Goal: Task Accomplishment & Management: Use online tool/utility

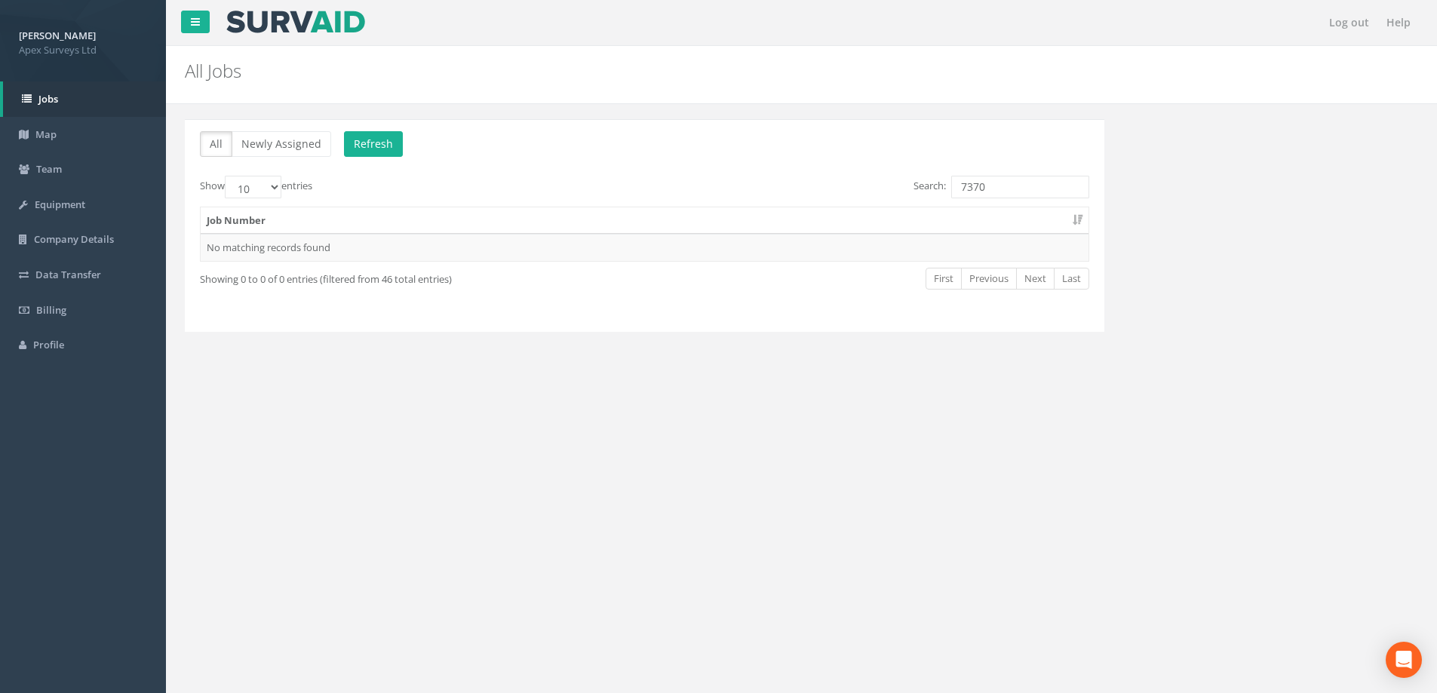
drag, startPoint x: 972, startPoint y: 189, endPoint x: 998, endPoint y: 188, distance: 26.4
click at [998, 188] on input "7370" at bounding box center [1020, 187] width 138 height 23
type input "7418"
click at [749, 189] on div "Search: 7418" at bounding box center [871, 189] width 433 height 26
click at [48, 95] on span "Jobs" at bounding box center [48, 99] width 20 height 14
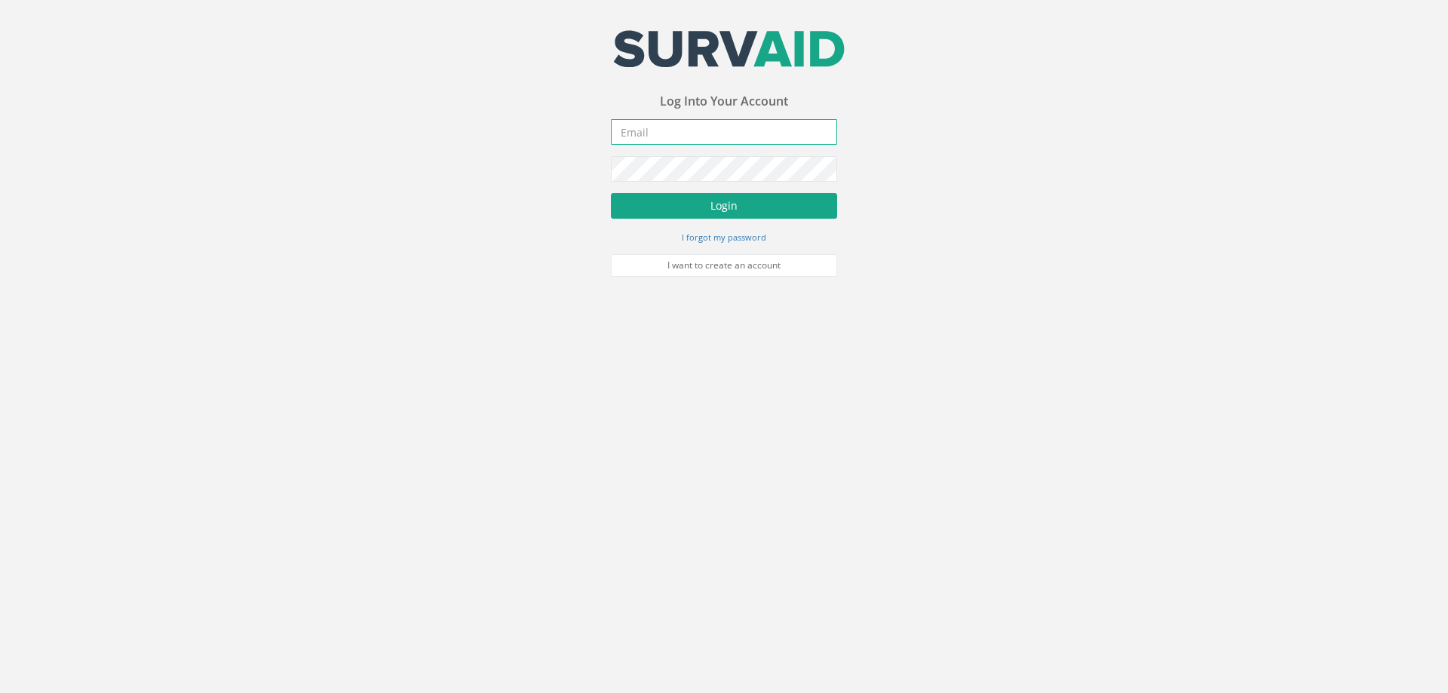
type input "[PERSON_NAME][EMAIL_ADDRESS][PERSON_NAME][DOMAIN_NAME]"
click at [729, 197] on button "Login" at bounding box center [724, 206] width 226 height 26
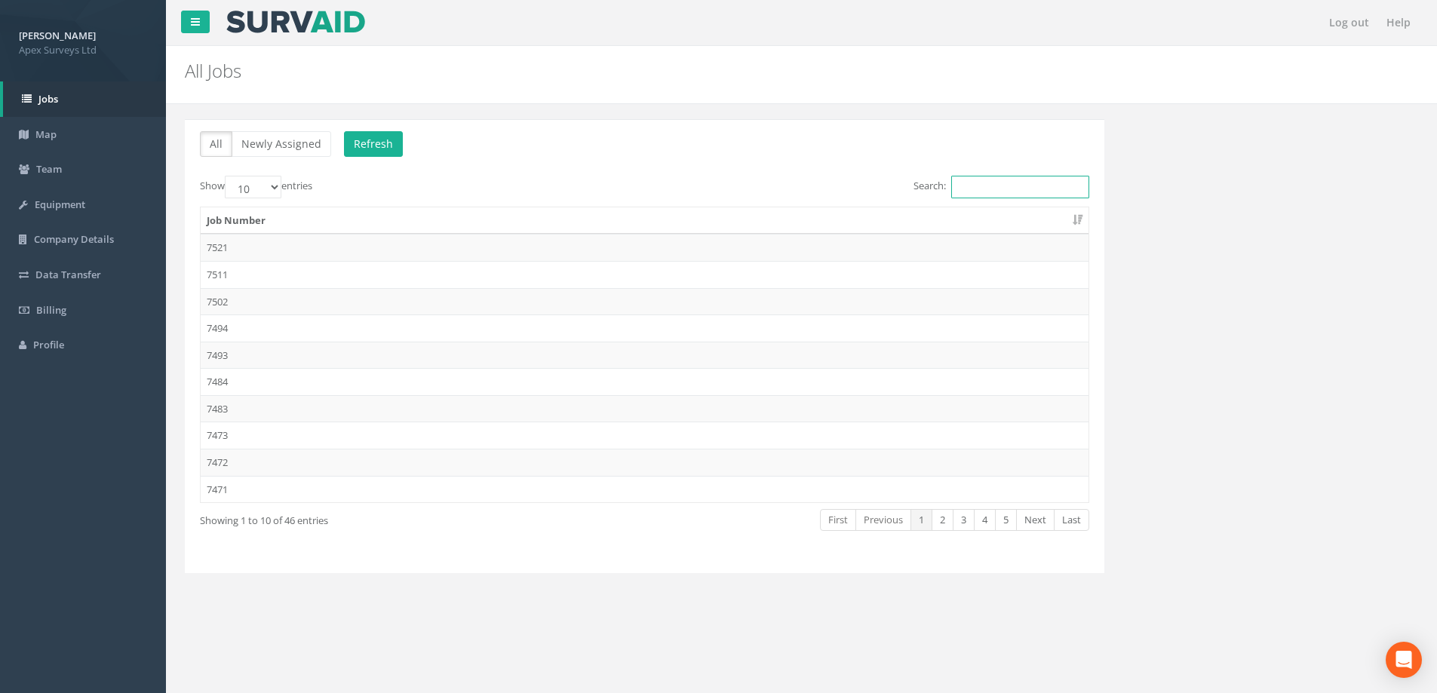
click at [996, 187] on input "Search:" at bounding box center [1020, 187] width 138 height 23
type input "7"
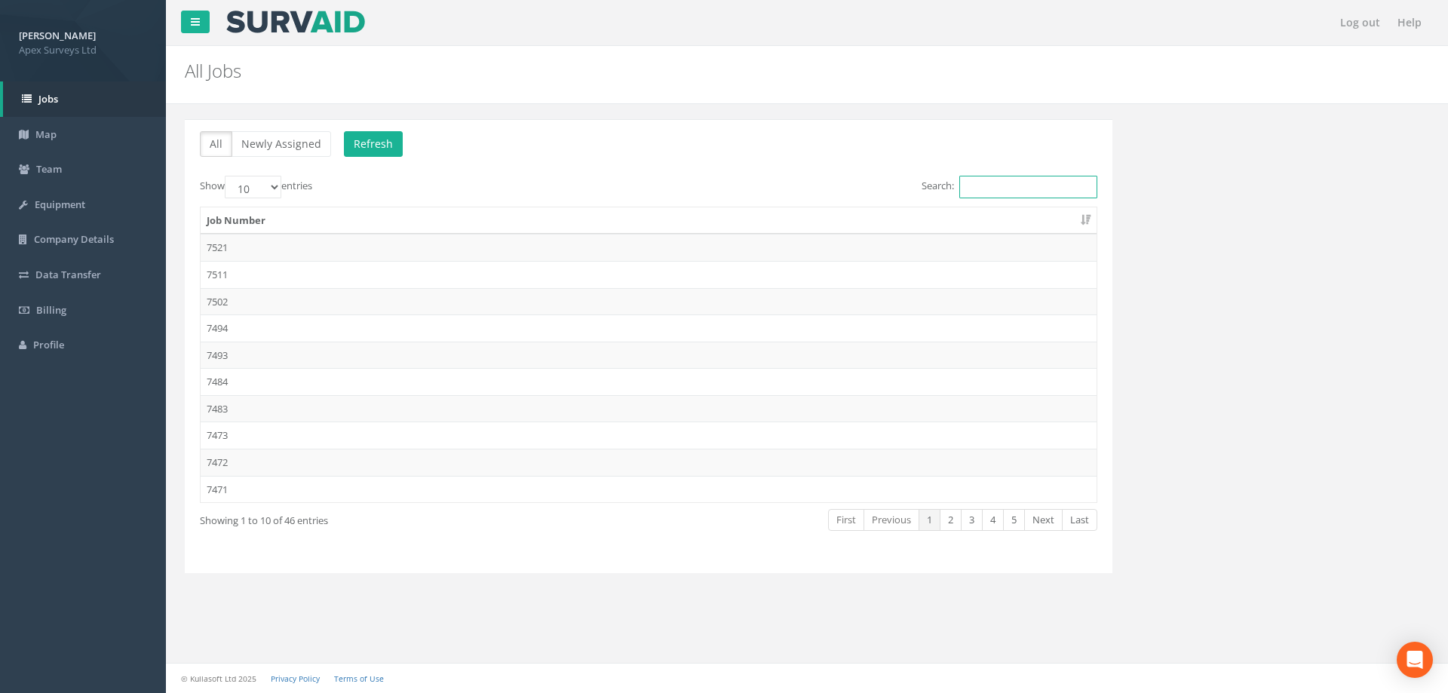
click at [973, 187] on input "Search:" at bounding box center [1028, 187] width 138 height 23
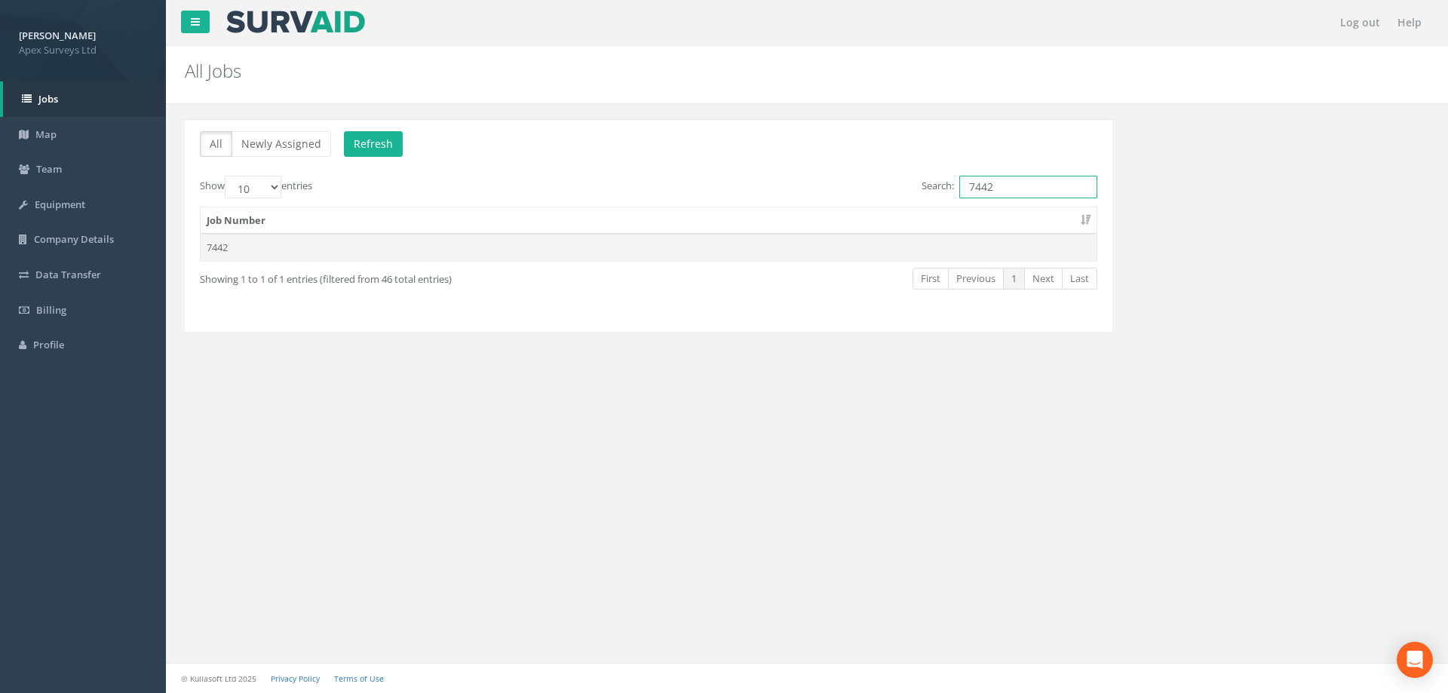
type input "7442"
click at [221, 250] on td "7442" at bounding box center [649, 247] width 896 height 27
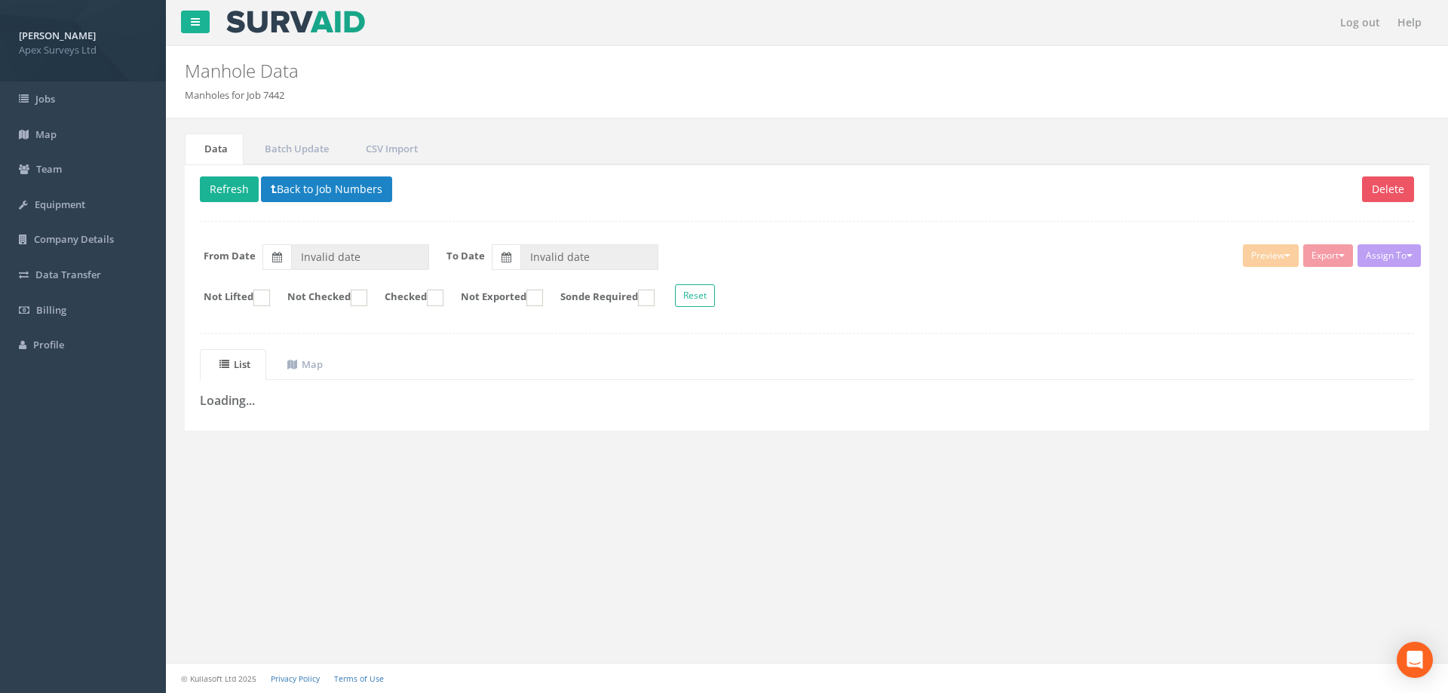
type input "[DATE]"
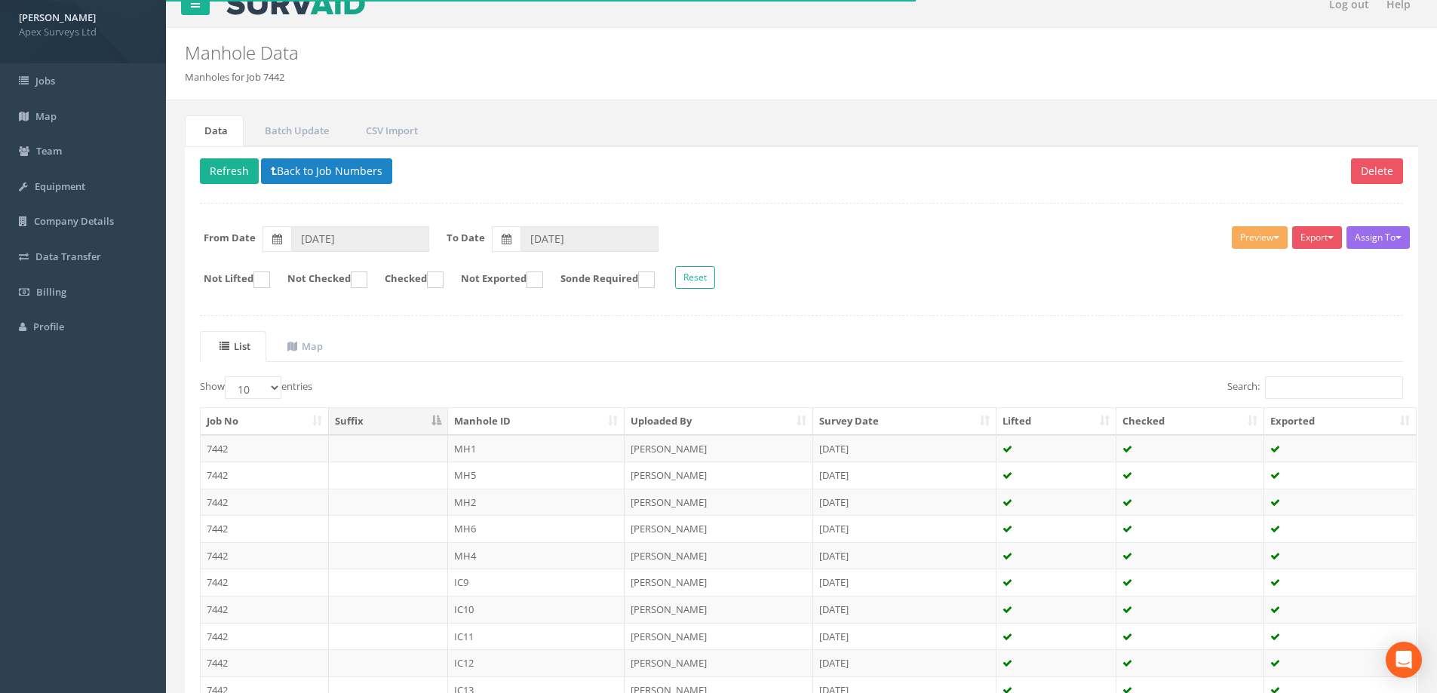
scroll to position [148, 0]
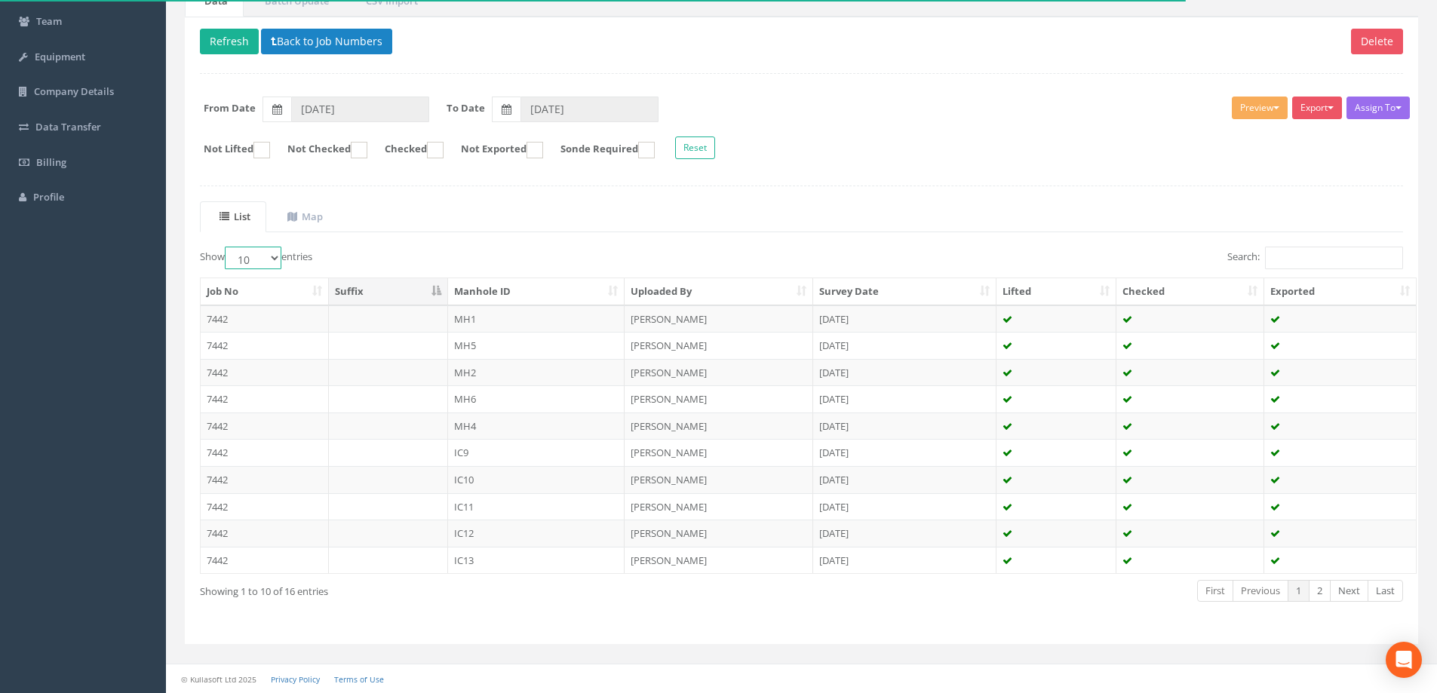
click at [274, 259] on select "10 25 50 100" at bounding box center [253, 258] width 57 height 23
select select "100"
click at [227, 247] on select "10 25 50 100" at bounding box center [253, 258] width 57 height 23
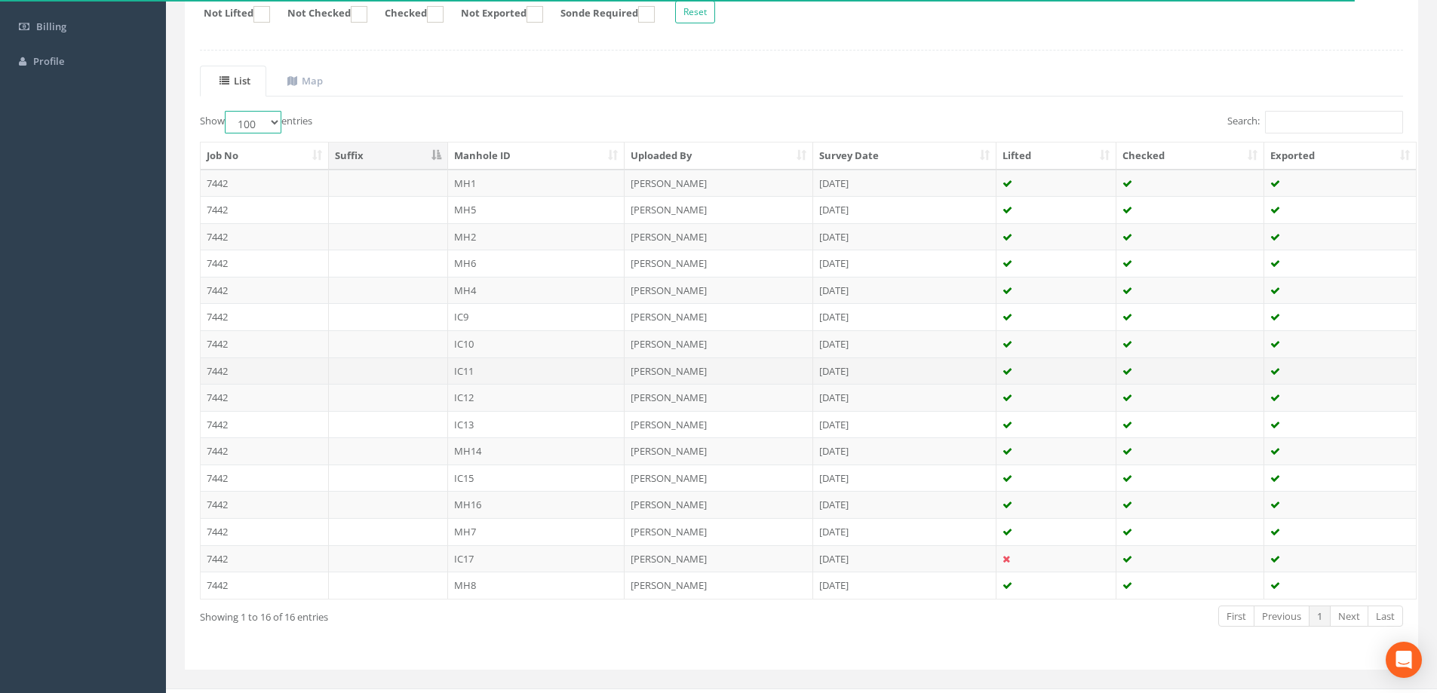
scroll to position [299, 0]
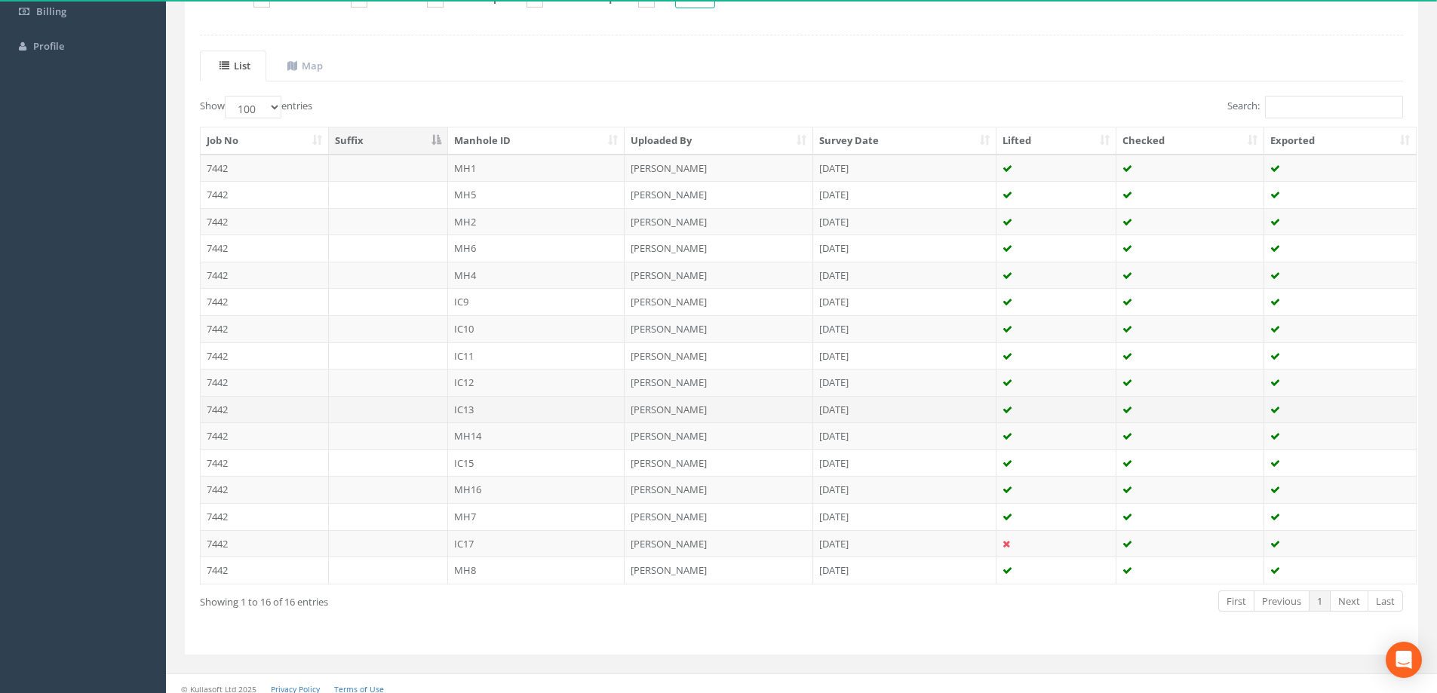
click at [474, 410] on td "IC13" at bounding box center [536, 409] width 177 height 27
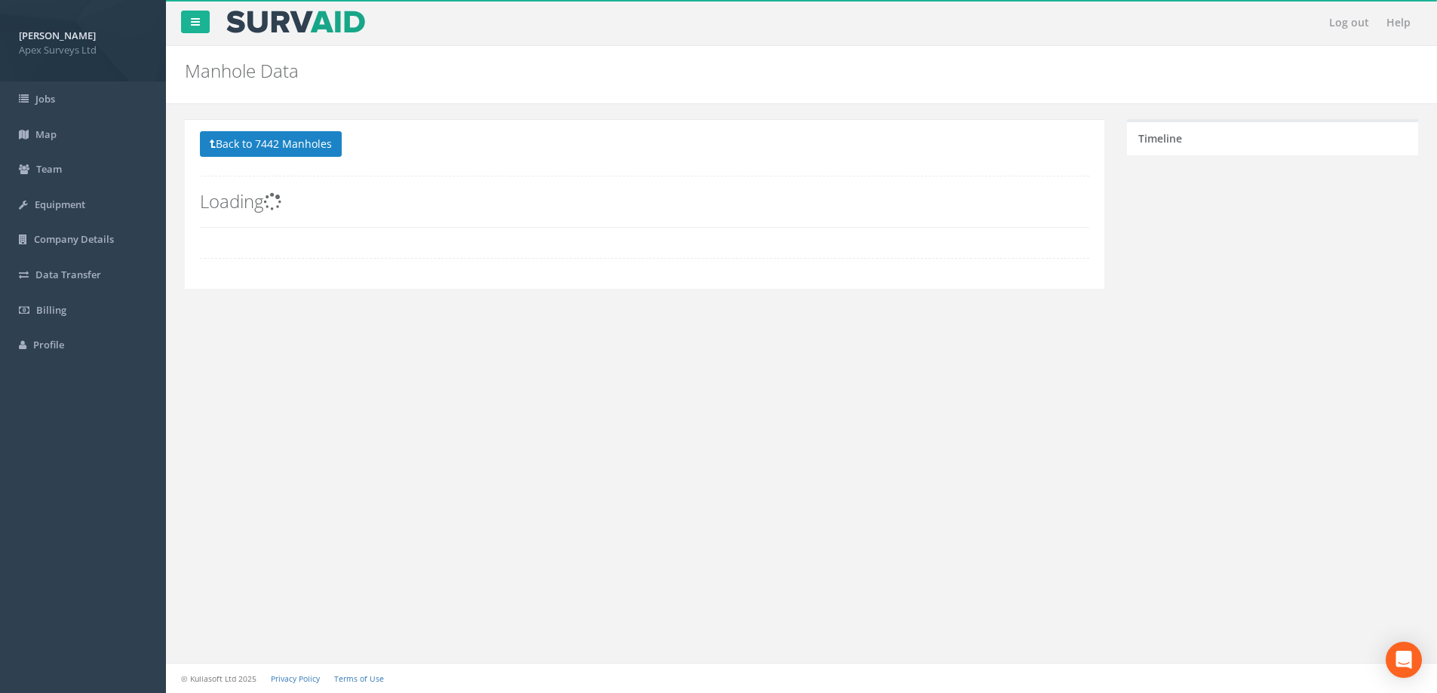
scroll to position [0, 0]
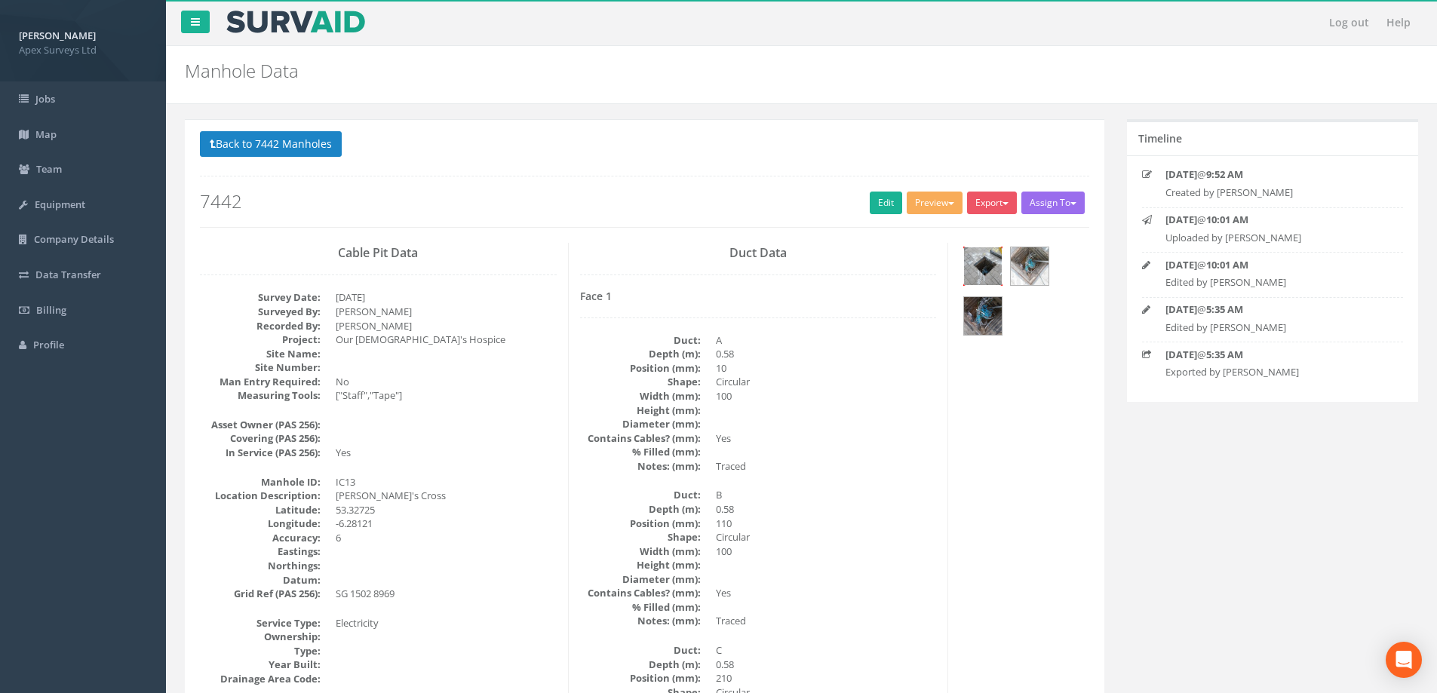
click at [984, 259] on img at bounding box center [983, 266] width 38 height 38
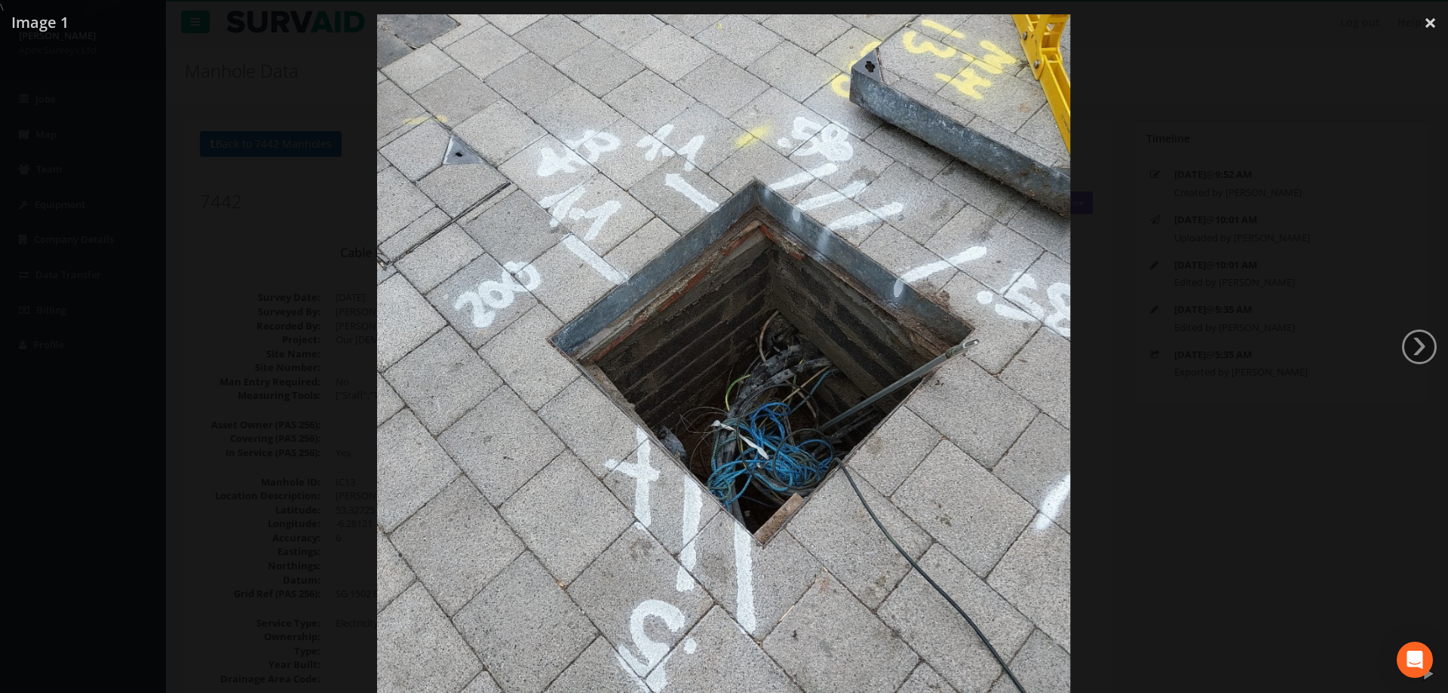
click at [282, 129] on div at bounding box center [724, 360] width 1448 height 693
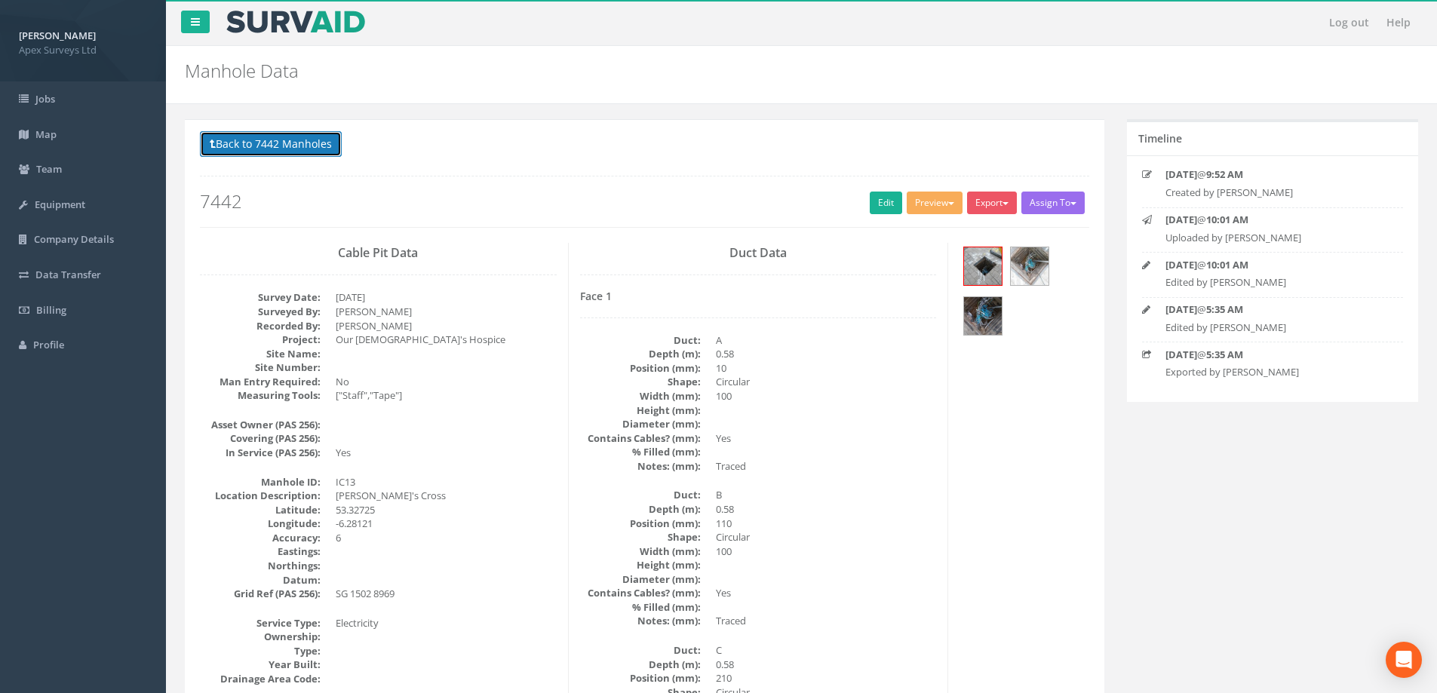
click at [262, 140] on button "Back to 7442 Manholes" at bounding box center [271, 144] width 142 height 26
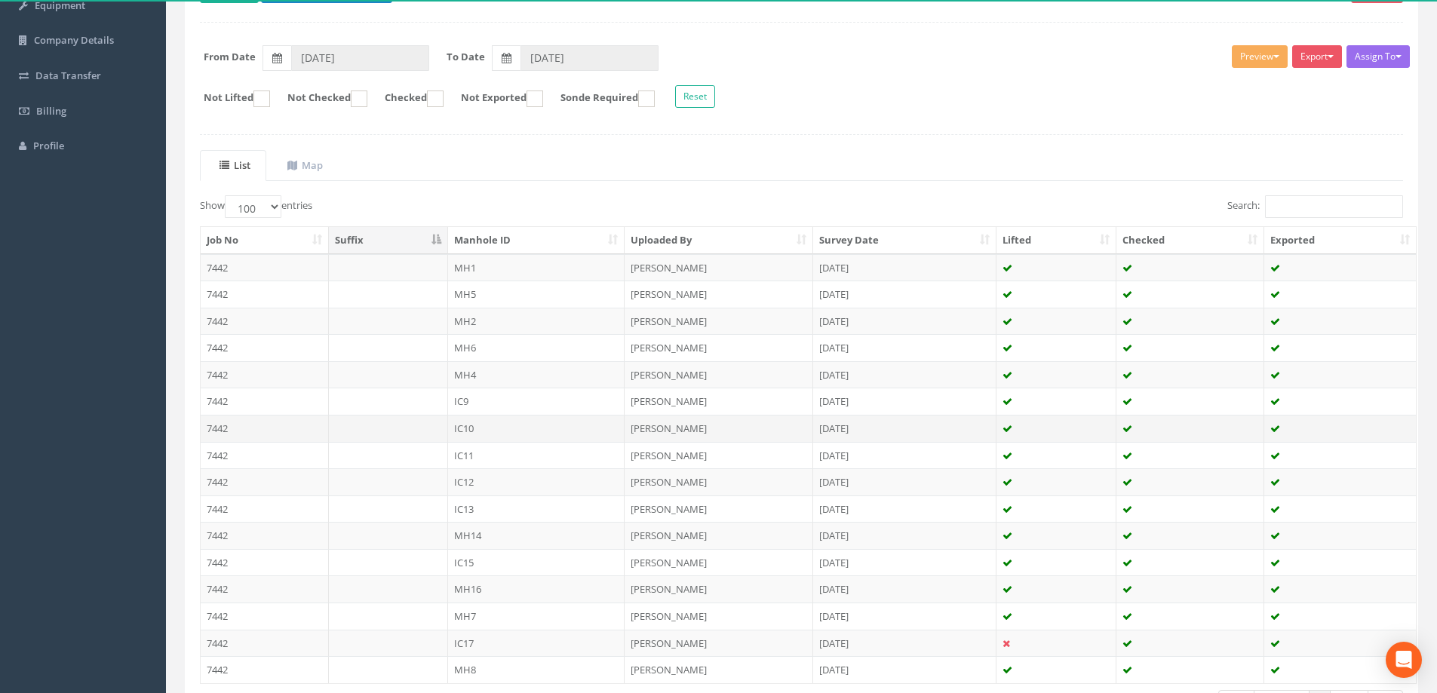
scroll to position [226, 0]
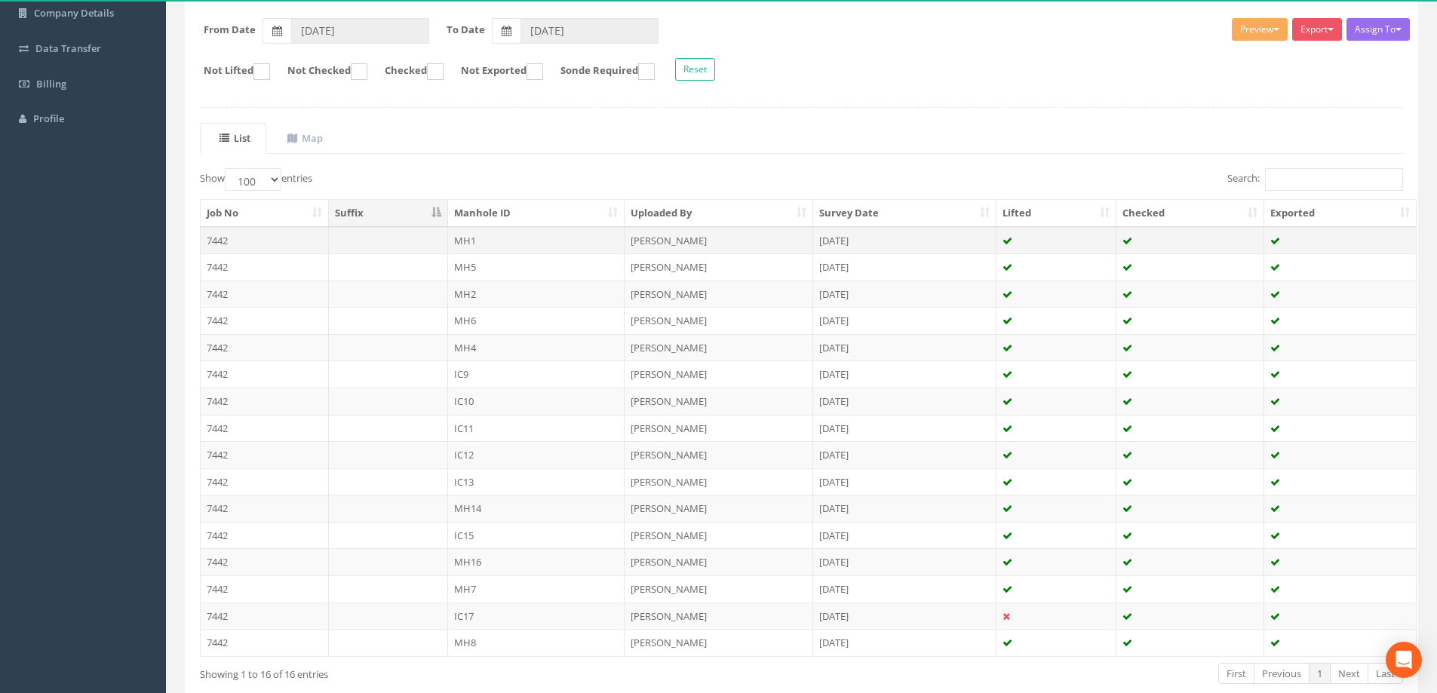
click at [464, 240] on td "MH1" at bounding box center [536, 240] width 177 height 27
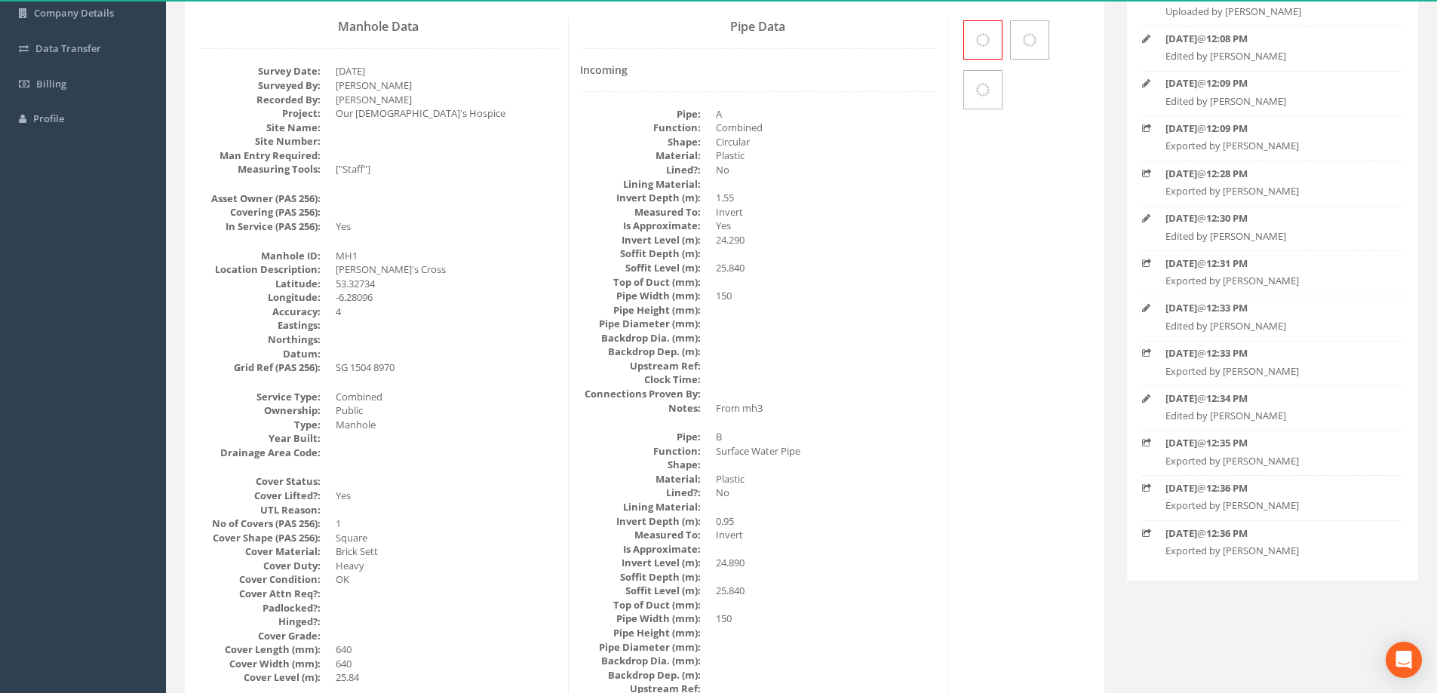
scroll to position [0, 0]
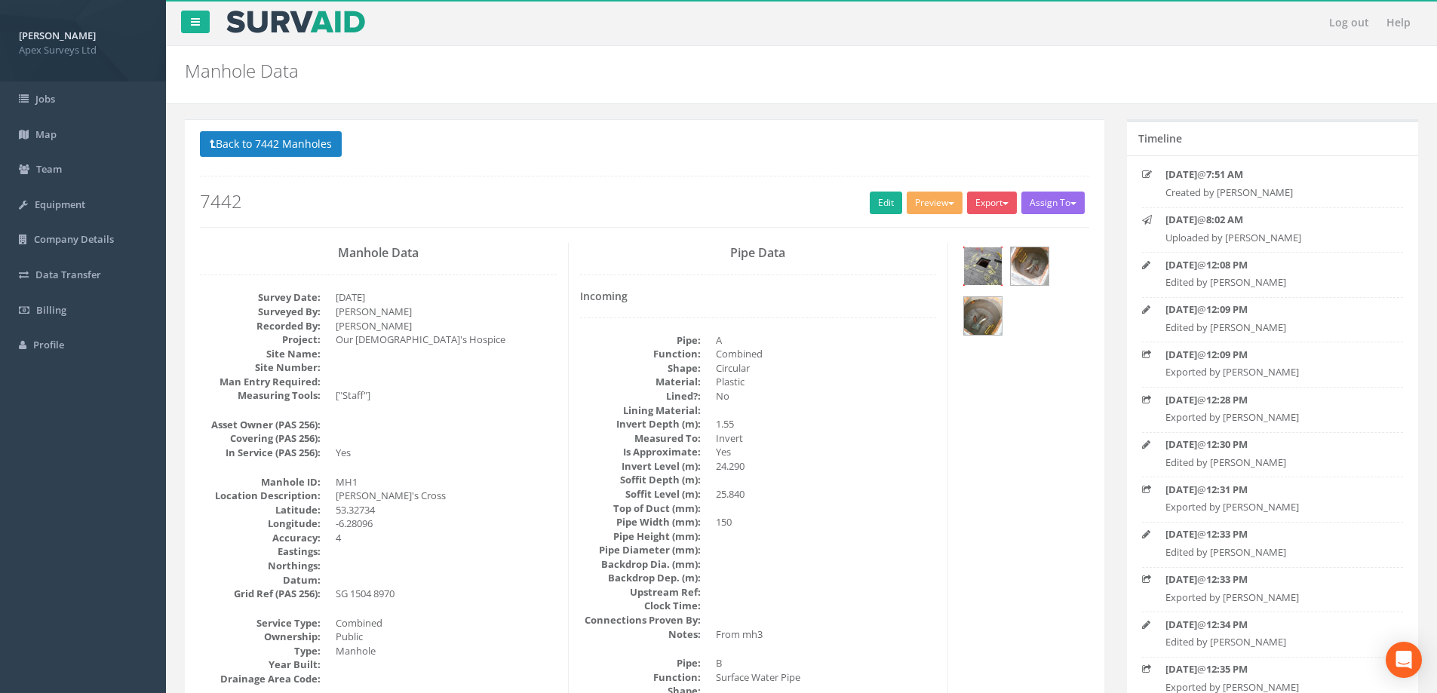
click at [987, 260] on img at bounding box center [983, 266] width 38 height 38
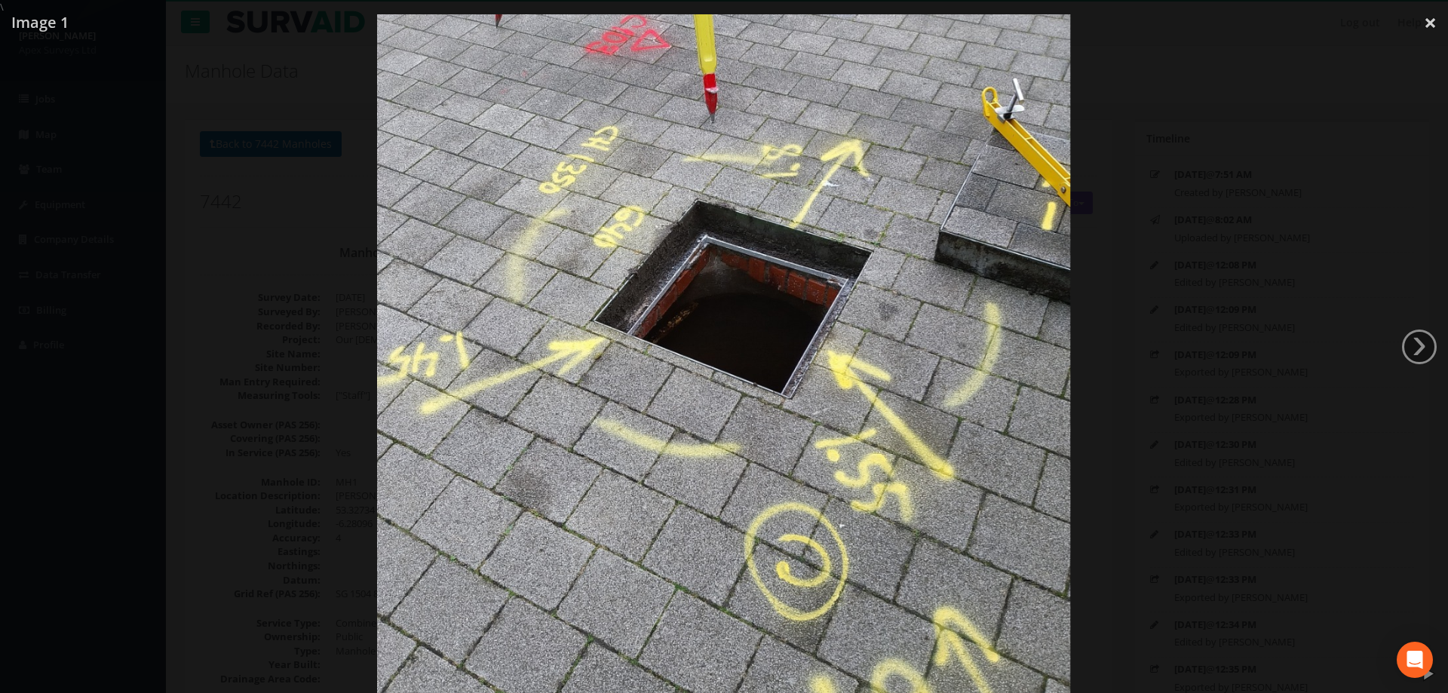
click at [1111, 255] on div at bounding box center [724, 360] width 1448 height 693
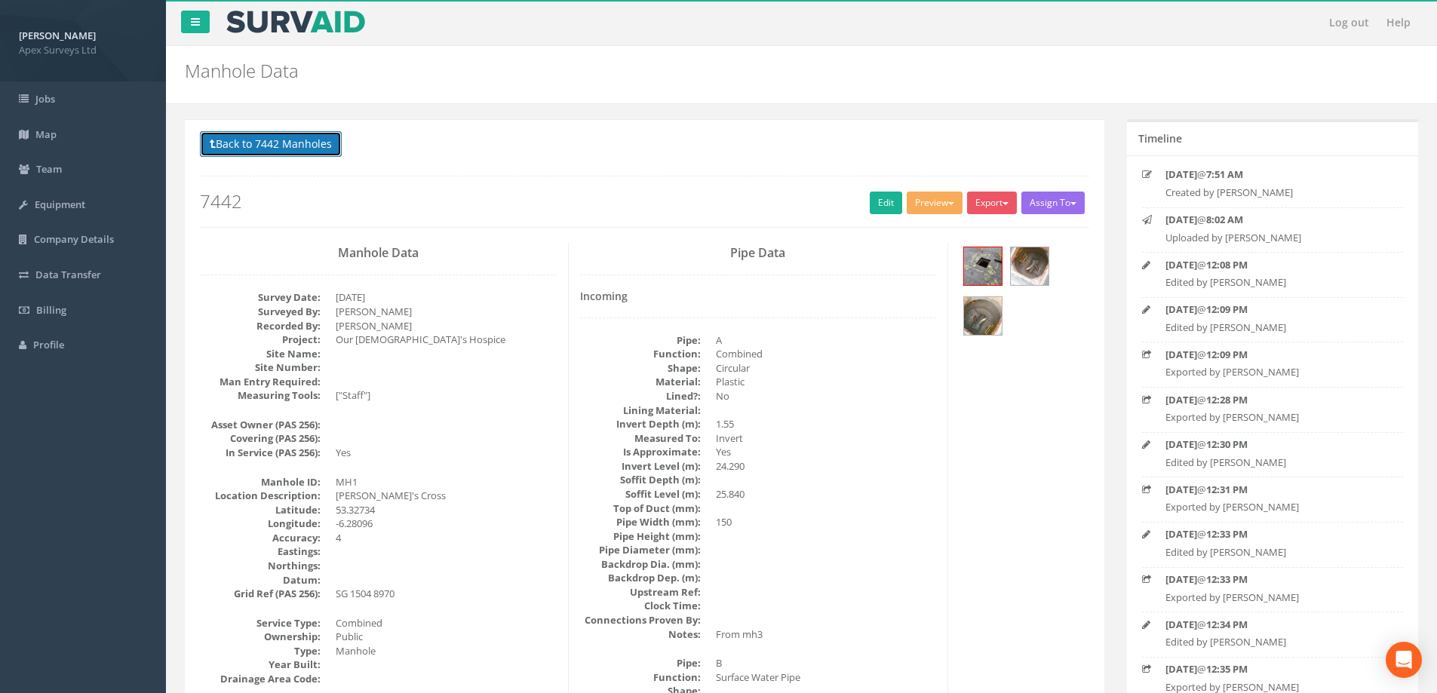
click at [324, 147] on button "Back to 7442 Manholes" at bounding box center [271, 144] width 142 height 26
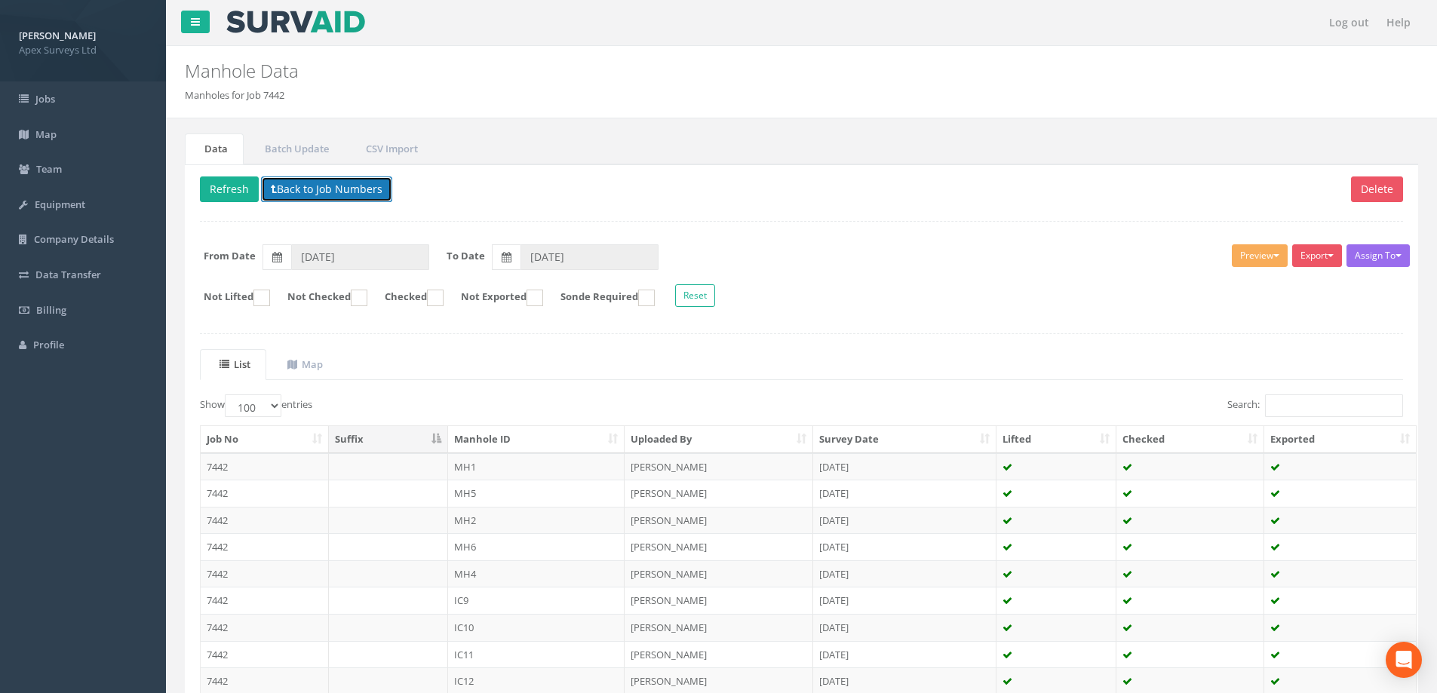
click at [293, 189] on button "Back to Job Numbers" at bounding box center [326, 190] width 131 height 26
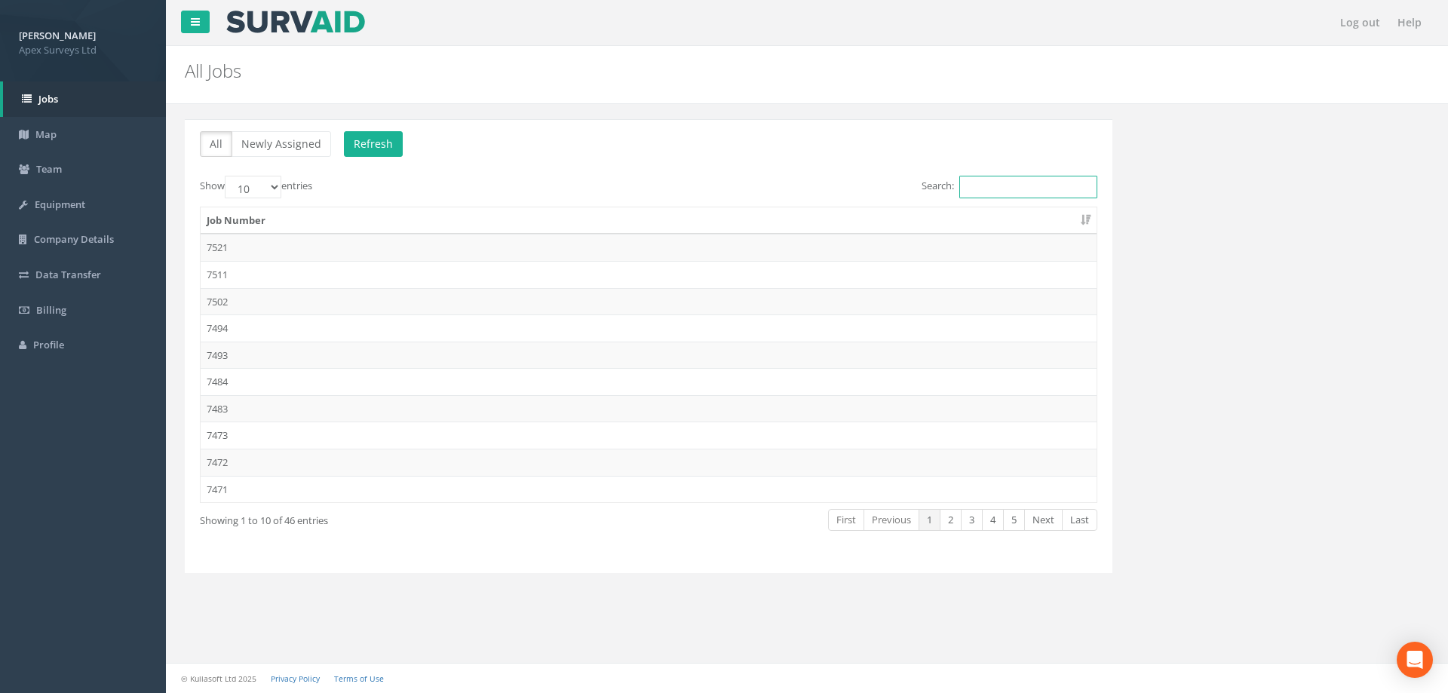
click at [982, 192] on input "Search:" at bounding box center [1028, 187] width 138 height 23
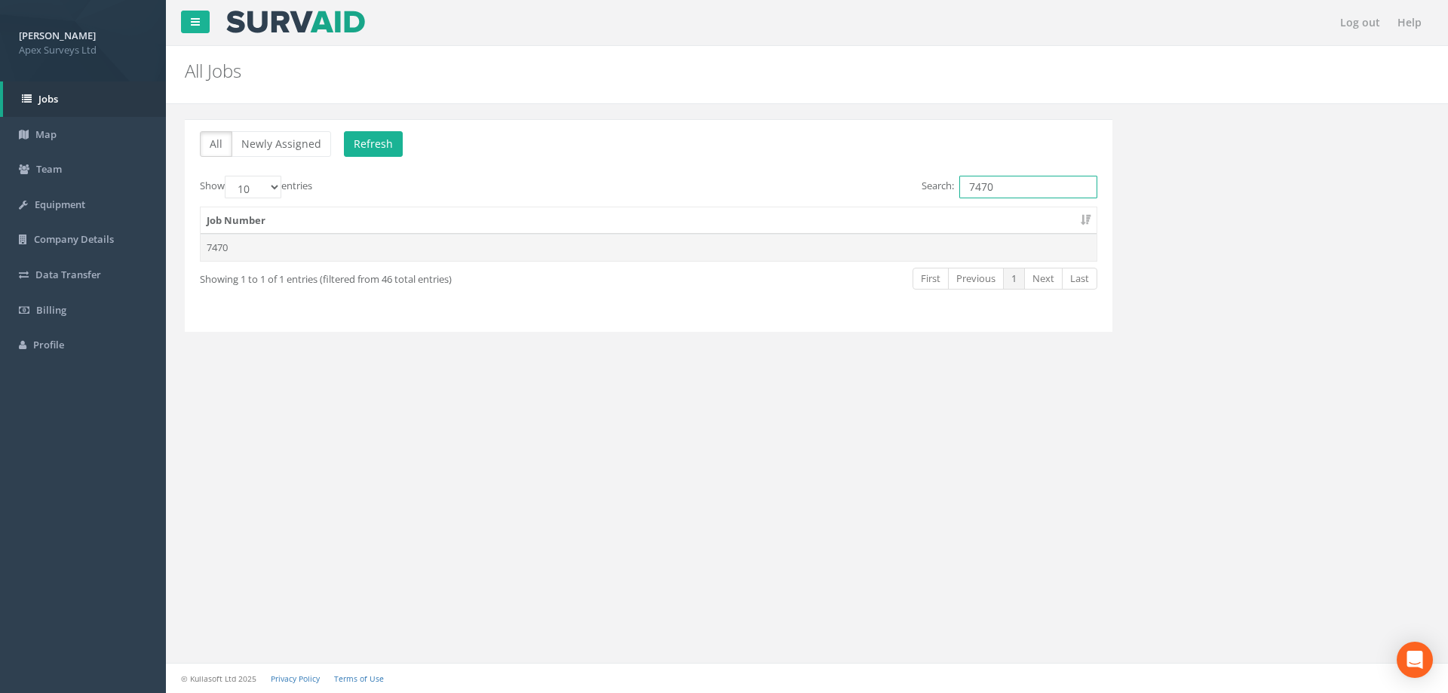
type input "7470"
click at [219, 242] on td "7470" at bounding box center [649, 247] width 896 height 27
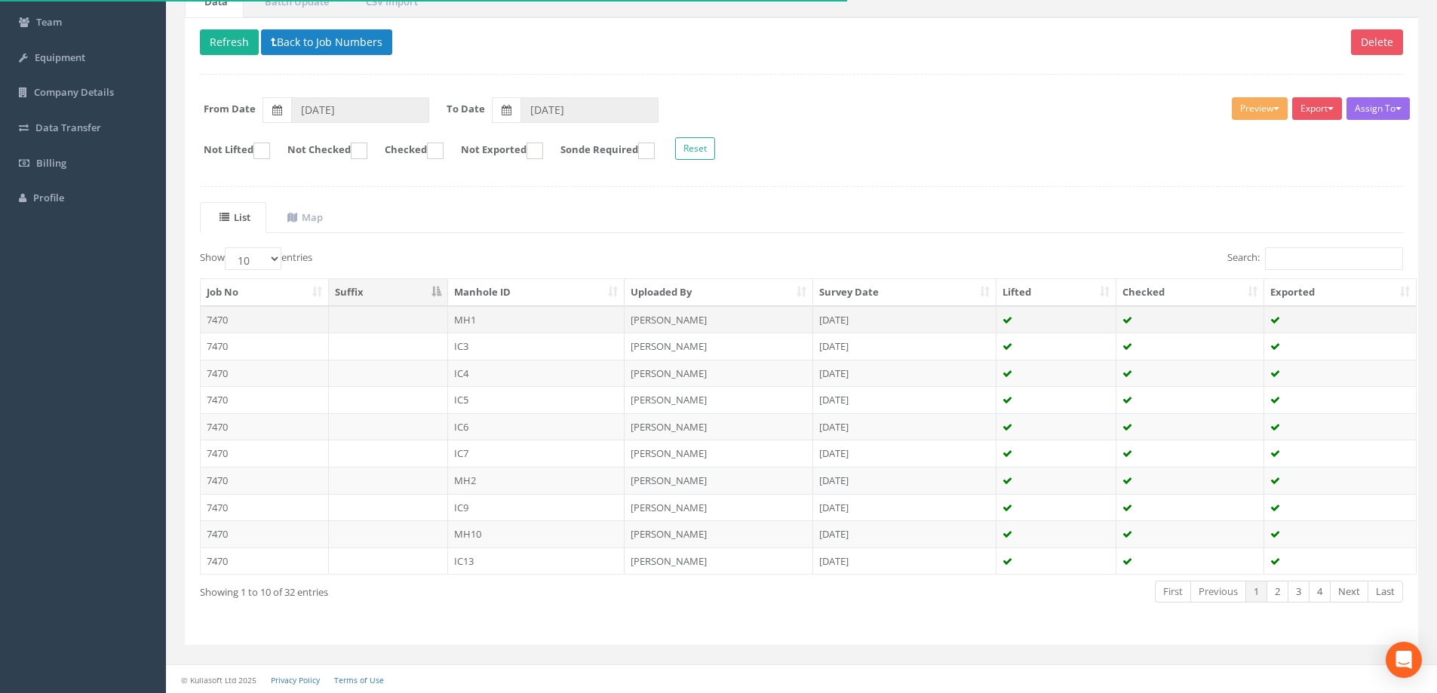
scroll to position [148, 0]
click at [275, 254] on select "10 25 50 100" at bounding box center [253, 258] width 57 height 23
select select "100"
click at [227, 247] on select "10 25 50 100" at bounding box center [253, 258] width 57 height 23
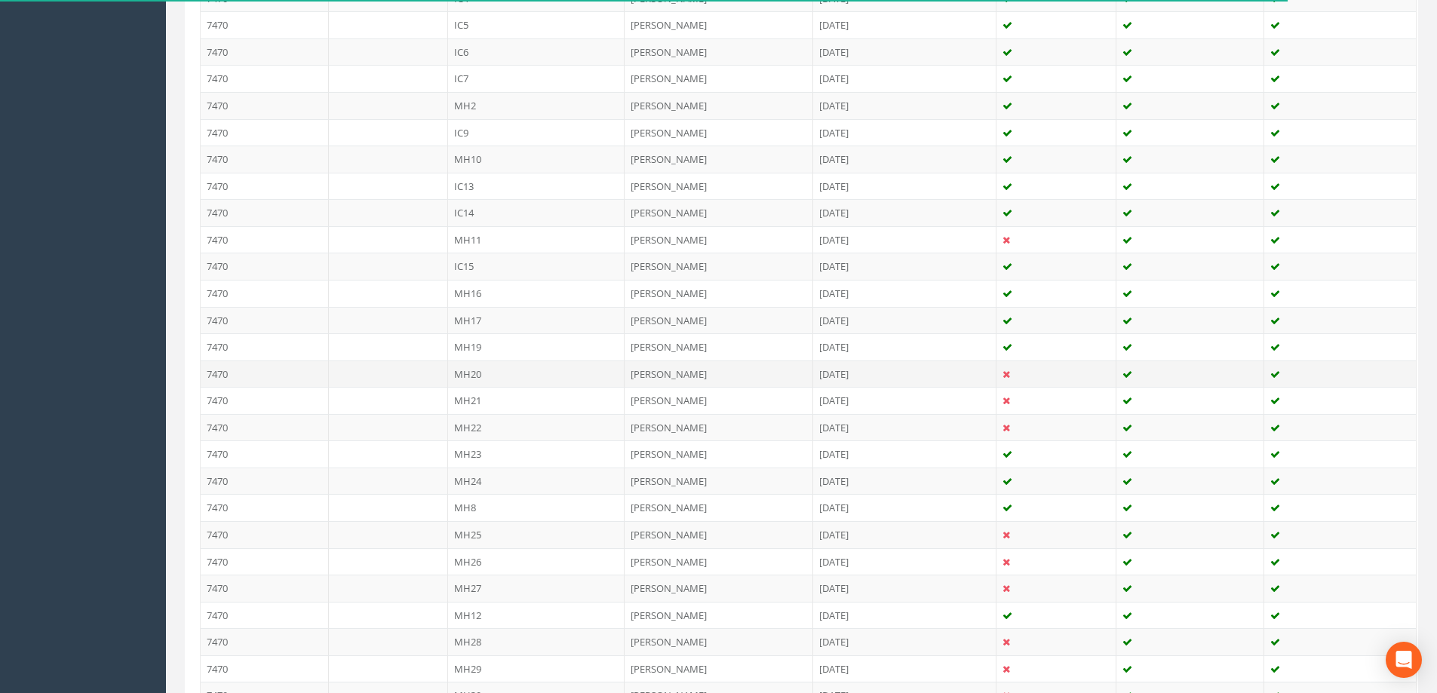
scroll to position [525, 0]
click at [244, 531] on td "7470" at bounding box center [265, 531] width 128 height 27
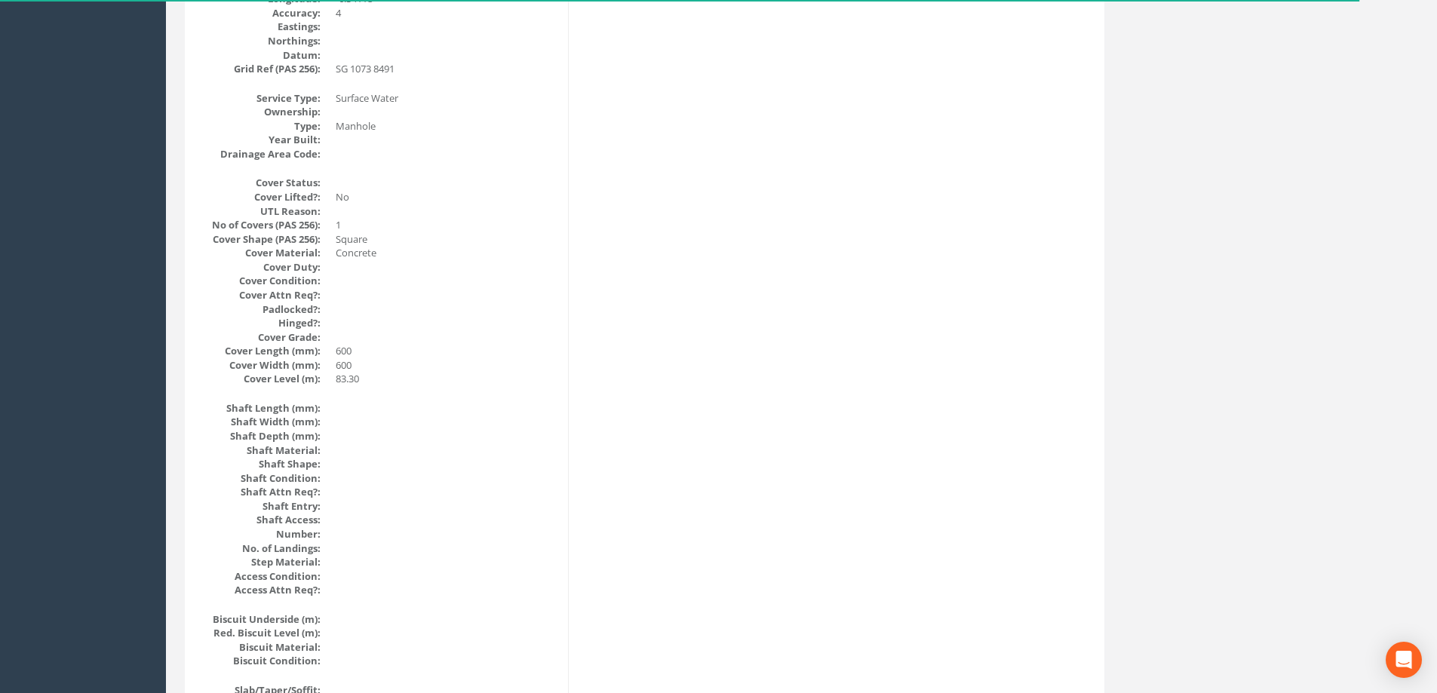
scroll to position [0, 0]
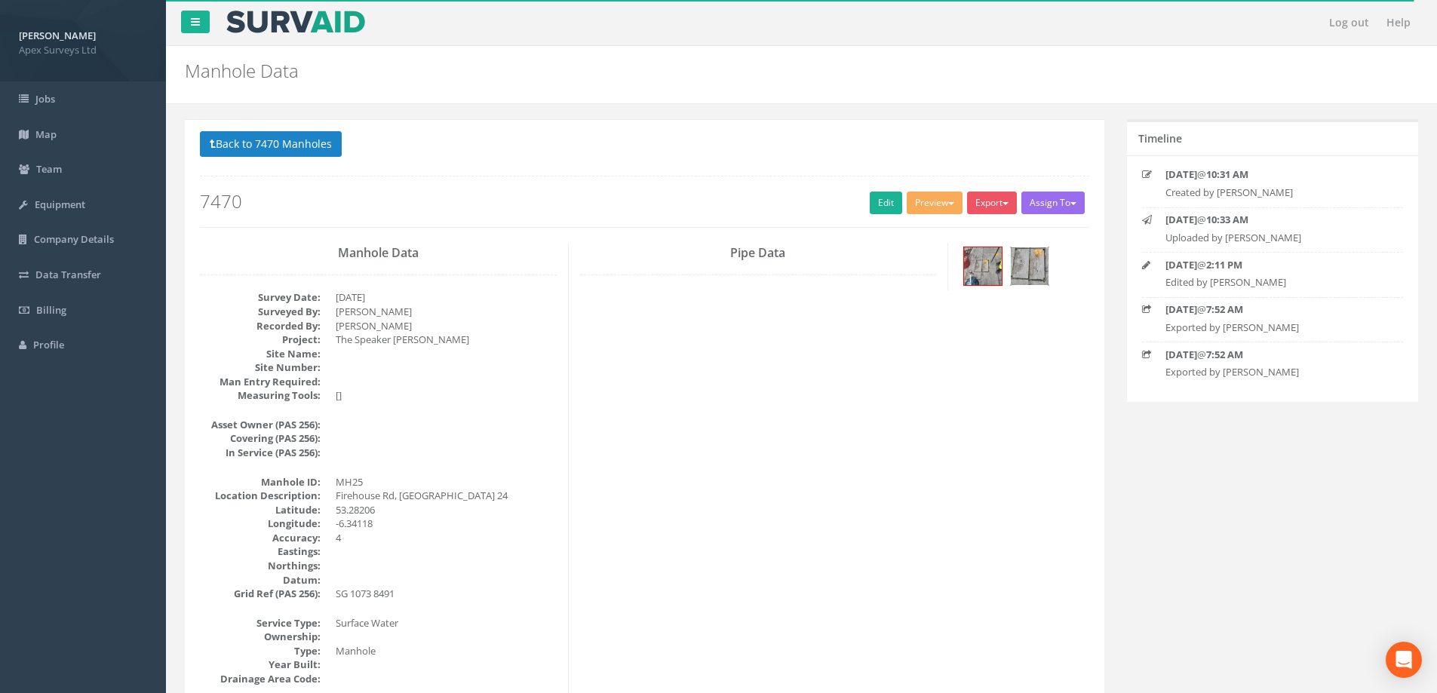
click at [1030, 262] on img at bounding box center [1030, 266] width 38 height 38
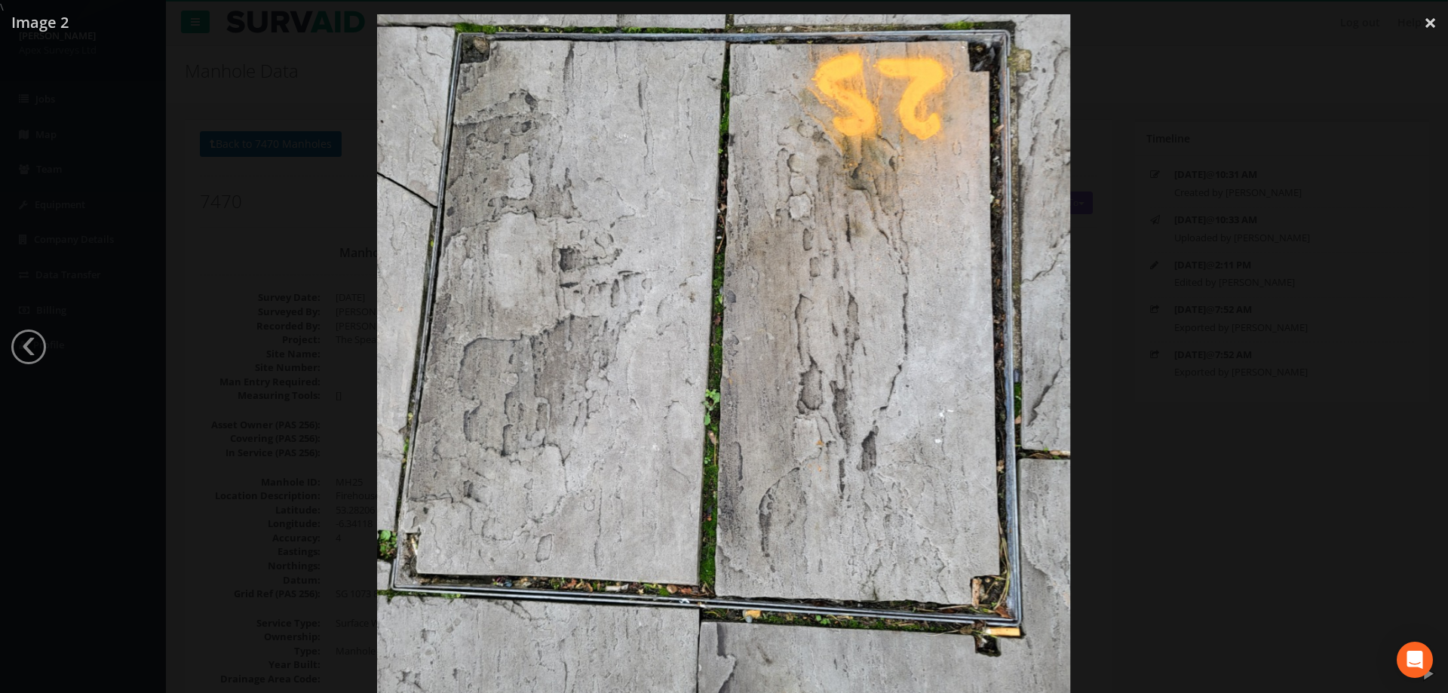
click at [1131, 147] on div at bounding box center [724, 360] width 1448 height 693
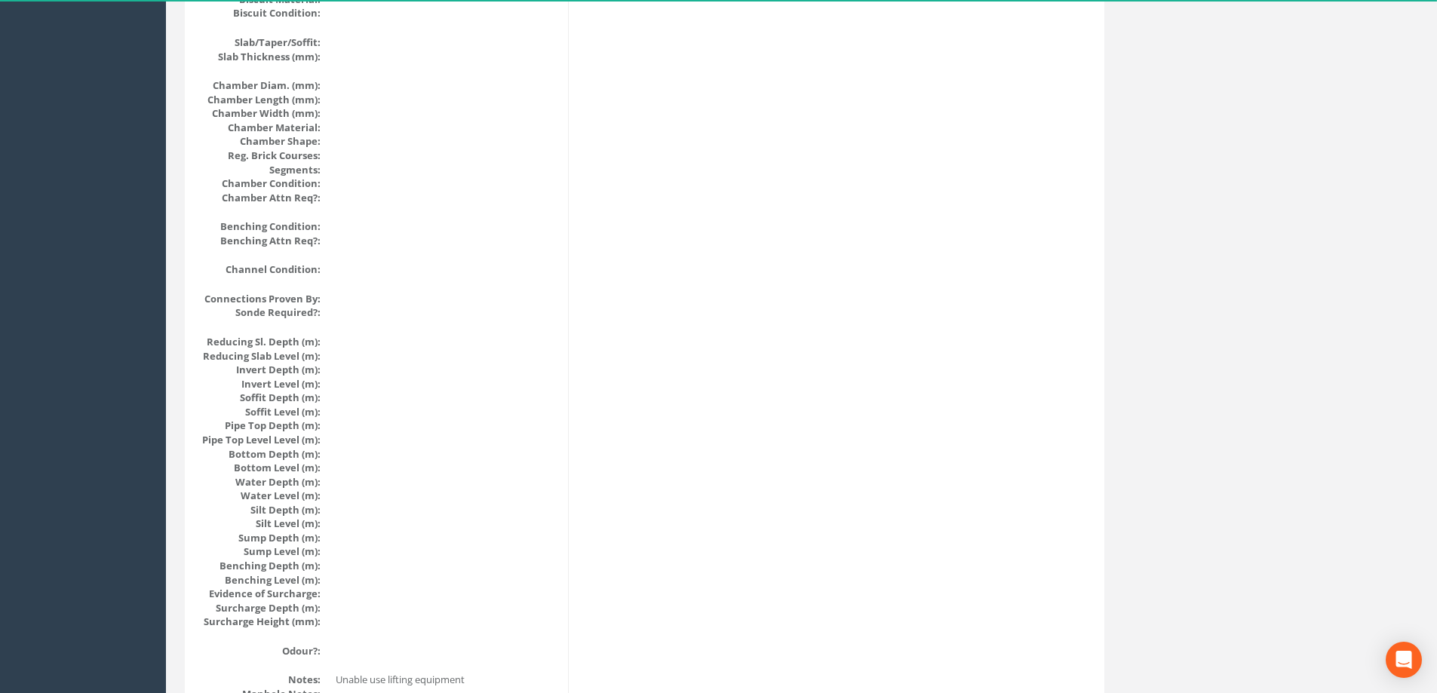
scroll to position [1489, 0]
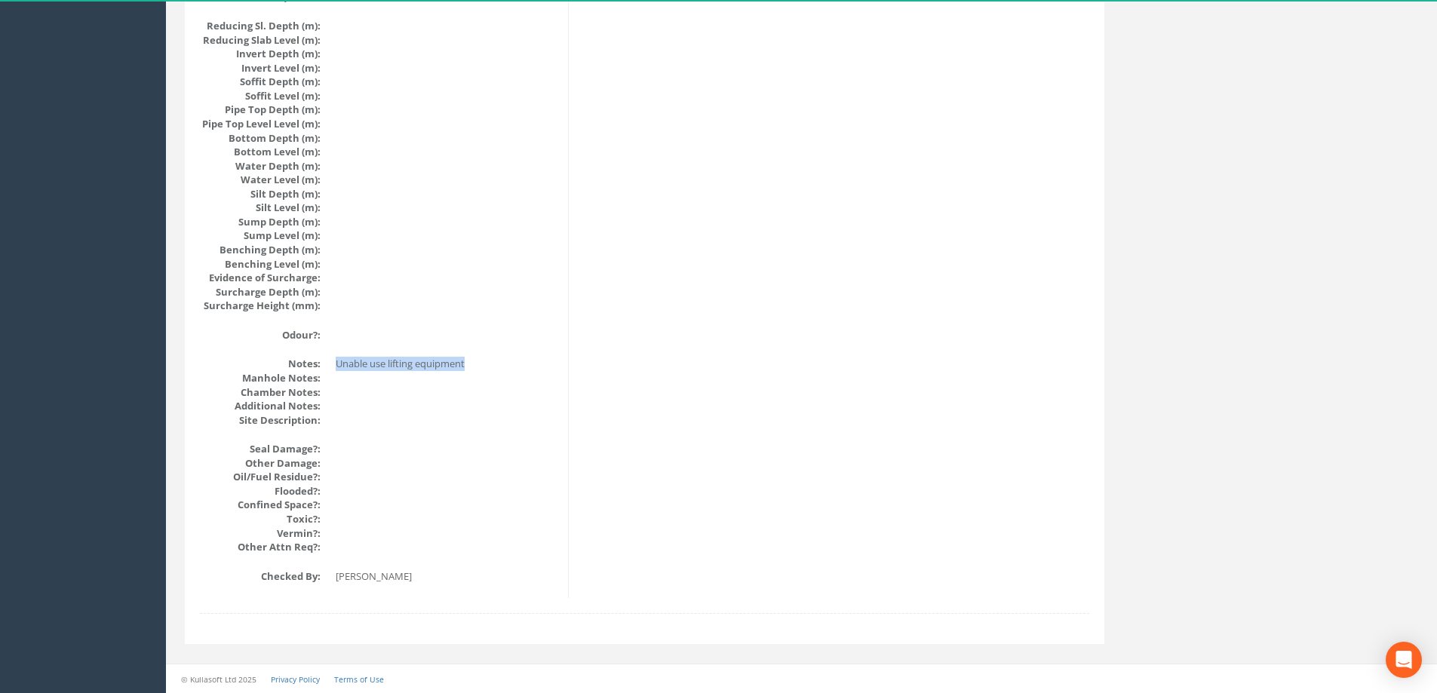
drag, startPoint x: 337, startPoint y: 365, endPoint x: 468, endPoint y: 365, distance: 131.2
click at [468, 365] on dd "Unable use lifting equipment" at bounding box center [446, 364] width 221 height 14
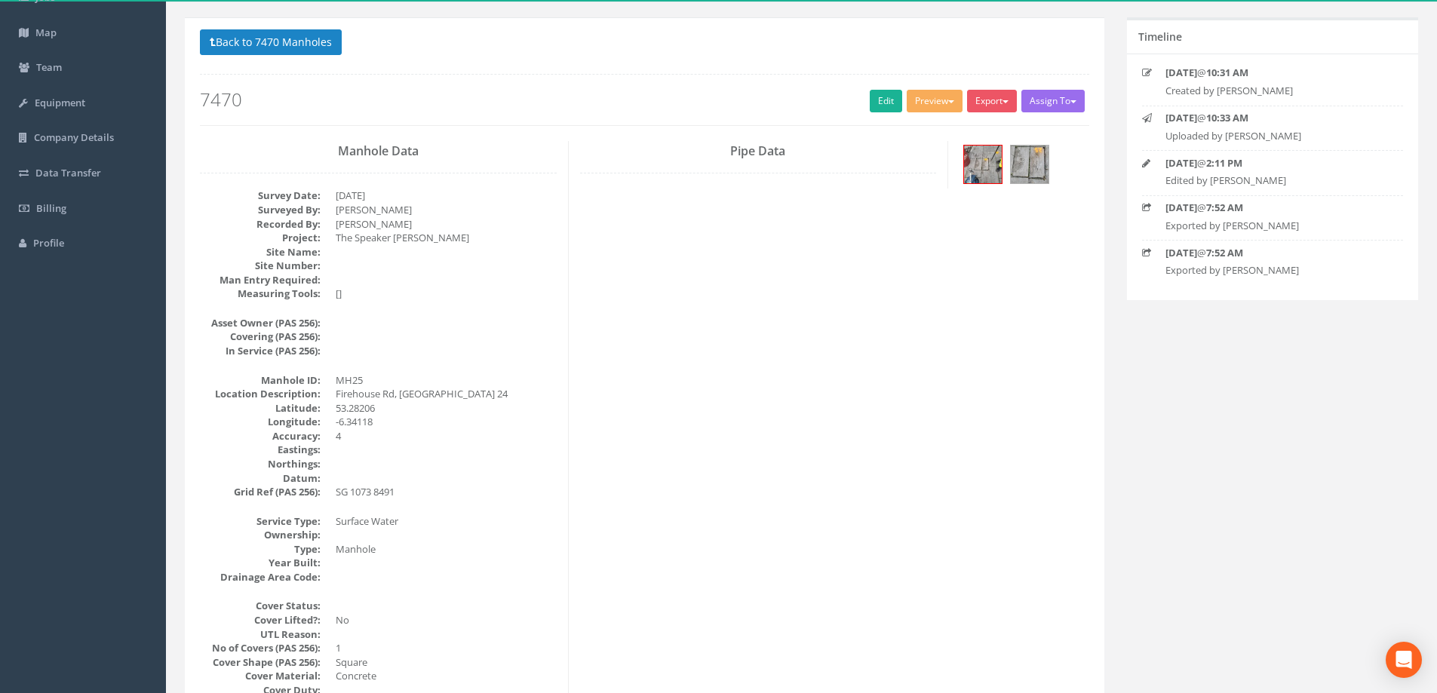
scroll to position [0, 0]
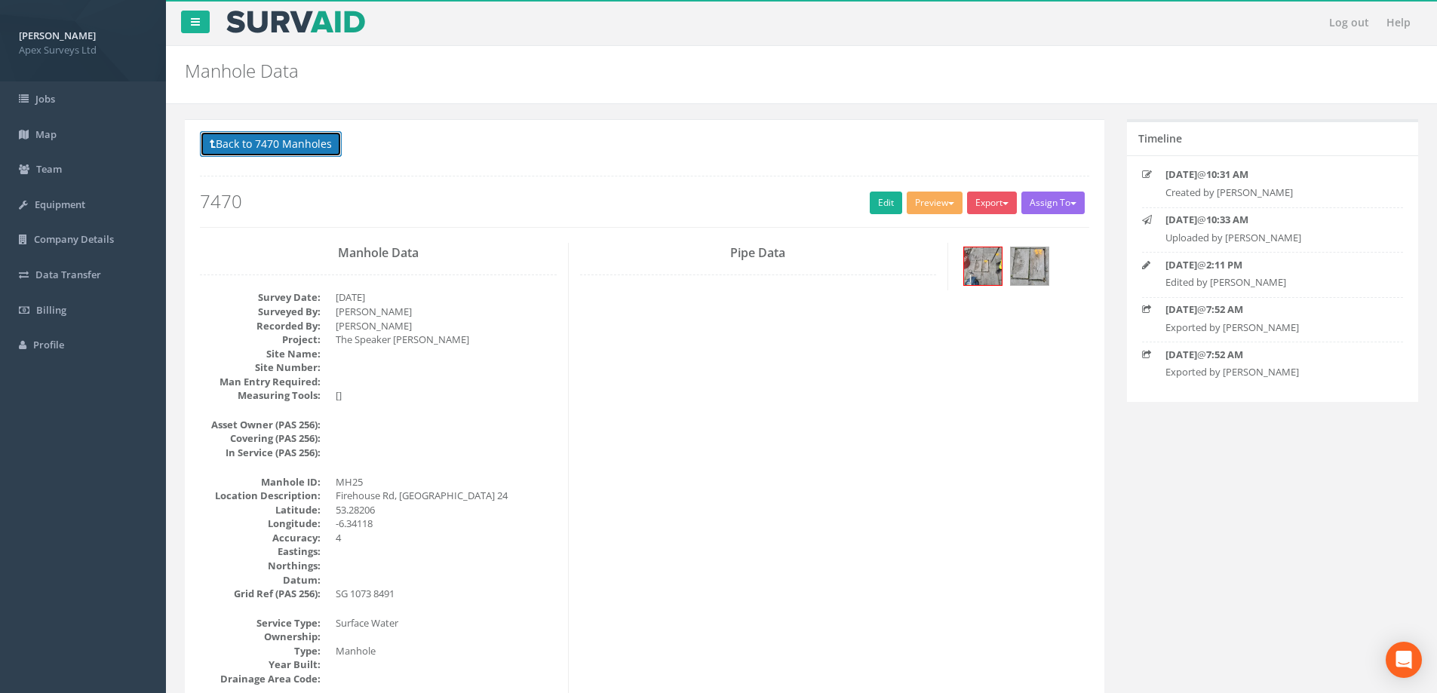
click at [282, 143] on button "Back to 7470 Manholes" at bounding box center [271, 144] width 142 height 26
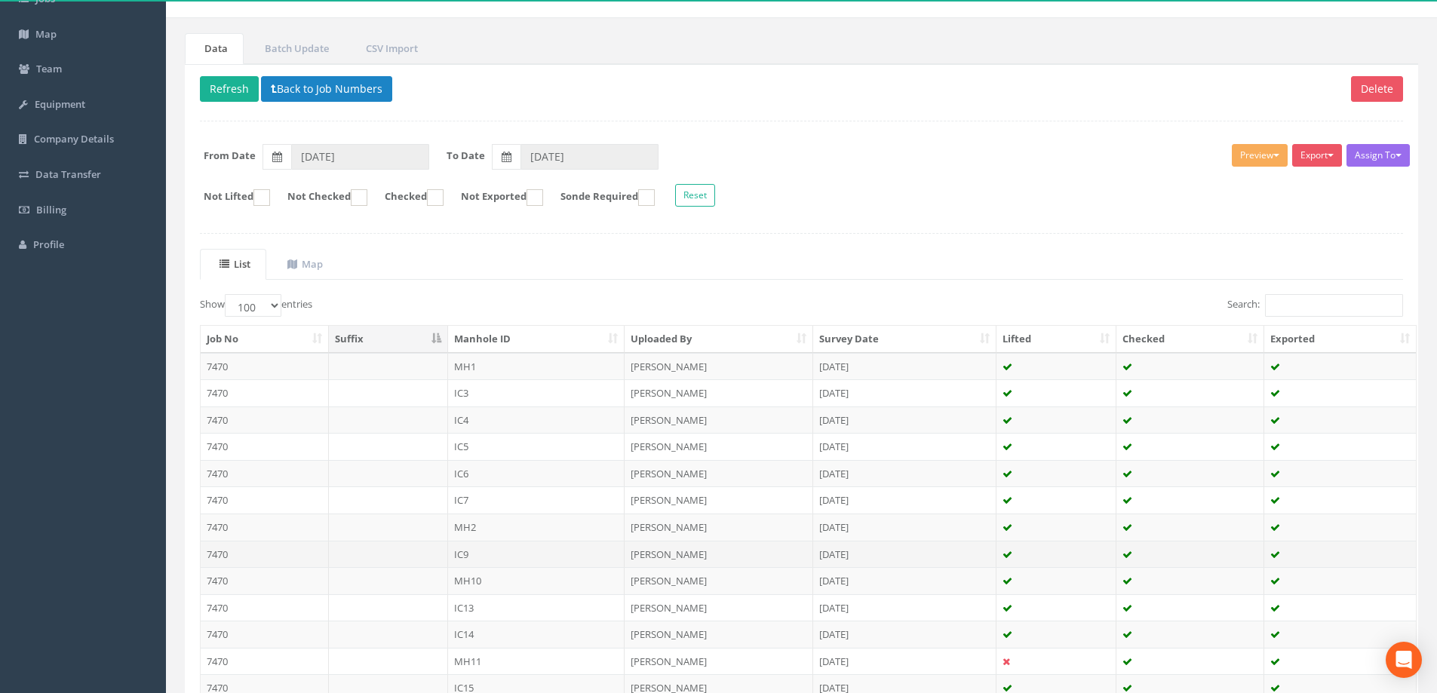
scroll to position [453, 0]
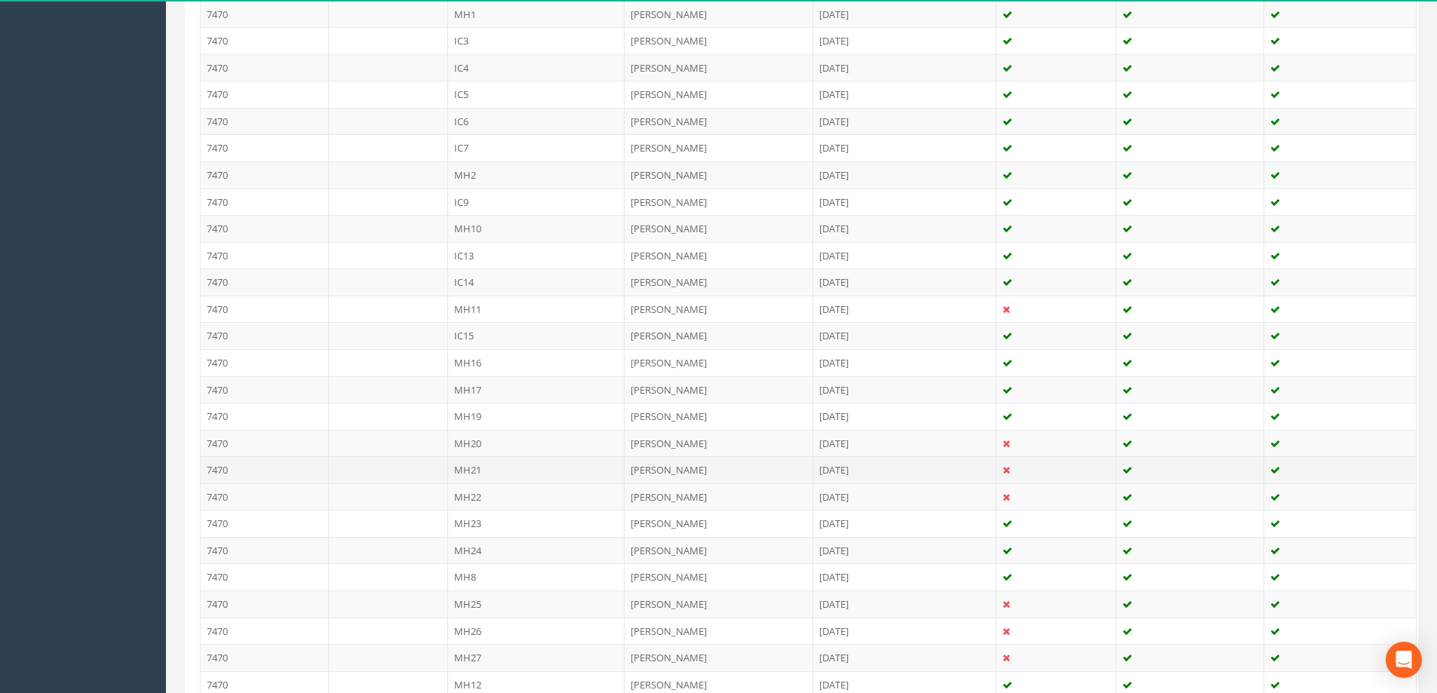
click at [455, 470] on td "MH21" at bounding box center [536, 469] width 177 height 27
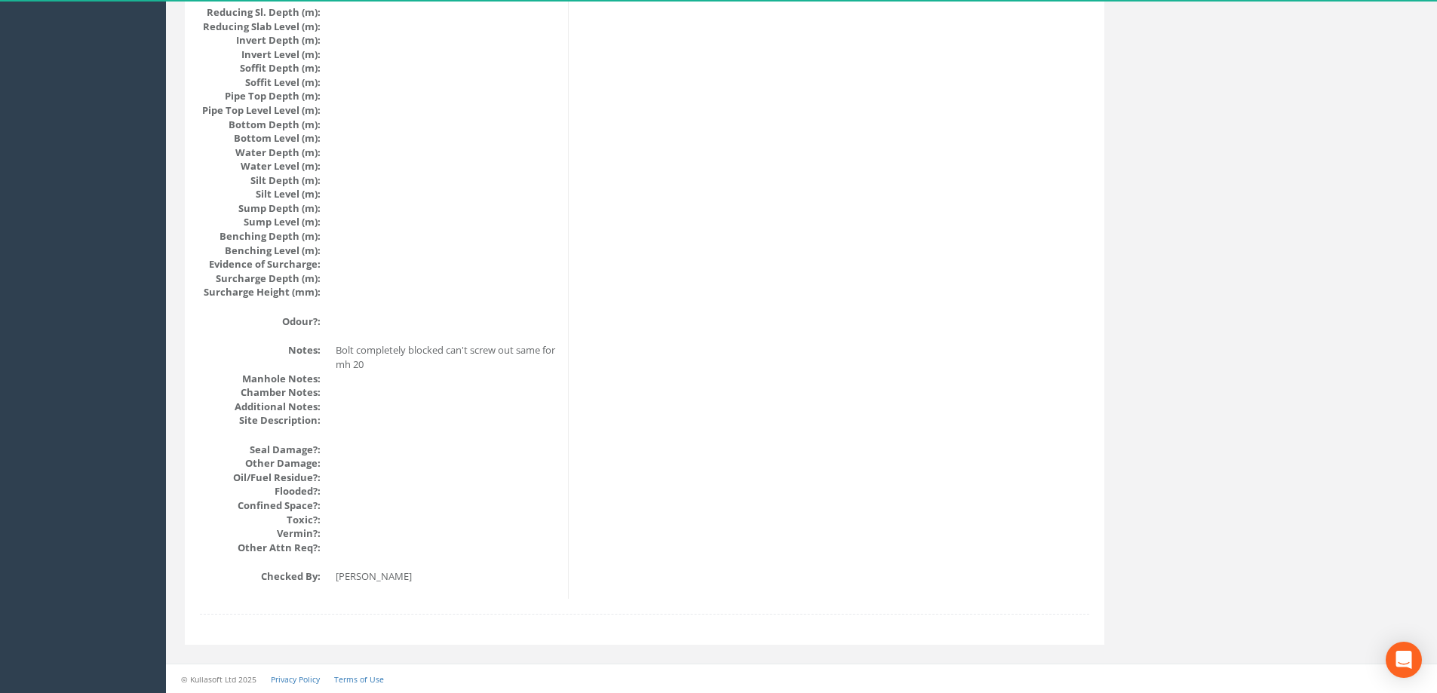
scroll to position [1503, 0]
drag, startPoint x: 334, startPoint y: 349, endPoint x: 542, endPoint y: 352, distance: 207.5
click at [542, 352] on dl "Notes: [PERSON_NAME] completely blocked can't screw out same for mh 20 Manhole …" at bounding box center [378, 384] width 357 height 84
click at [514, 348] on dd "Bolt completely blocked can't screw out same for mh 20" at bounding box center [446, 356] width 221 height 28
drag, startPoint x: 516, startPoint y: 345, endPoint x: 329, endPoint y: 352, distance: 187.2
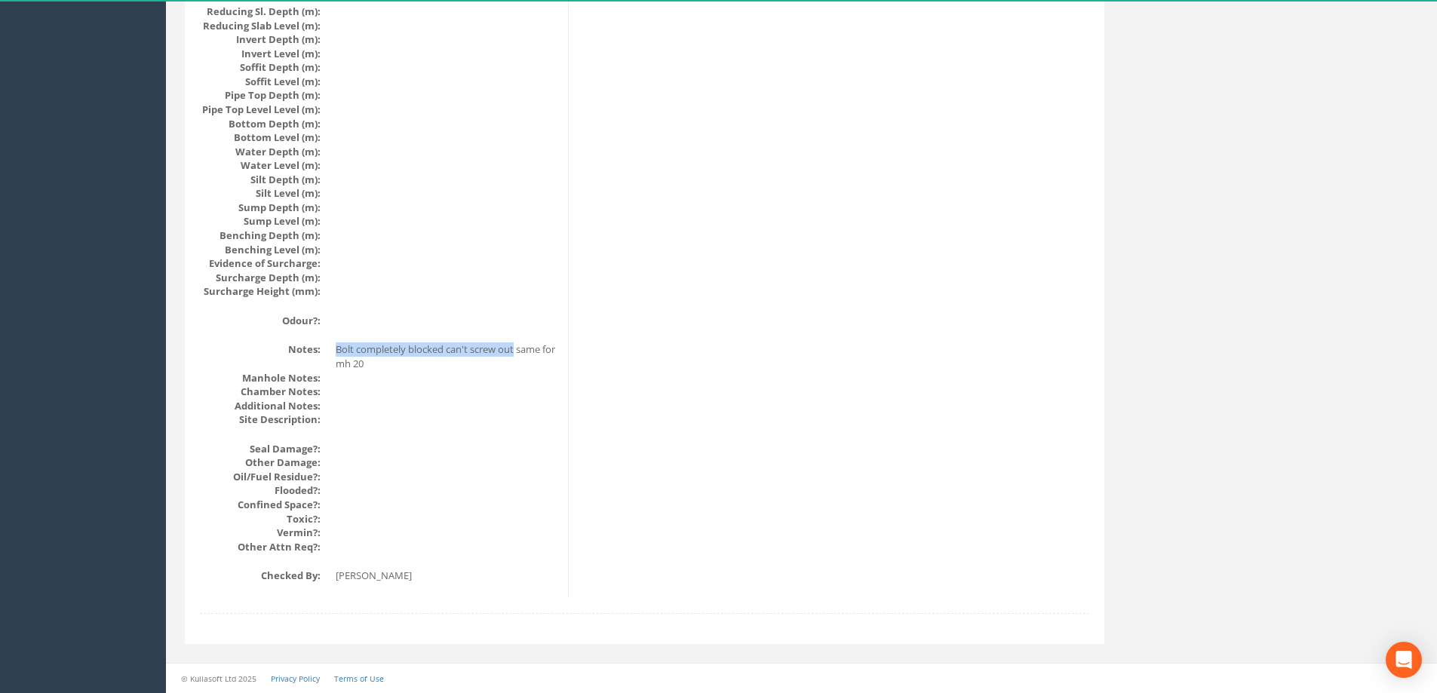
click at [329, 352] on dl "Notes: [PERSON_NAME] completely blocked can't screw out same for mh 20 Manhole …" at bounding box center [378, 384] width 357 height 84
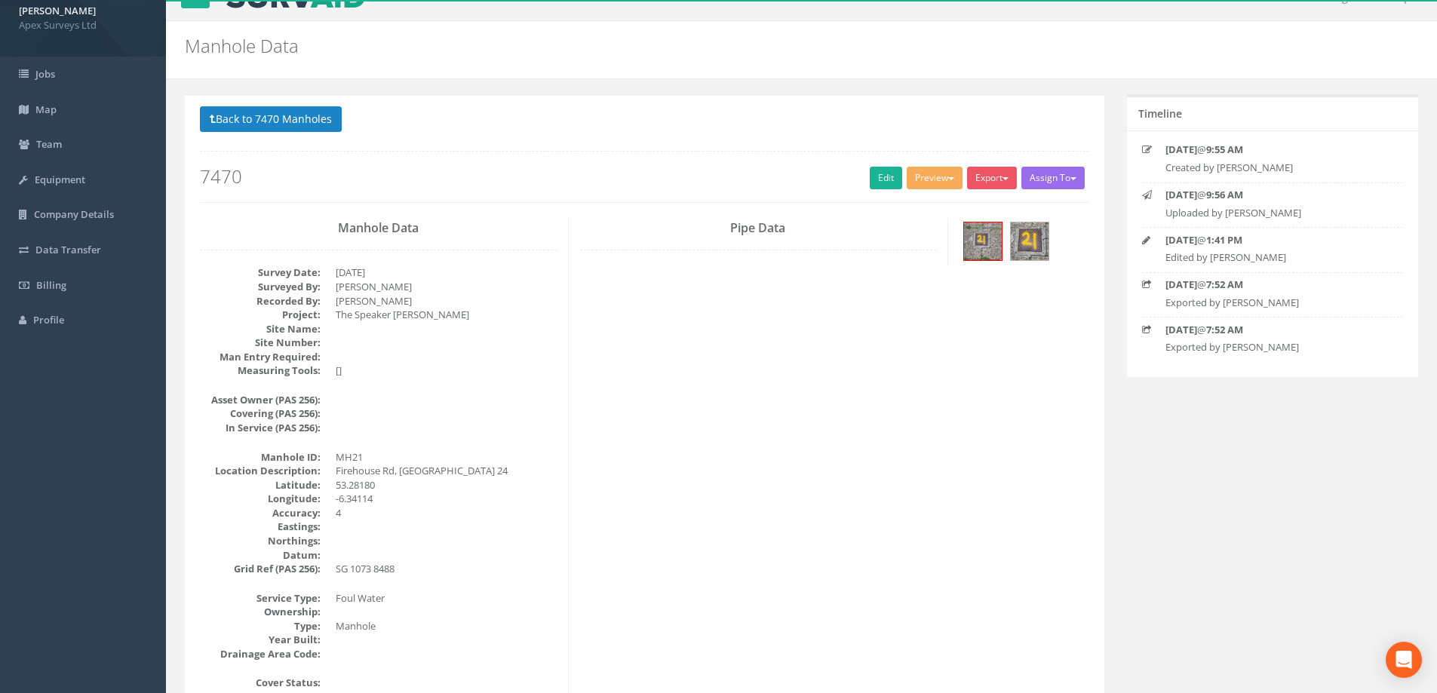
scroll to position [0, 0]
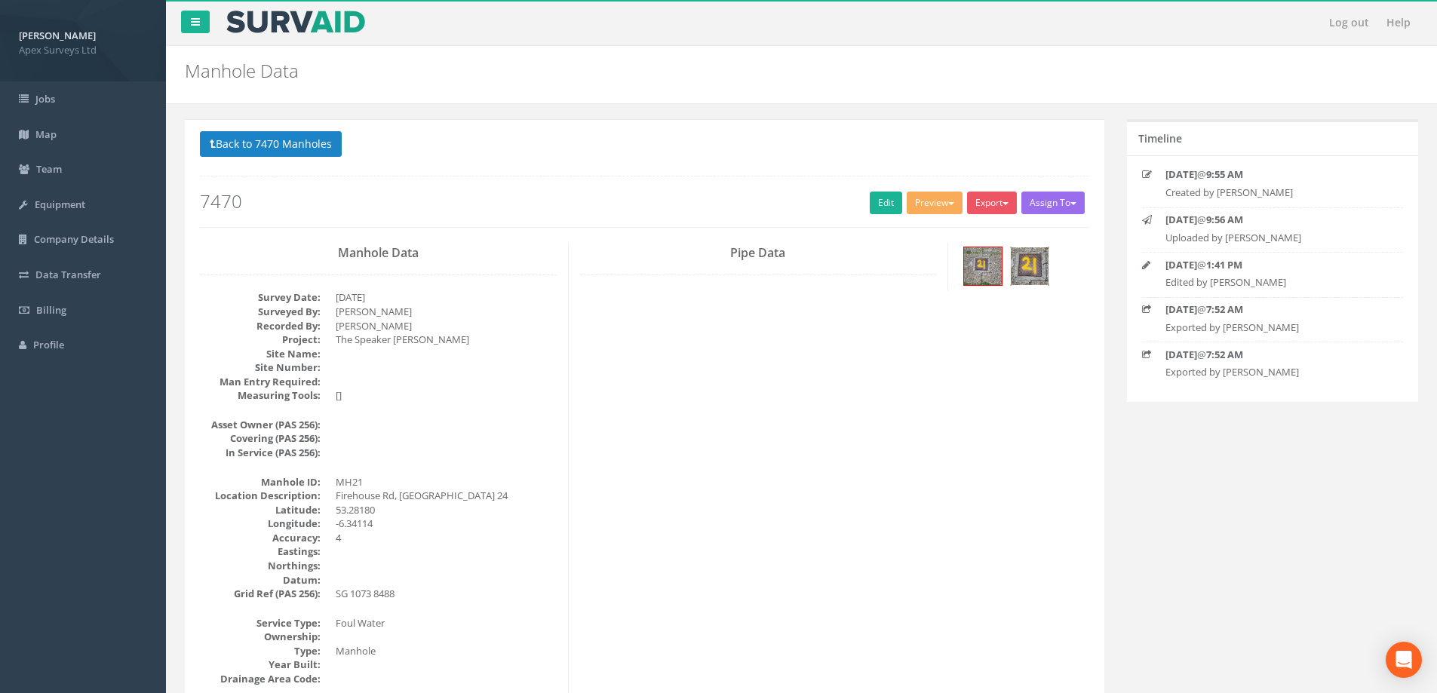
click at [1028, 263] on img at bounding box center [1030, 266] width 38 height 38
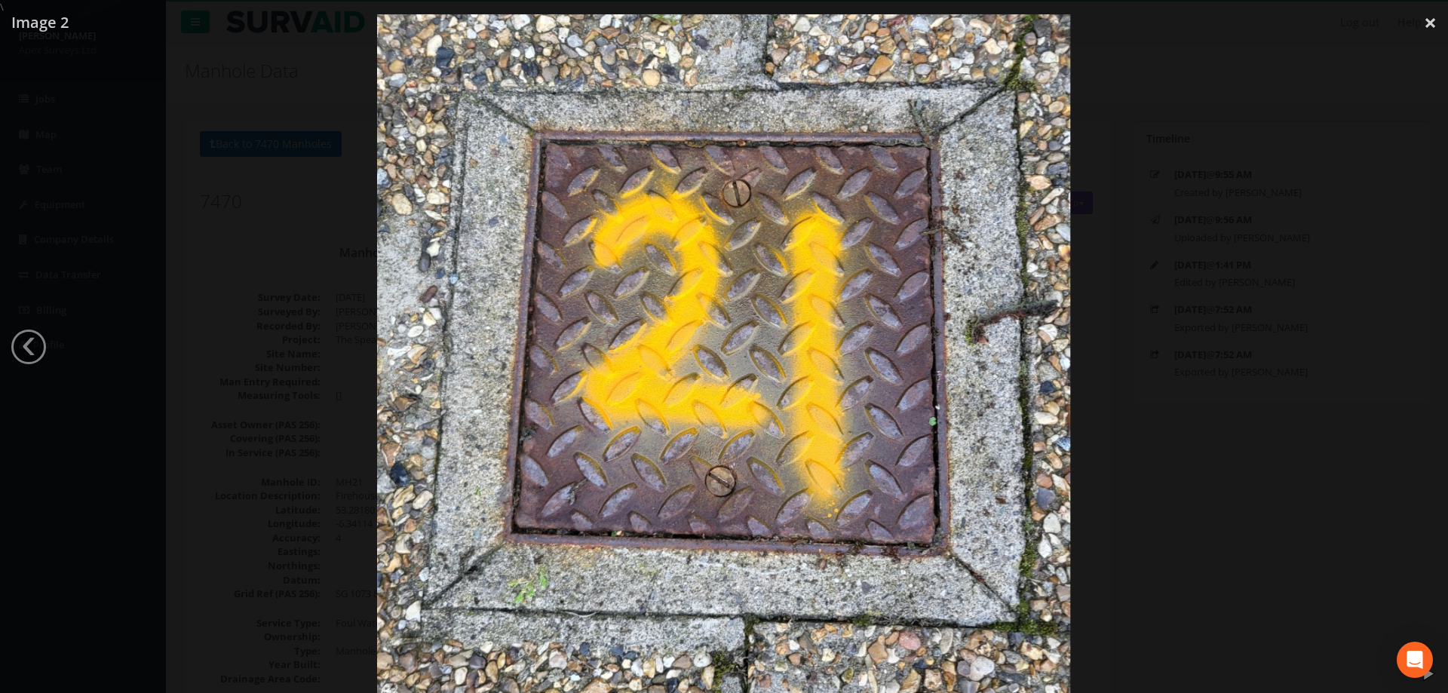
click at [1100, 339] on div at bounding box center [724, 360] width 1448 height 693
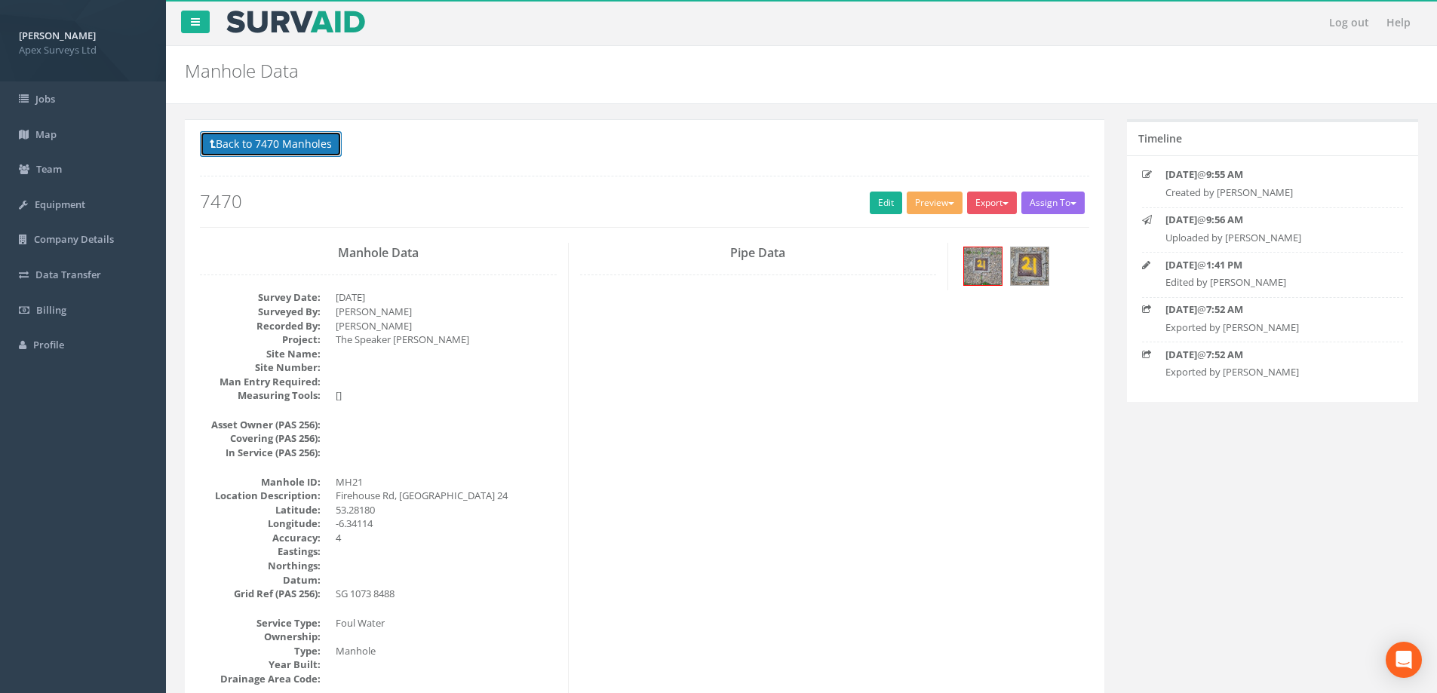
click at [299, 144] on button "Back to 7470 Manholes" at bounding box center [271, 144] width 142 height 26
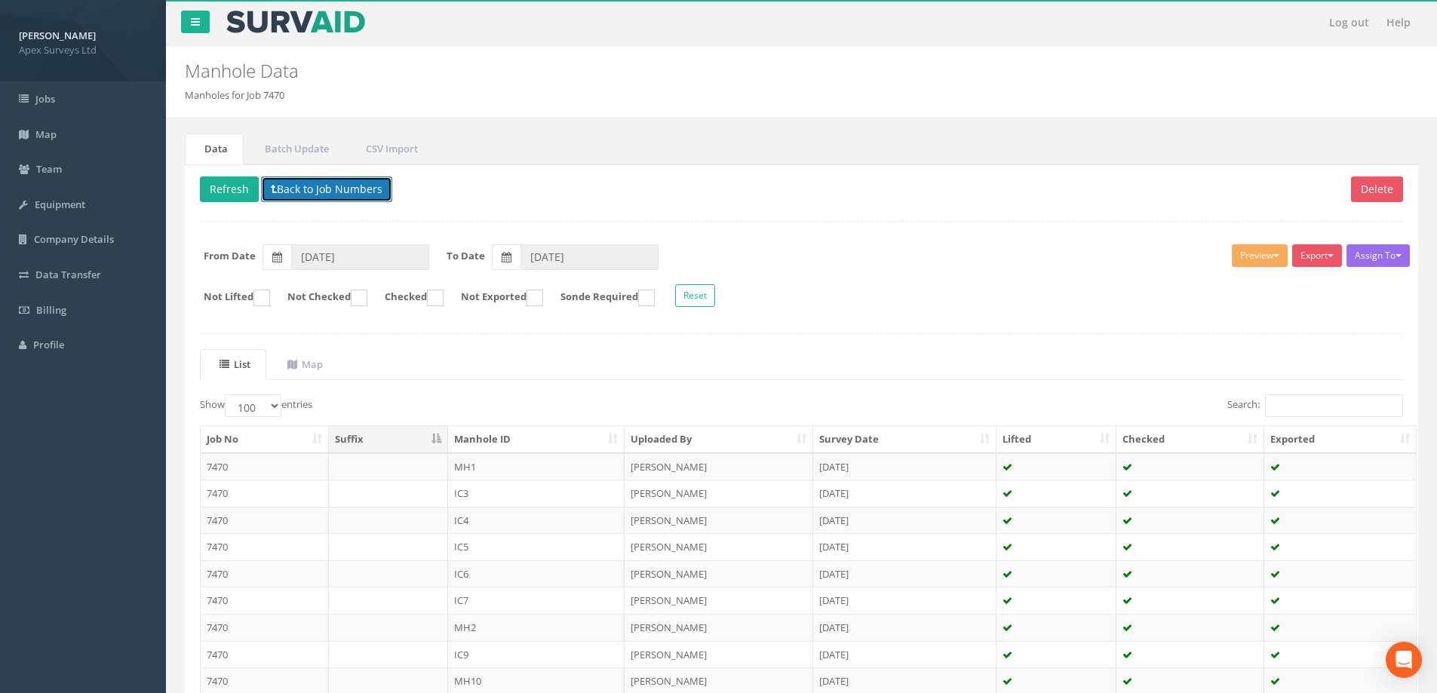
click at [318, 187] on button "Back to Job Numbers" at bounding box center [326, 190] width 131 height 26
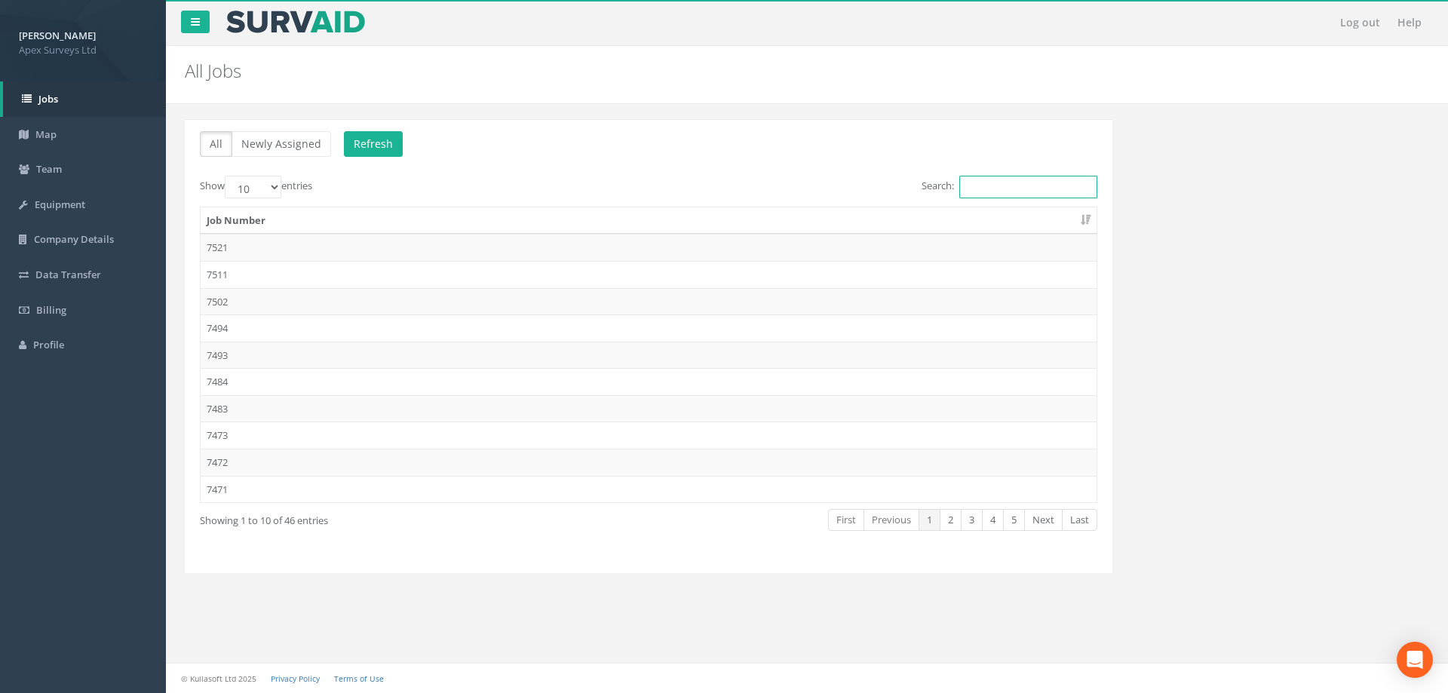
click at [975, 191] on input "Search:" at bounding box center [1028, 187] width 138 height 23
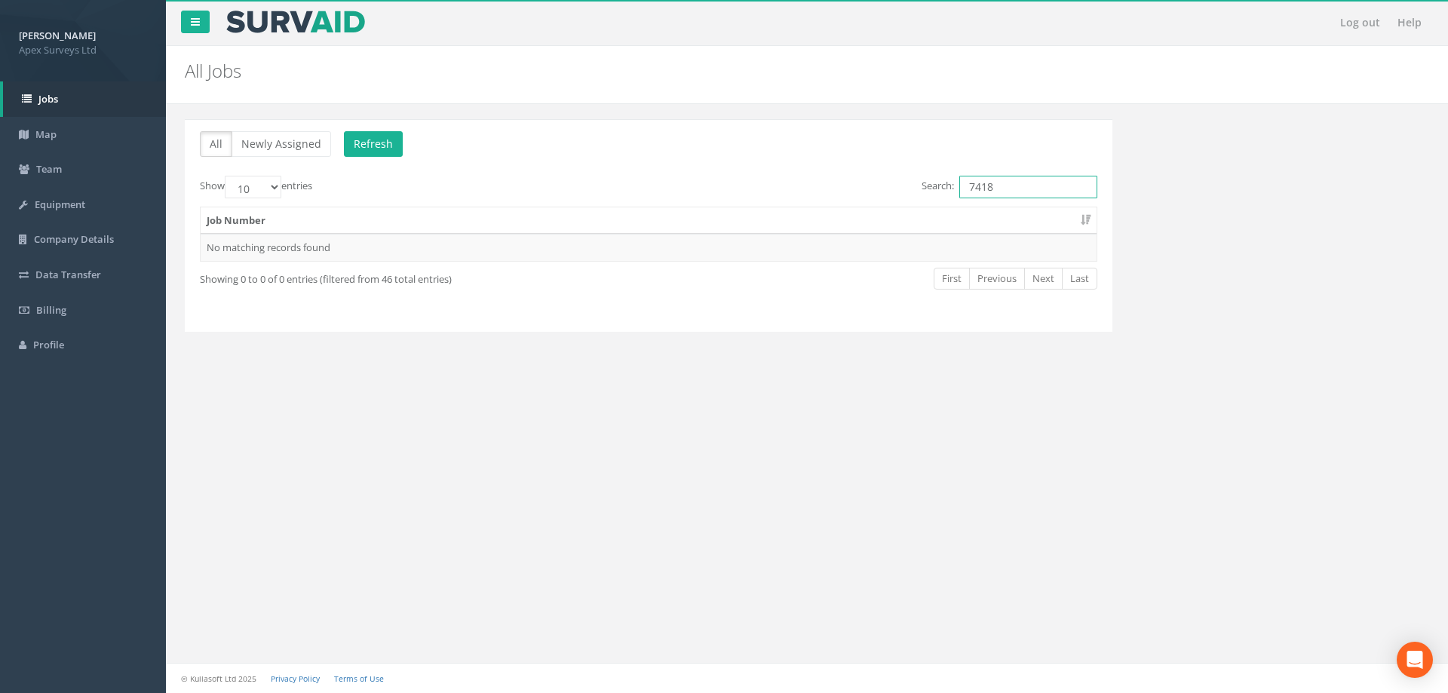
drag, startPoint x: 1002, startPoint y: 183, endPoint x: 964, endPoint y: 188, distance: 38.7
click at [964, 188] on input "7418" at bounding box center [1028, 187] width 138 height 23
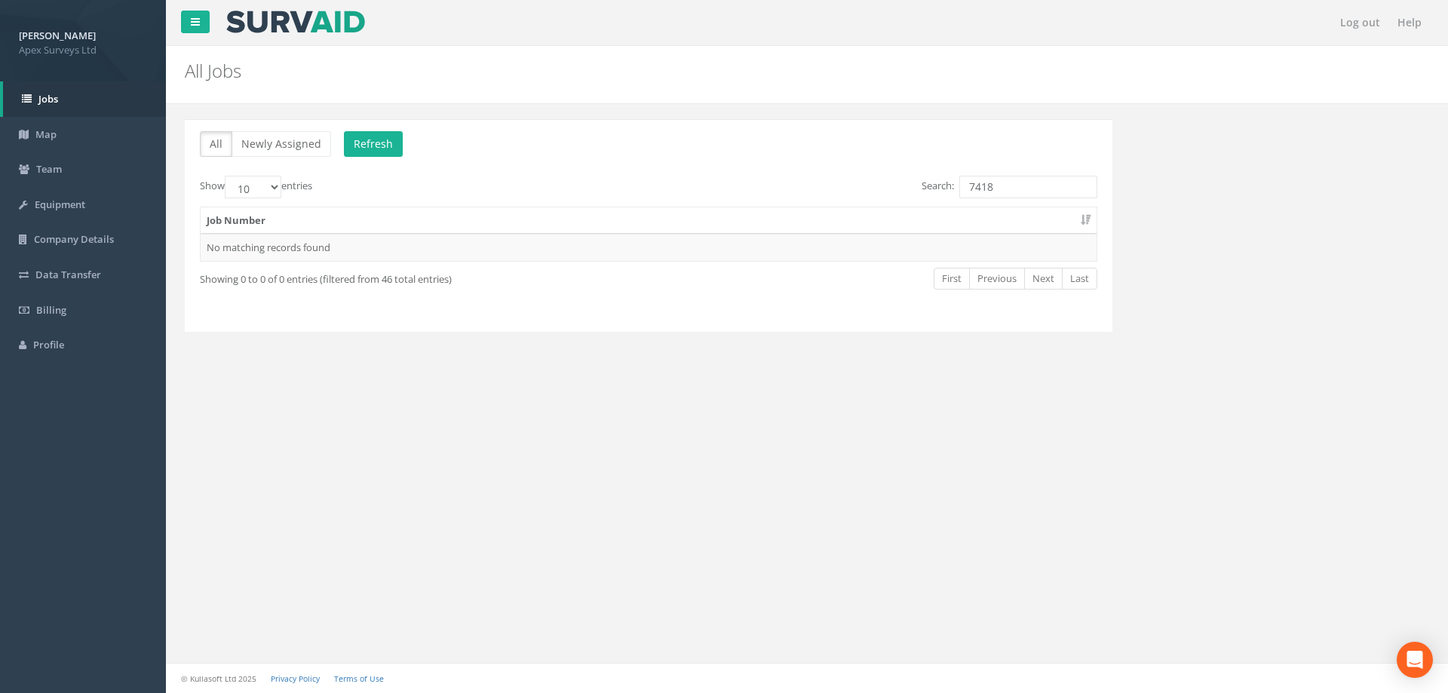
click at [491, 487] on div "Log out Help All Jobs PGMs for Job × There was an error fetching the Manhole da…" at bounding box center [807, 346] width 1282 height 693
drag, startPoint x: 982, startPoint y: 186, endPoint x: 1023, endPoint y: 186, distance: 40.7
click at [1023, 186] on input "7418" at bounding box center [1028, 187] width 138 height 23
type input "7464"
click at [227, 247] on td "7464" at bounding box center [649, 247] width 896 height 27
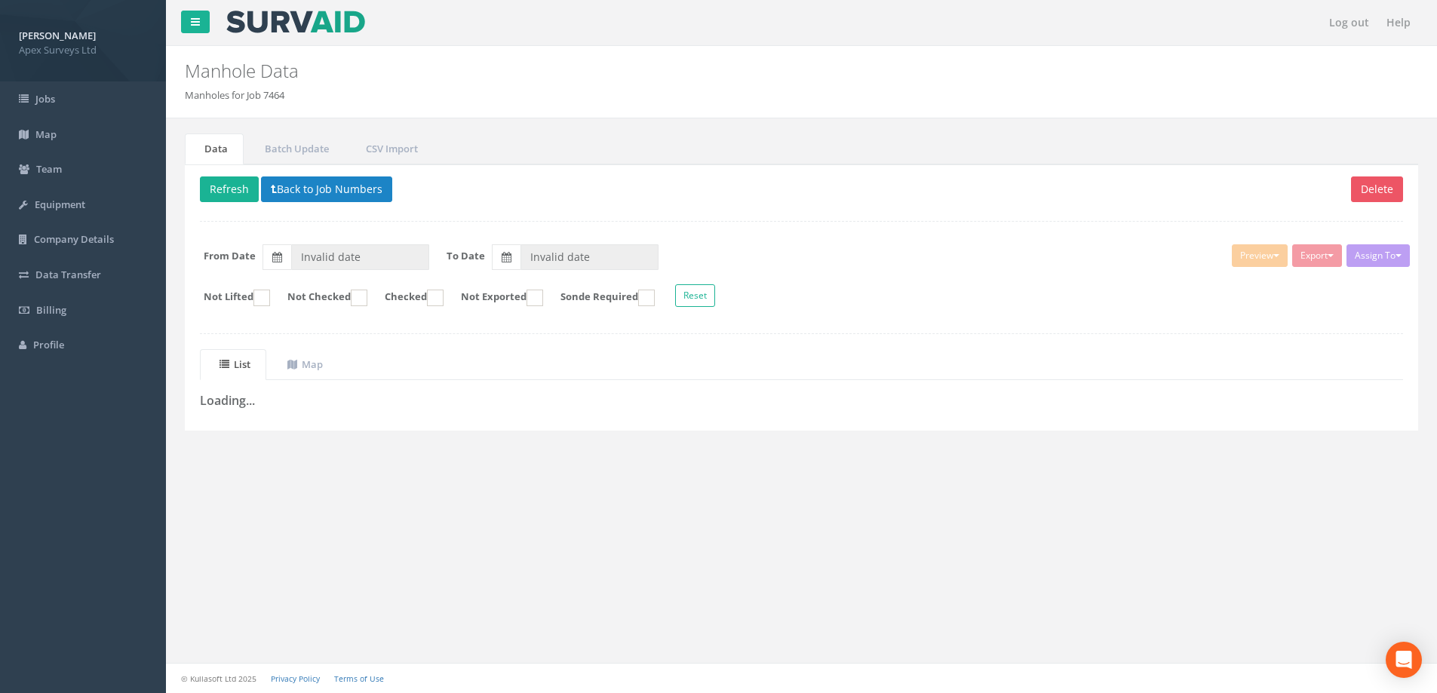
type input "[DATE]"
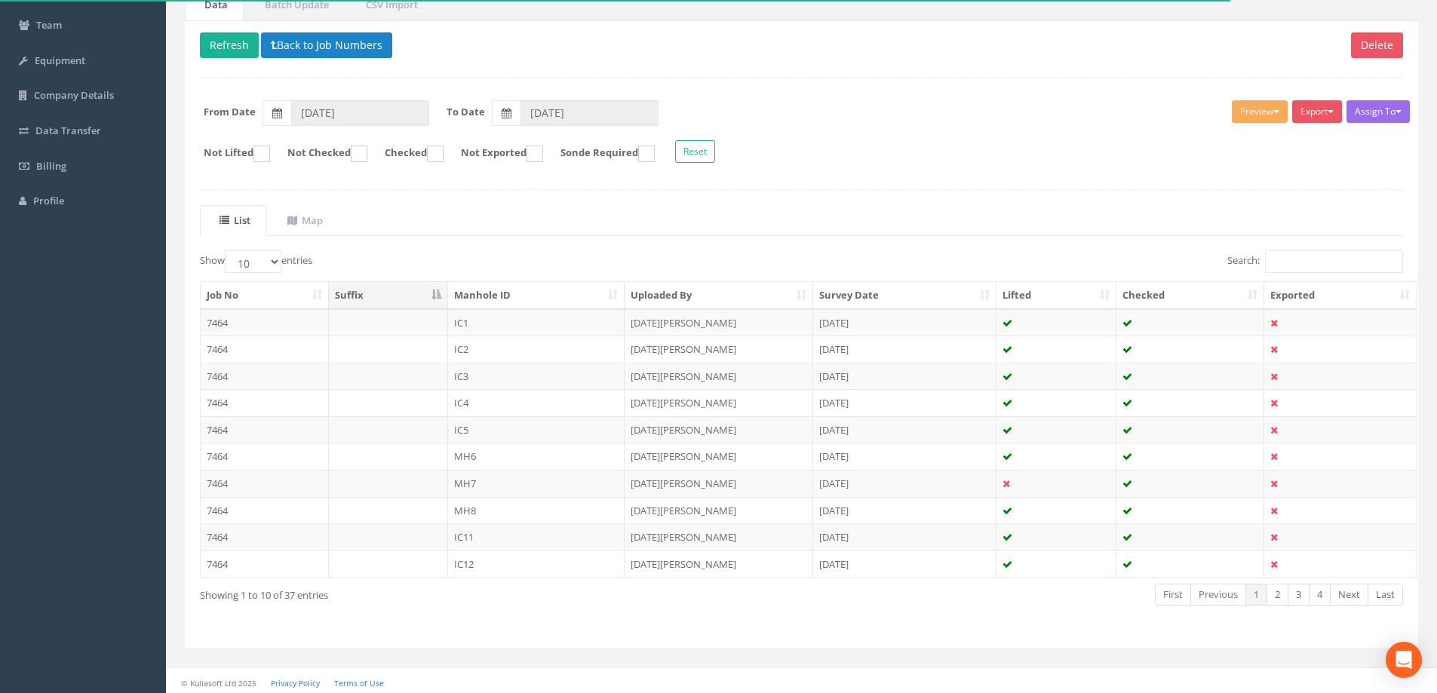
scroll to position [148, 0]
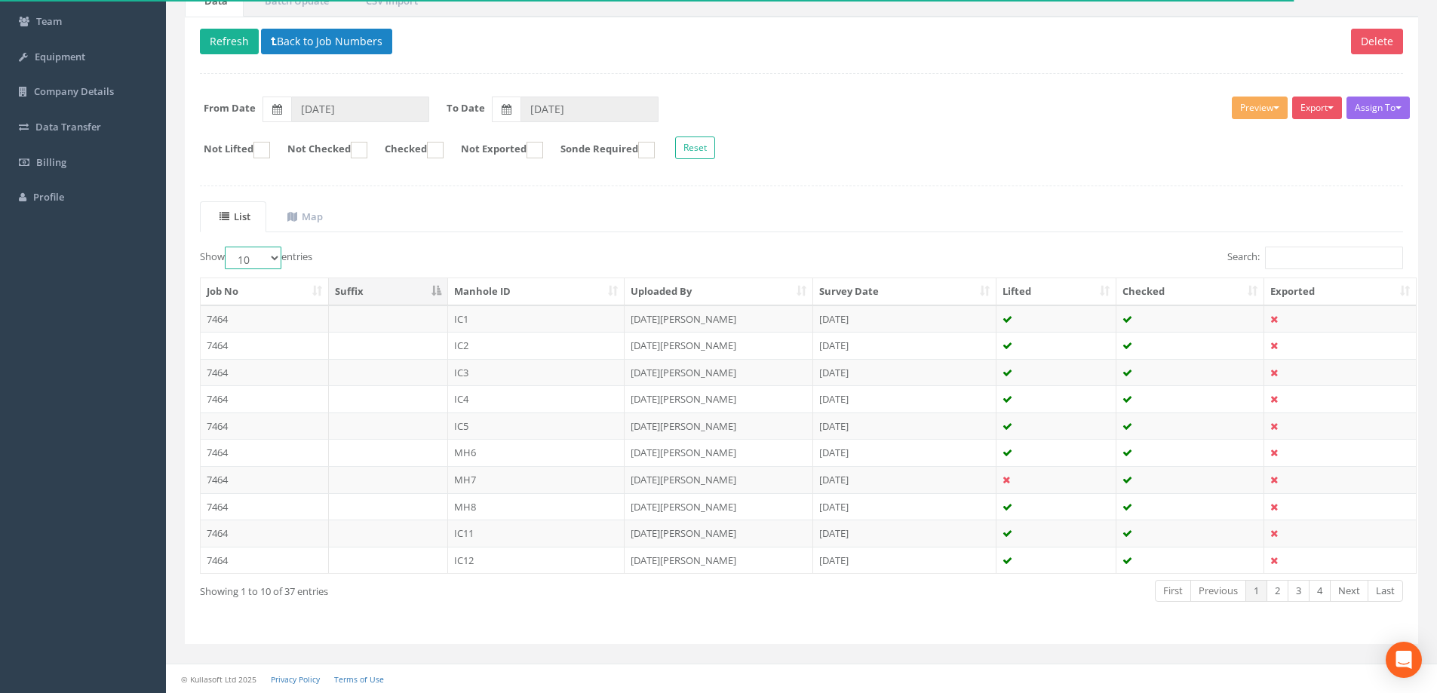
click at [271, 258] on select "10 25 50 100" at bounding box center [253, 258] width 57 height 23
select select "100"
click at [227, 247] on select "10 25 50 100" at bounding box center [253, 258] width 57 height 23
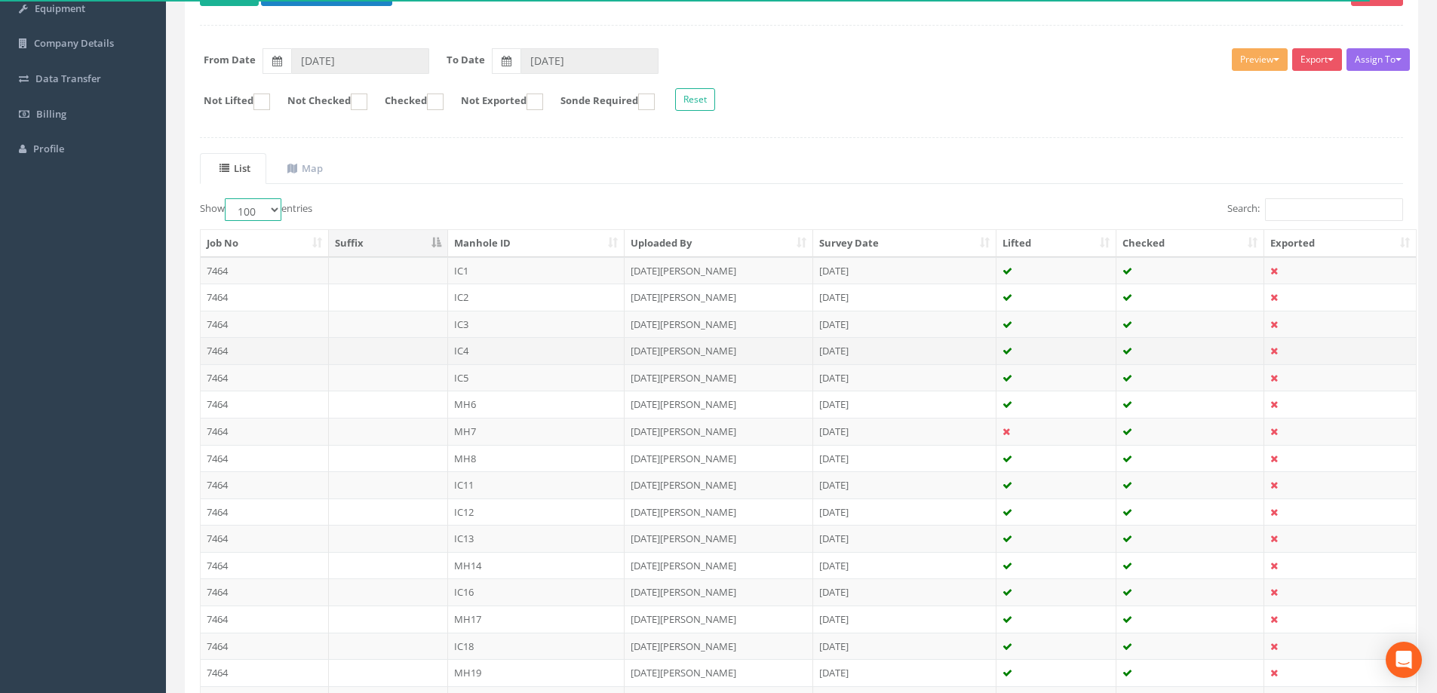
scroll to position [223, 0]
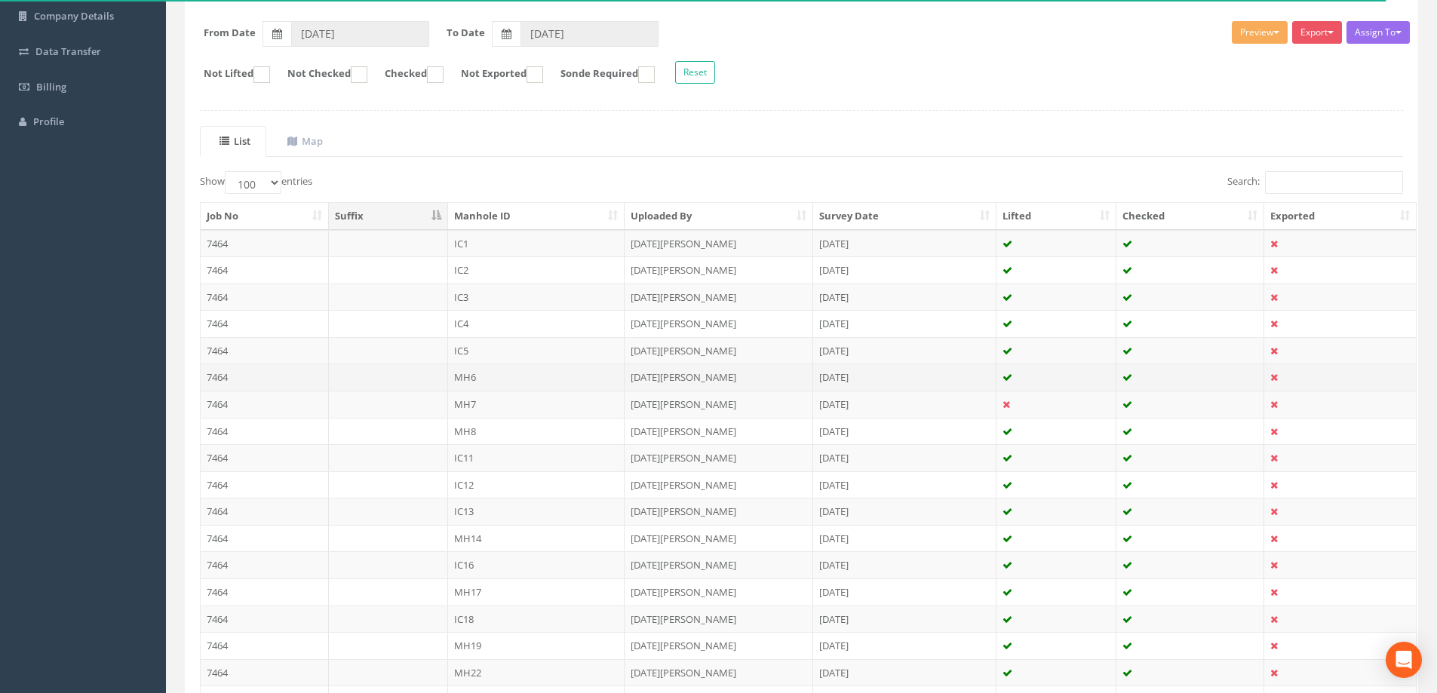
click at [471, 378] on td "MH6" at bounding box center [536, 377] width 177 height 27
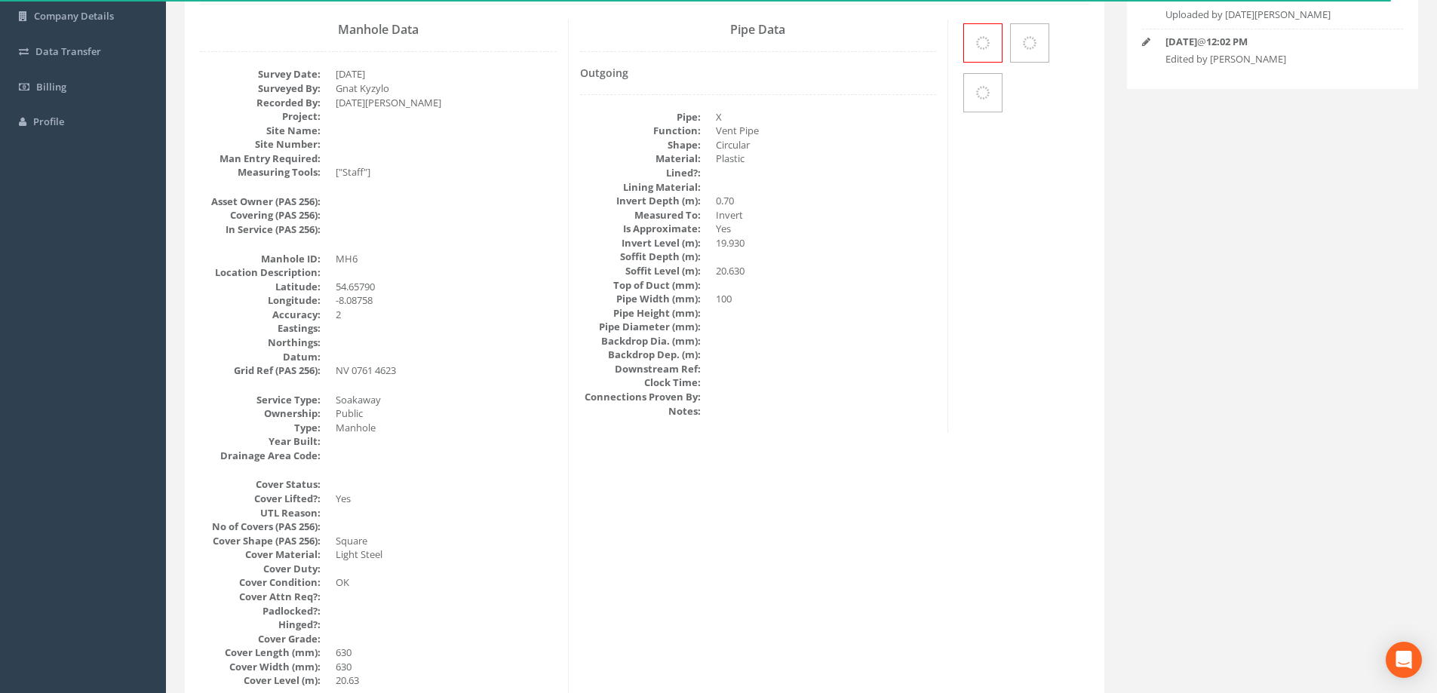
scroll to position [0, 0]
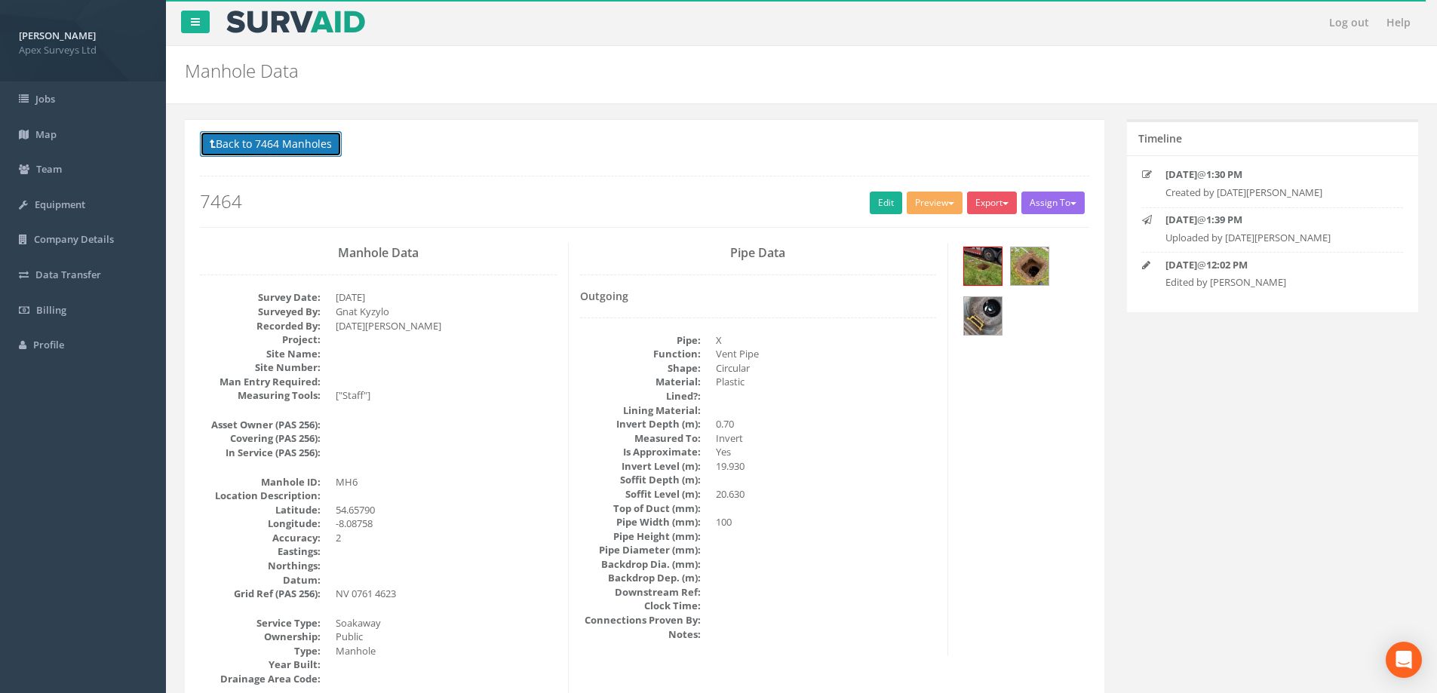
click at [302, 146] on button "Back to 7464 Manholes" at bounding box center [271, 144] width 142 height 26
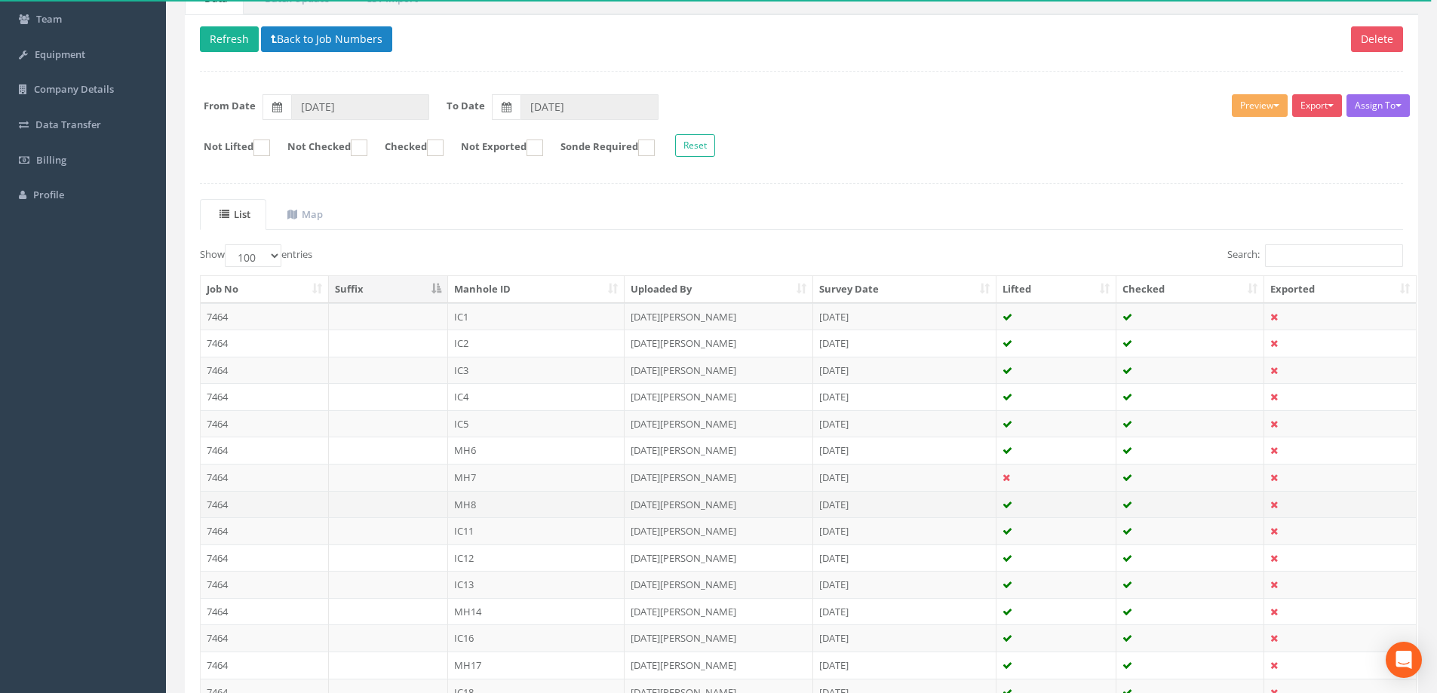
scroll to position [151, 0]
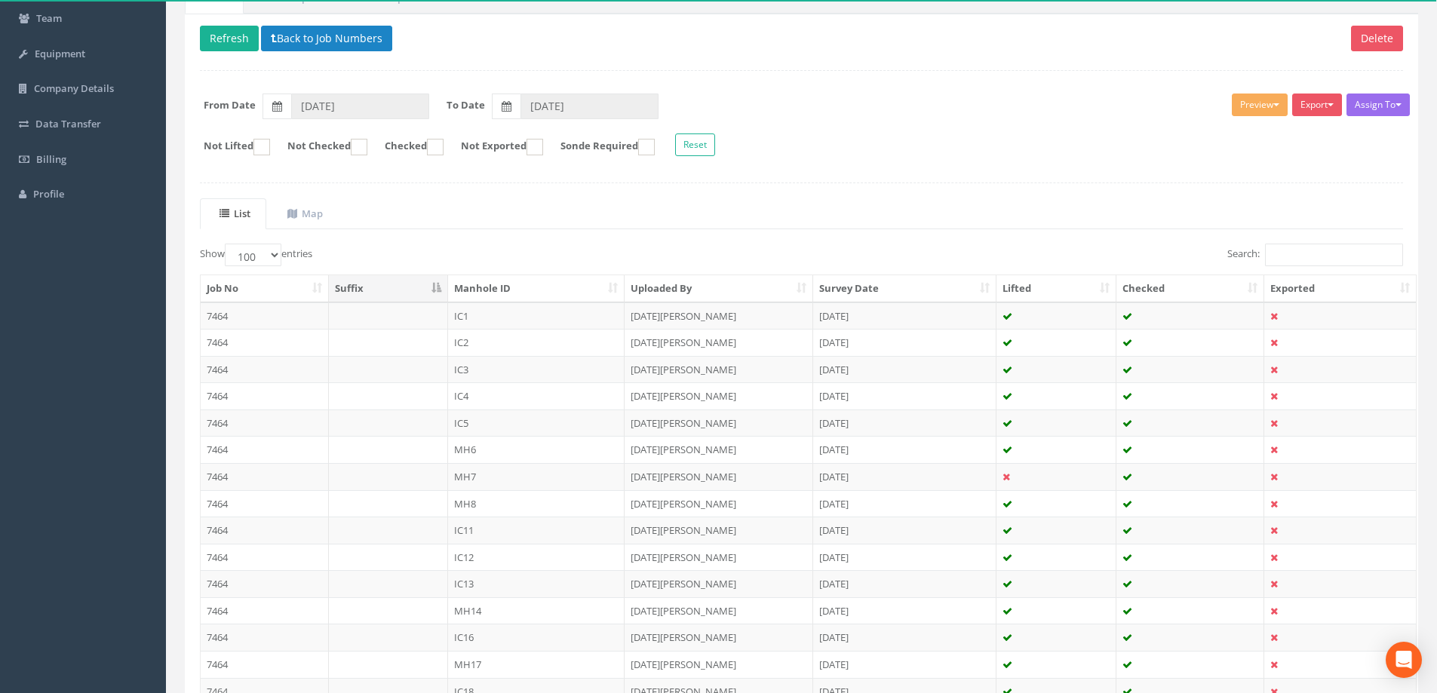
drag, startPoint x: 472, startPoint y: 449, endPoint x: 457, endPoint y: 452, distance: 15.4
click at [457, 452] on td "MH6" at bounding box center [536, 449] width 177 height 27
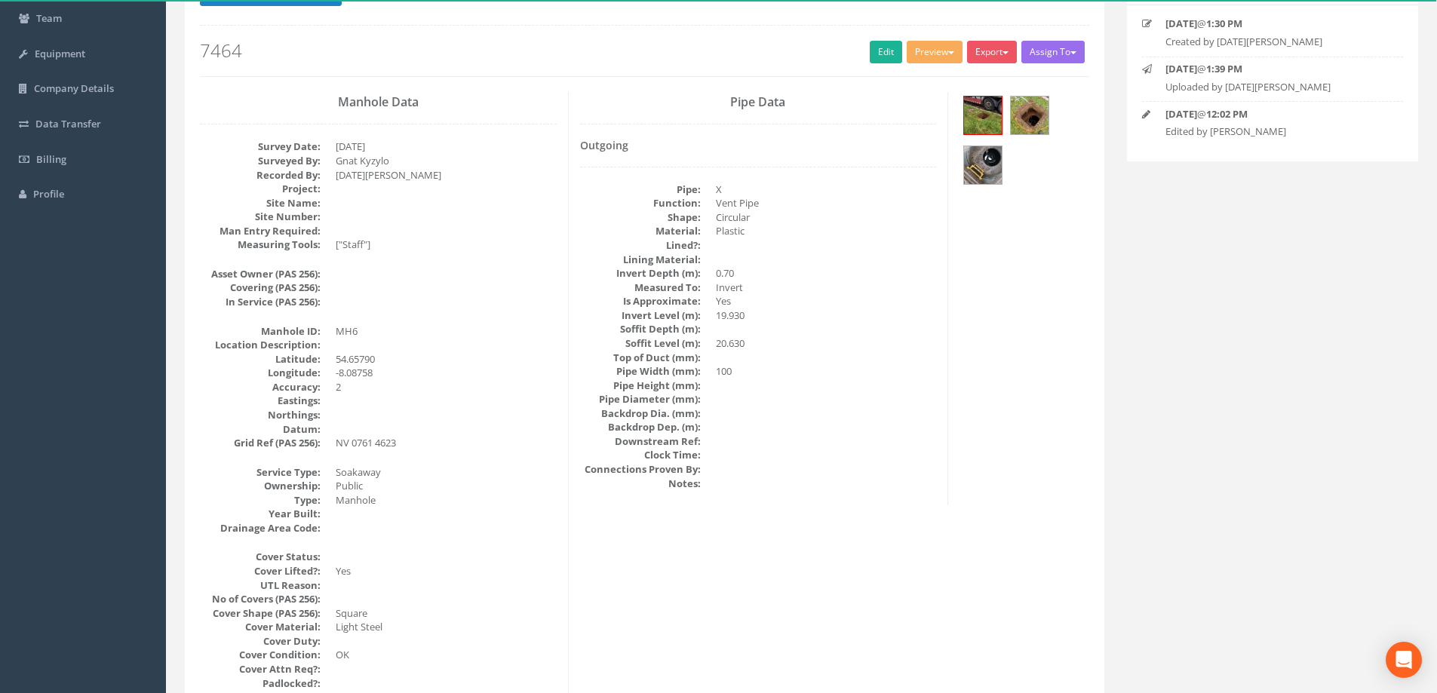
scroll to position [0, 0]
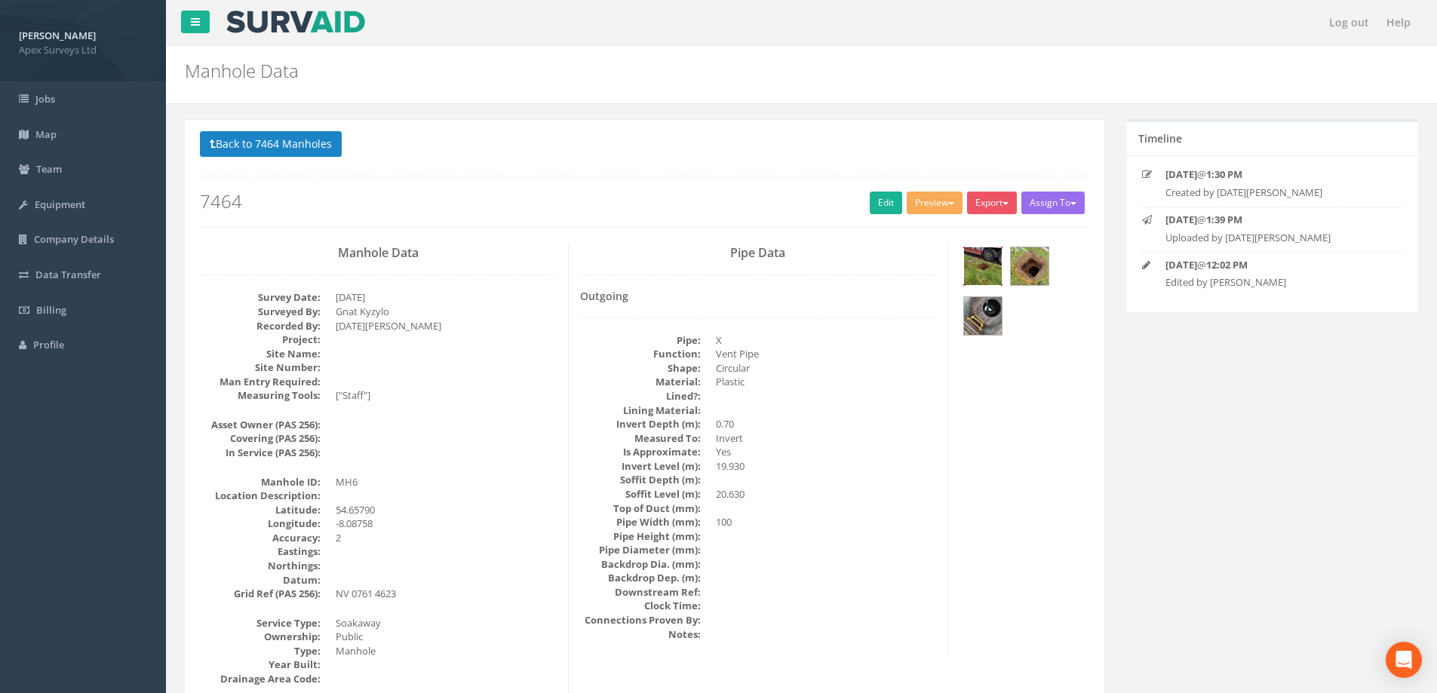
click at [980, 261] on img at bounding box center [983, 266] width 38 height 38
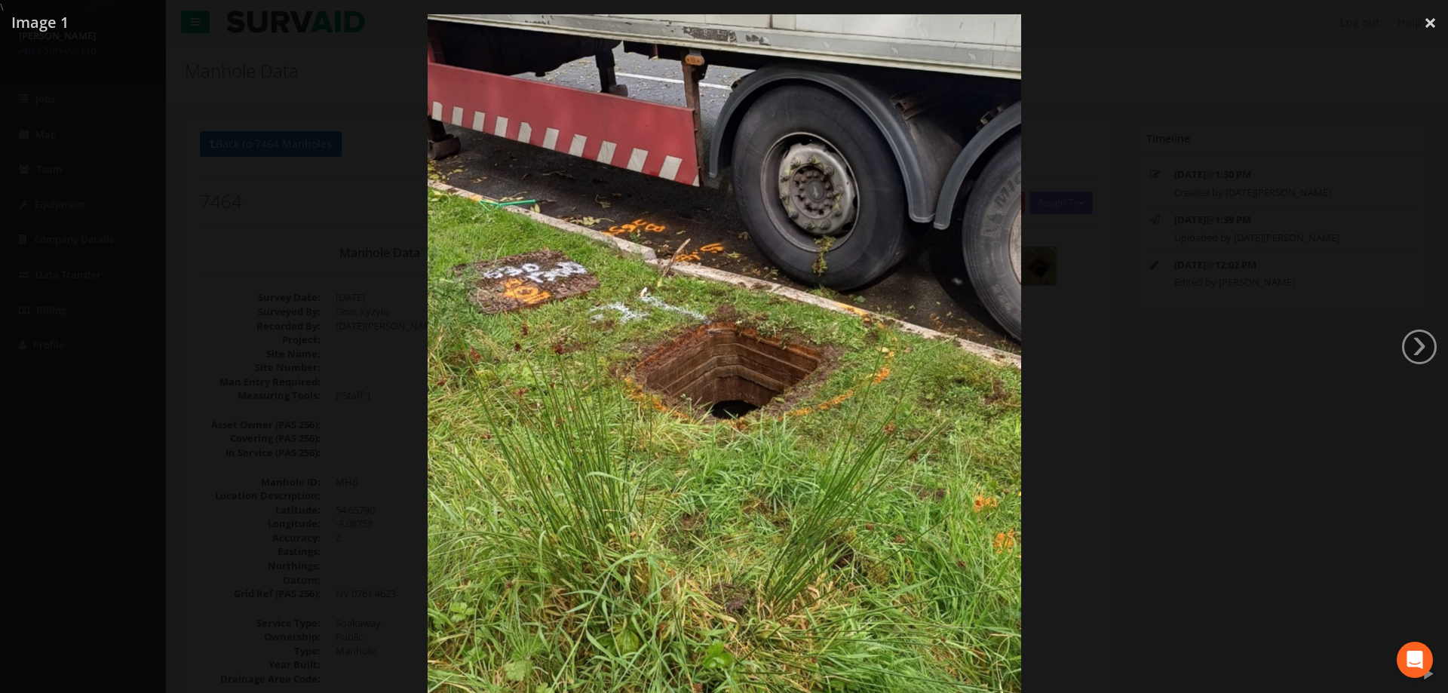
click at [1330, 376] on div at bounding box center [724, 360] width 1448 height 693
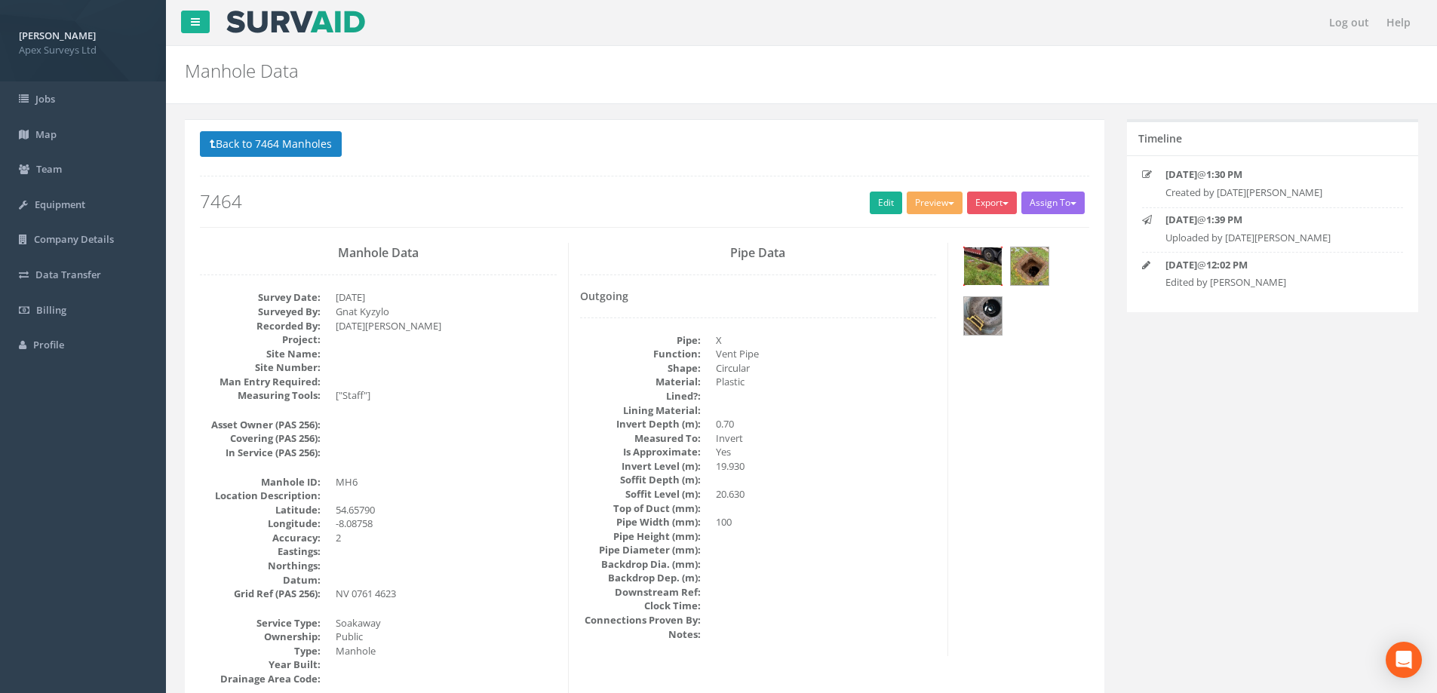
click at [984, 262] on img at bounding box center [983, 266] width 38 height 38
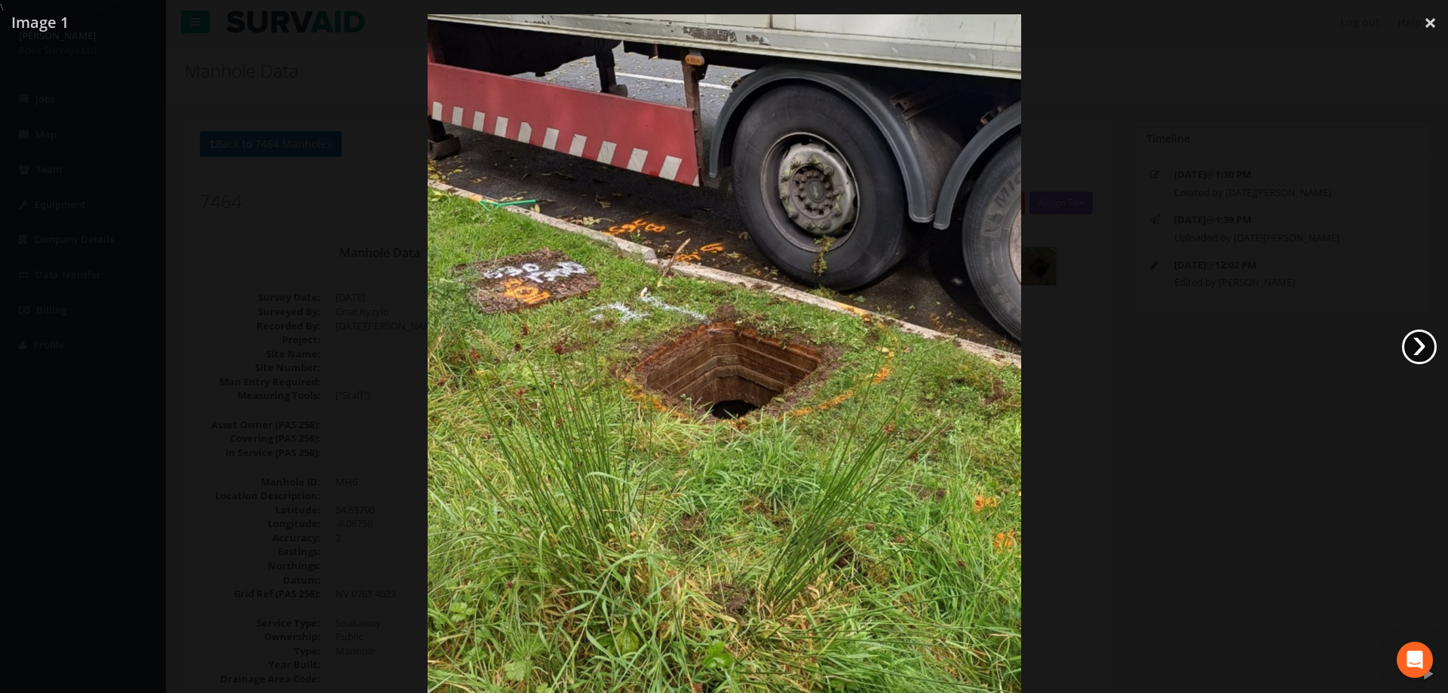
click at [1418, 343] on link "›" at bounding box center [1419, 347] width 35 height 35
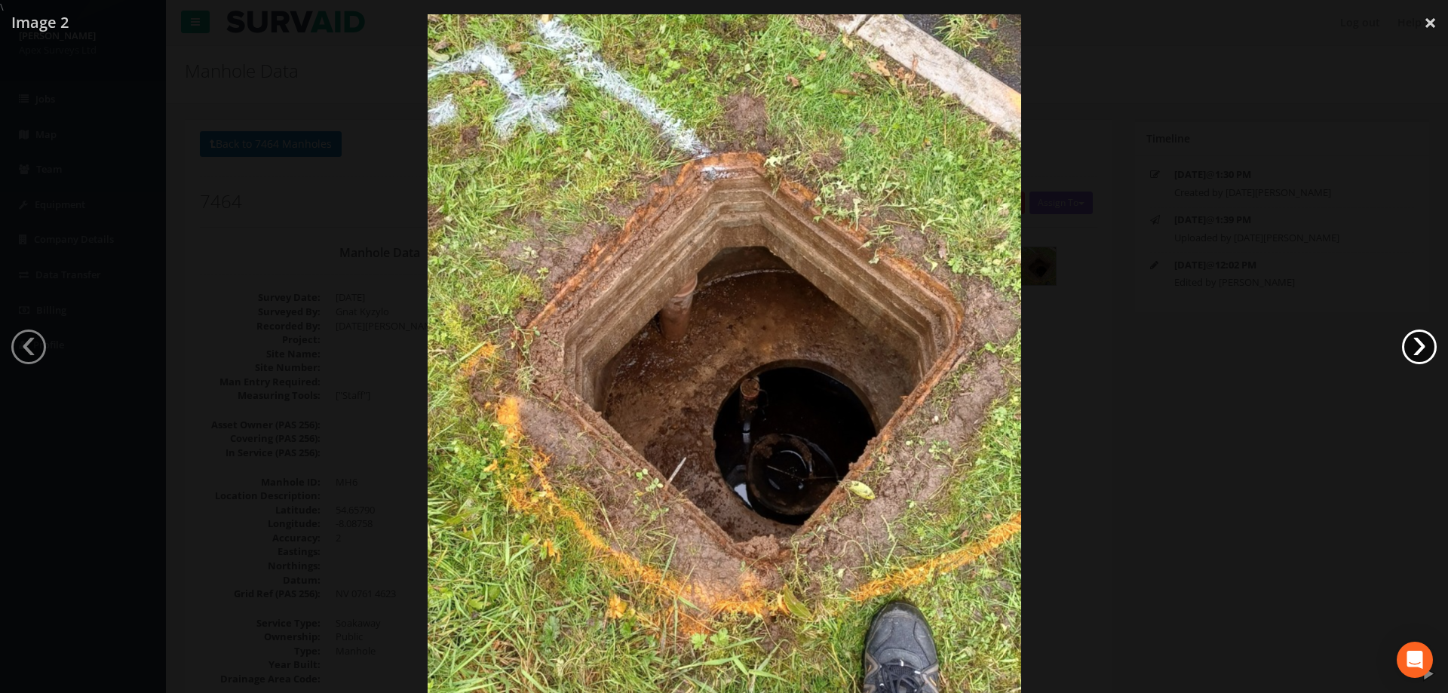
click at [1418, 343] on link "›" at bounding box center [1419, 347] width 35 height 35
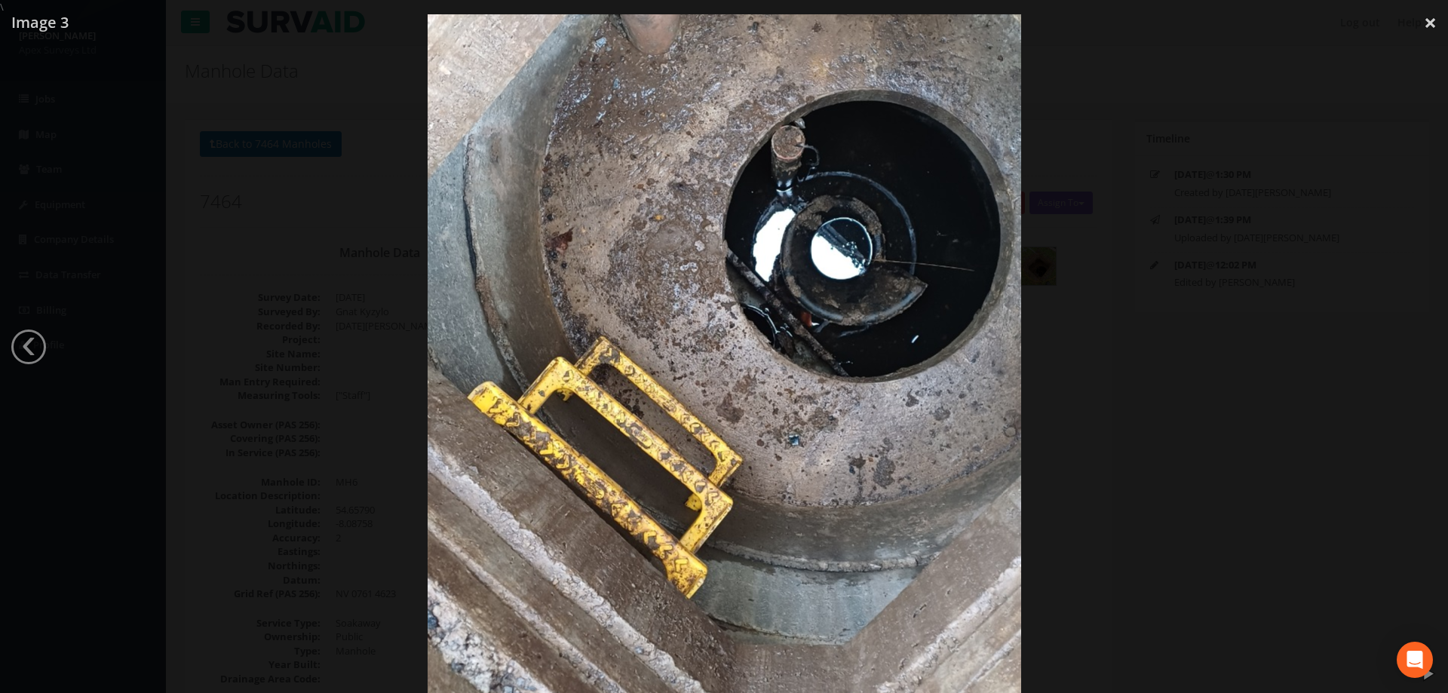
click at [149, 318] on div at bounding box center [724, 360] width 1448 height 693
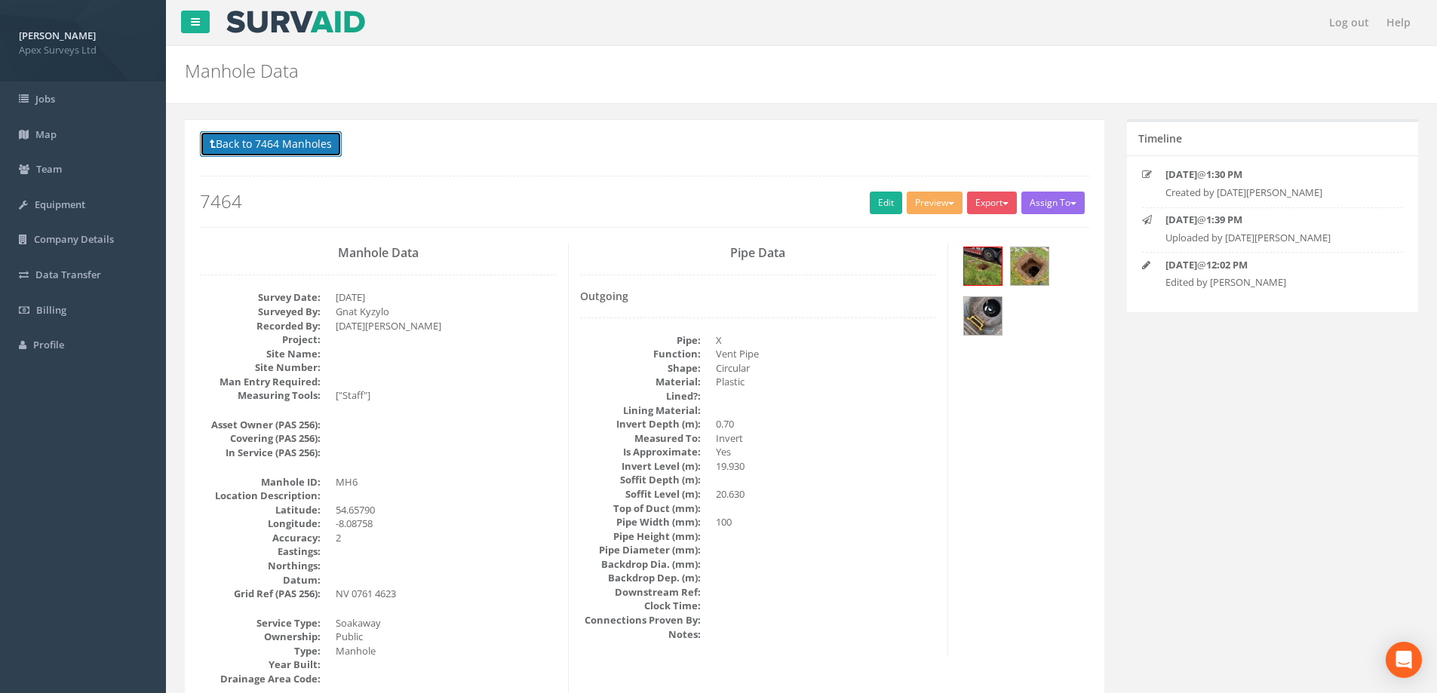
click at [246, 146] on button "Back to 7464 Manholes" at bounding box center [271, 144] width 142 height 26
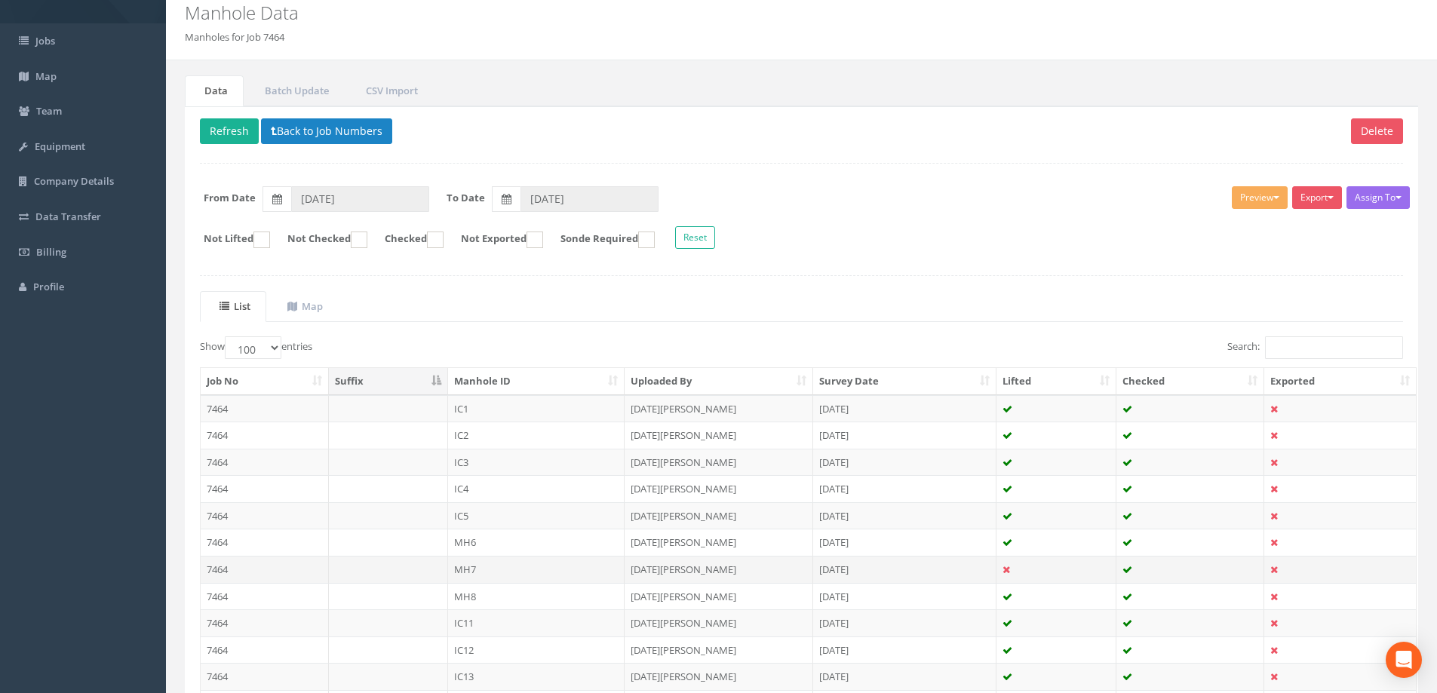
scroll to position [151, 0]
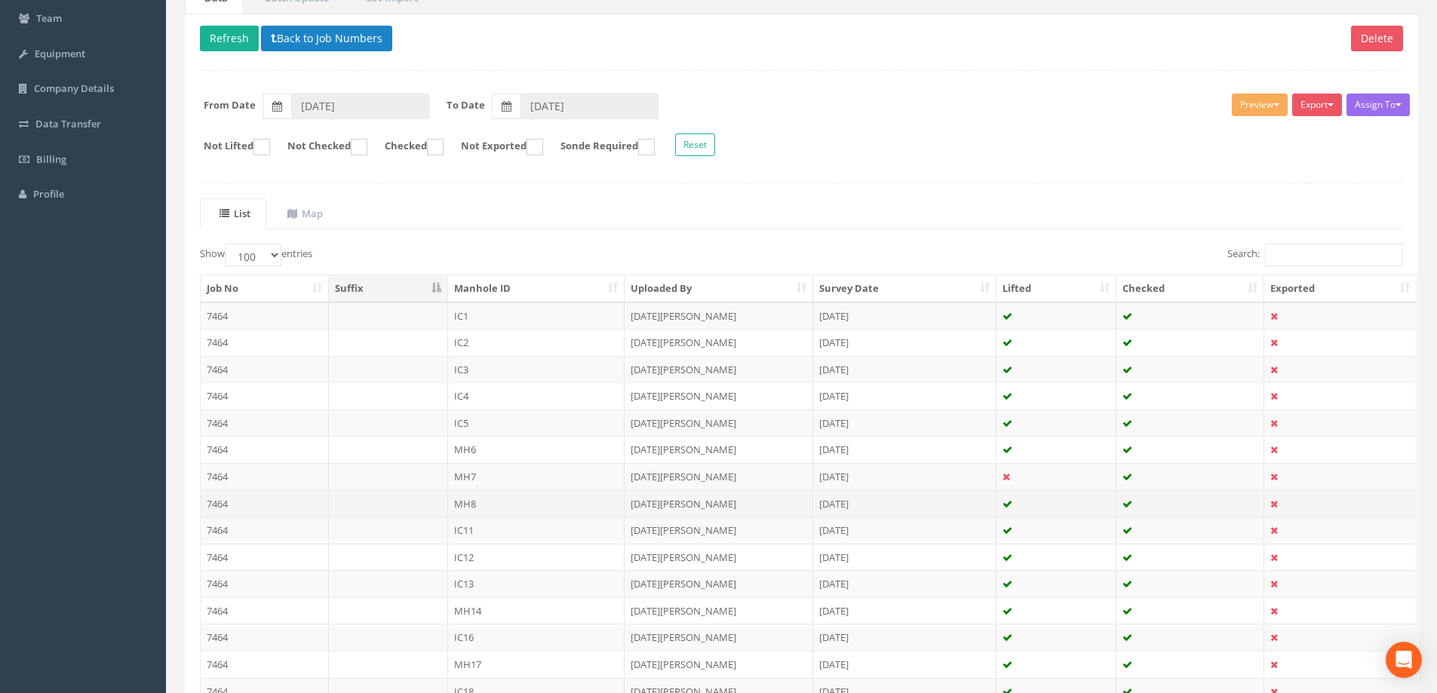
click at [470, 500] on td "MH8" at bounding box center [536, 503] width 177 height 27
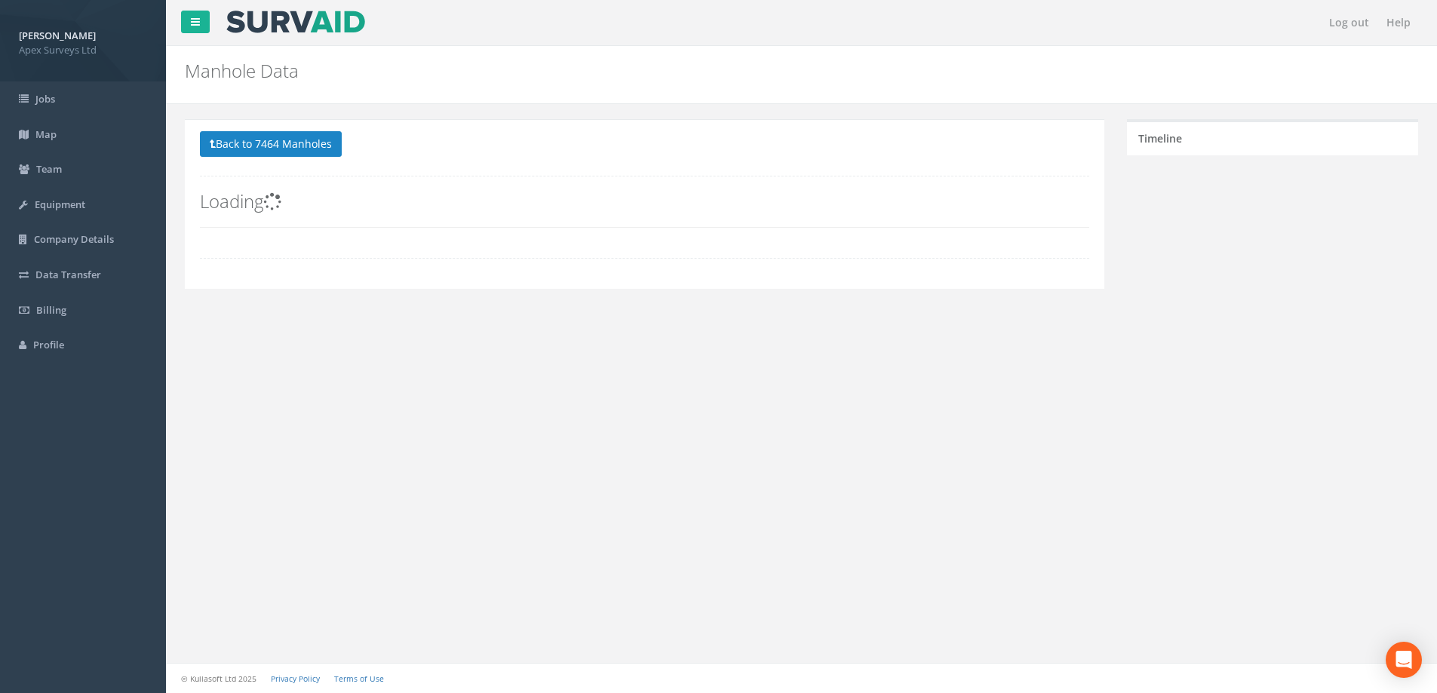
scroll to position [0, 0]
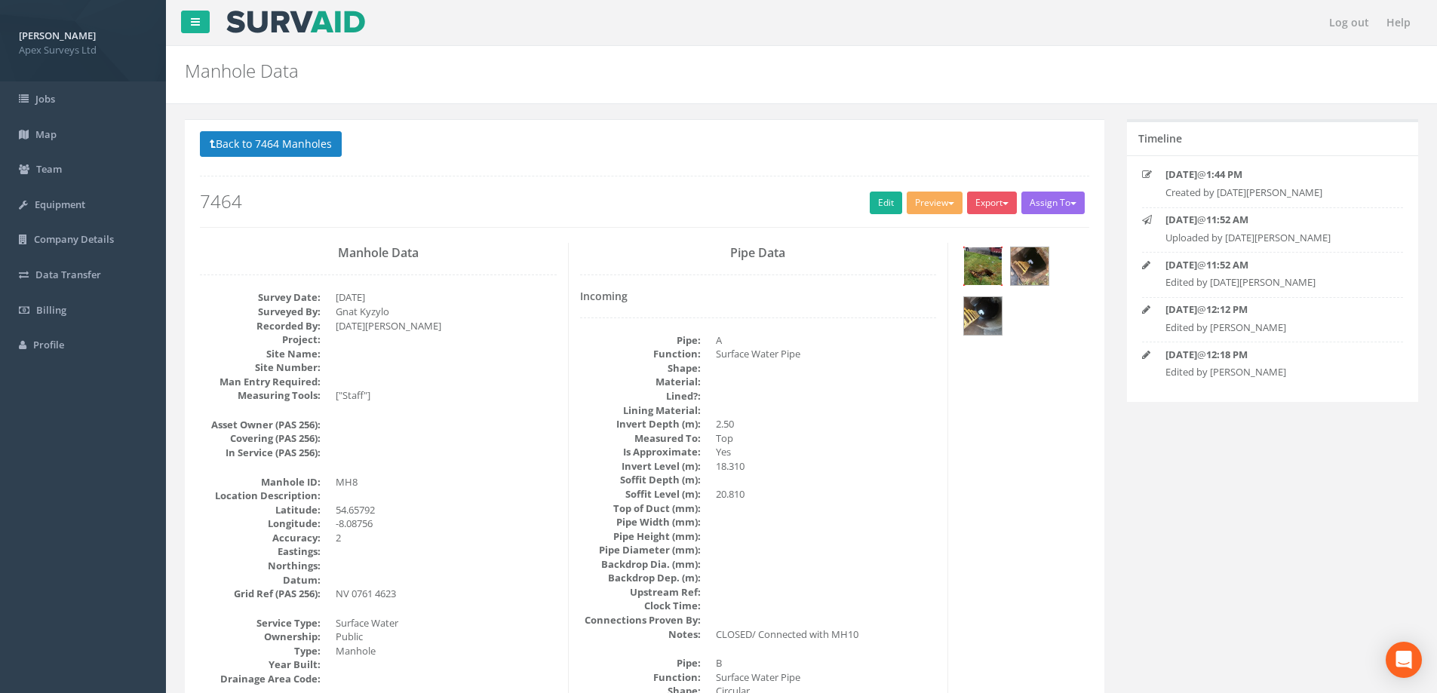
click at [987, 261] on img at bounding box center [983, 266] width 38 height 38
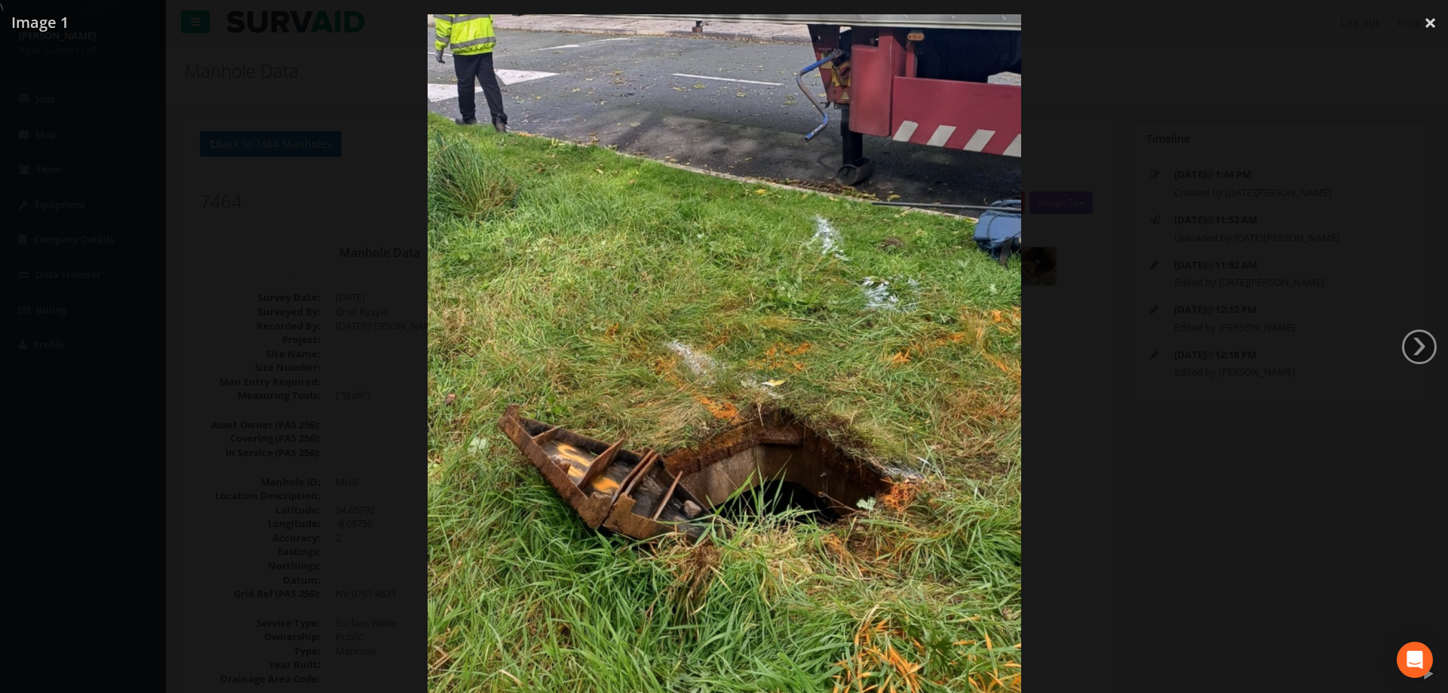
click at [235, 296] on div at bounding box center [724, 360] width 1448 height 693
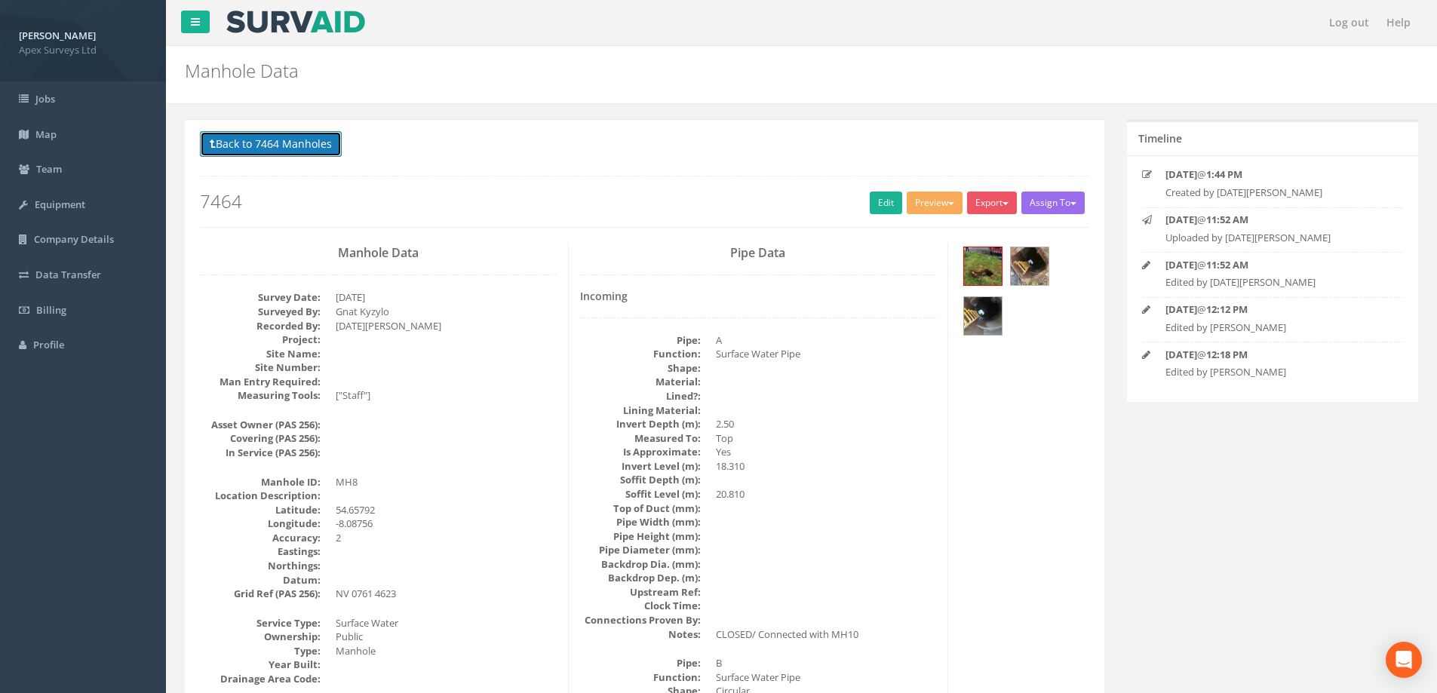
click at [239, 150] on button "Back to 7464 Manholes" at bounding box center [271, 144] width 142 height 26
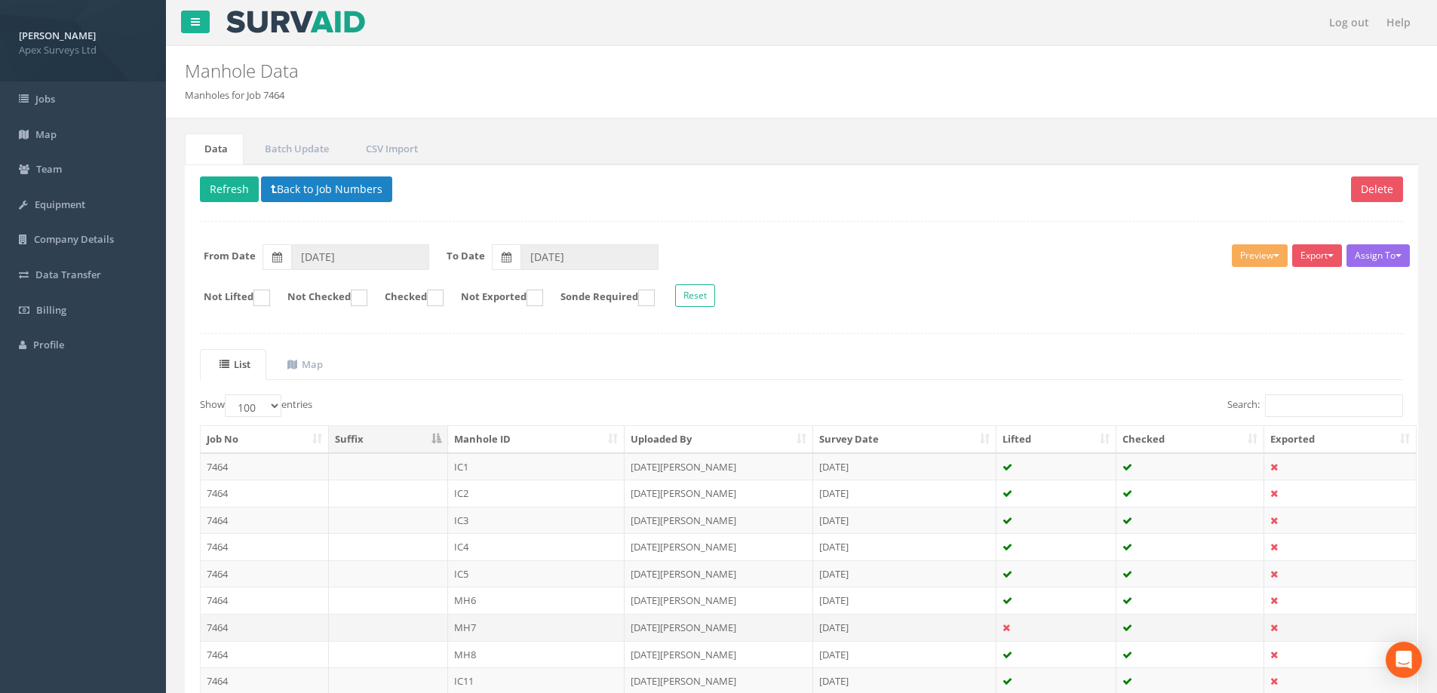
click at [468, 631] on td "MH7" at bounding box center [536, 627] width 177 height 27
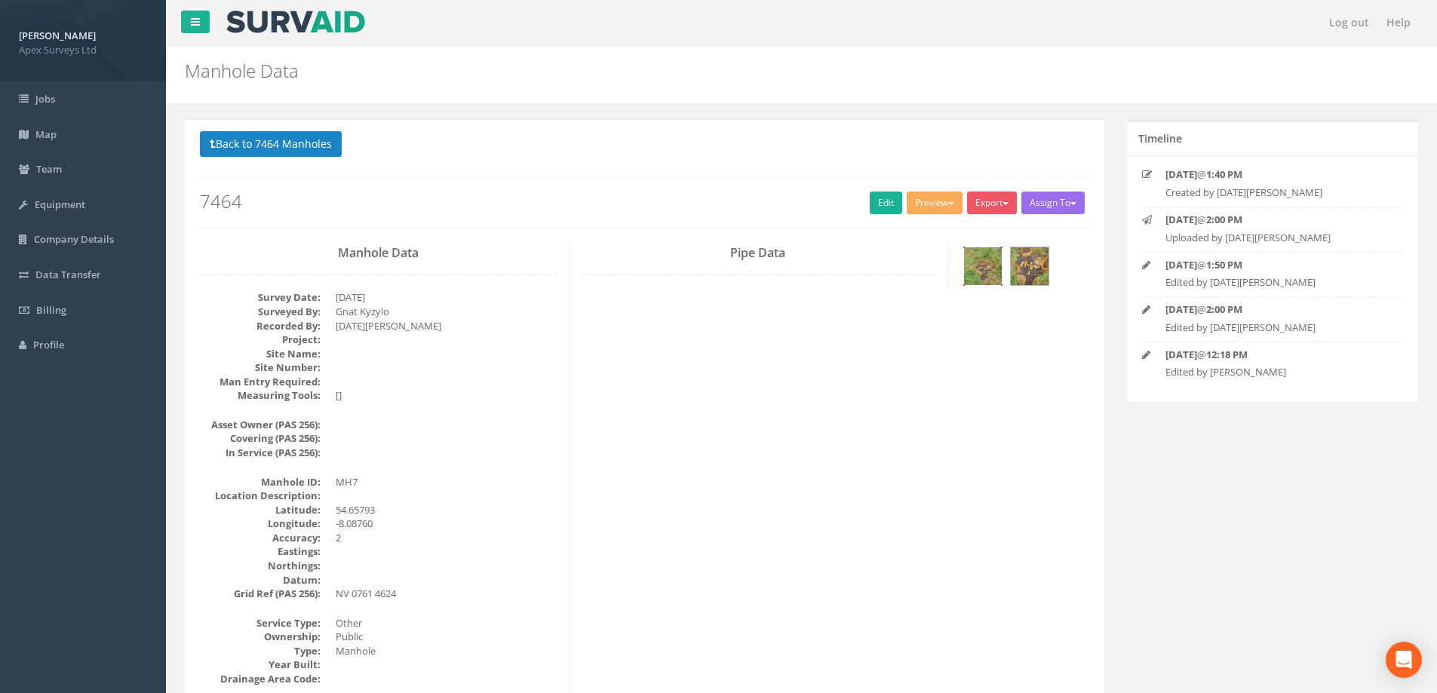
click at [980, 267] on img at bounding box center [983, 266] width 38 height 38
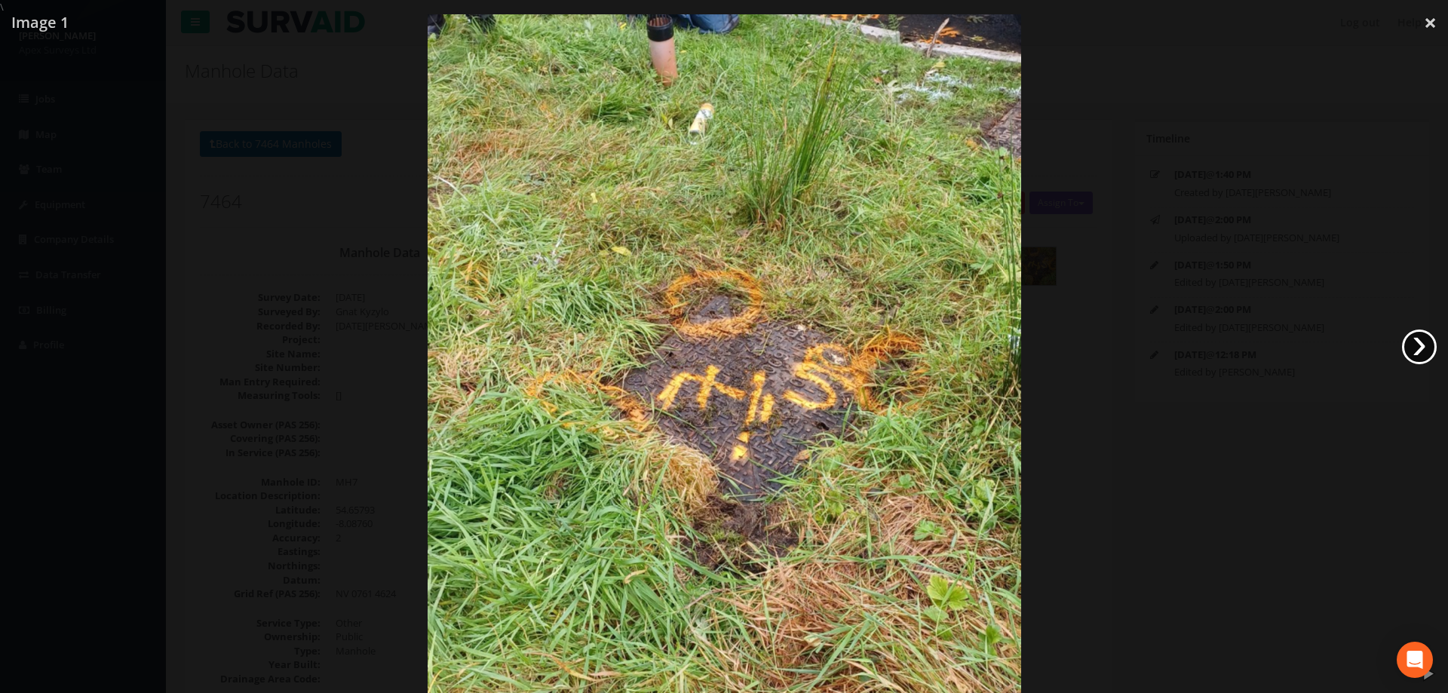
click at [1420, 347] on link "›" at bounding box center [1419, 347] width 35 height 35
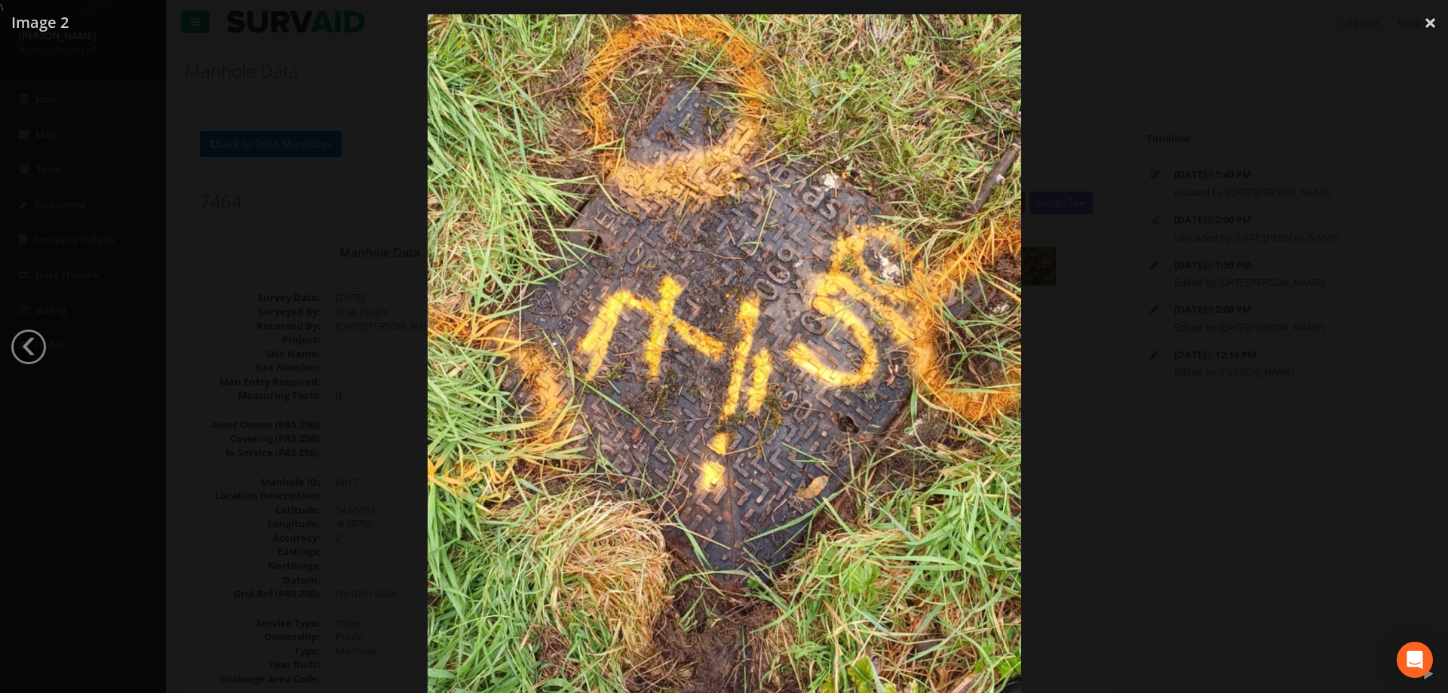
click at [1206, 341] on div at bounding box center [724, 360] width 1448 height 693
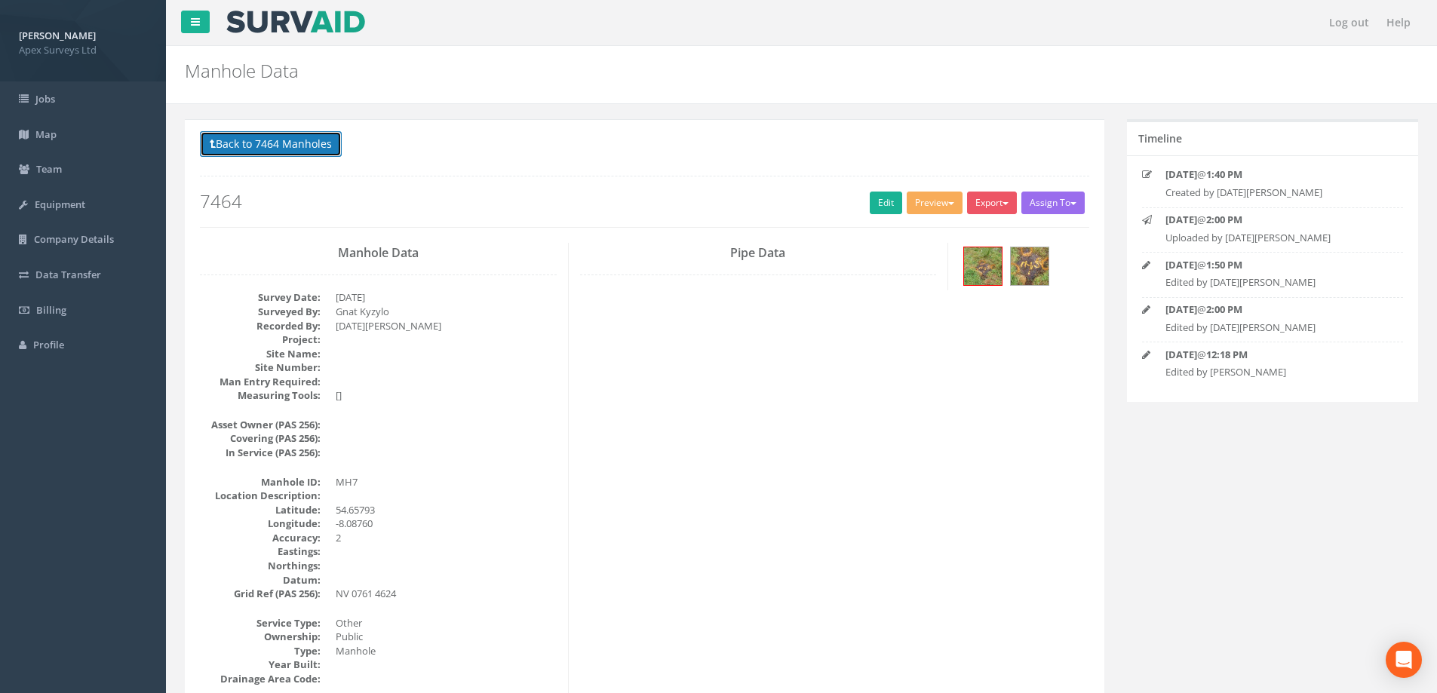
click at [240, 144] on button "Back to 7464 Manholes" at bounding box center [271, 144] width 142 height 26
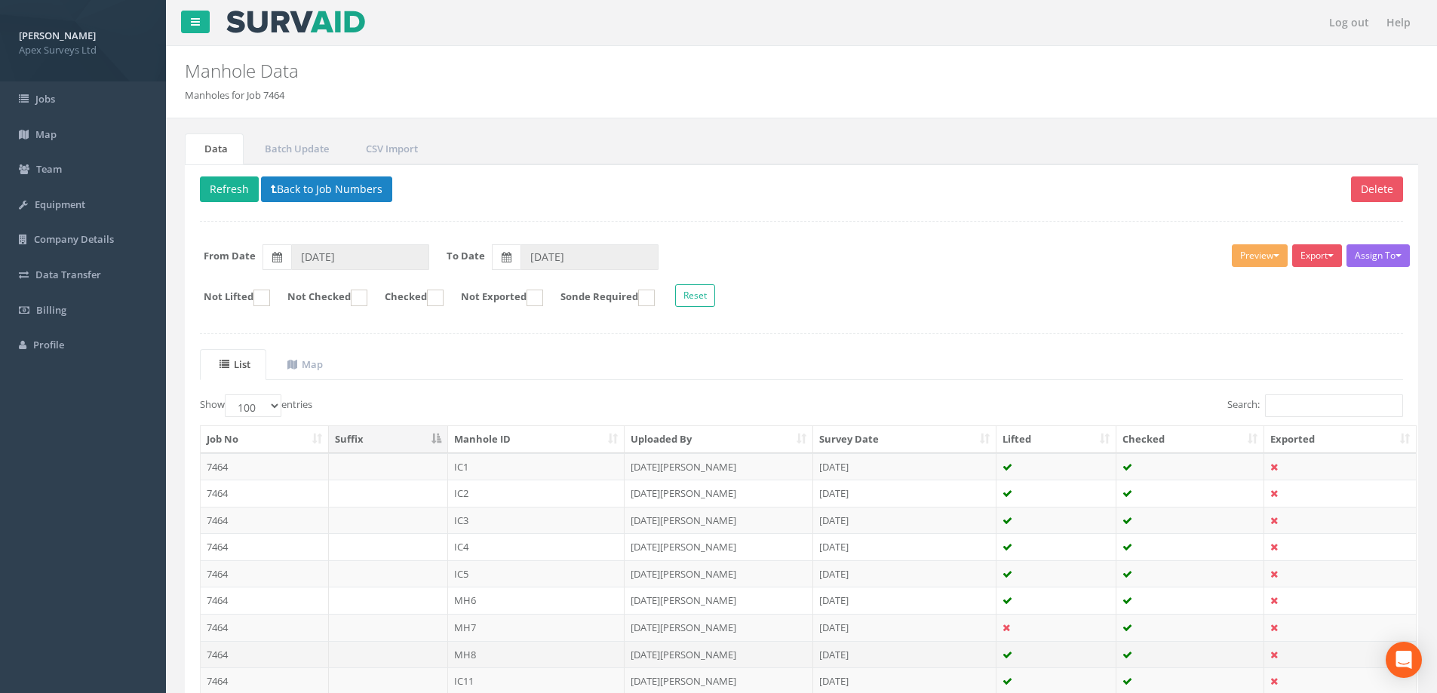
click at [474, 653] on td "MH8" at bounding box center [536, 654] width 177 height 27
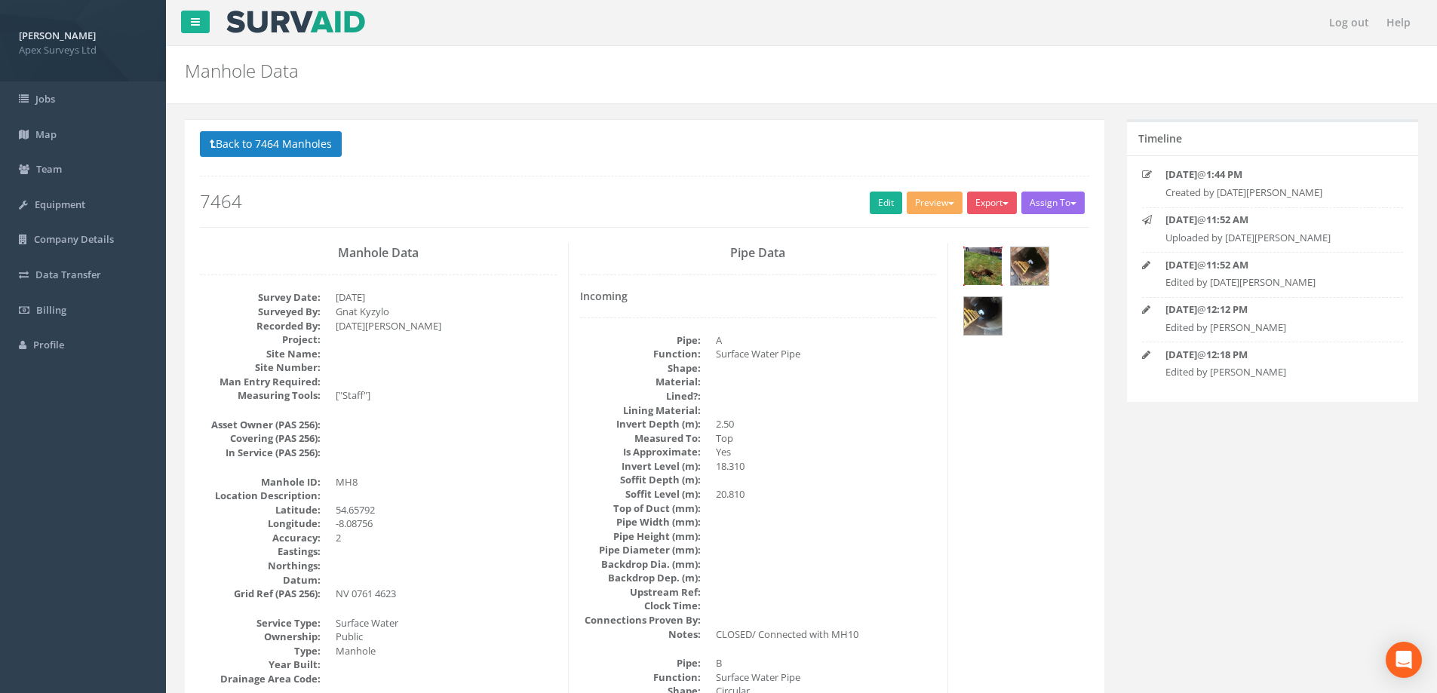
click at [994, 266] on img at bounding box center [983, 266] width 38 height 38
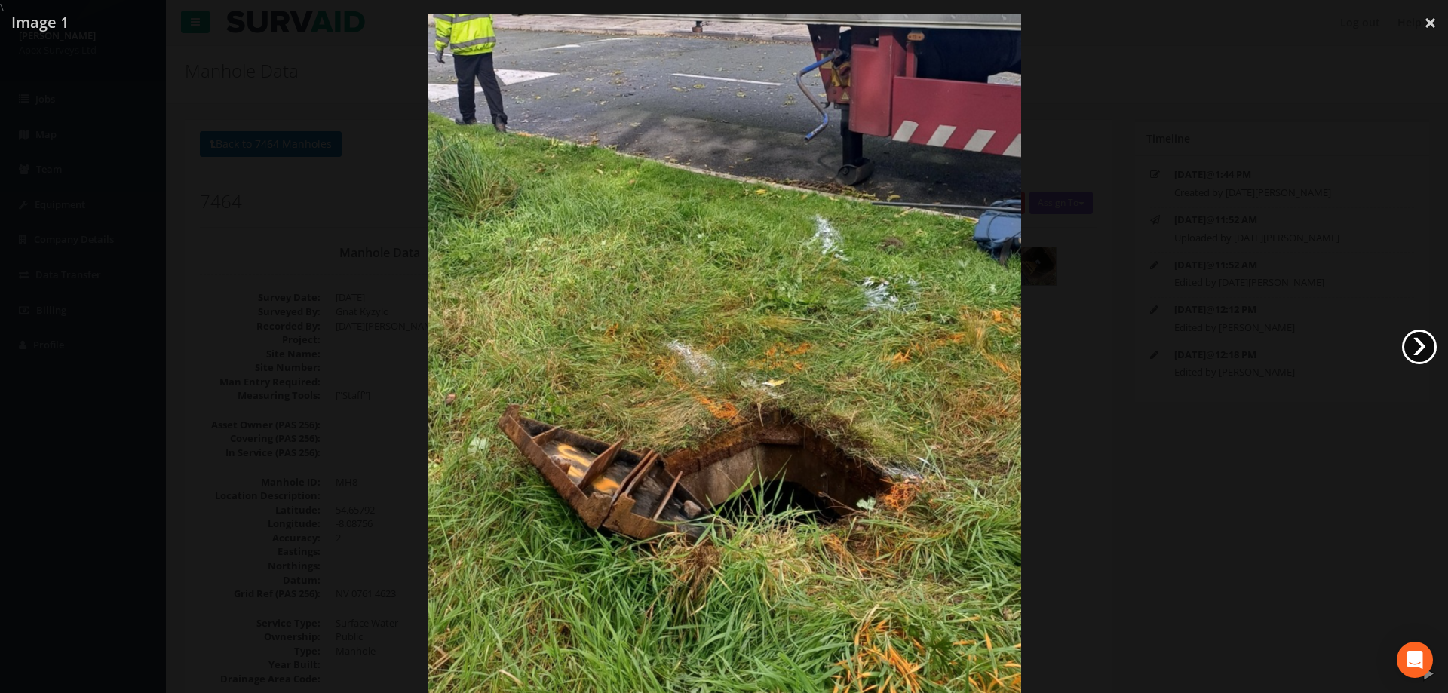
click at [1423, 345] on link "›" at bounding box center [1419, 347] width 35 height 35
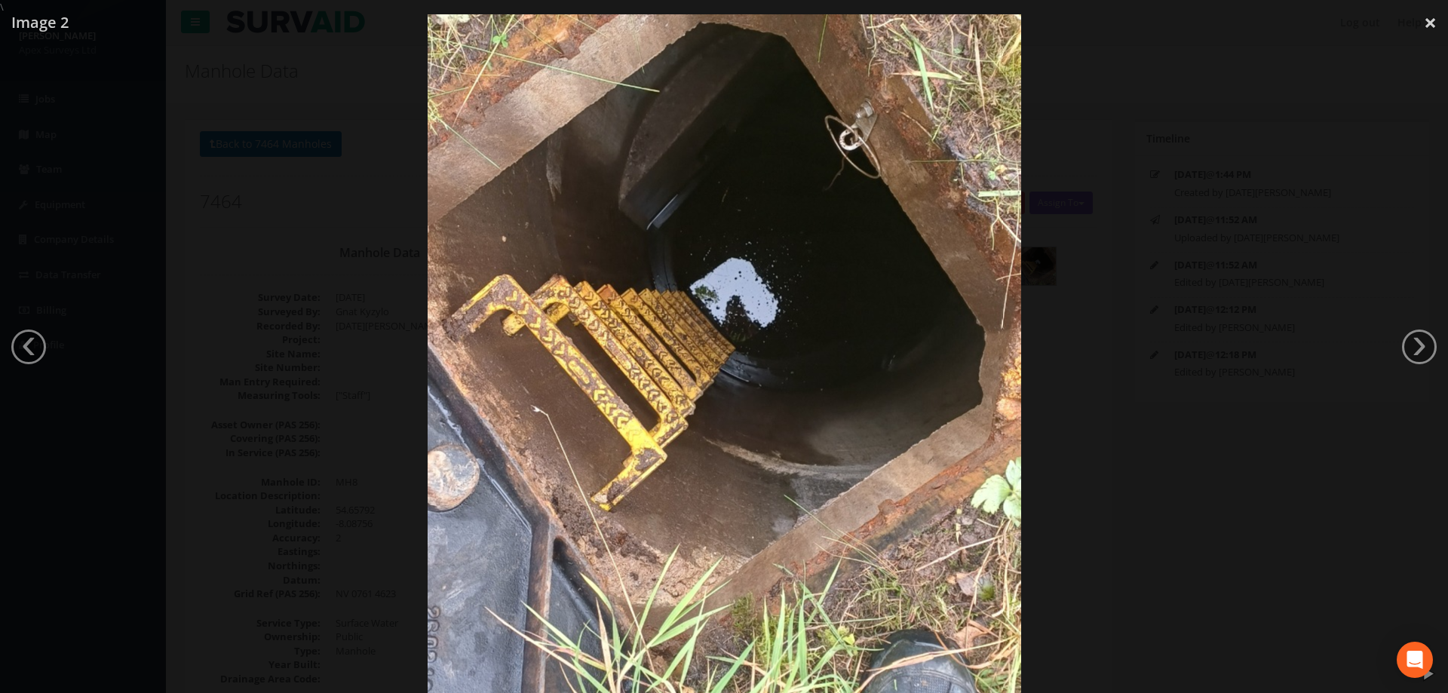
click at [253, 293] on div at bounding box center [724, 360] width 1448 height 693
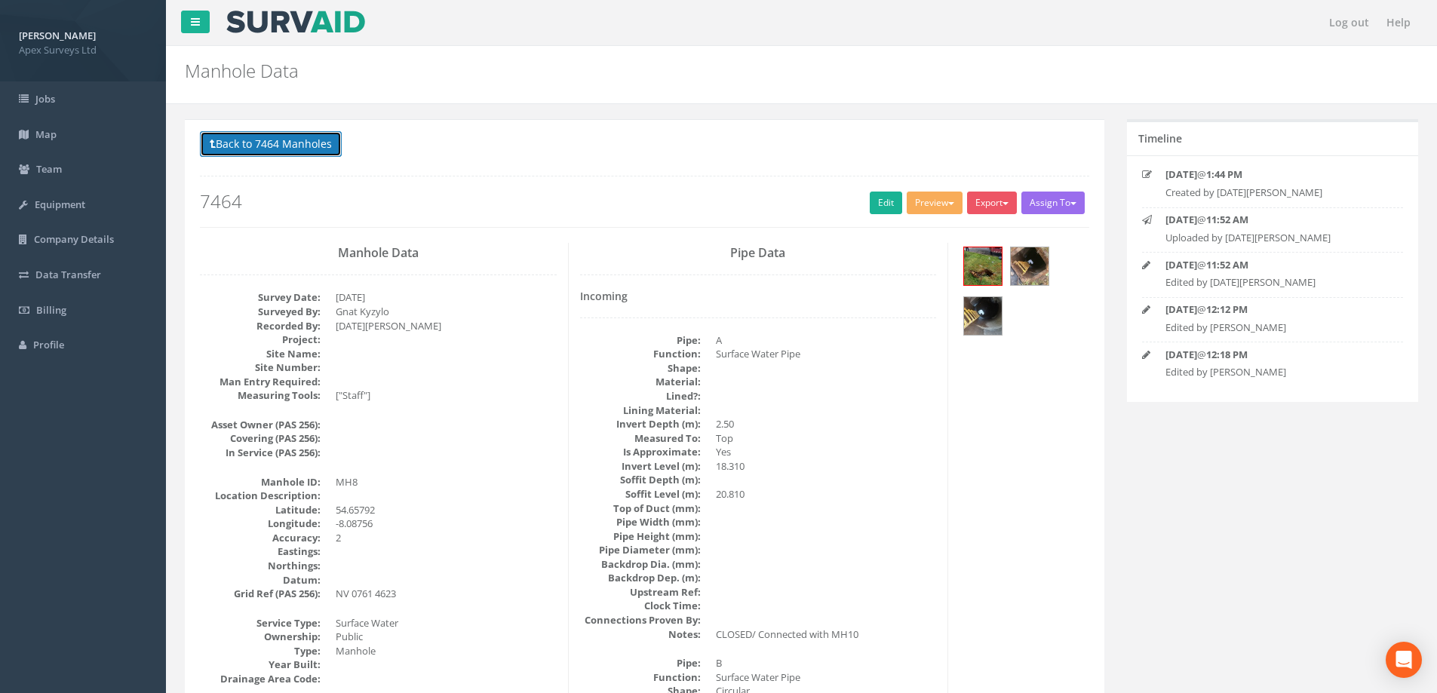
click at [235, 138] on button "Back to 7464 Manholes" at bounding box center [271, 144] width 142 height 26
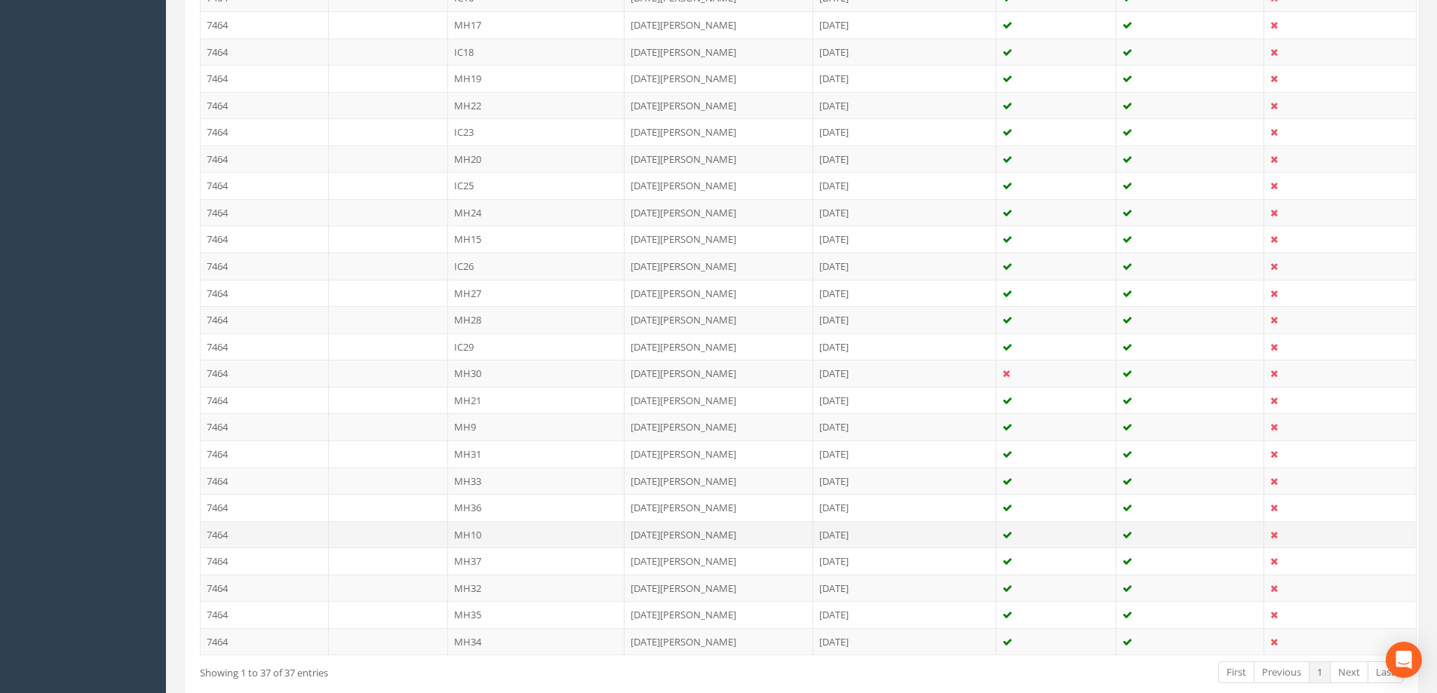
scroll to position [797, 0]
click at [471, 522] on td "MH10" at bounding box center [536, 527] width 177 height 27
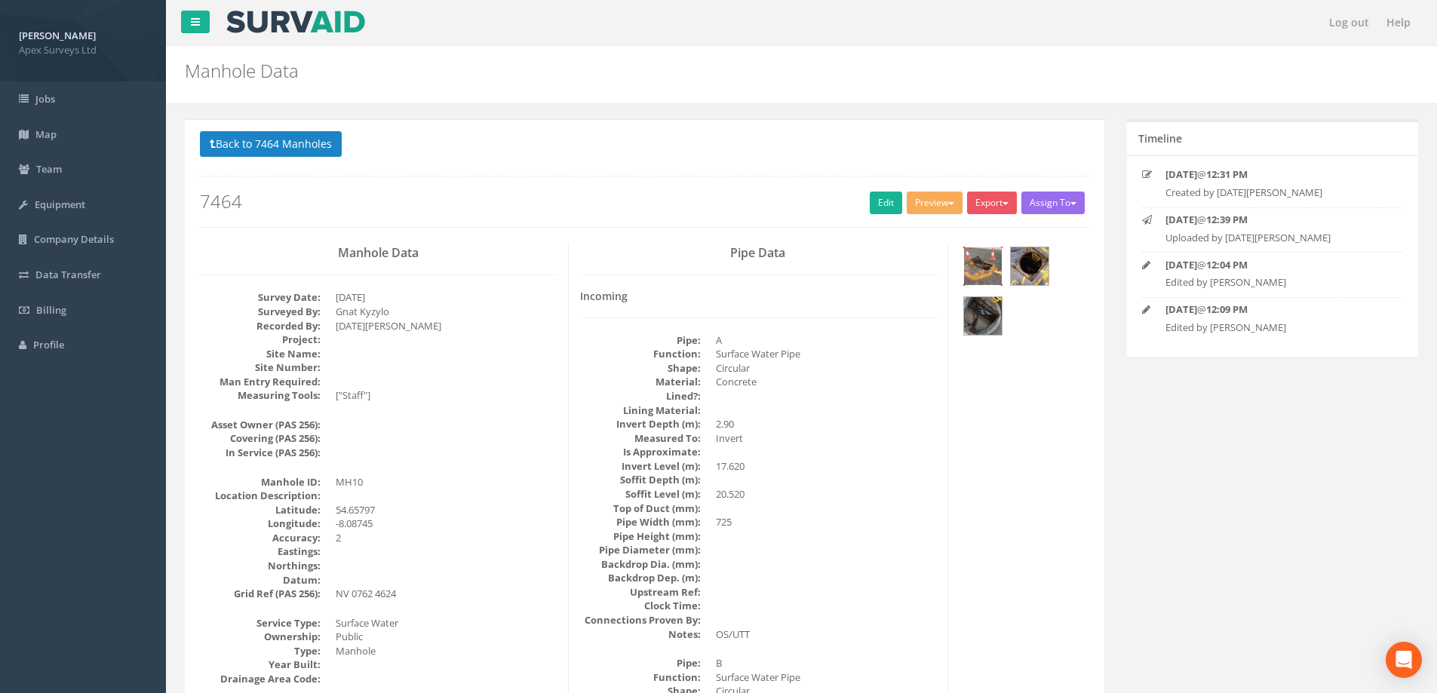
click at [992, 262] on img at bounding box center [983, 266] width 38 height 38
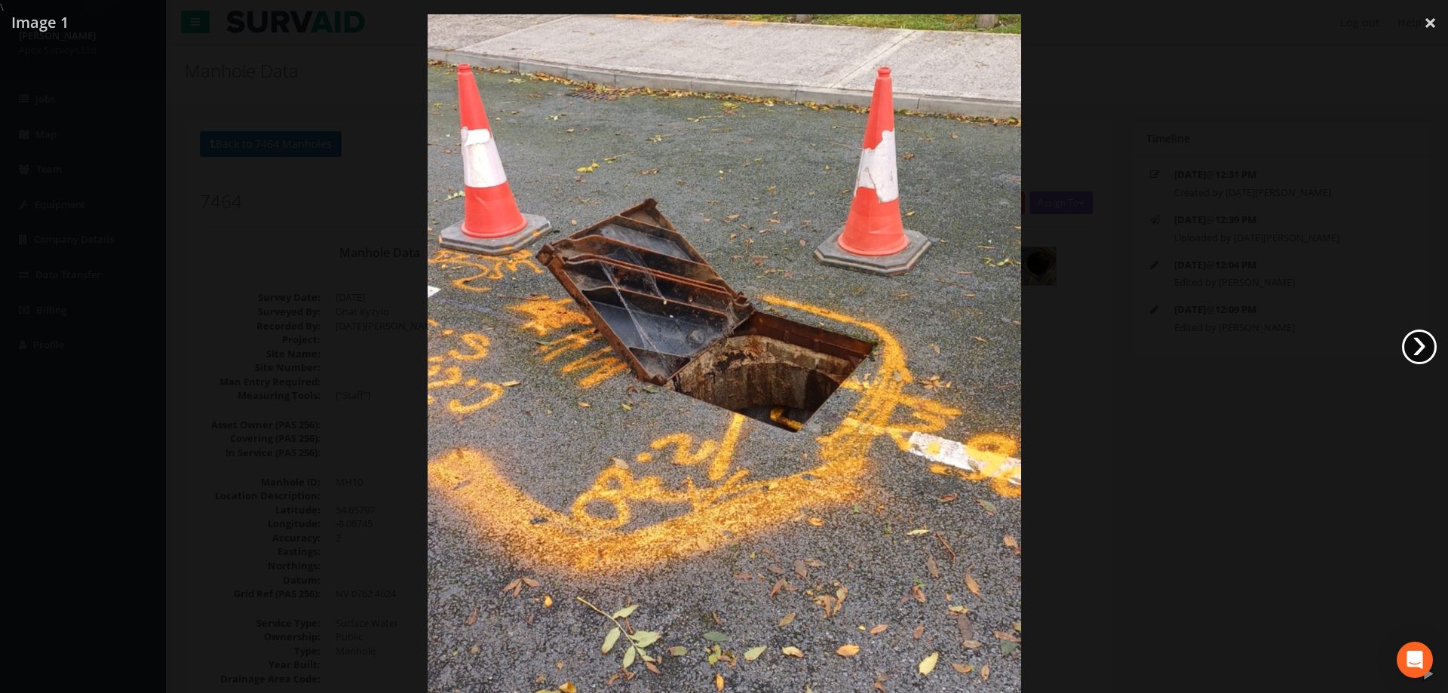
click at [1432, 342] on link "›" at bounding box center [1419, 347] width 35 height 35
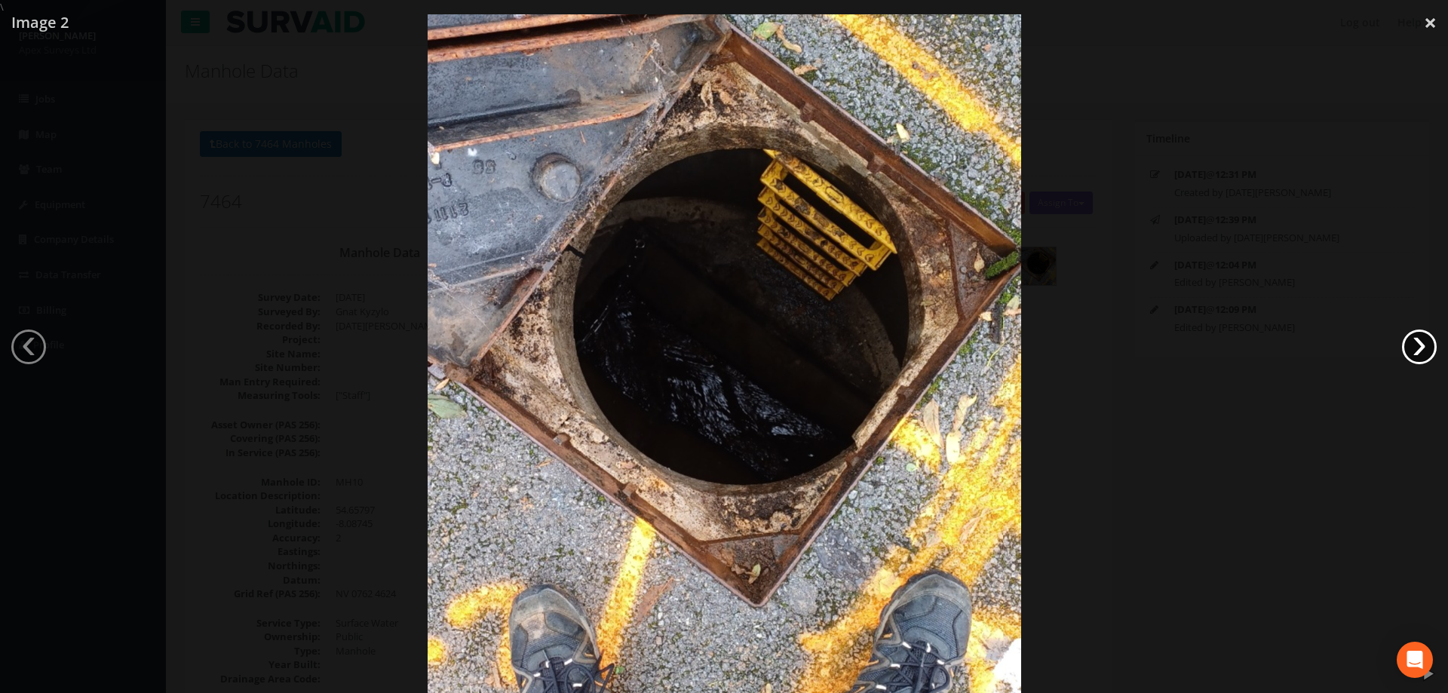
click at [1432, 342] on link "›" at bounding box center [1419, 347] width 35 height 35
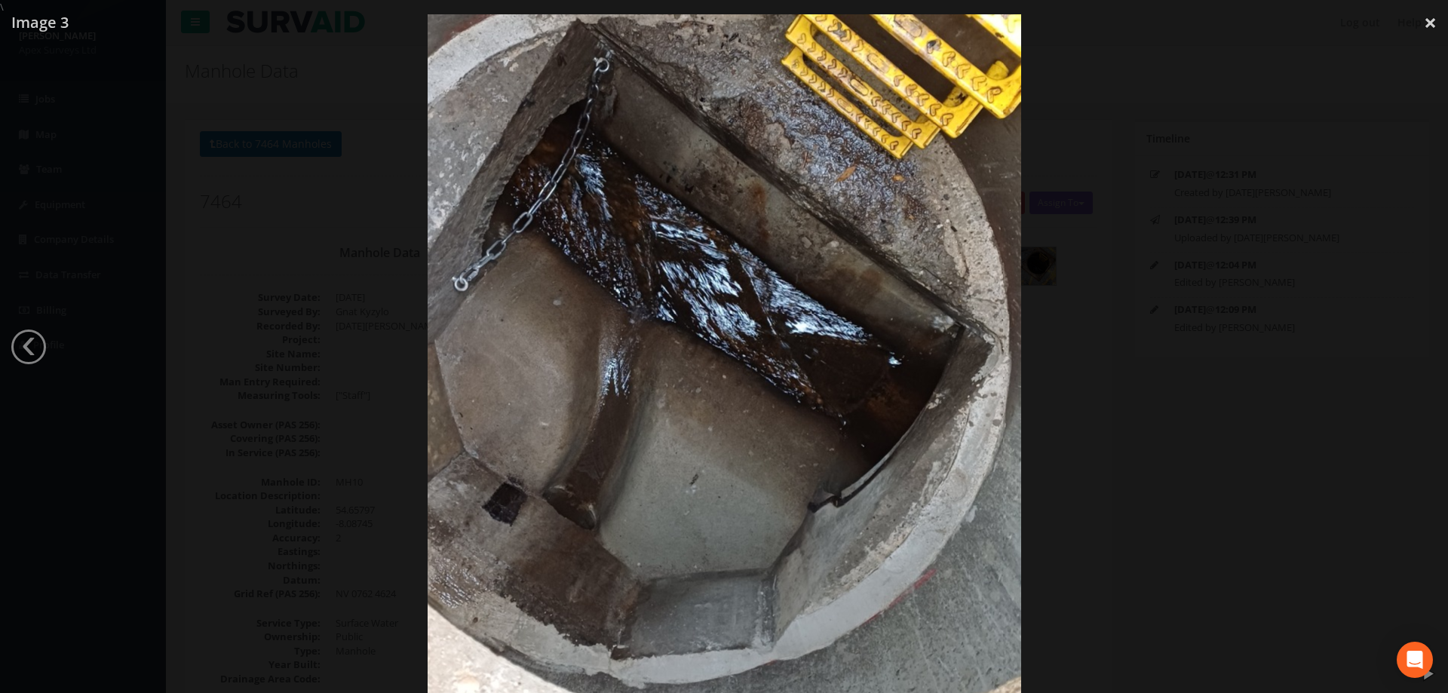
click at [169, 149] on div at bounding box center [724, 360] width 1448 height 693
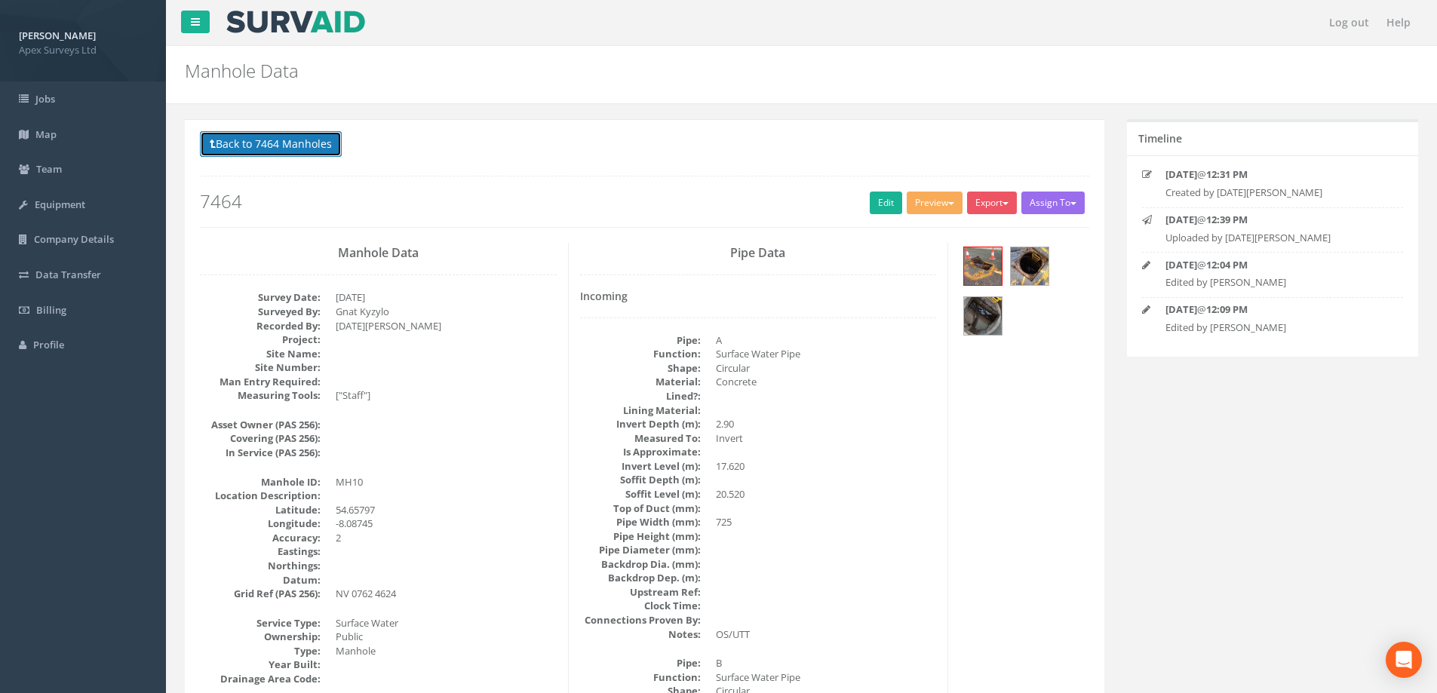
click at [262, 141] on button "Back to 7464 Manholes" at bounding box center [271, 144] width 142 height 26
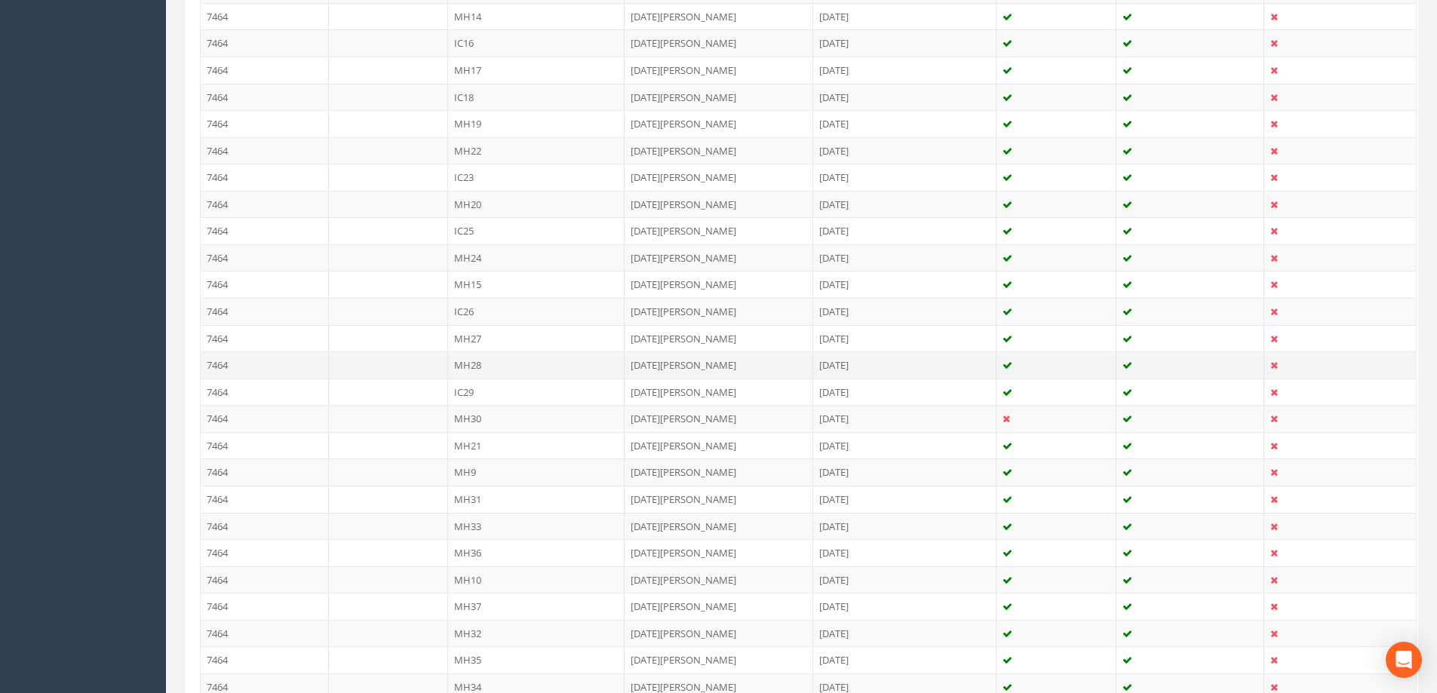
scroll to position [754, 0]
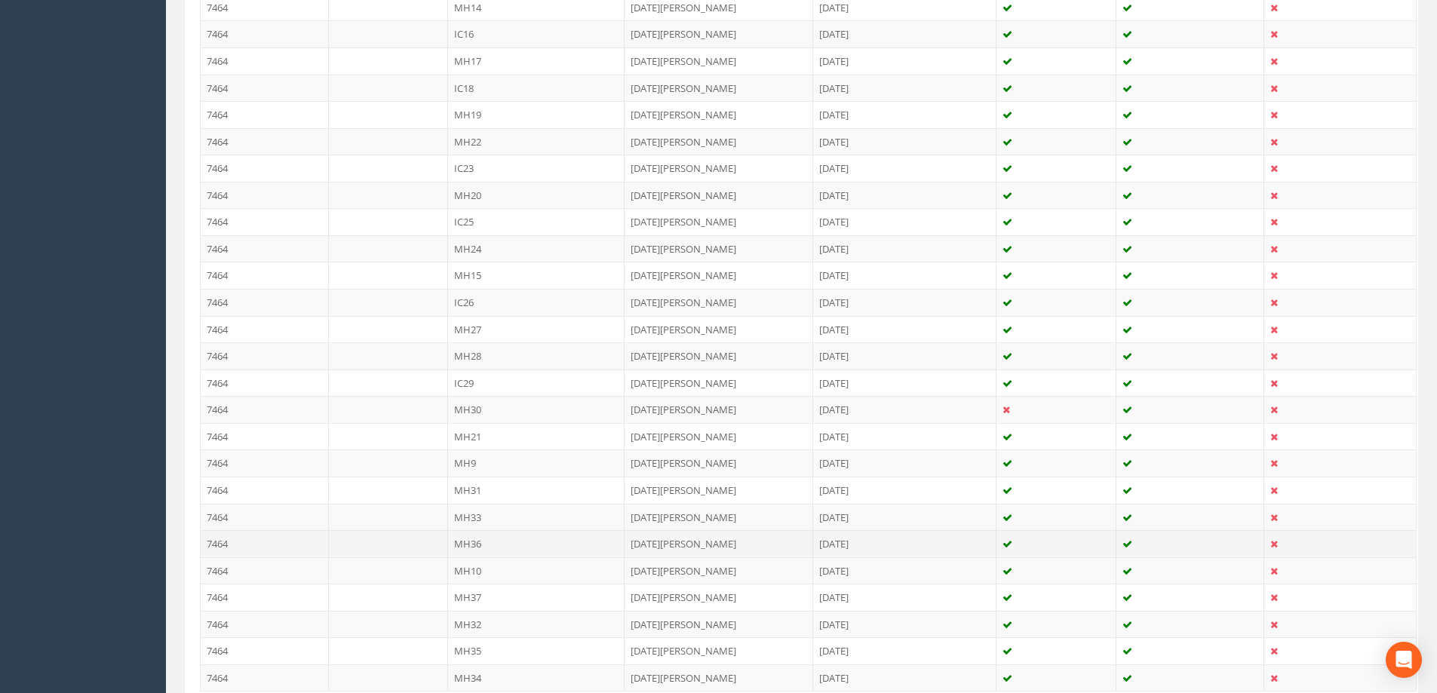
click at [470, 547] on td "MH36" at bounding box center [536, 543] width 177 height 27
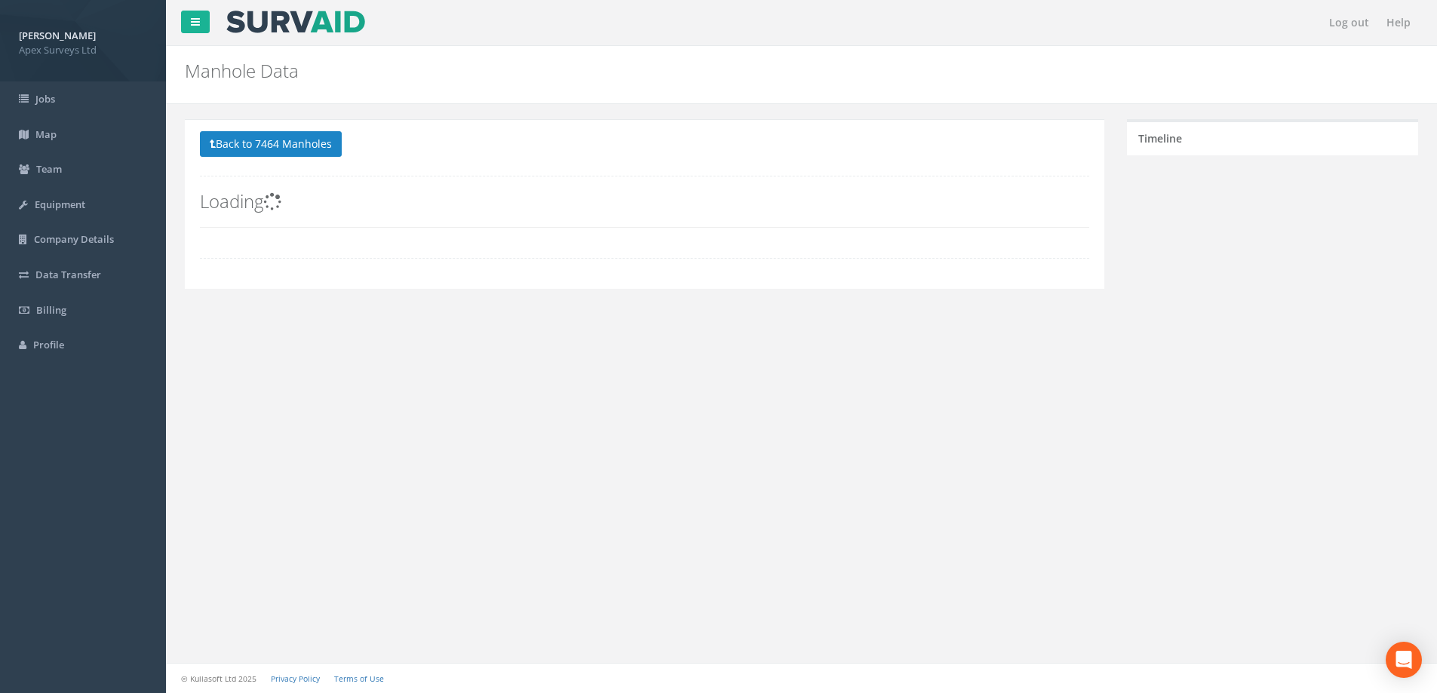
scroll to position [0, 0]
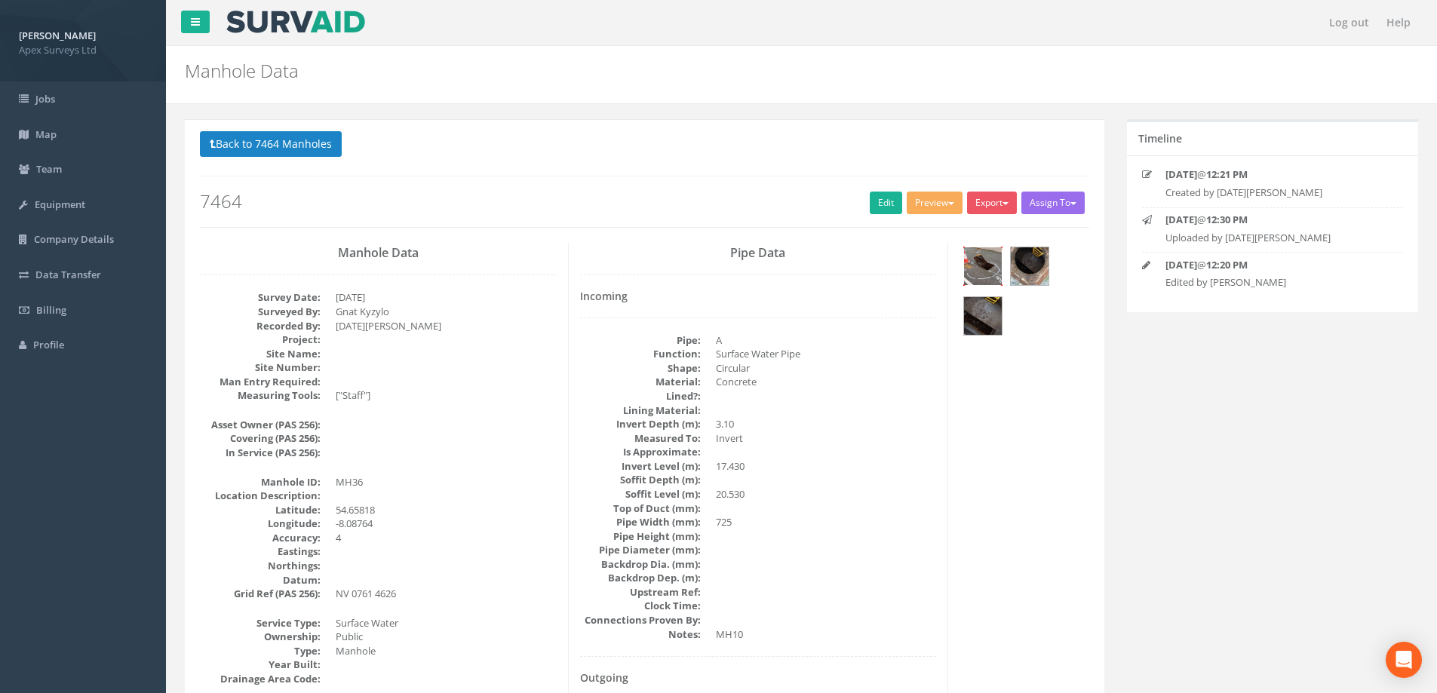
click at [976, 266] on img at bounding box center [983, 266] width 38 height 38
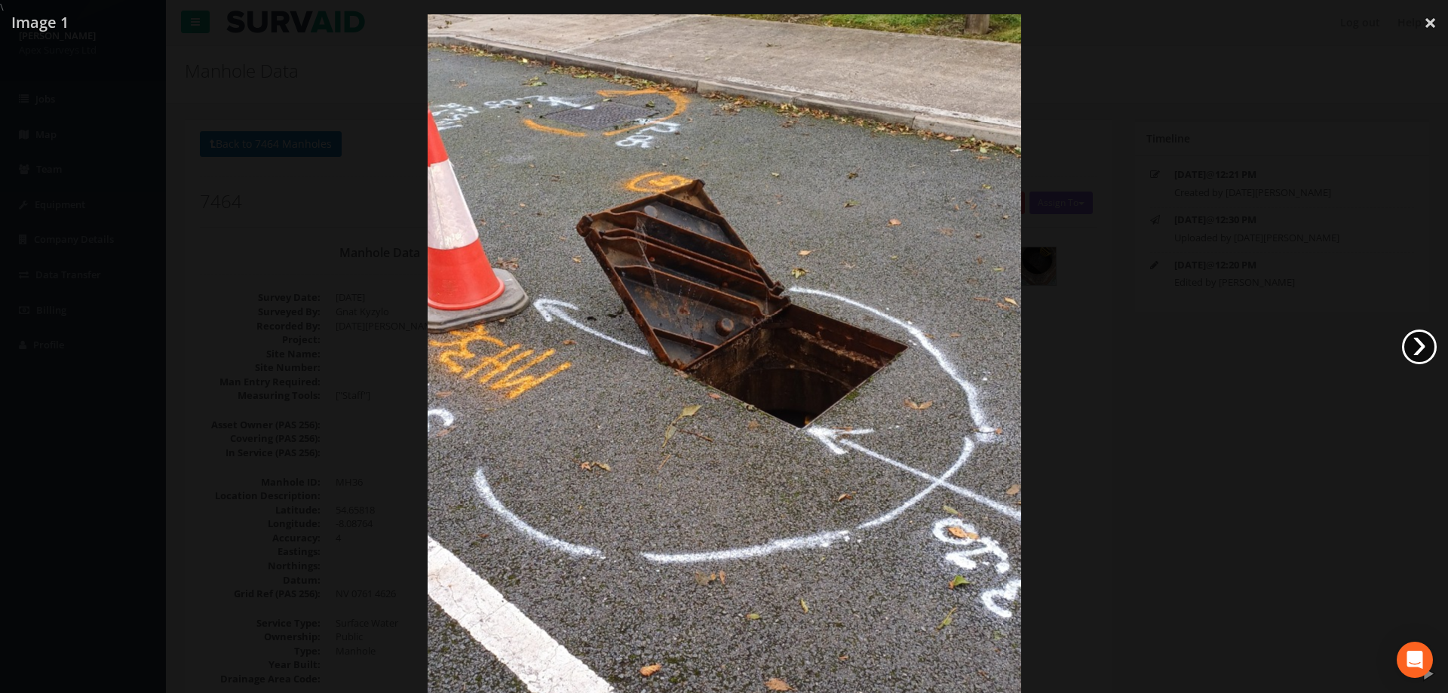
click at [1412, 341] on link "›" at bounding box center [1419, 347] width 35 height 35
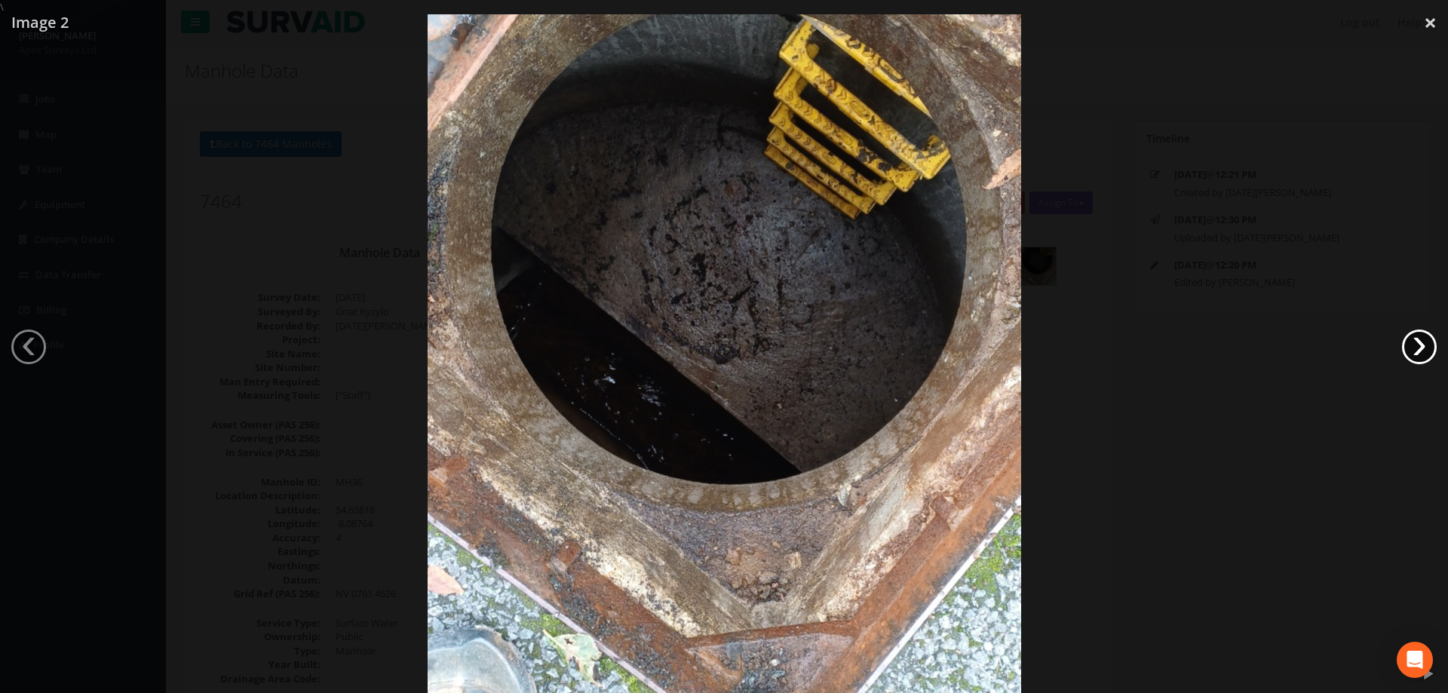
click at [1412, 341] on link "›" at bounding box center [1419, 347] width 35 height 35
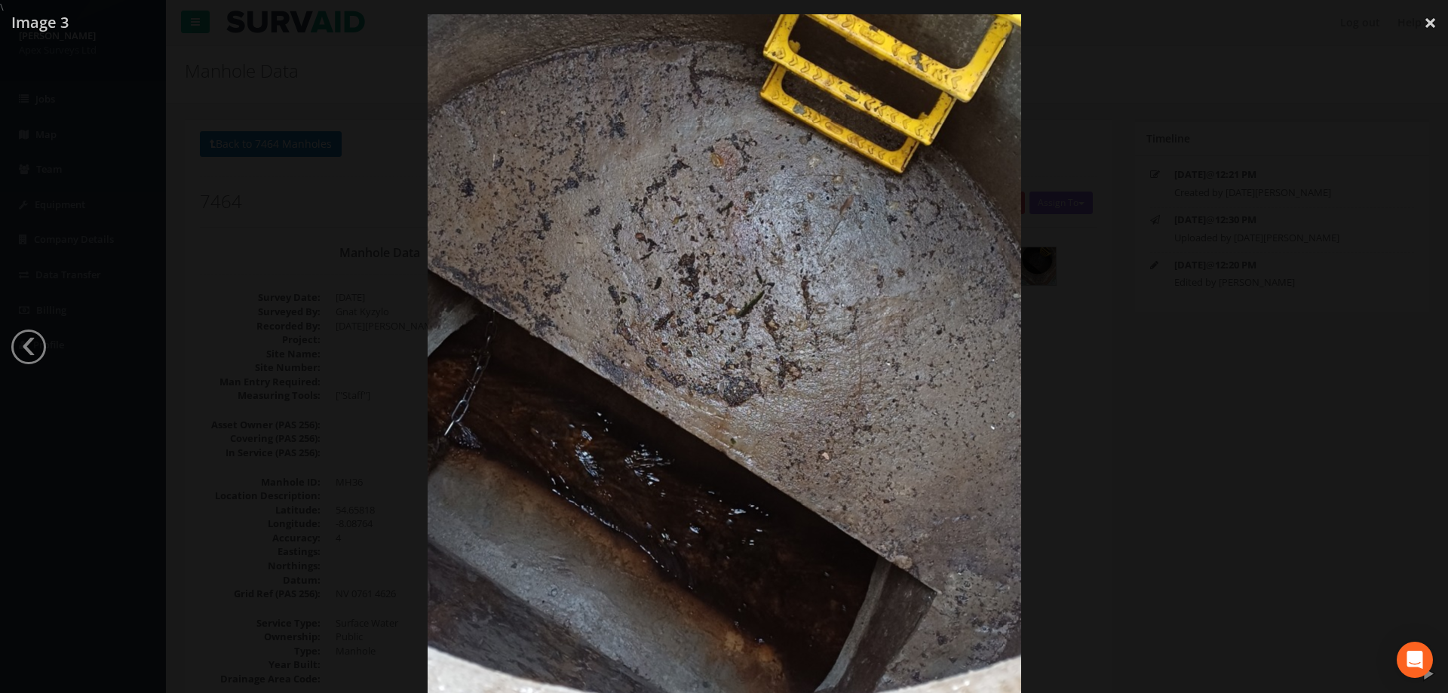
click at [217, 119] on div at bounding box center [724, 360] width 1448 height 693
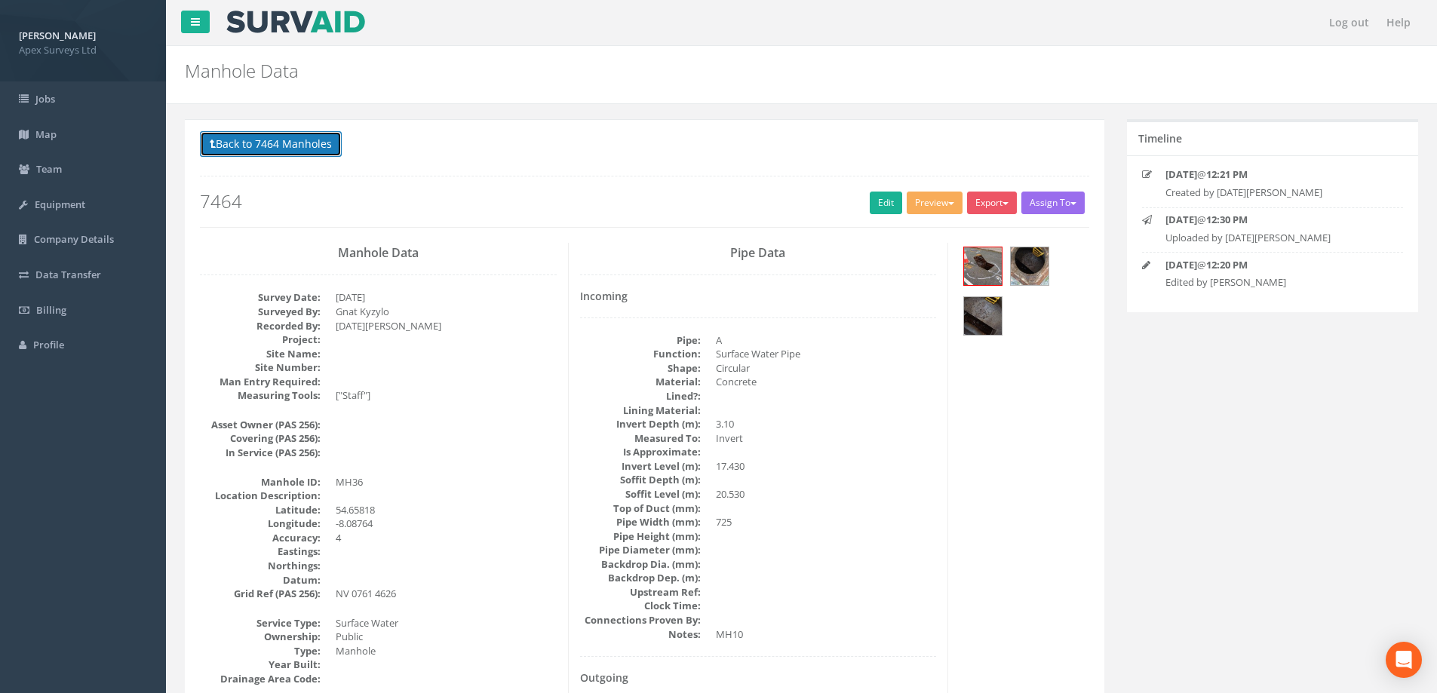
click at [237, 140] on button "Back to 7464 Manholes" at bounding box center [271, 144] width 142 height 26
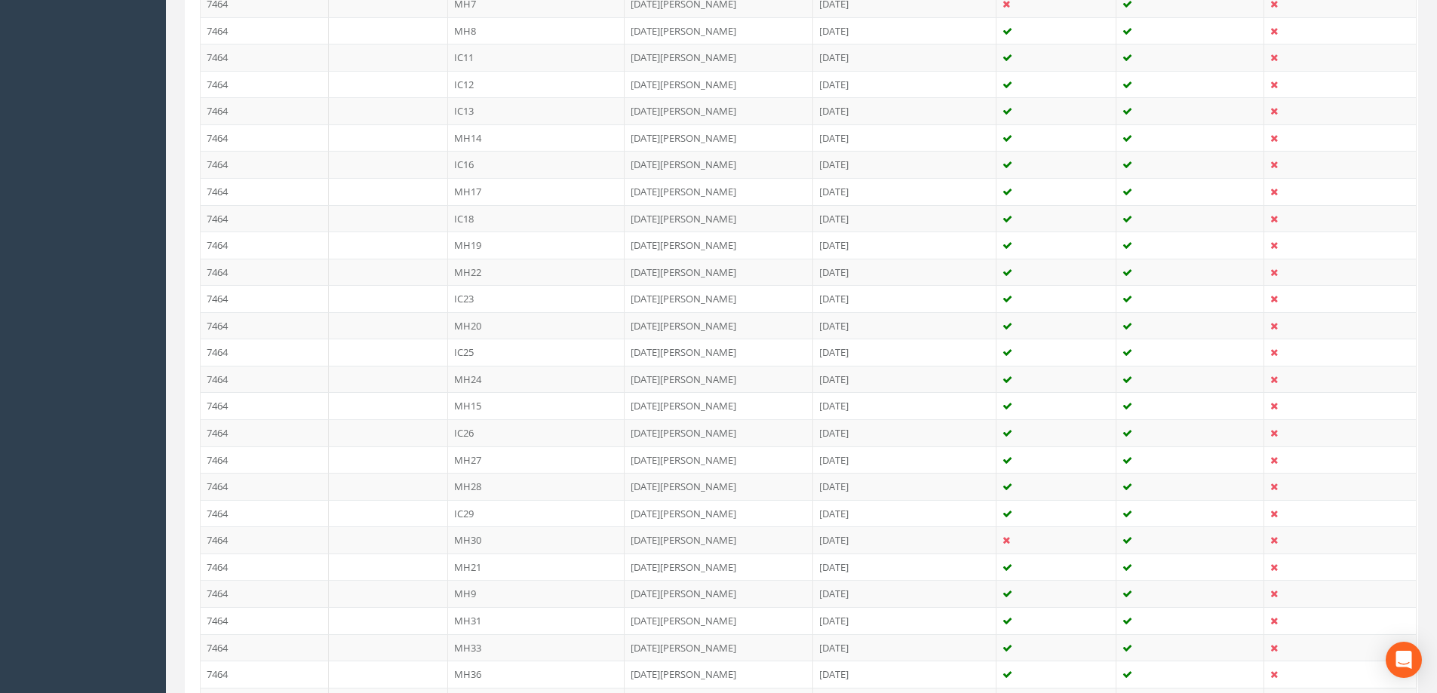
scroll to position [679, 0]
click at [465, 639] on td "MH10" at bounding box center [536, 646] width 177 height 27
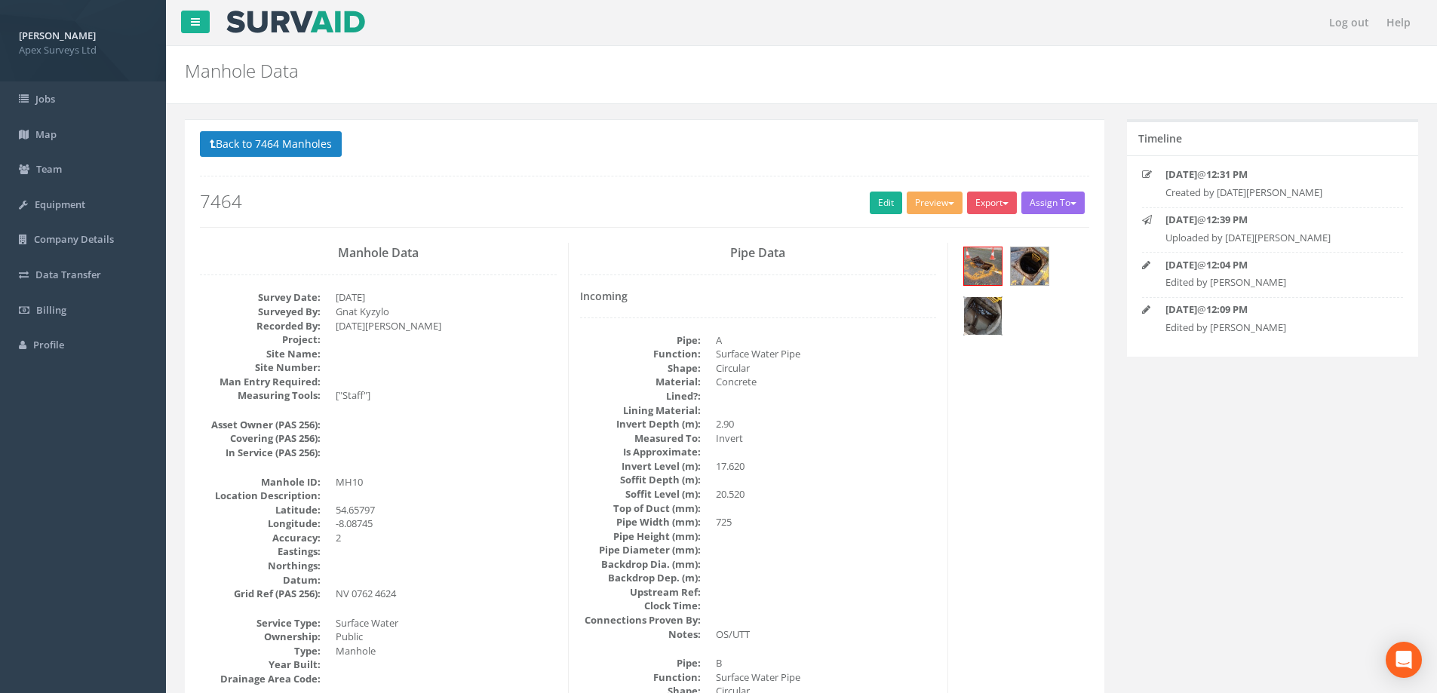
click at [981, 314] on img at bounding box center [983, 316] width 38 height 38
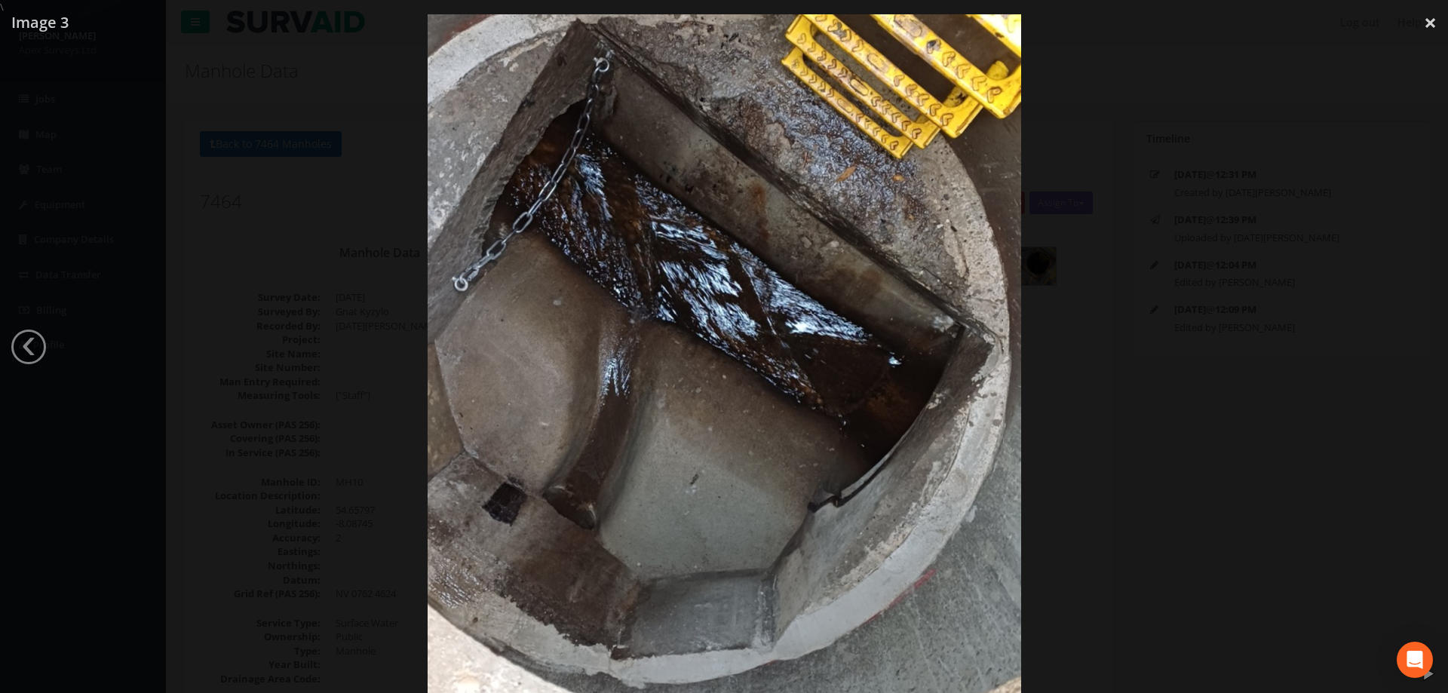
click at [1252, 292] on div at bounding box center [724, 360] width 1448 height 693
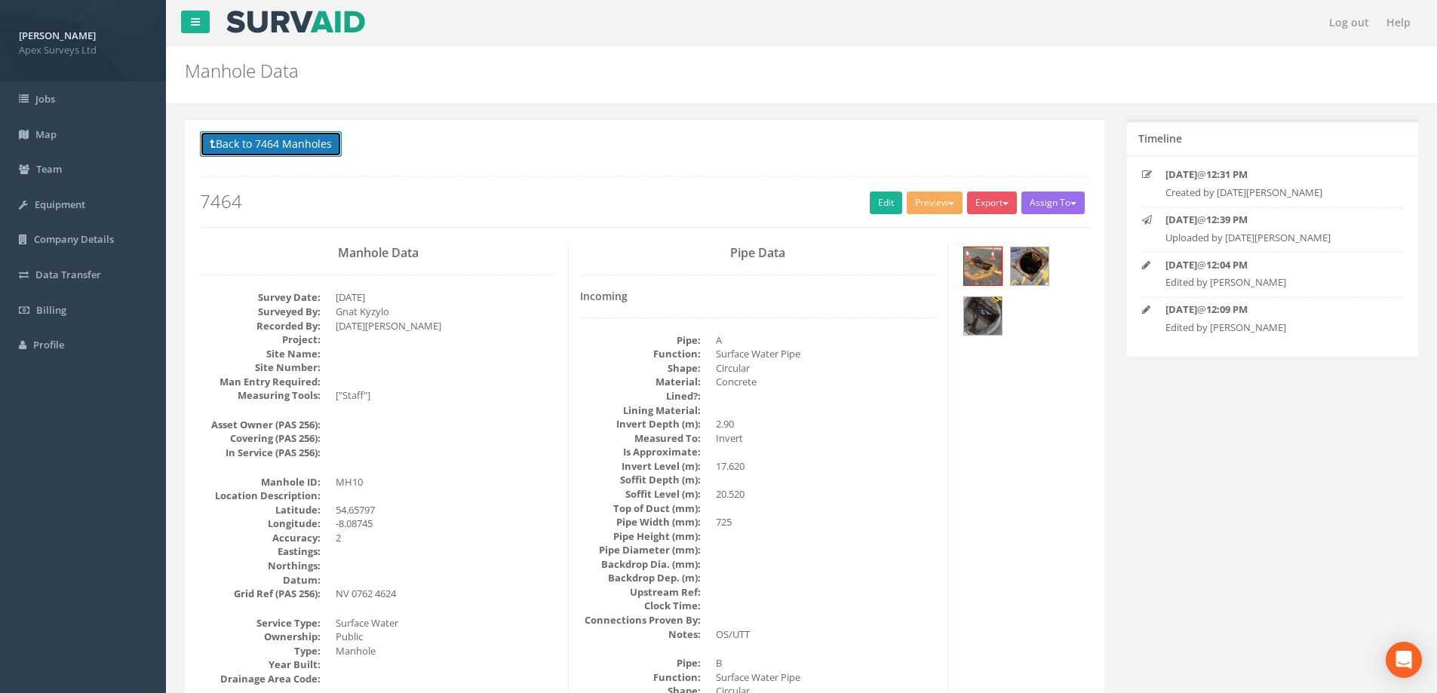
click at [264, 137] on button "Back to 7464 Manholes" at bounding box center [271, 144] width 142 height 26
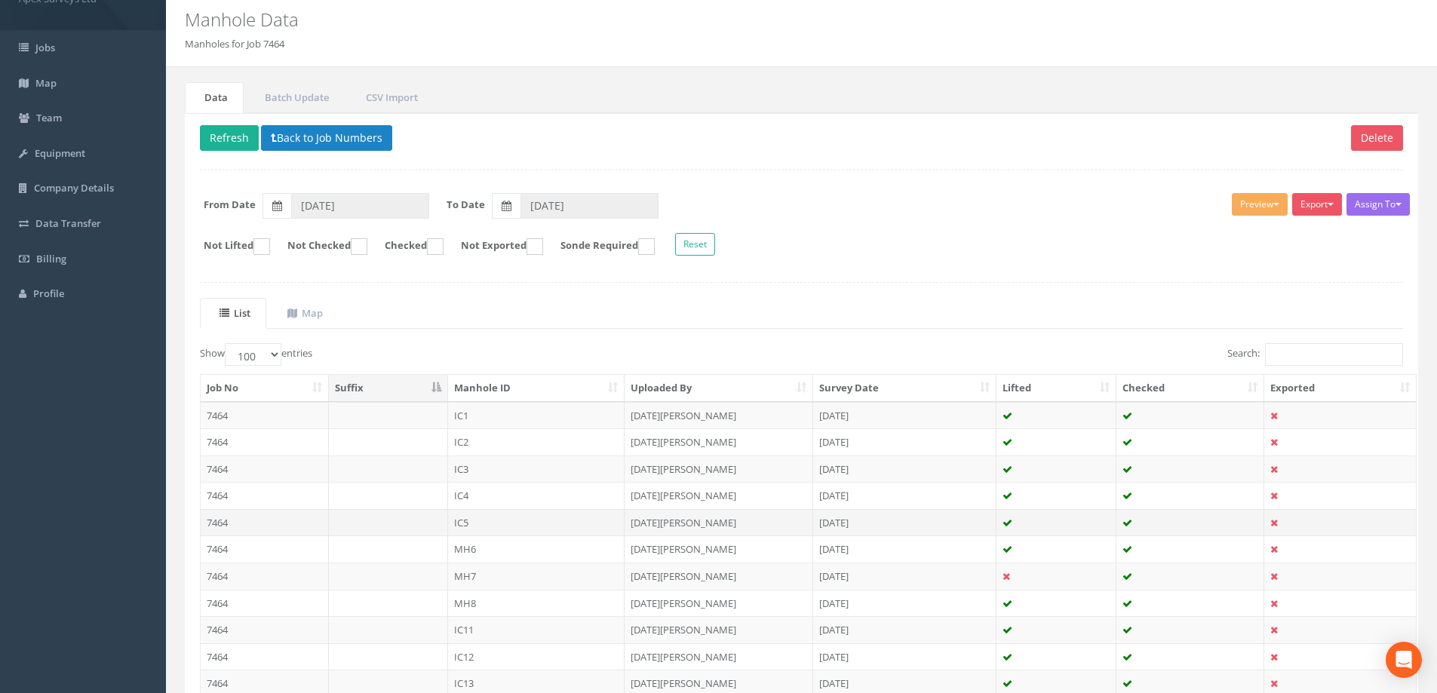
scroll to position [75, 0]
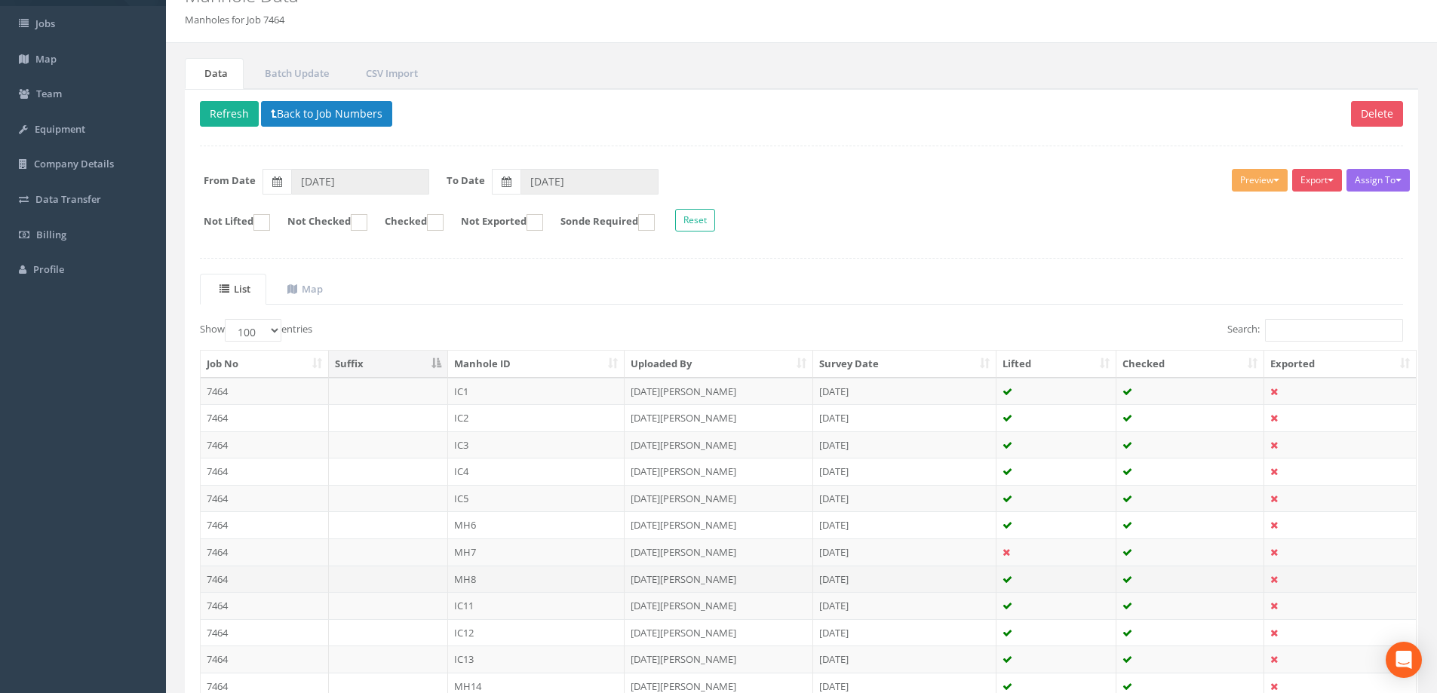
click at [479, 573] on td "MH8" at bounding box center [536, 579] width 177 height 27
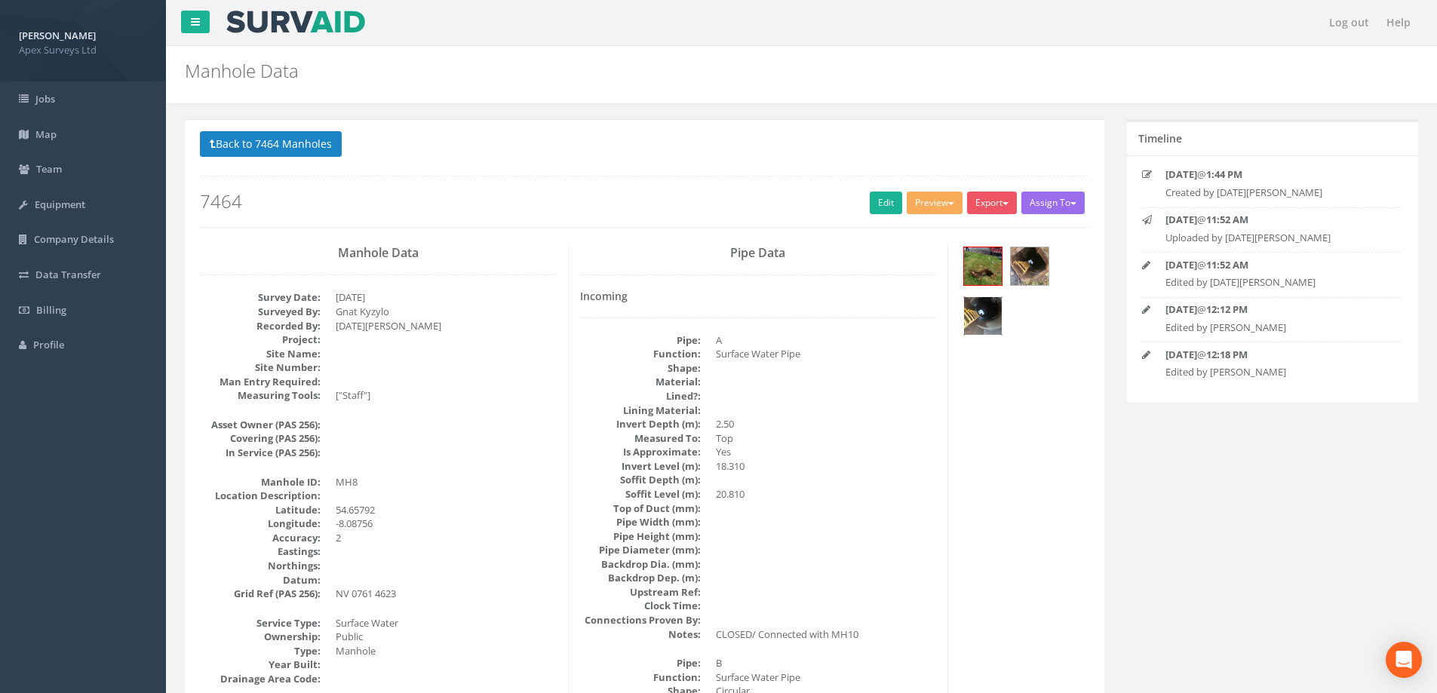
click at [978, 312] on img at bounding box center [983, 316] width 38 height 38
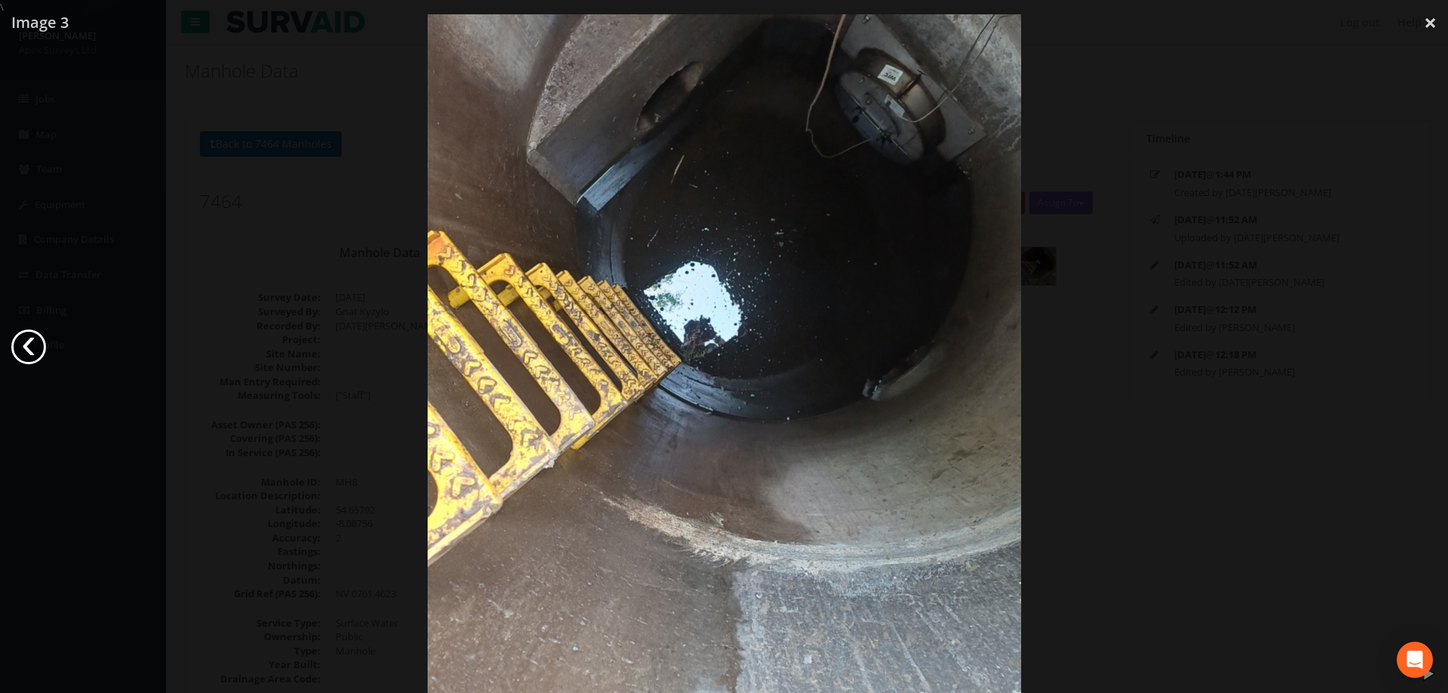
click at [35, 345] on link "‹" at bounding box center [28, 347] width 35 height 35
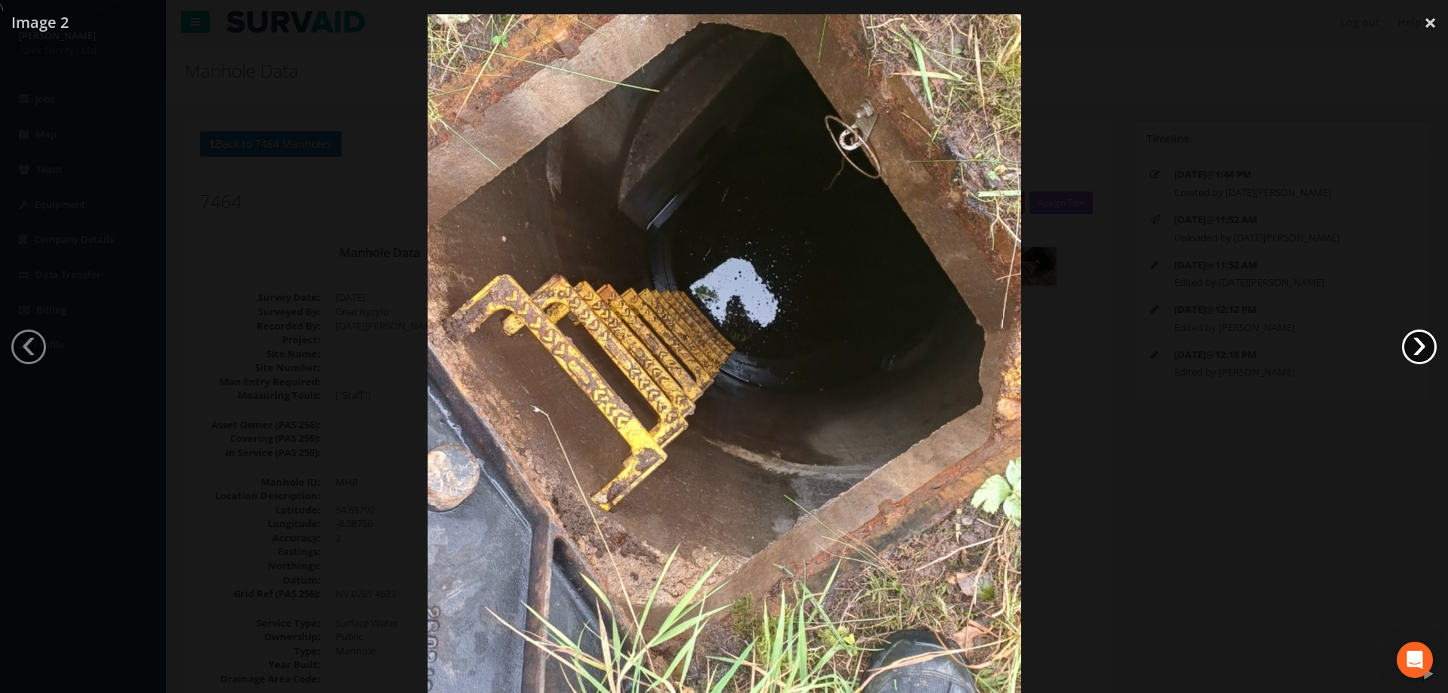
click at [1420, 347] on link "›" at bounding box center [1419, 347] width 35 height 35
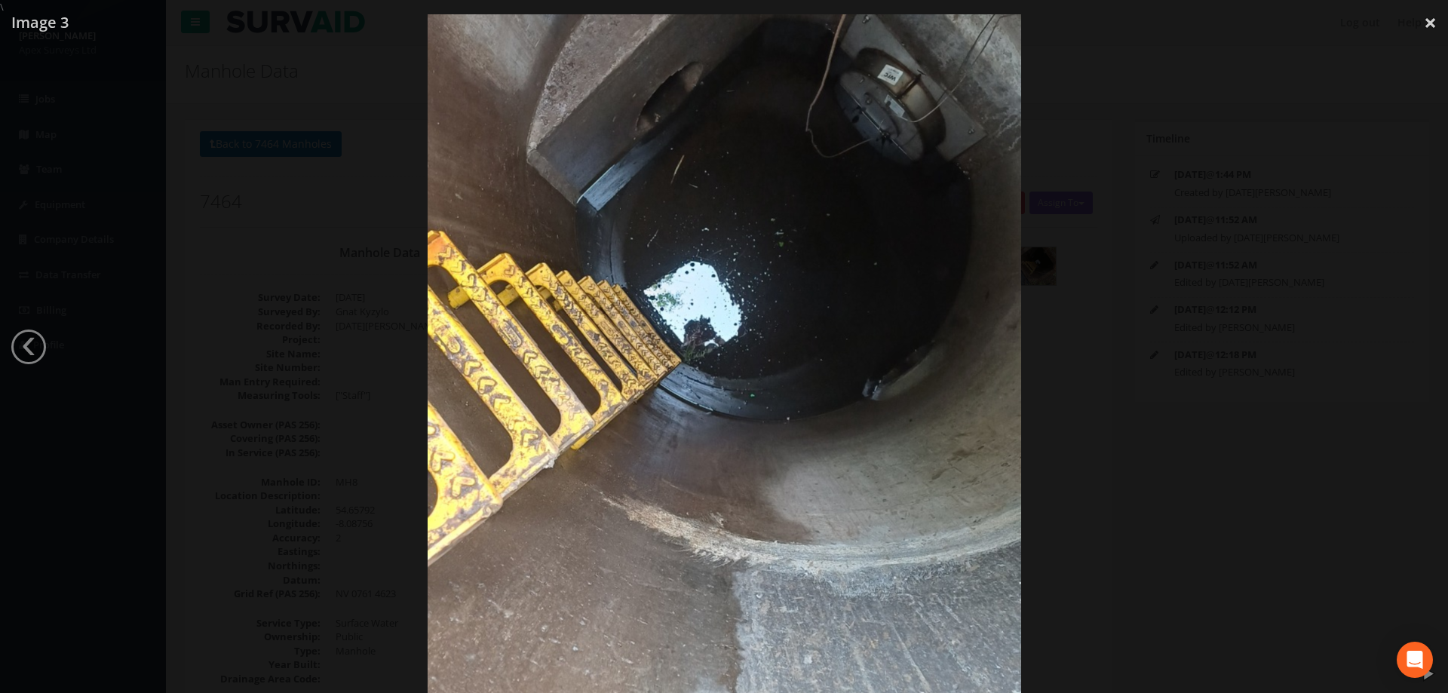
click at [1128, 254] on div at bounding box center [724, 360] width 1448 height 693
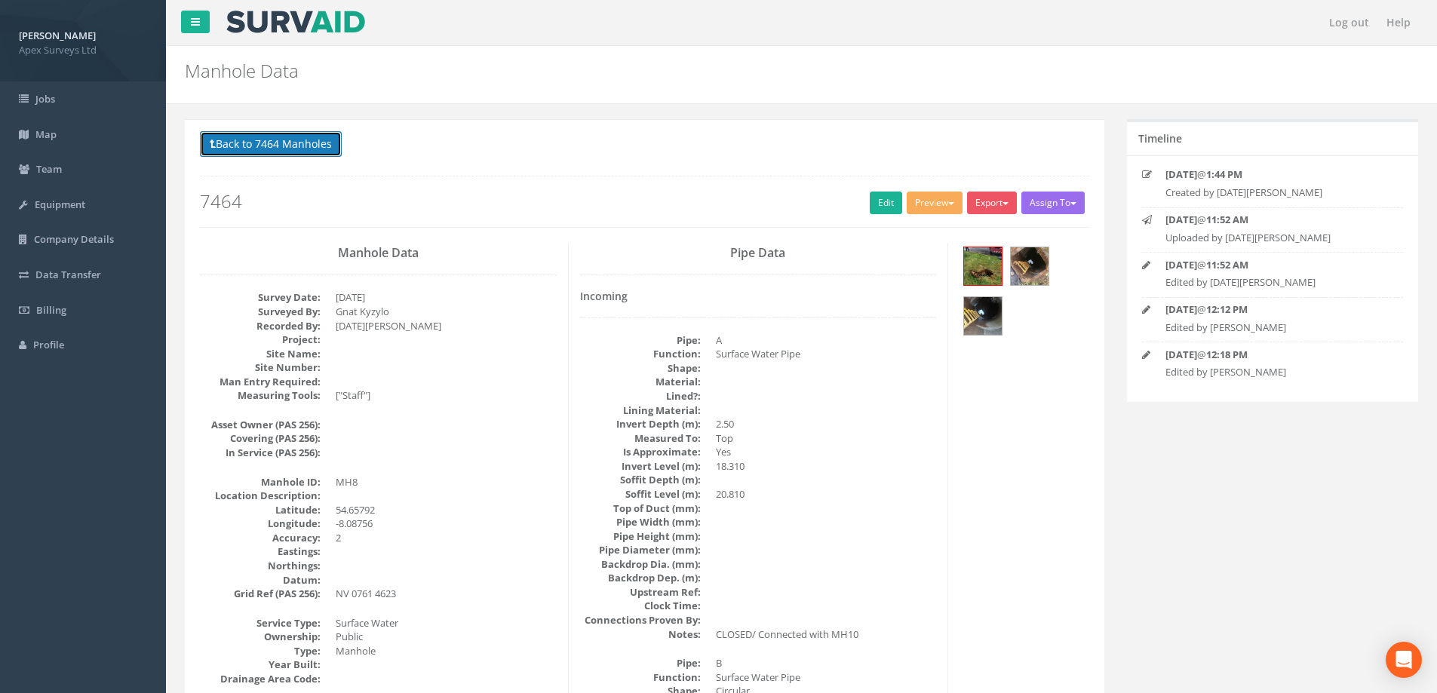
click at [259, 146] on button "Back to 7464 Manholes" at bounding box center [271, 144] width 142 height 26
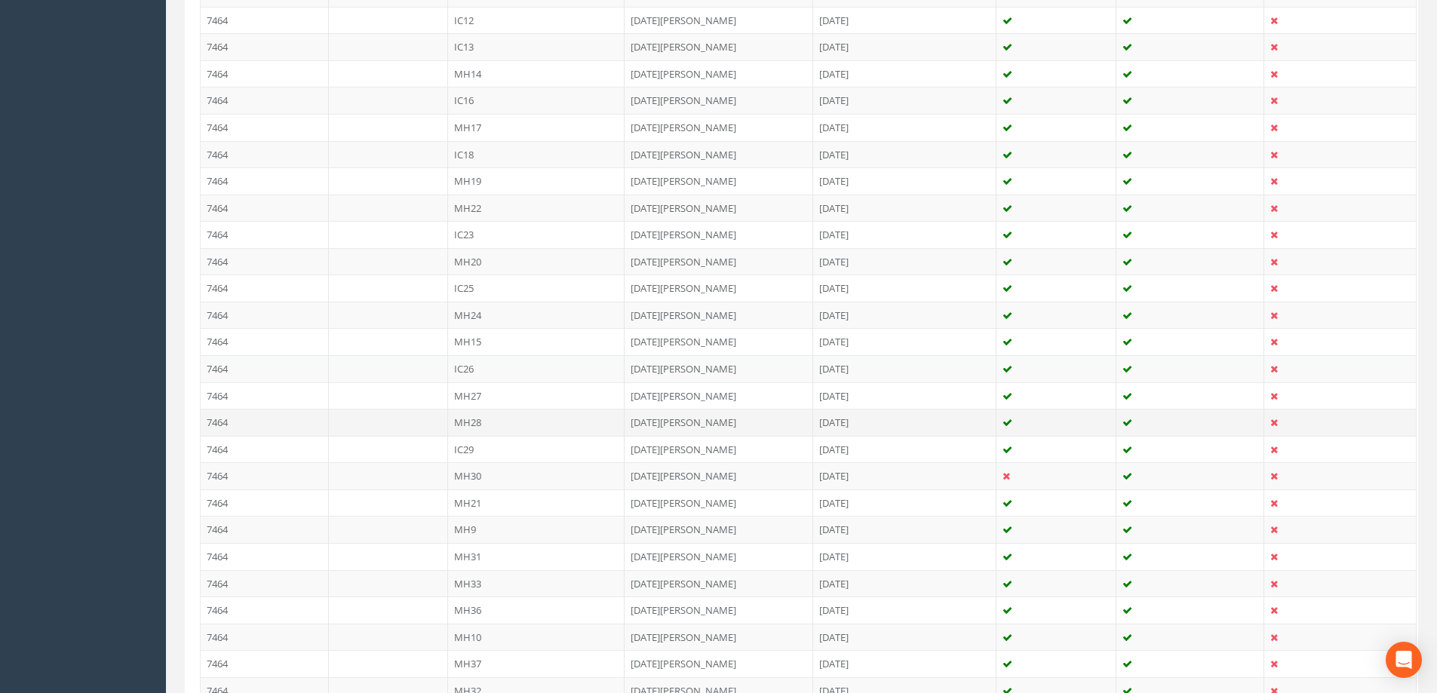
scroll to position [830, 0]
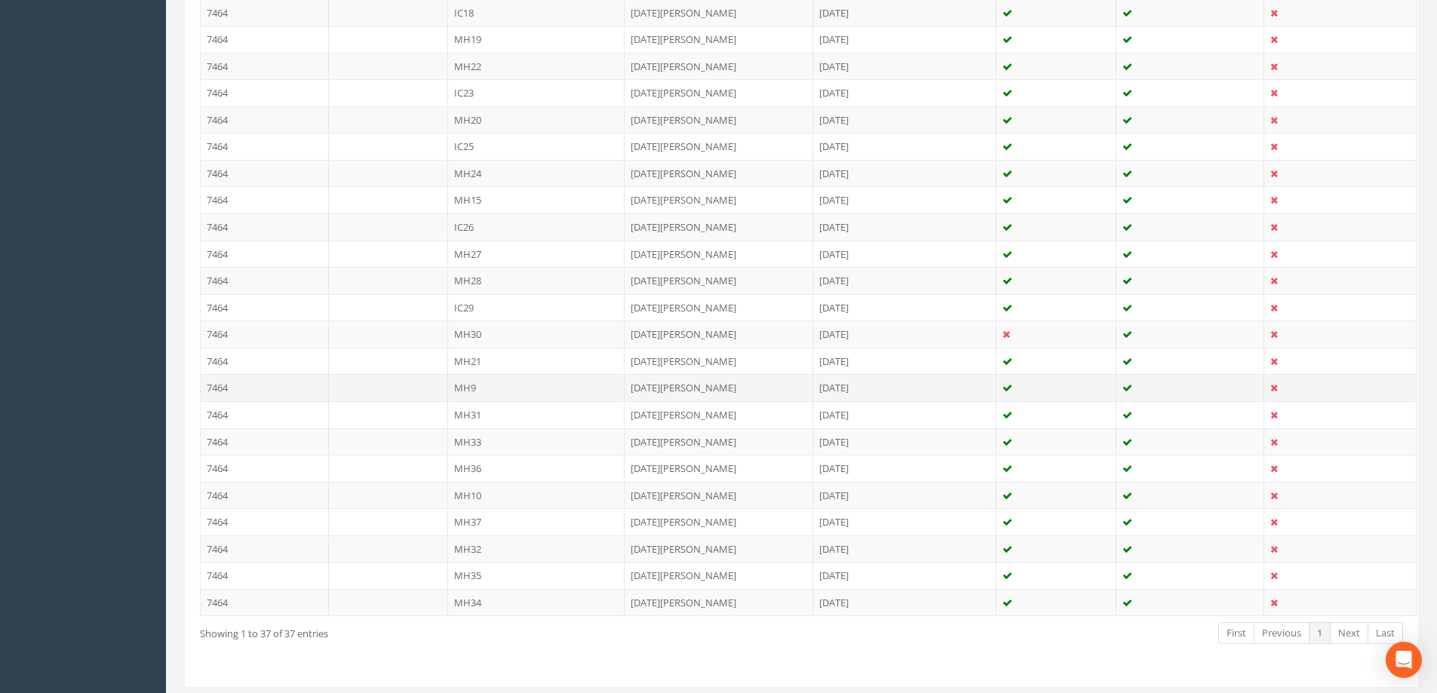
click at [471, 390] on td "MH9" at bounding box center [536, 387] width 177 height 27
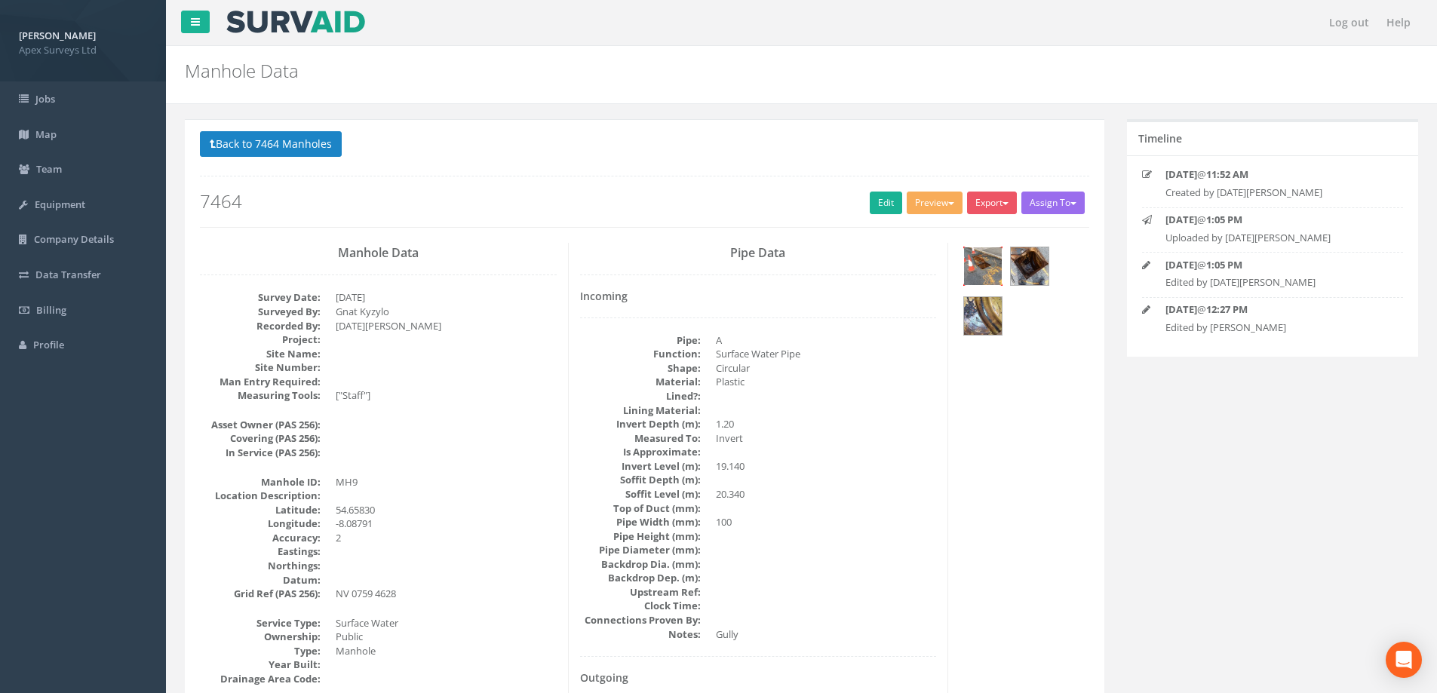
click at [982, 264] on img at bounding box center [983, 266] width 38 height 38
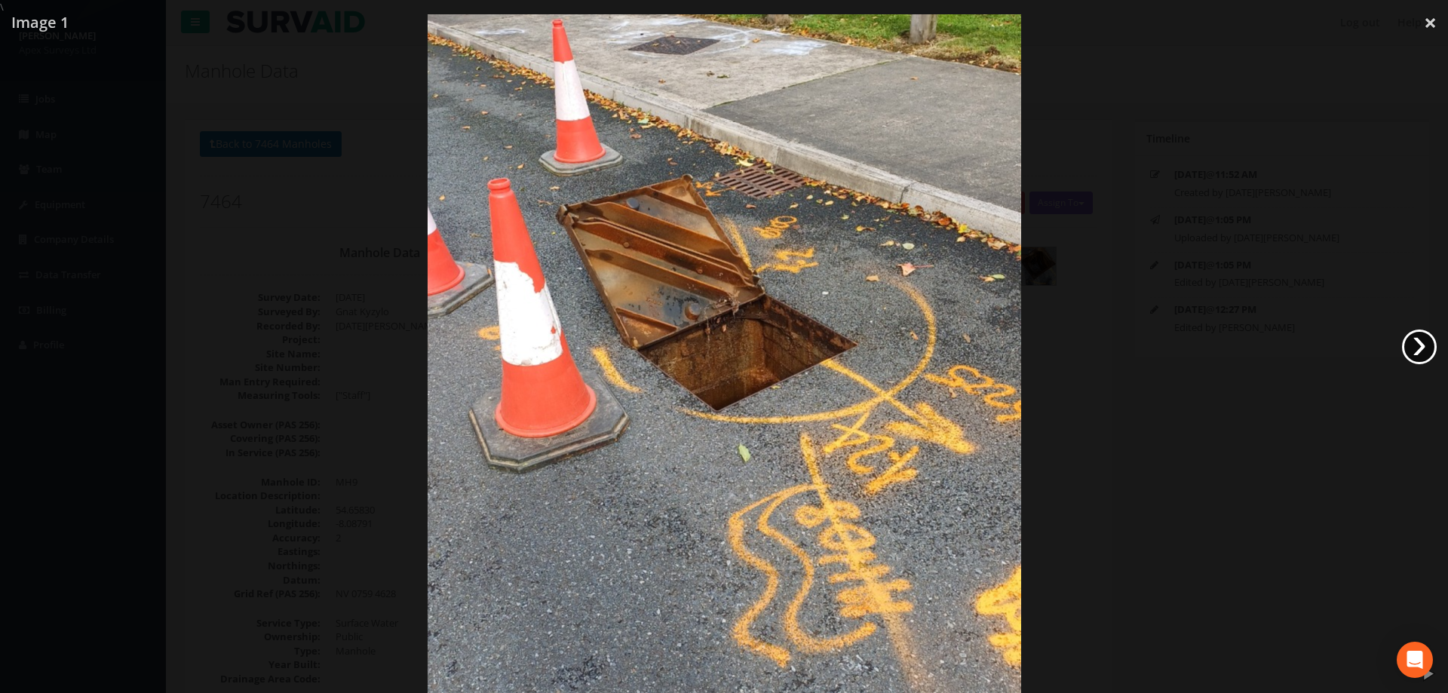
click at [1423, 345] on link "›" at bounding box center [1419, 347] width 35 height 35
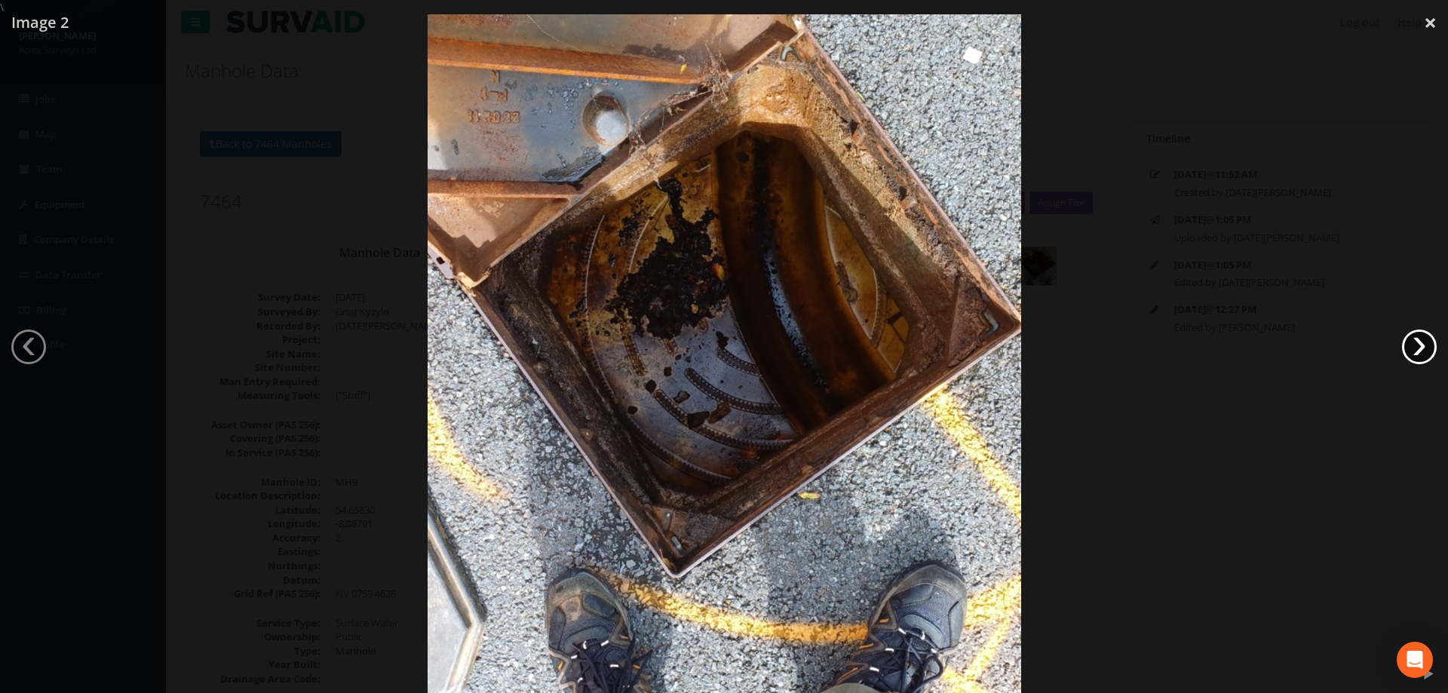
click at [1421, 345] on link "›" at bounding box center [1419, 347] width 35 height 35
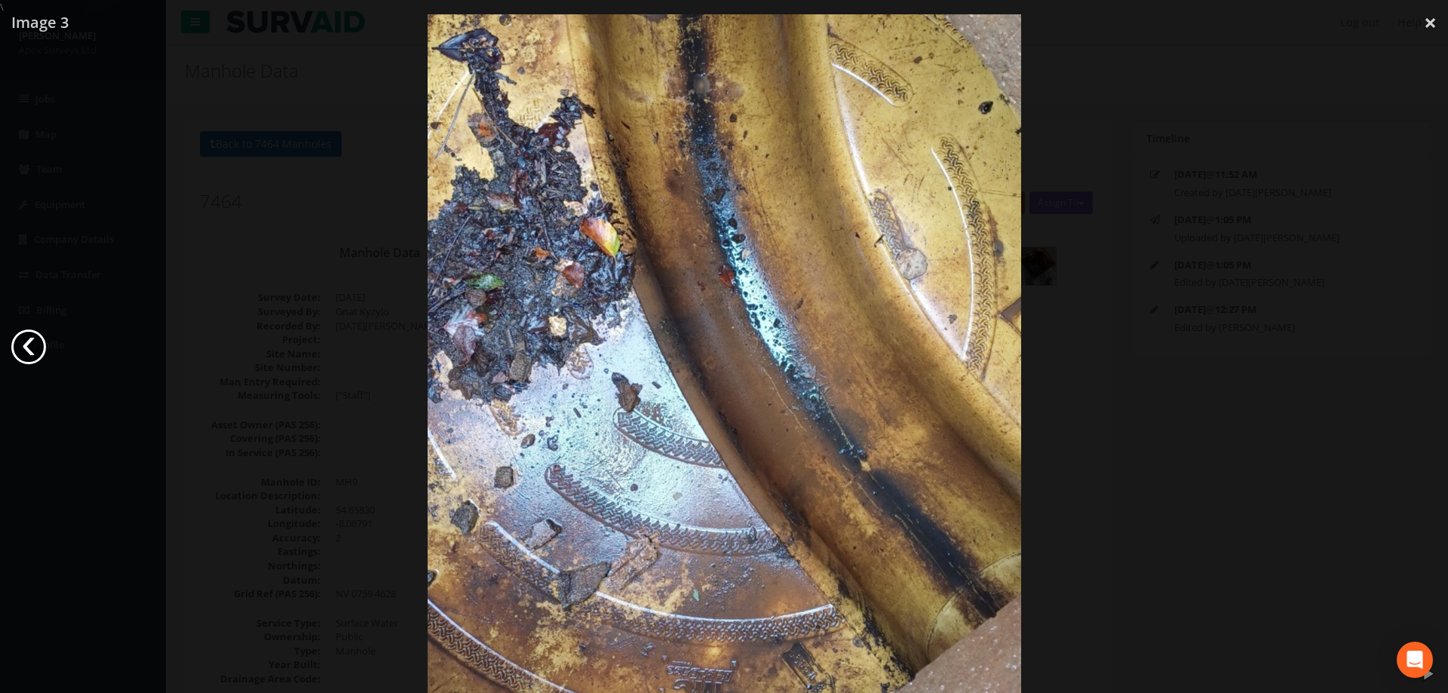
click at [32, 342] on link "‹" at bounding box center [28, 347] width 35 height 35
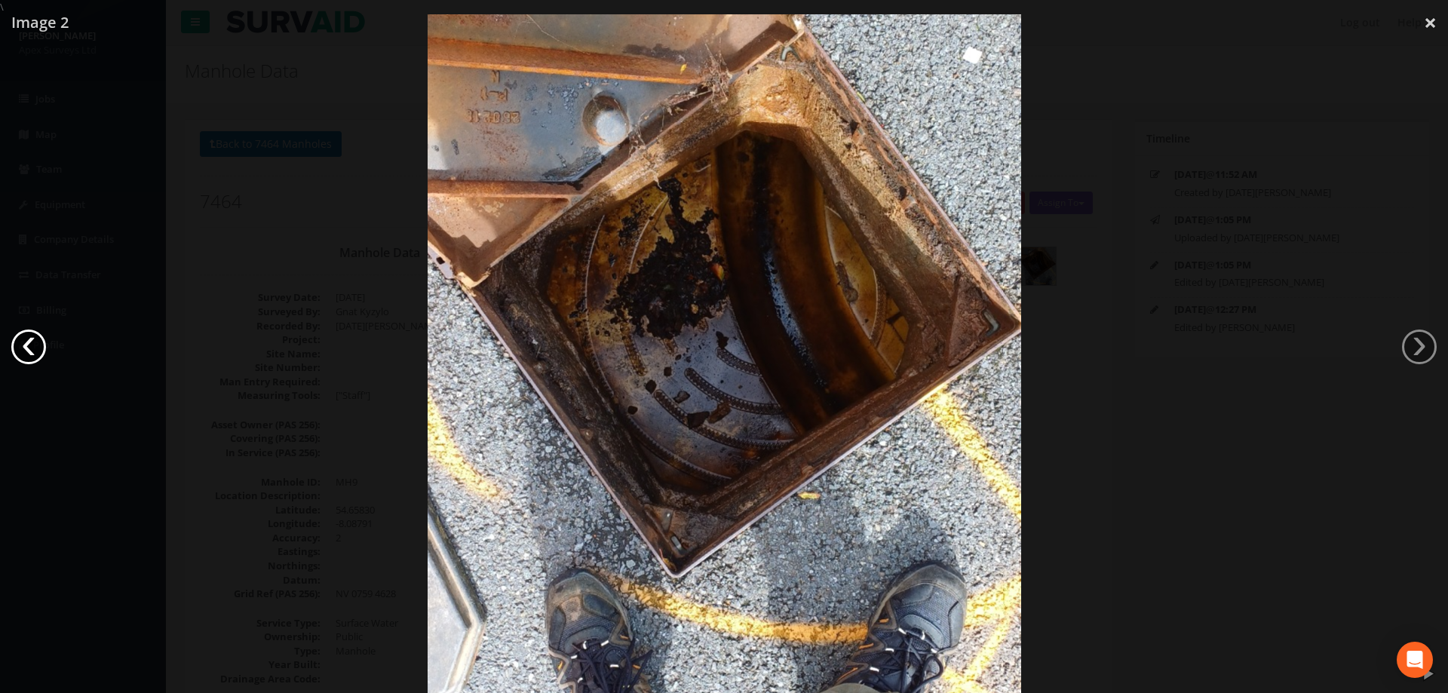
click at [33, 342] on link "‹" at bounding box center [28, 347] width 35 height 35
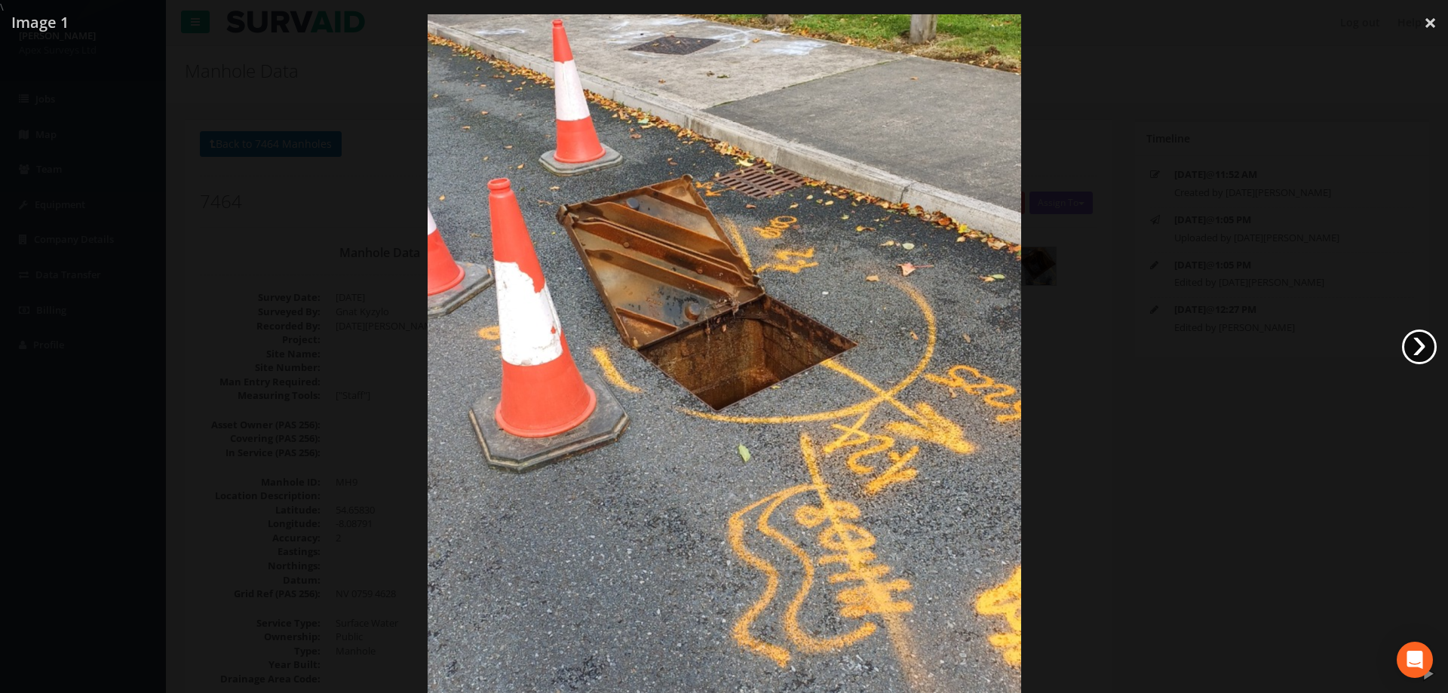
click at [1420, 348] on link "›" at bounding box center [1419, 347] width 35 height 35
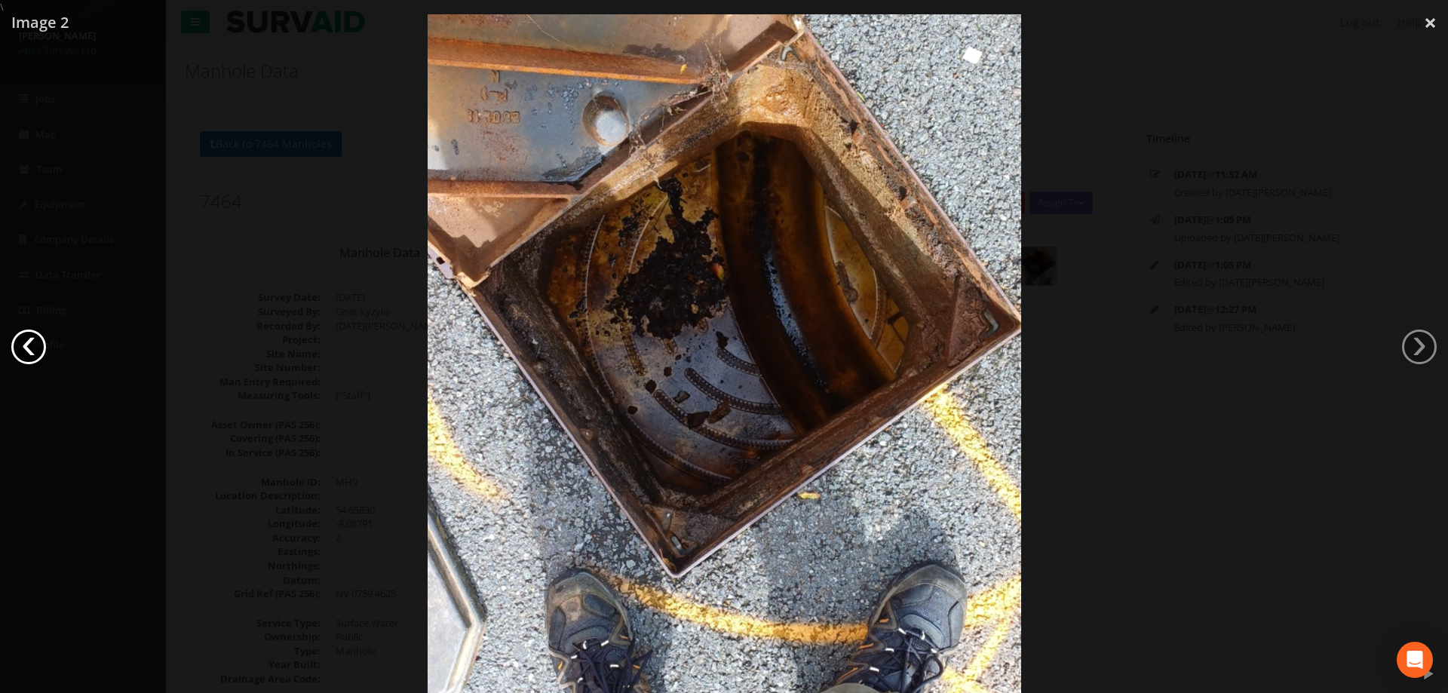
click at [28, 342] on link "‹" at bounding box center [28, 347] width 35 height 35
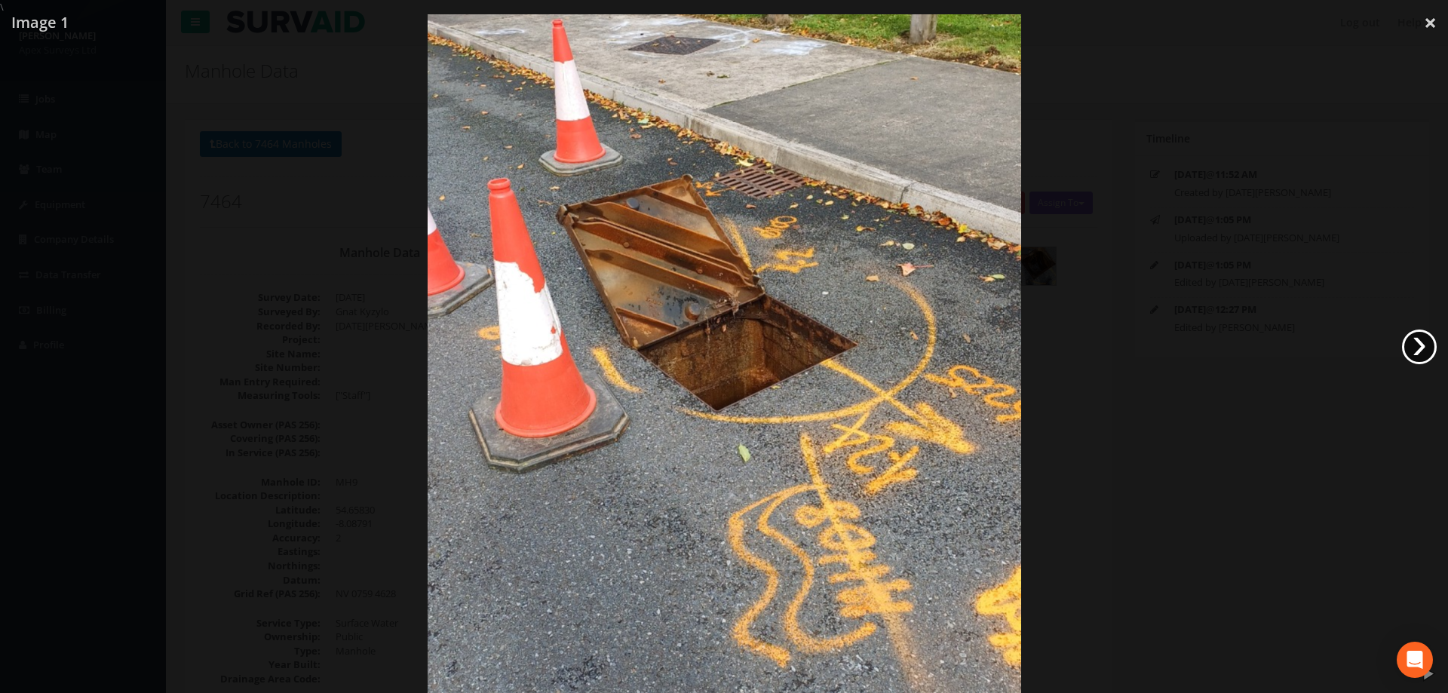
click at [1418, 350] on link "›" at bounding box center [1419, 347] width 35 height 35
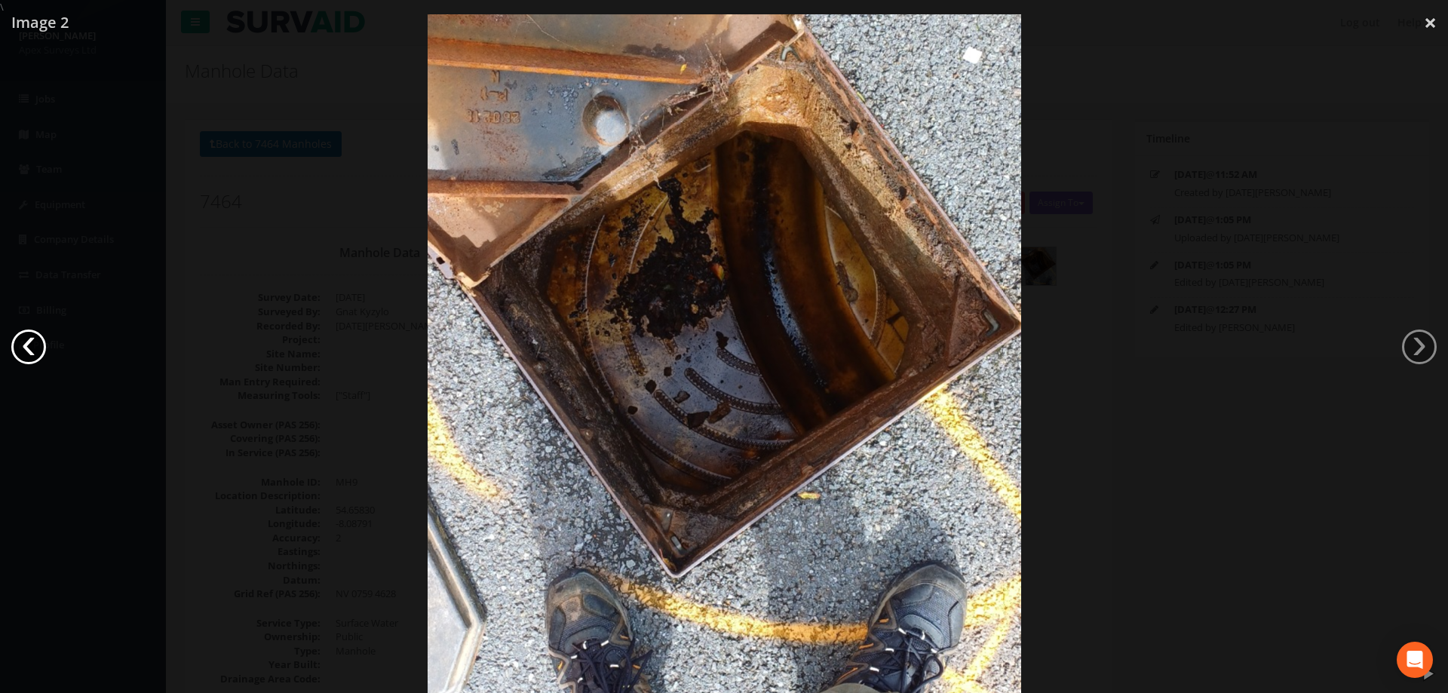
click at [26, 340] on link "‹" at bounding box center [28, 347] width 35 height 35
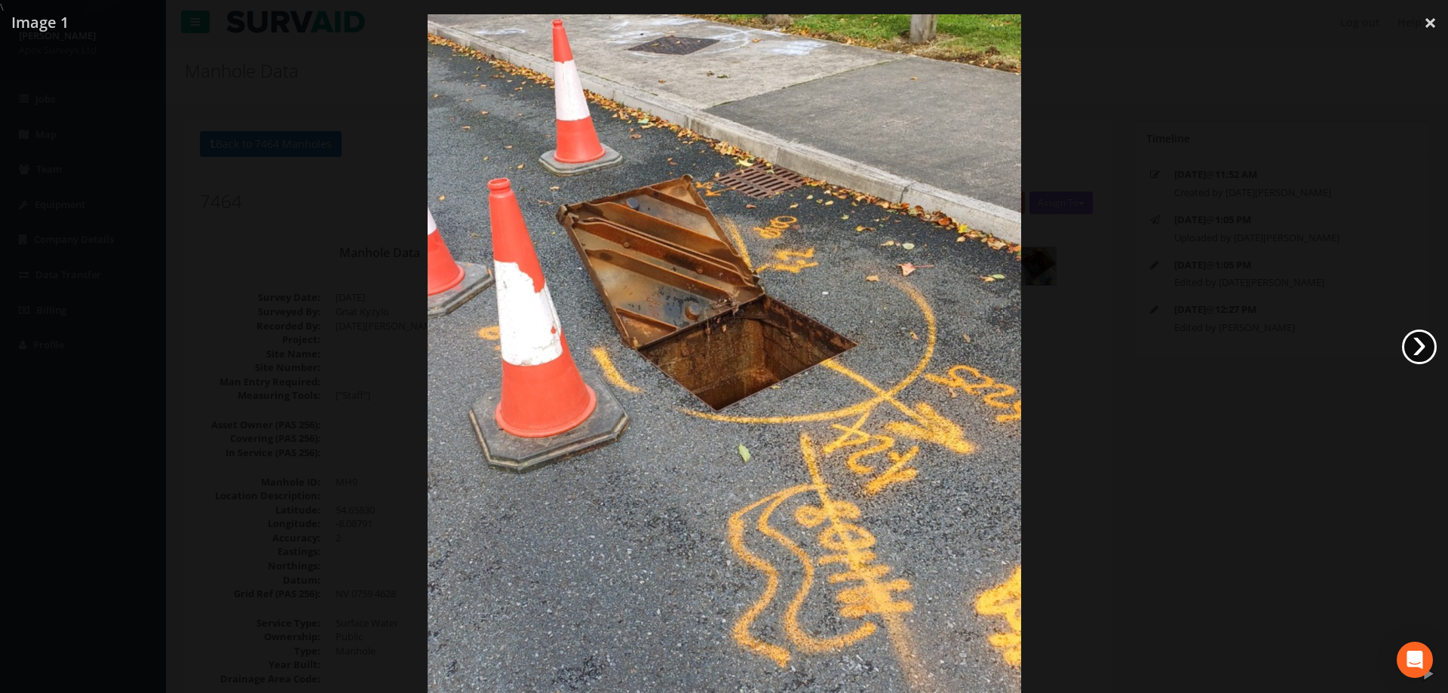
click at [1422, 348] on link "›" at bounding box center [1419, 347] width 35 height 35
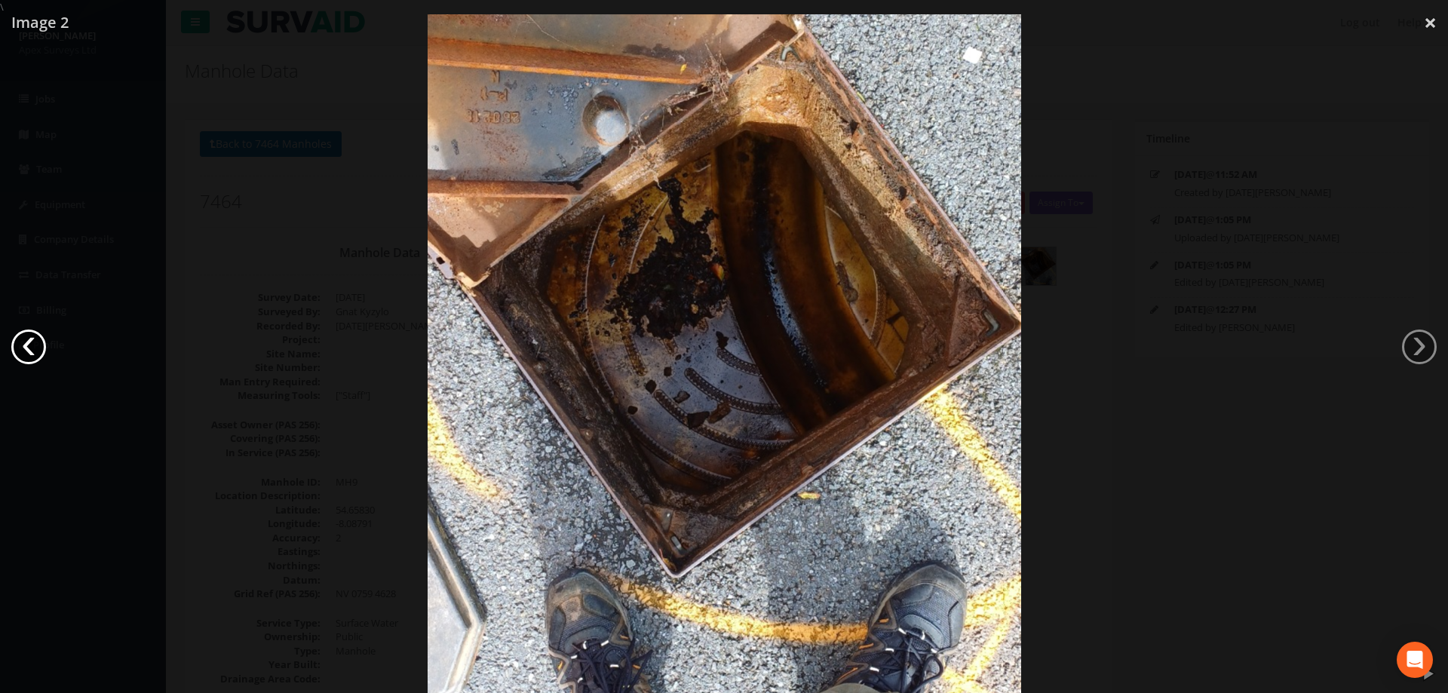
click at [24, 342] on link "‹" at bounding box center [28, 347] width 35 height 35
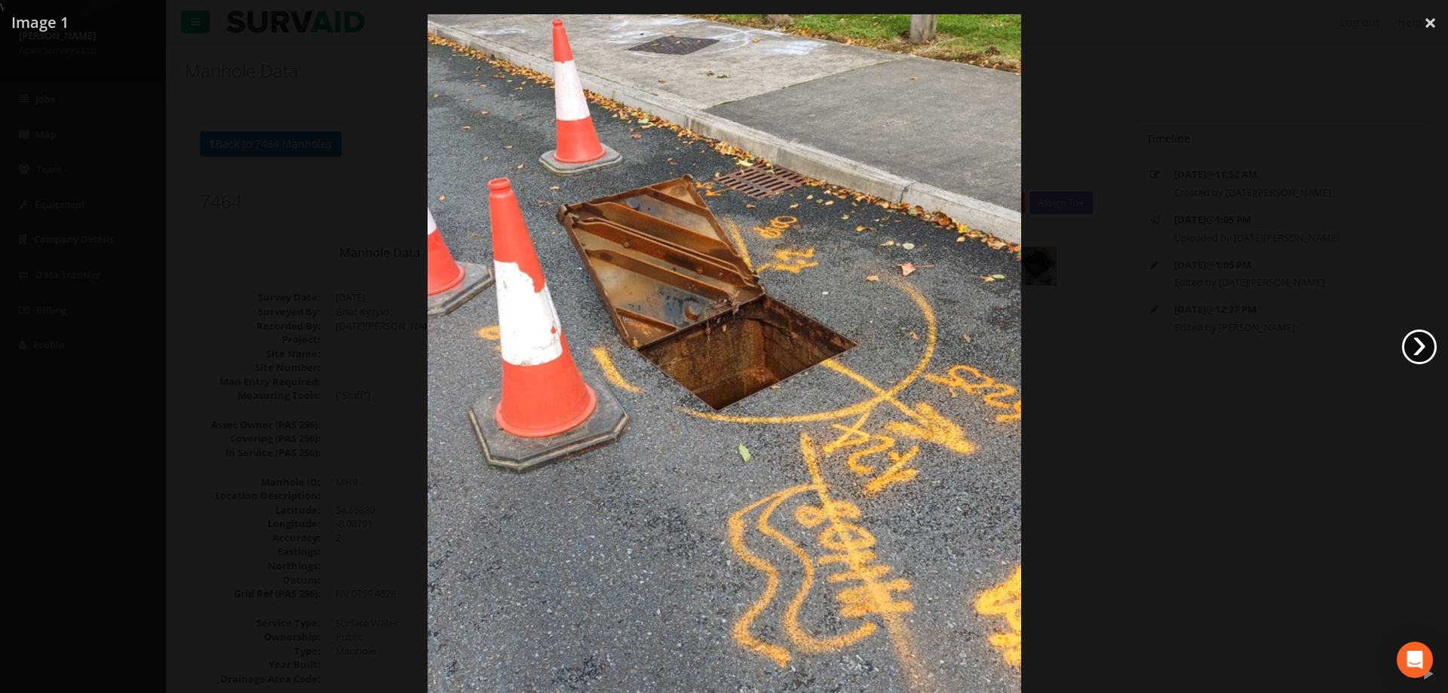
click at [1430, 346] on link "›" at bounding box center [1419, 347] width 35 height 35
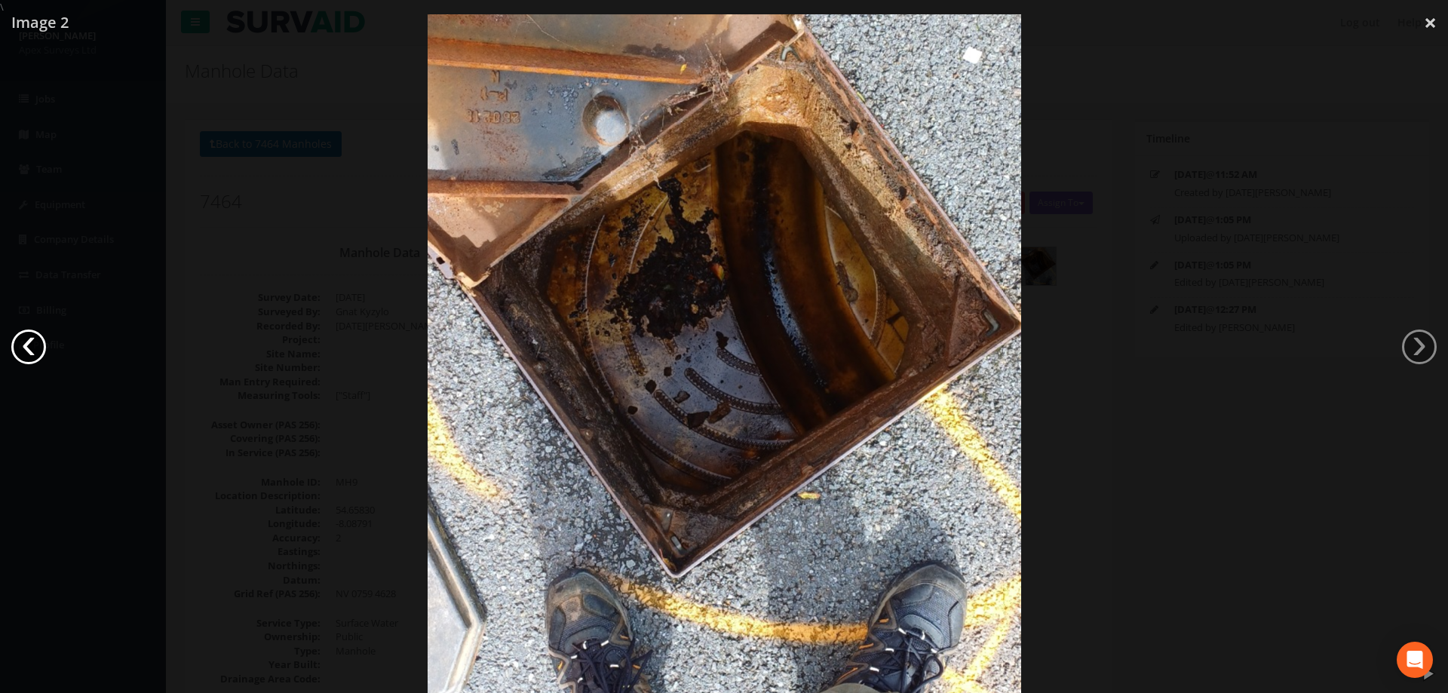
click at [36, 348] on link "‹" at bounding box center [28, 347] width 35 height 35
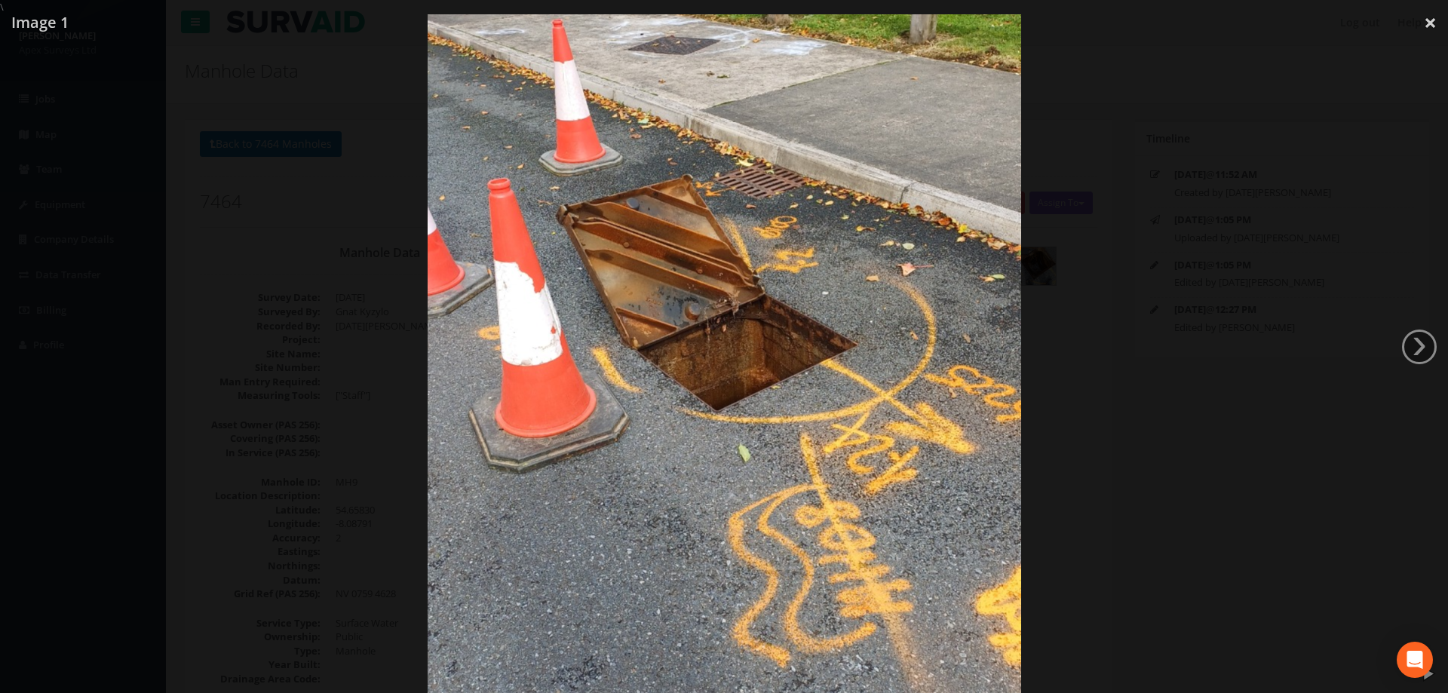
click at [406, 424] on div at bounding box center [724, 360] width 1448 height 693
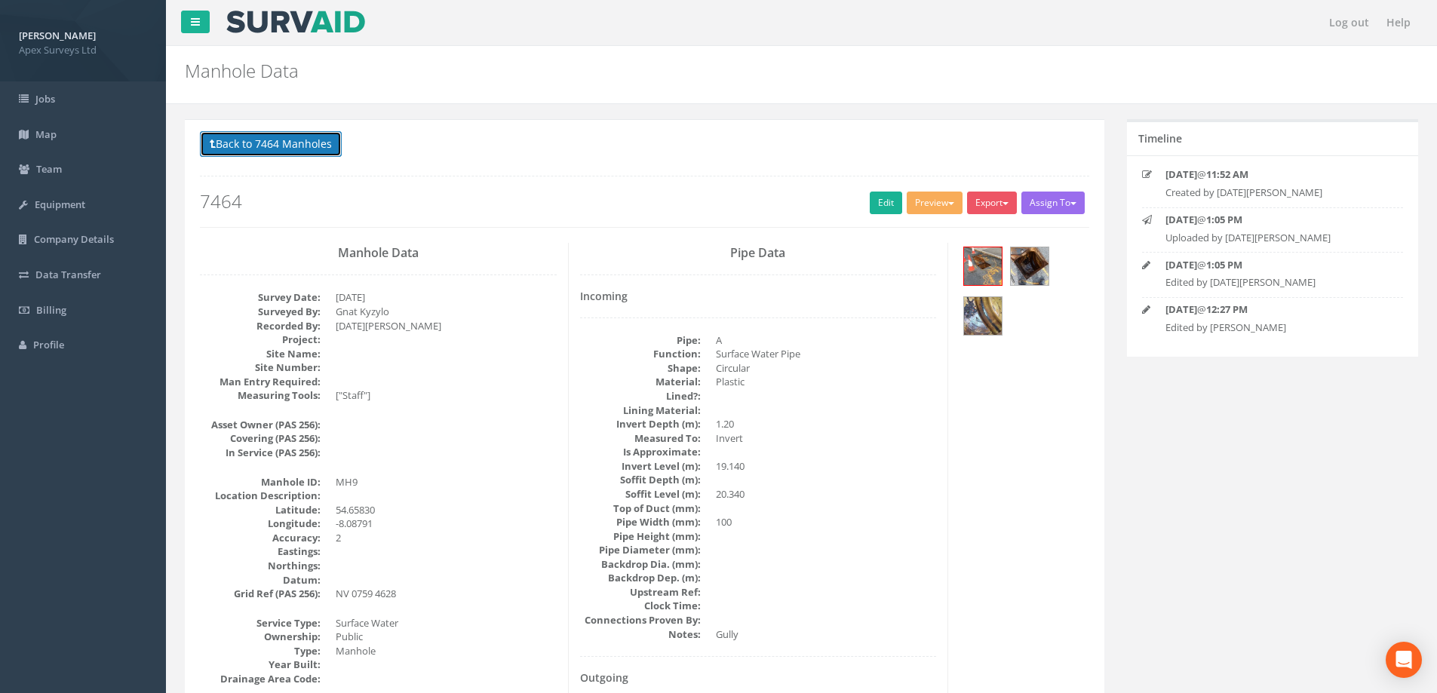
click at [266, 151] on button "Back to 7464 Manholes" at bounding box center [271, 144] width 142 height 26
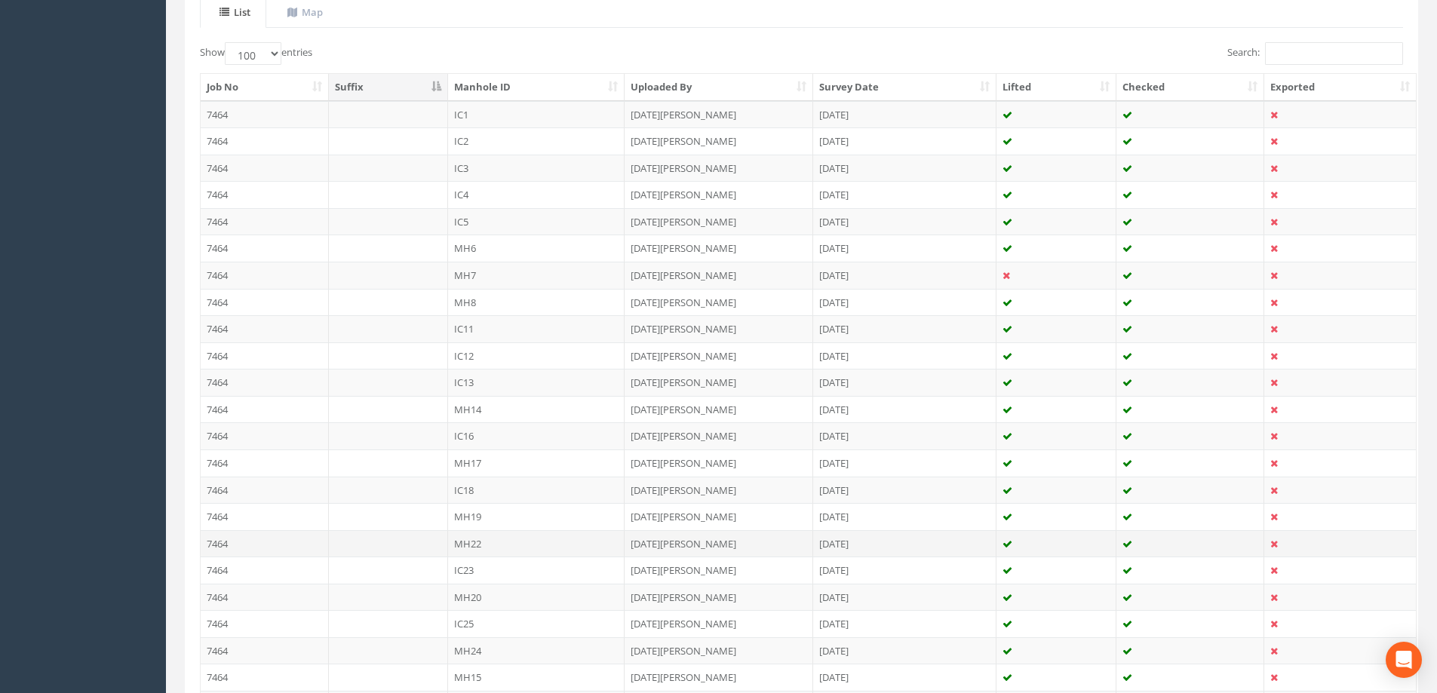
scroll to position [528, 0]
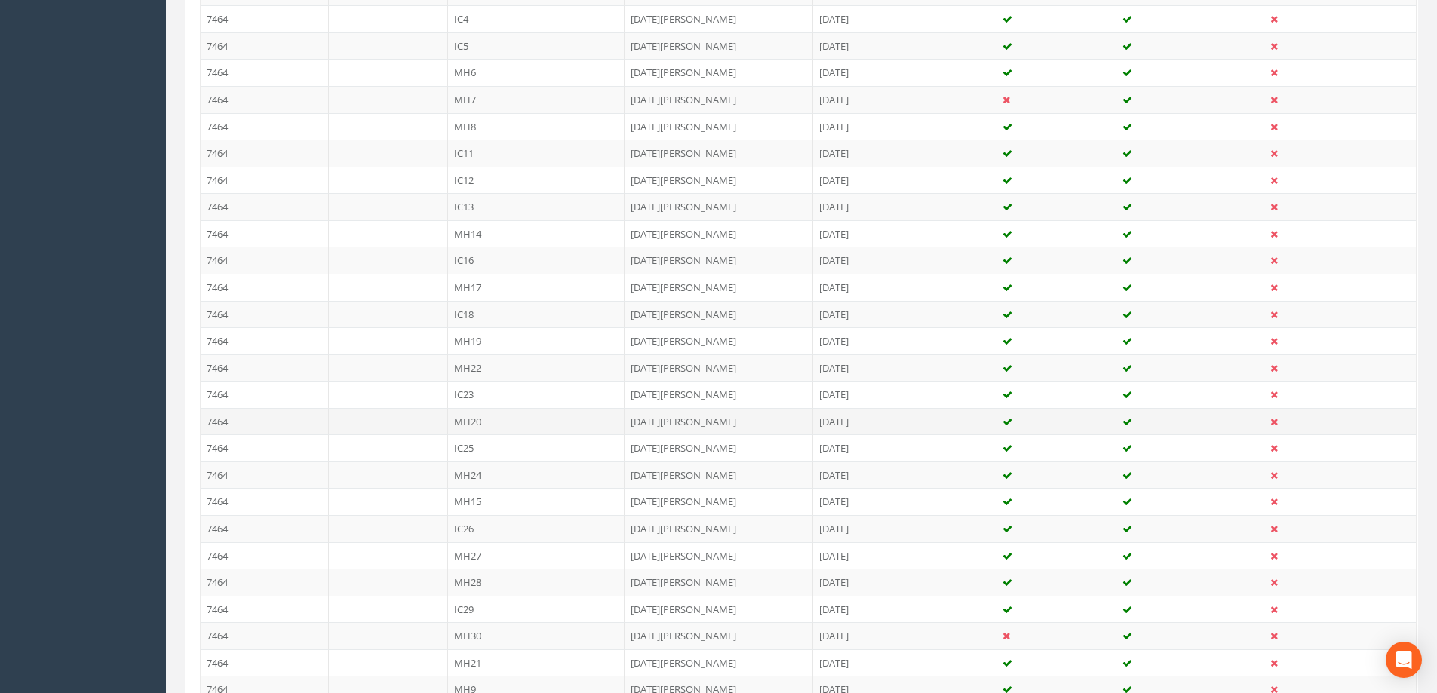
click at [471, 423] on td "MH20" at bounding box center [536, 421] width 177 height 27
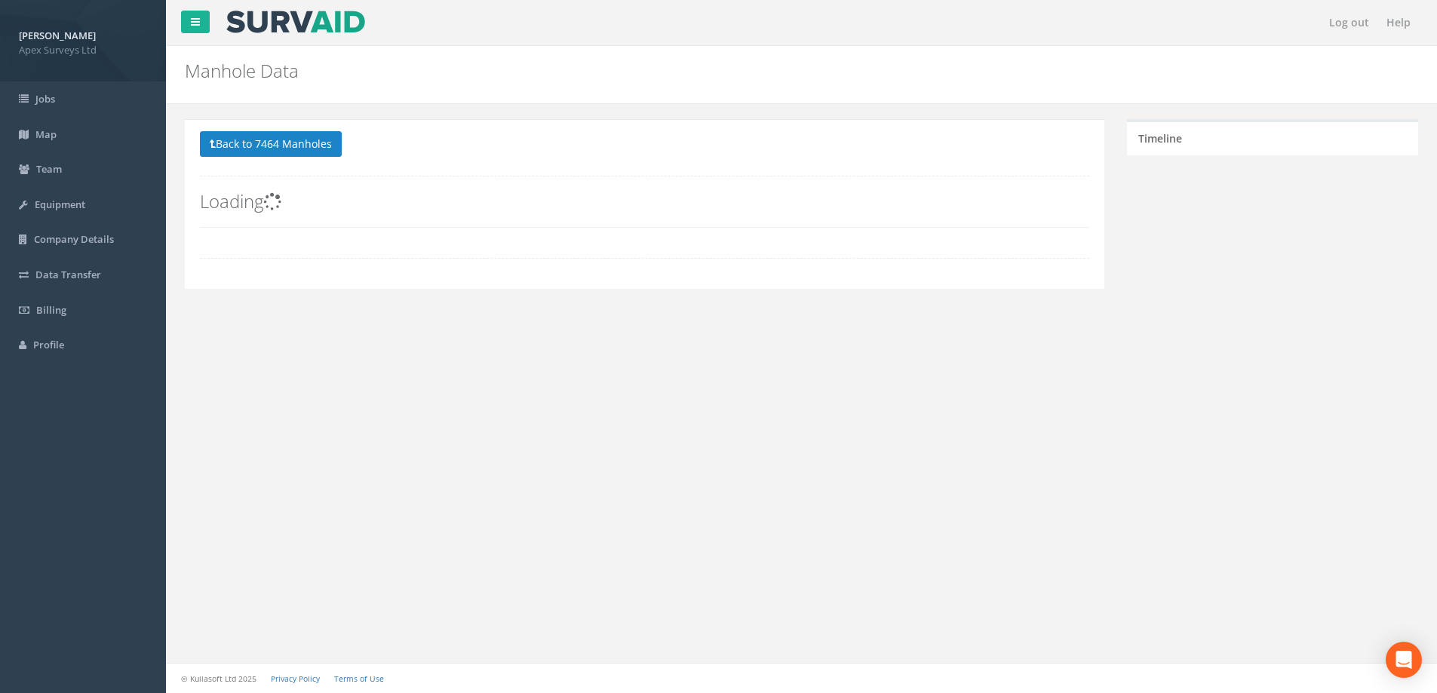
scroll to position [0, 0]
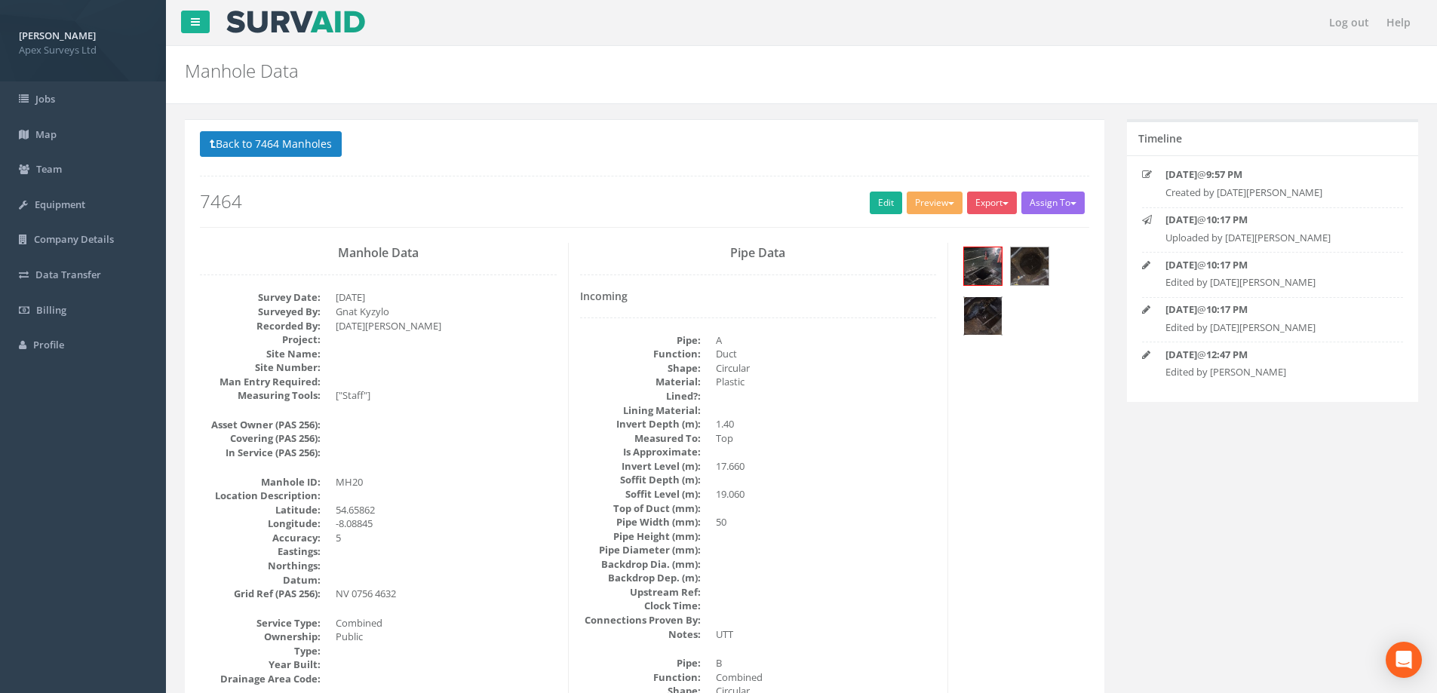
click at [968, 317] on img at bounding box center [983, 316] width 38 height 38
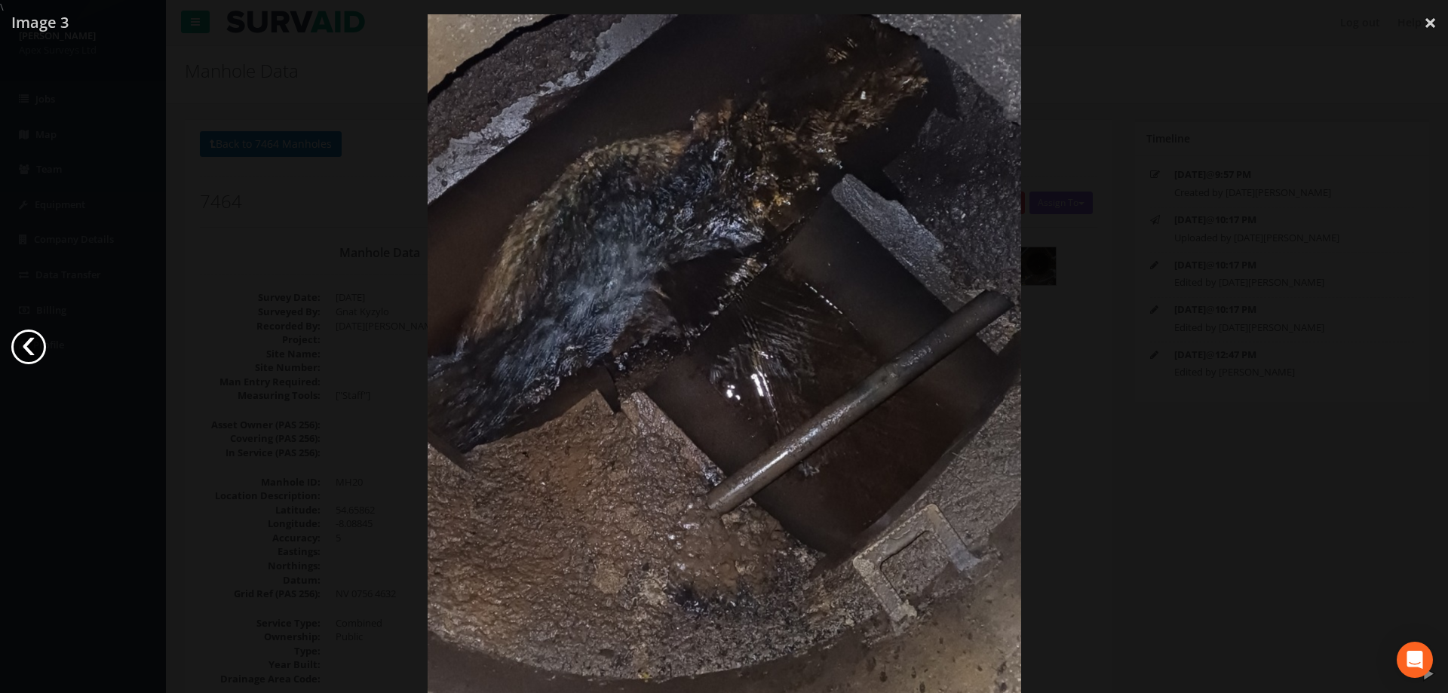
click at [27, 352] on link "‹" at bounding box center [28, 347] width 35 height 35
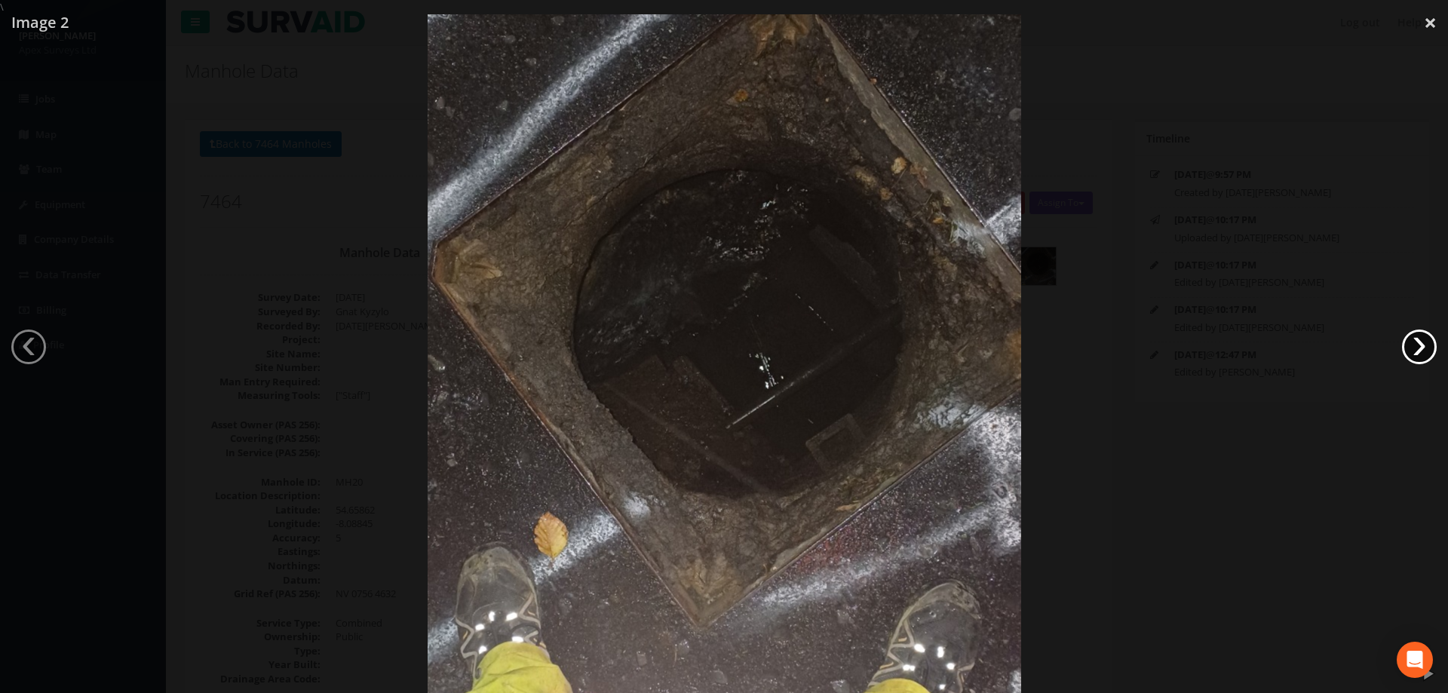
click at [1414, 348] on link "›" at bounding box center [1419, 347] width 35 height 35
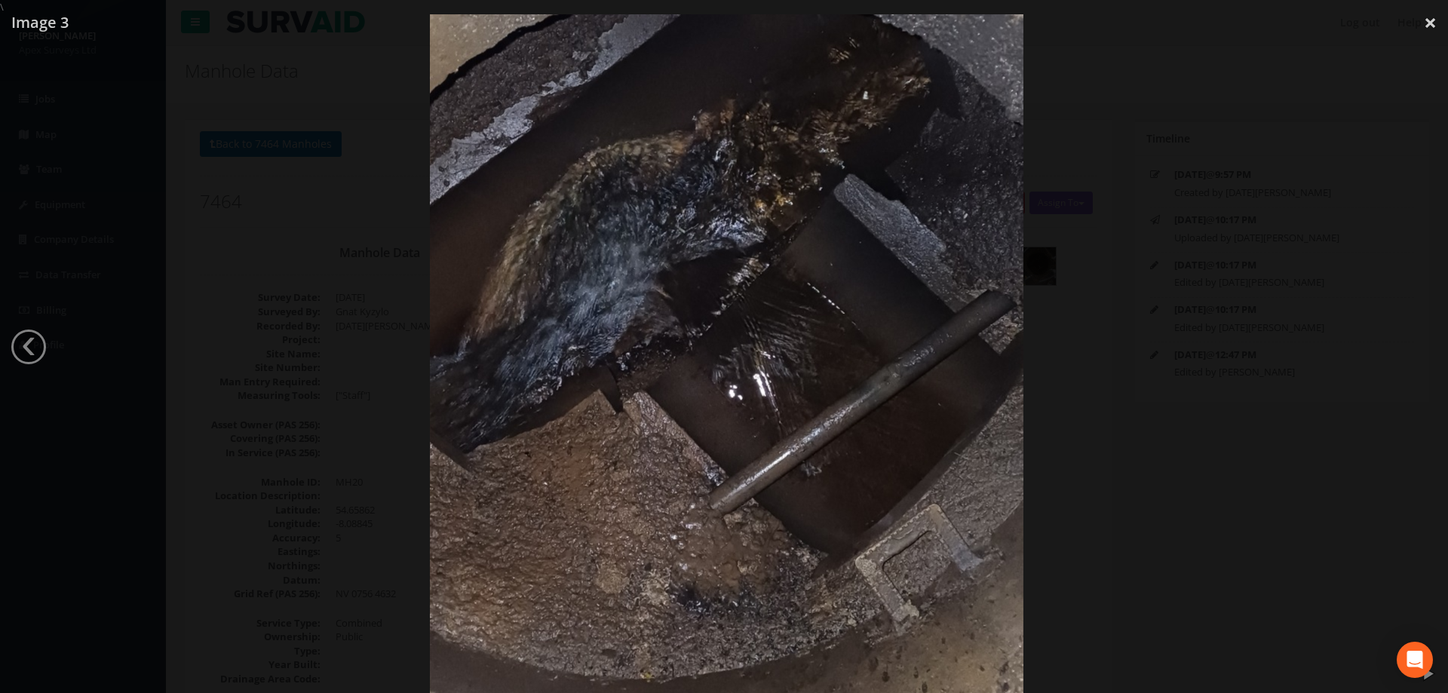
click at [220, 164] on div at bounding box center [726, 360] width 1448 height 693
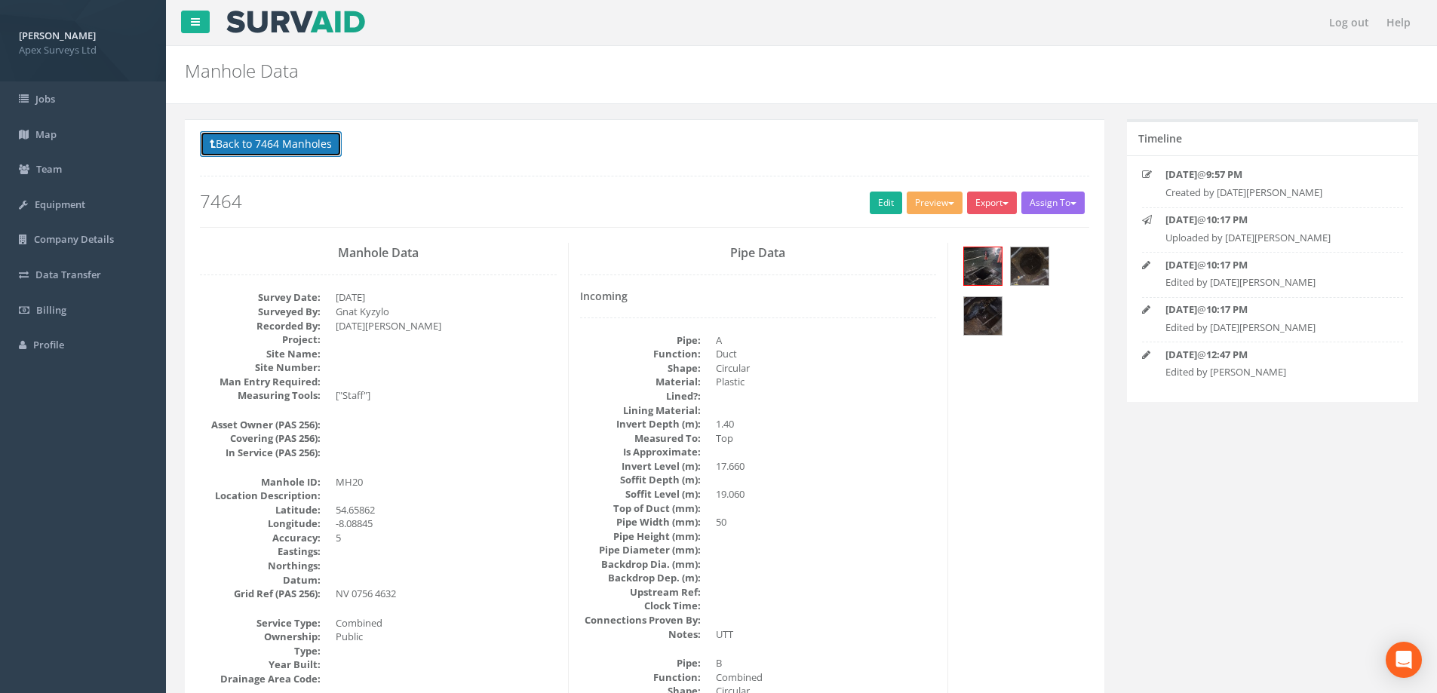
click at [266, 144] on button "Back to 7464 Manholes" at bounding box center [271, 144] width 142 height 26
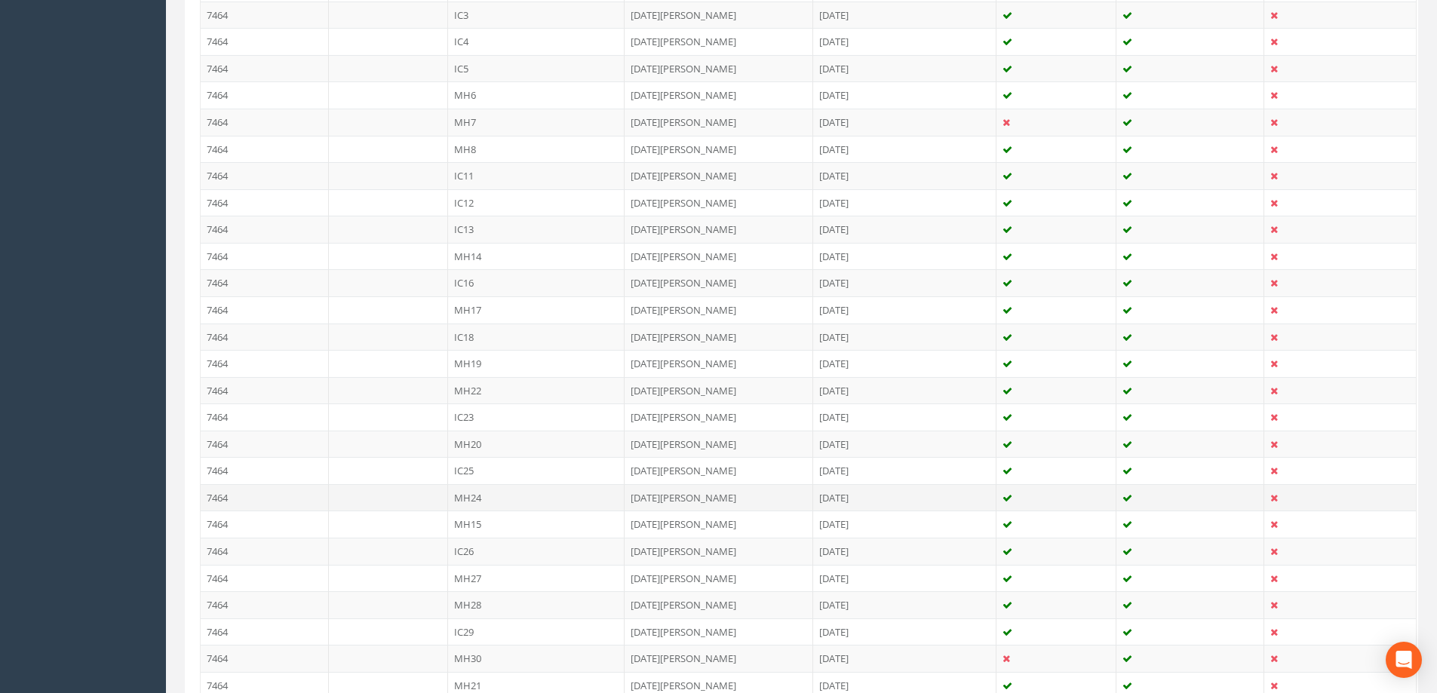
scroll to position [528, 0]
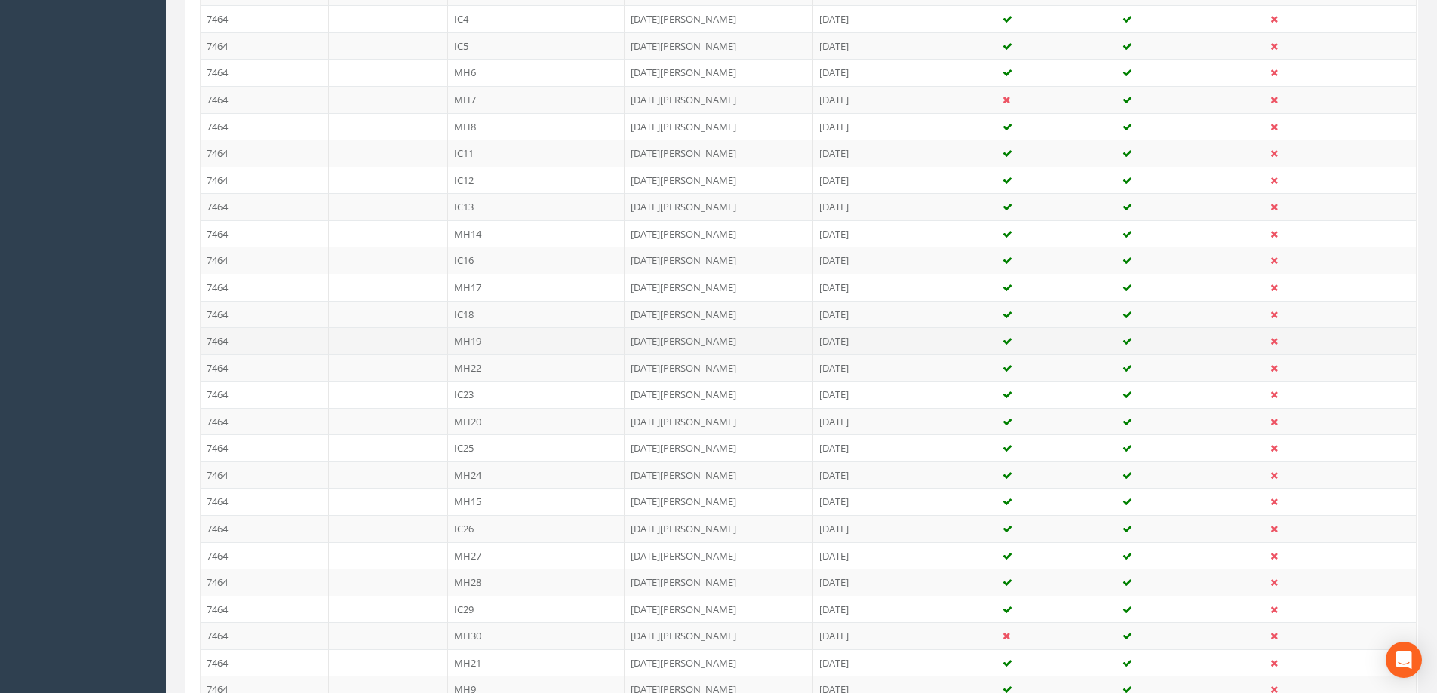
click at [477, 340] on td "MH19" at bounding box center [536, 340] width 177 height 27
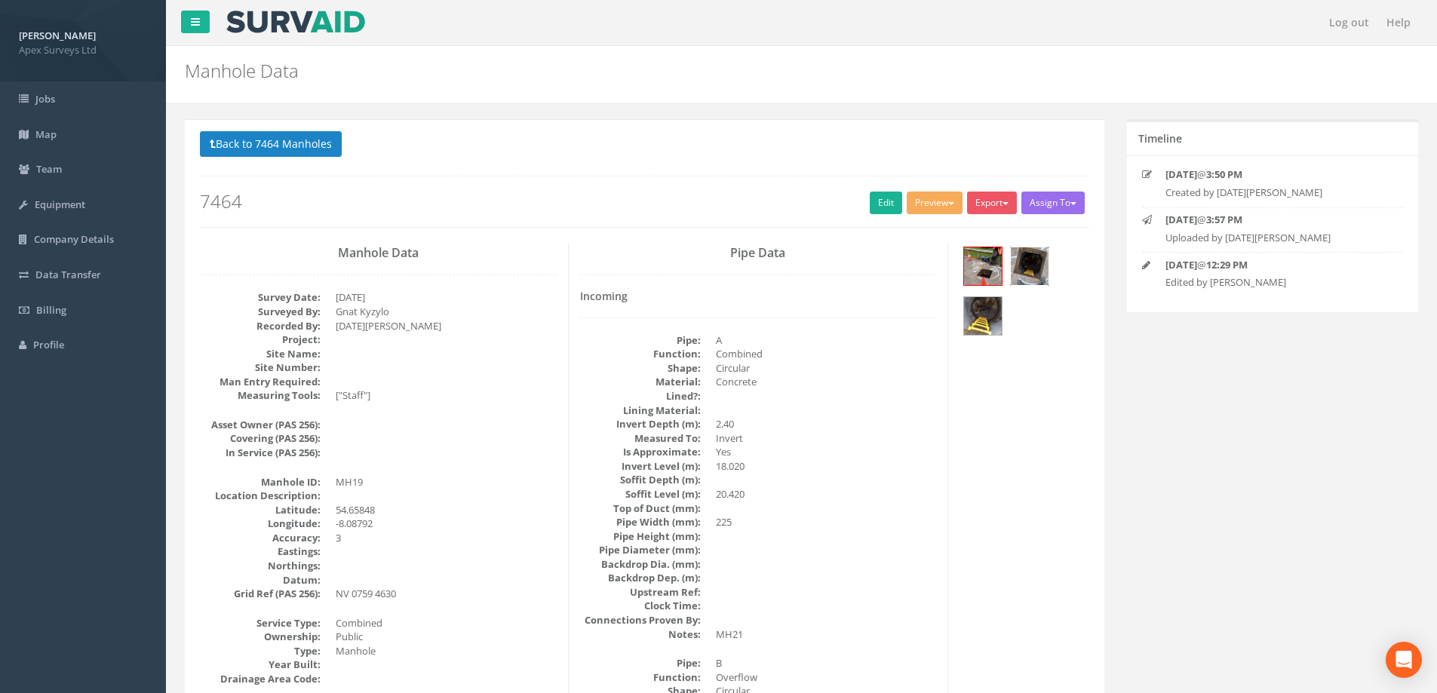
click at [1023, 263] on img at bounding box center [1030, 266] width 38 height 38
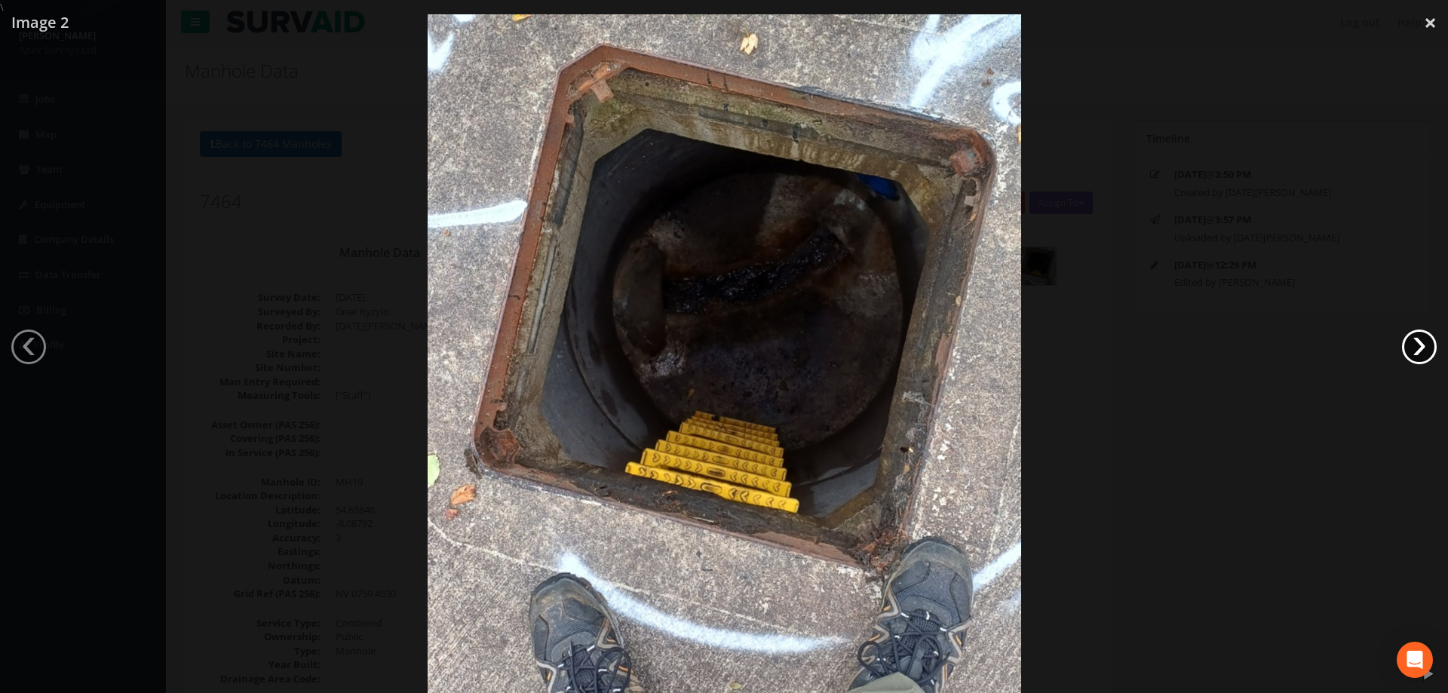
click at [1416, 348] on link "›" at bounding box center [1419, 347] width 35 height 35
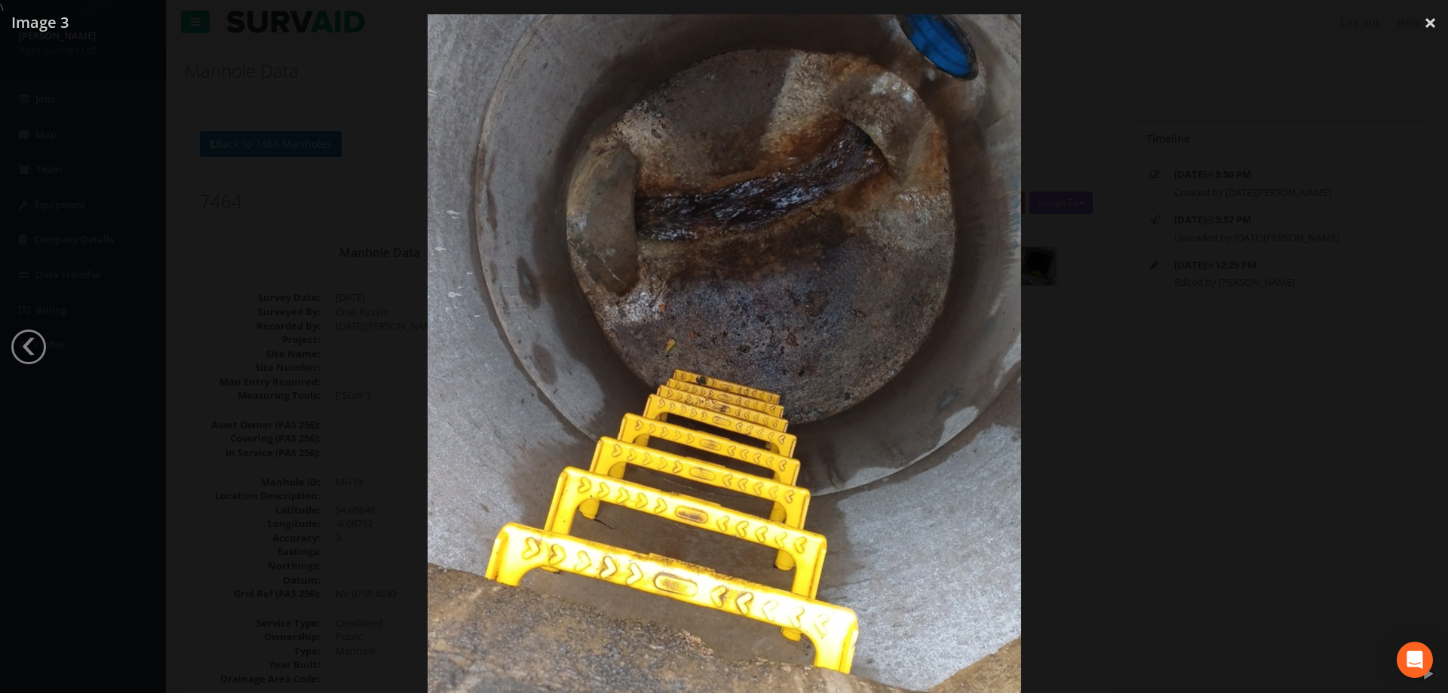
click at [1172, 409] on div at bounding box center [724, 360] width 1448 height 693
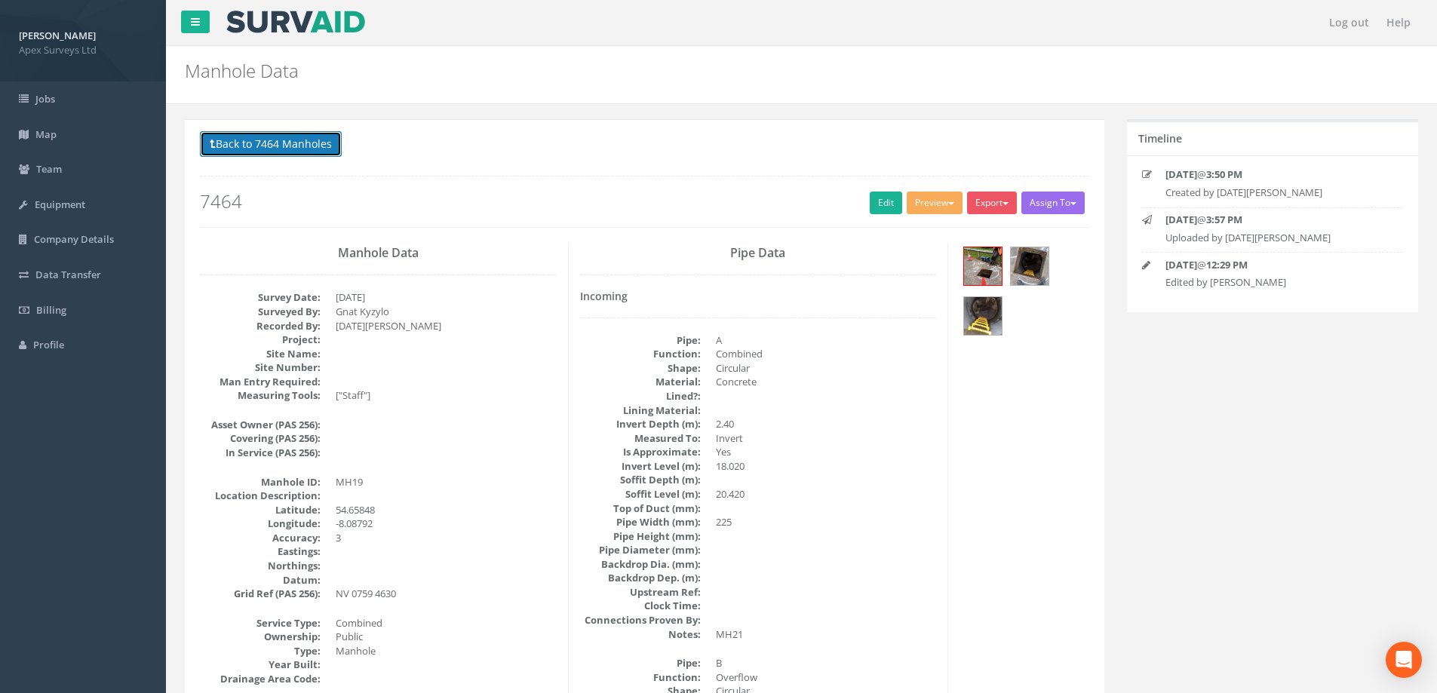
click at [264, 145] on button "Back to 7464 Manholes" at bounding box center [271, 144] width 142 height 26
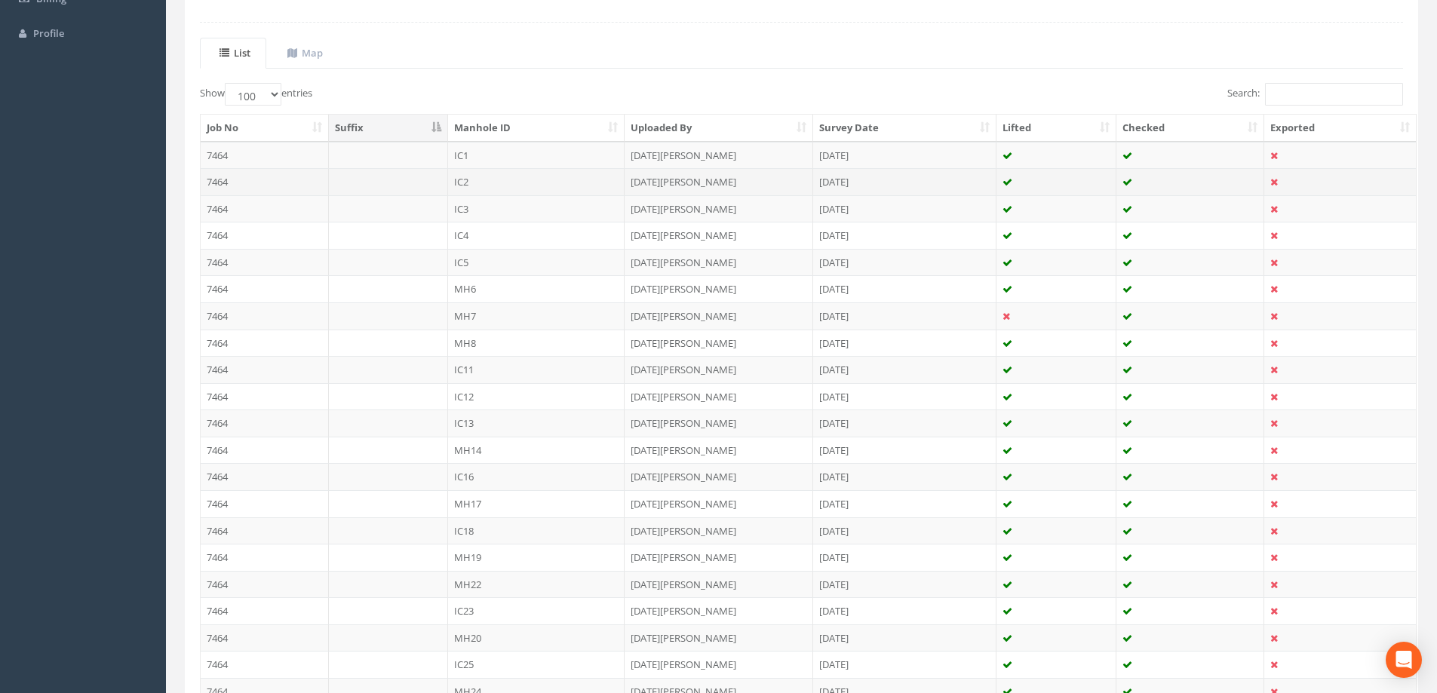
scroll to position [603, 0]
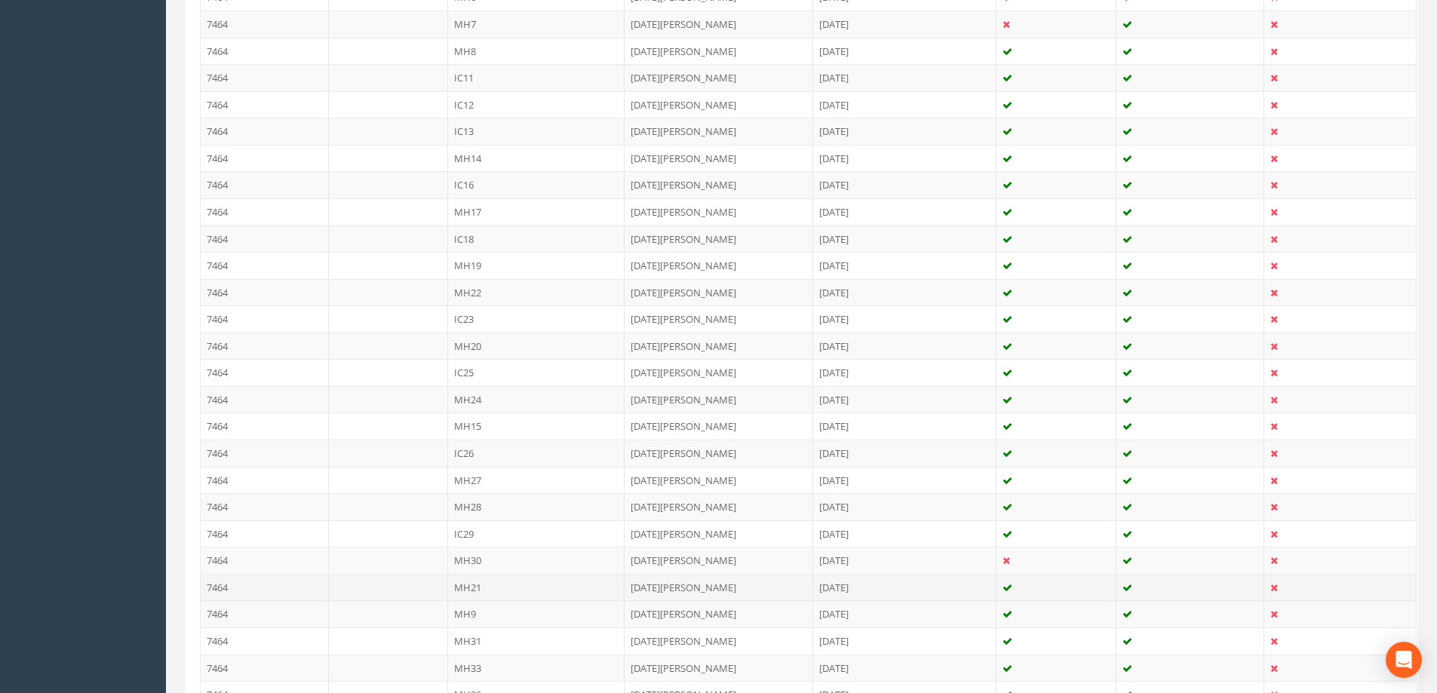
click at [468, 588] on td "MH21" at bounding box center [536, 587] width 177 height 27
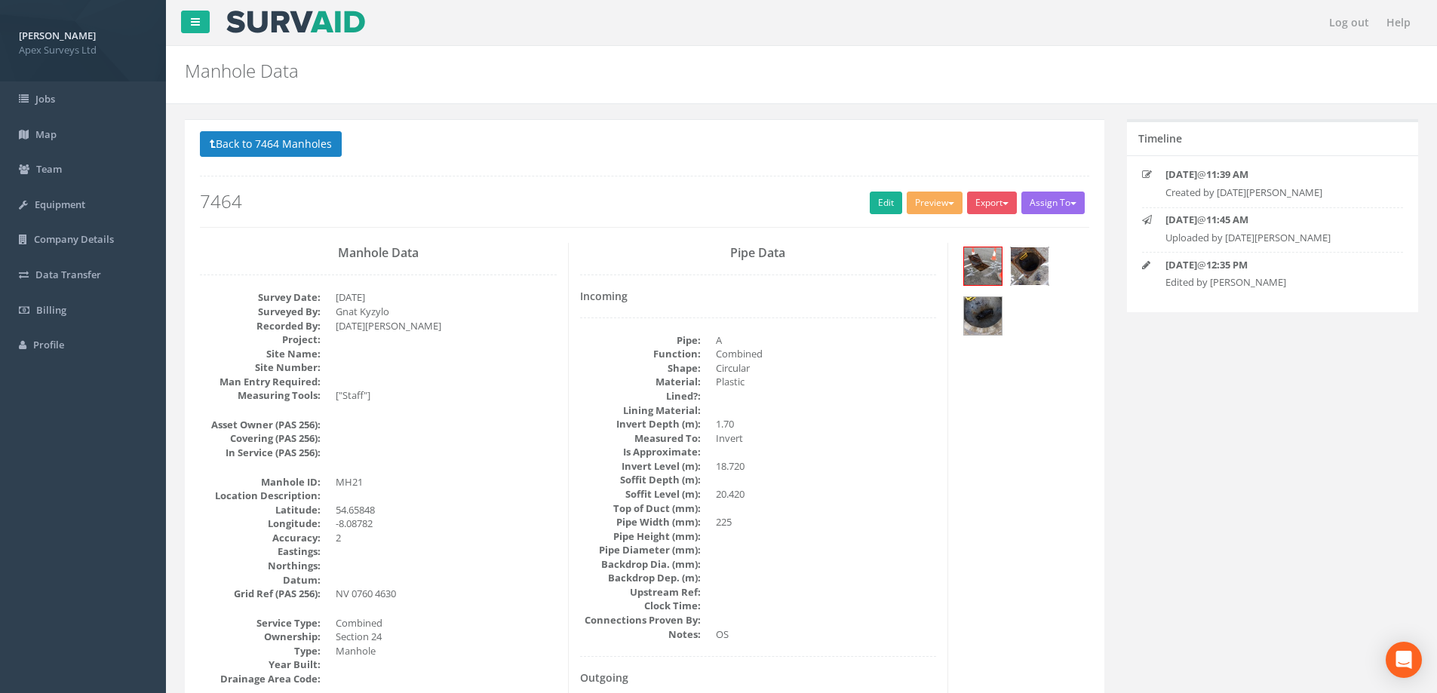
click at [1025, 262] on img at bounding box center [1030, 266] width 38 height 38
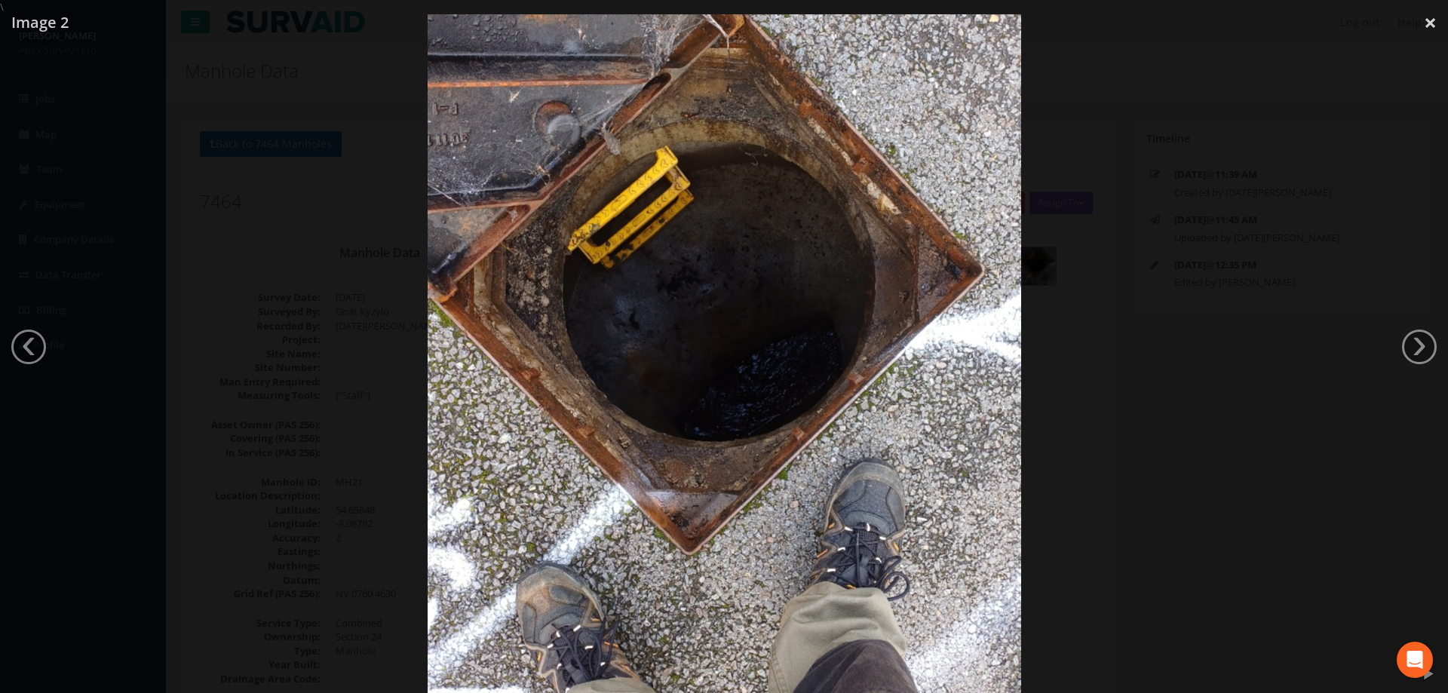
click at [1428, 349] on link "›" at bounding box center [1419, 347] width 35 height 35
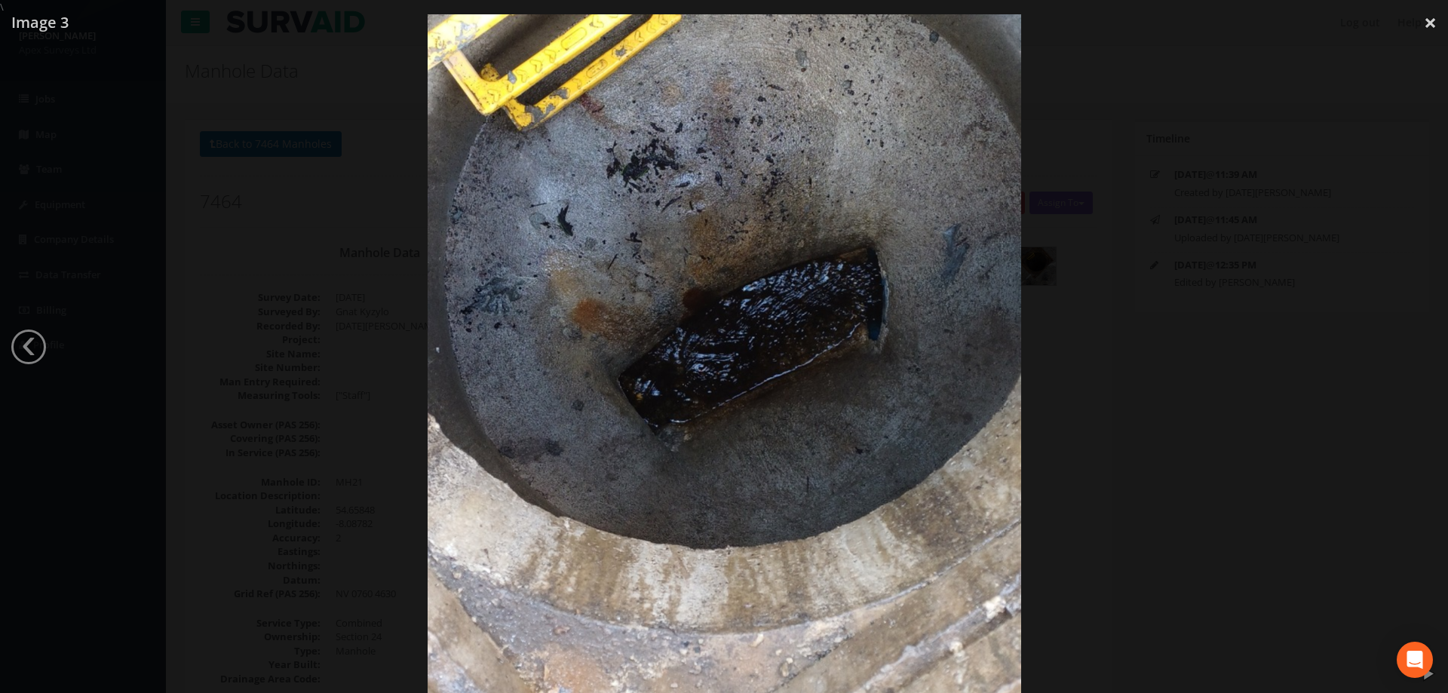
click at [1301, 380] on div at bounding box center [724, 360] width 1448 height 693
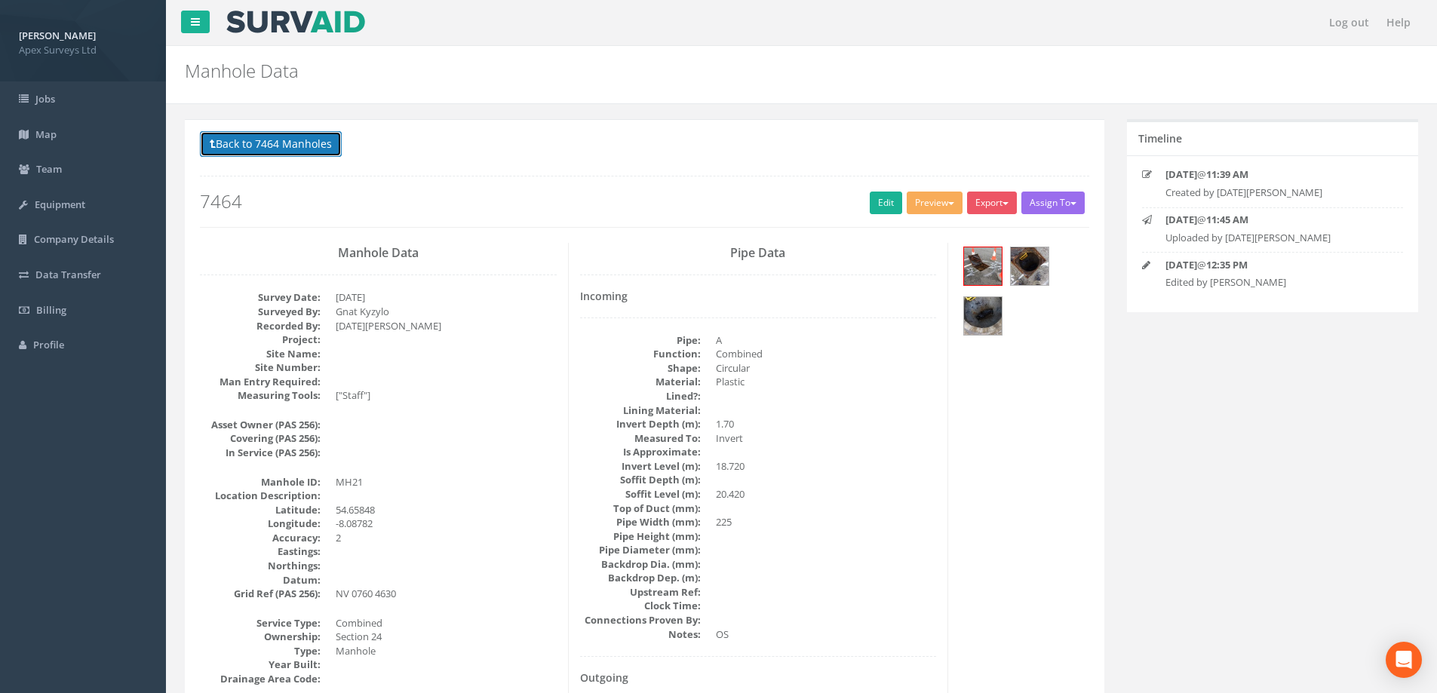
click at [247, 147] on button "Back to 7464 Manholes" at bounding box center [271, 144] width 142 height 26
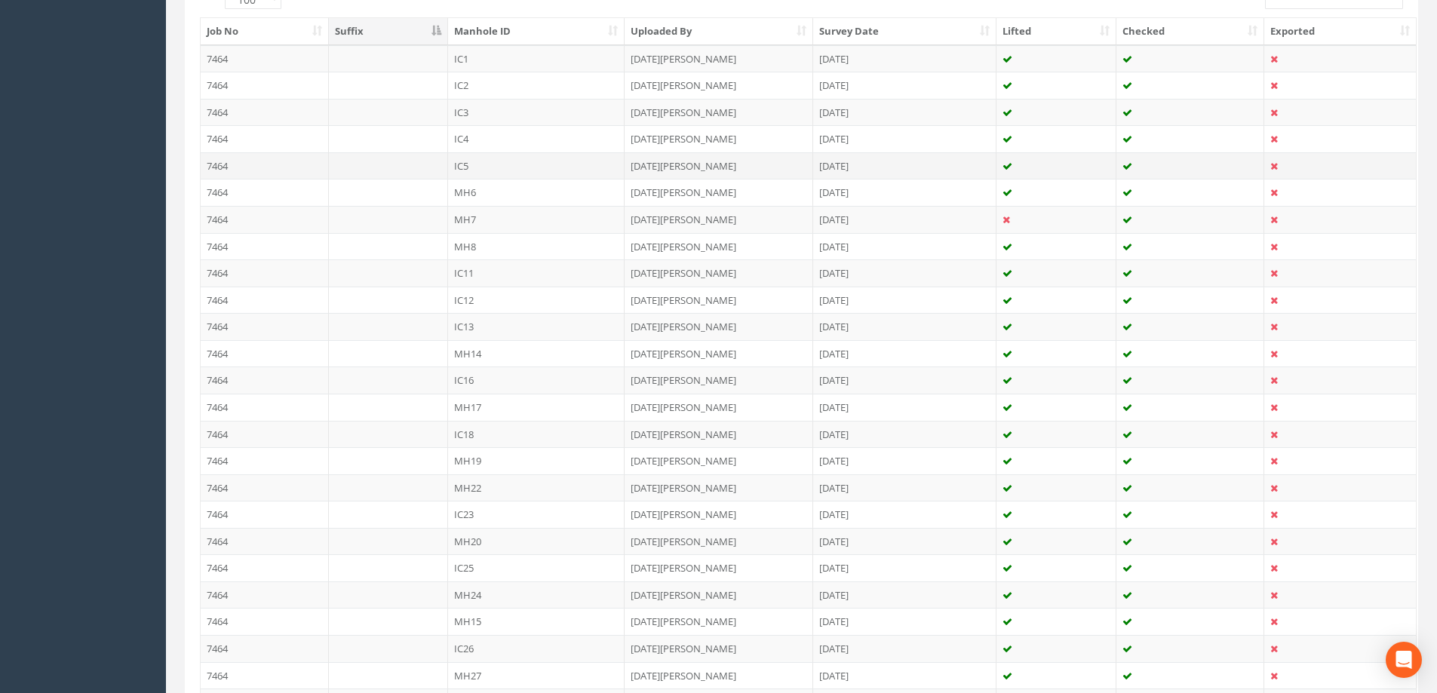
scroll to position [453, 0]
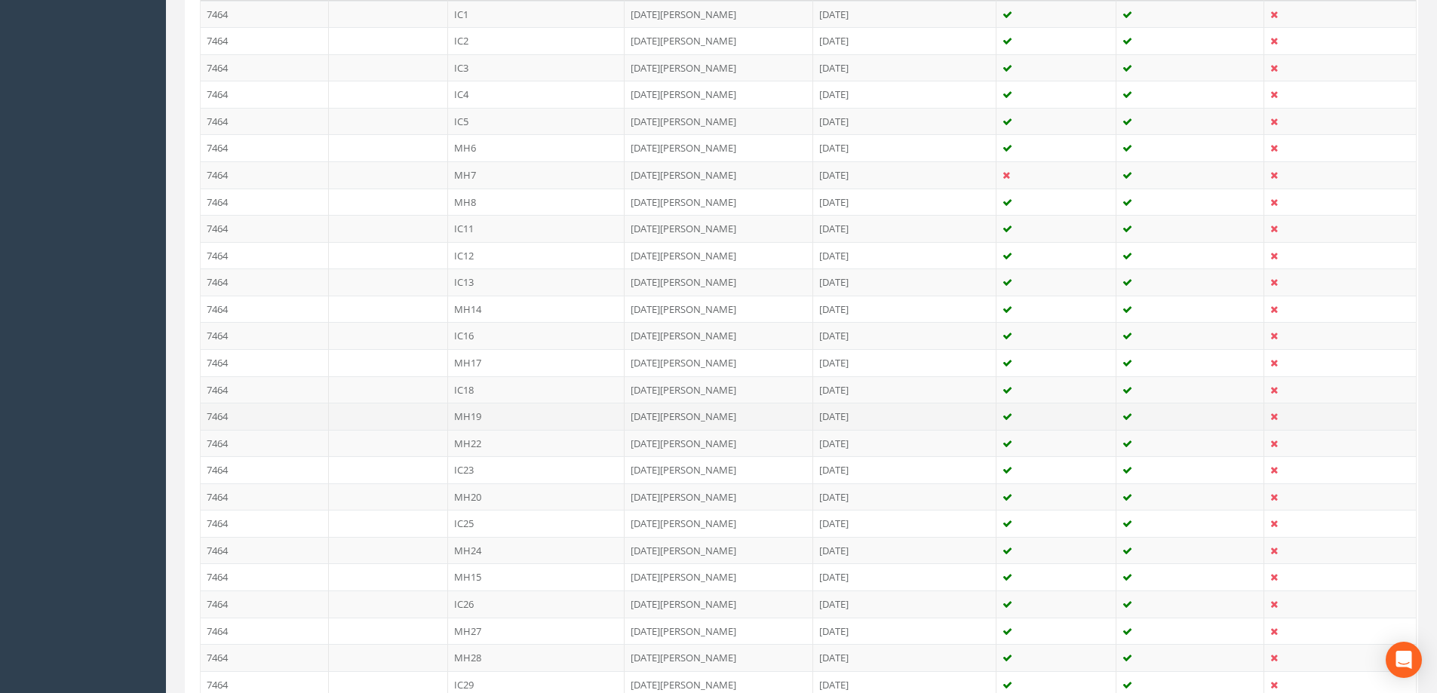
click at [465, 412] on td "MH19" at bounding box center [536, 416] width 177 height 27
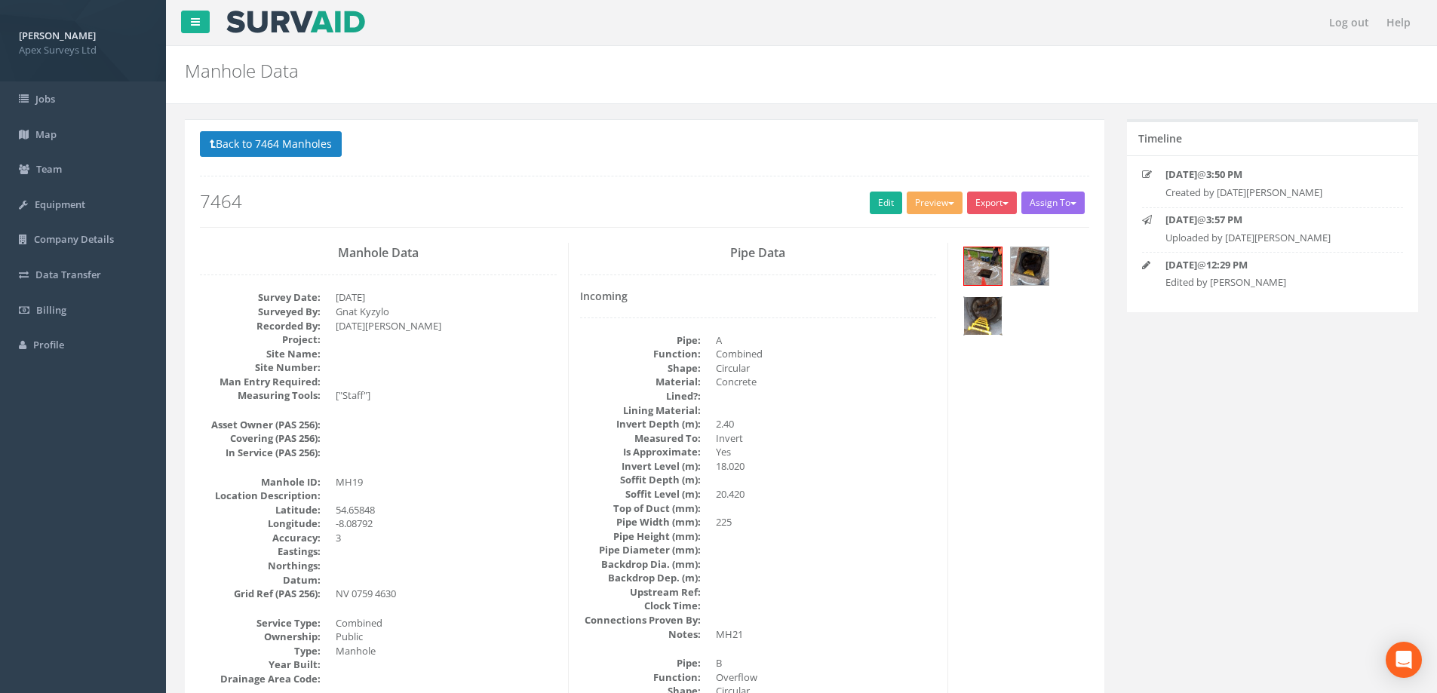
click at [990, 311] on img at bounding box center [983, 316] width 38 height 38
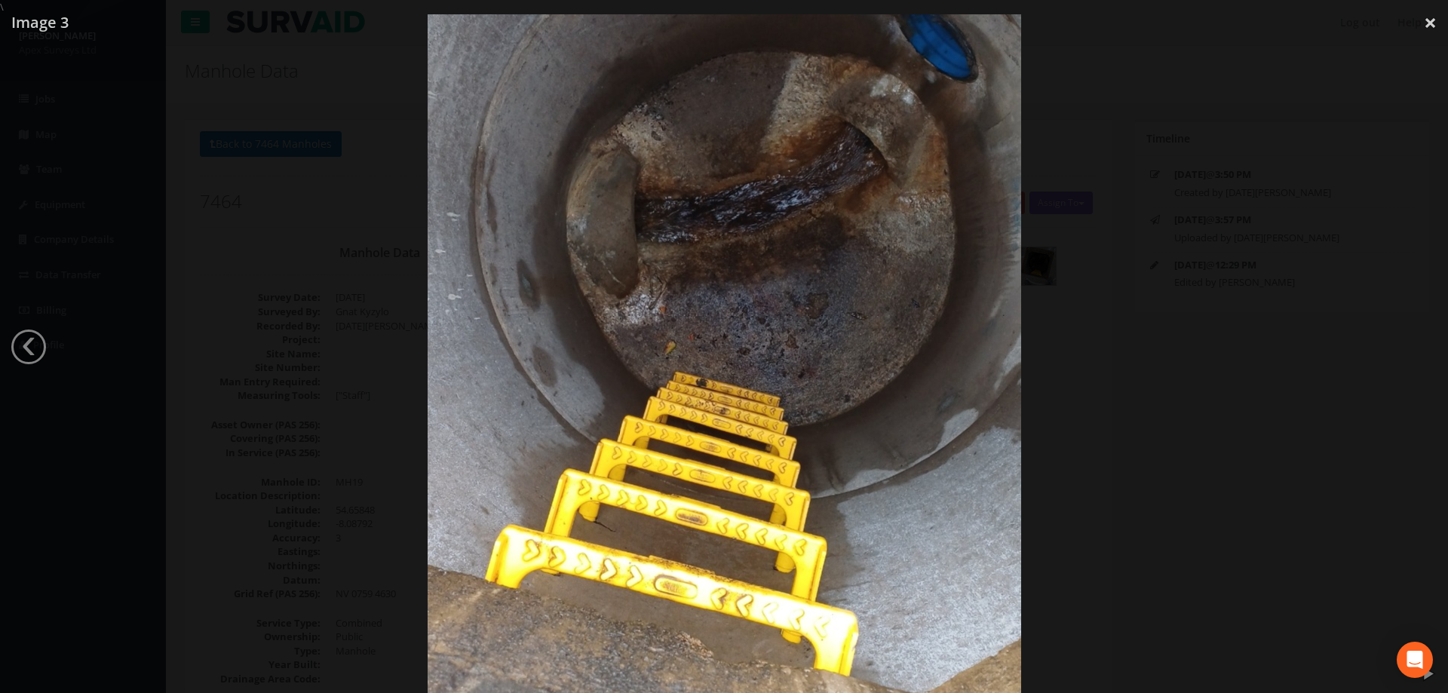
click at [1125, 385] on div at bounding box center [724, 363] width 1448 height 693
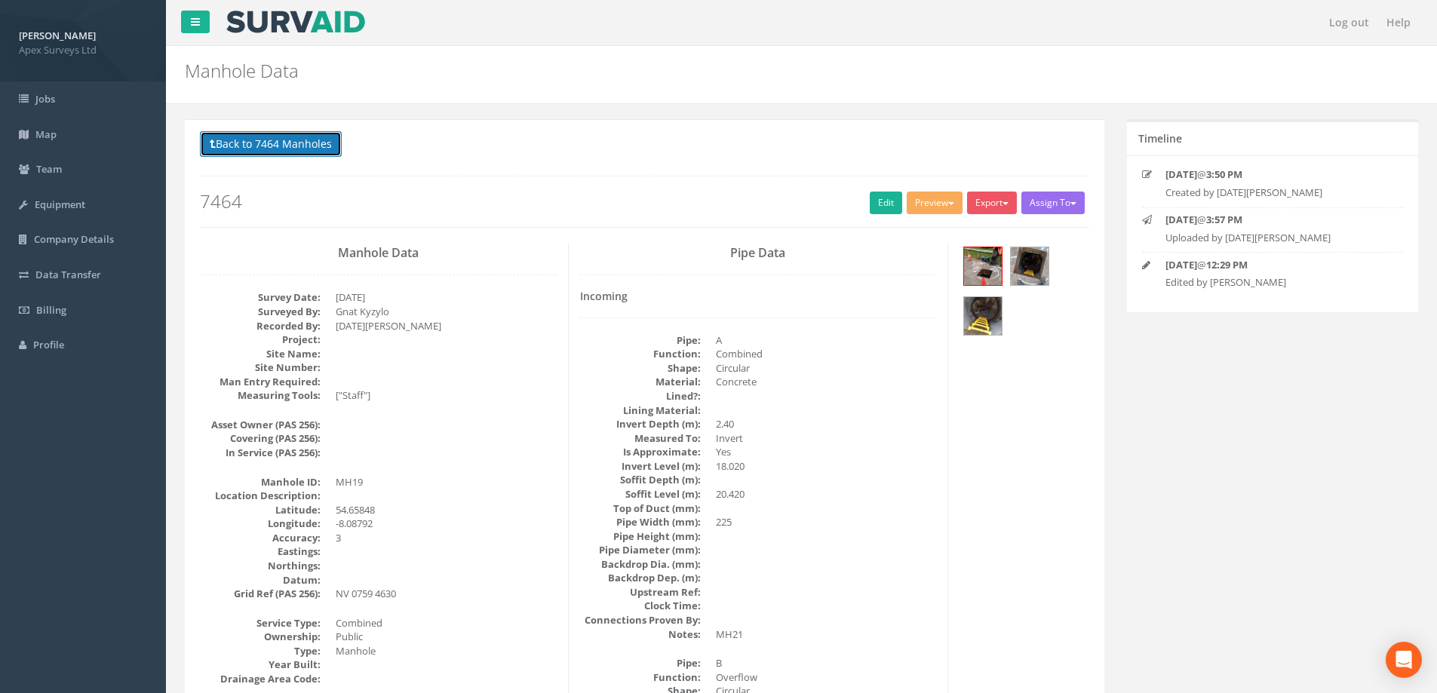
click at [254, 136] on button "Back to 7464 Manholes" at bounding box center [271, 144] width 142 height 26
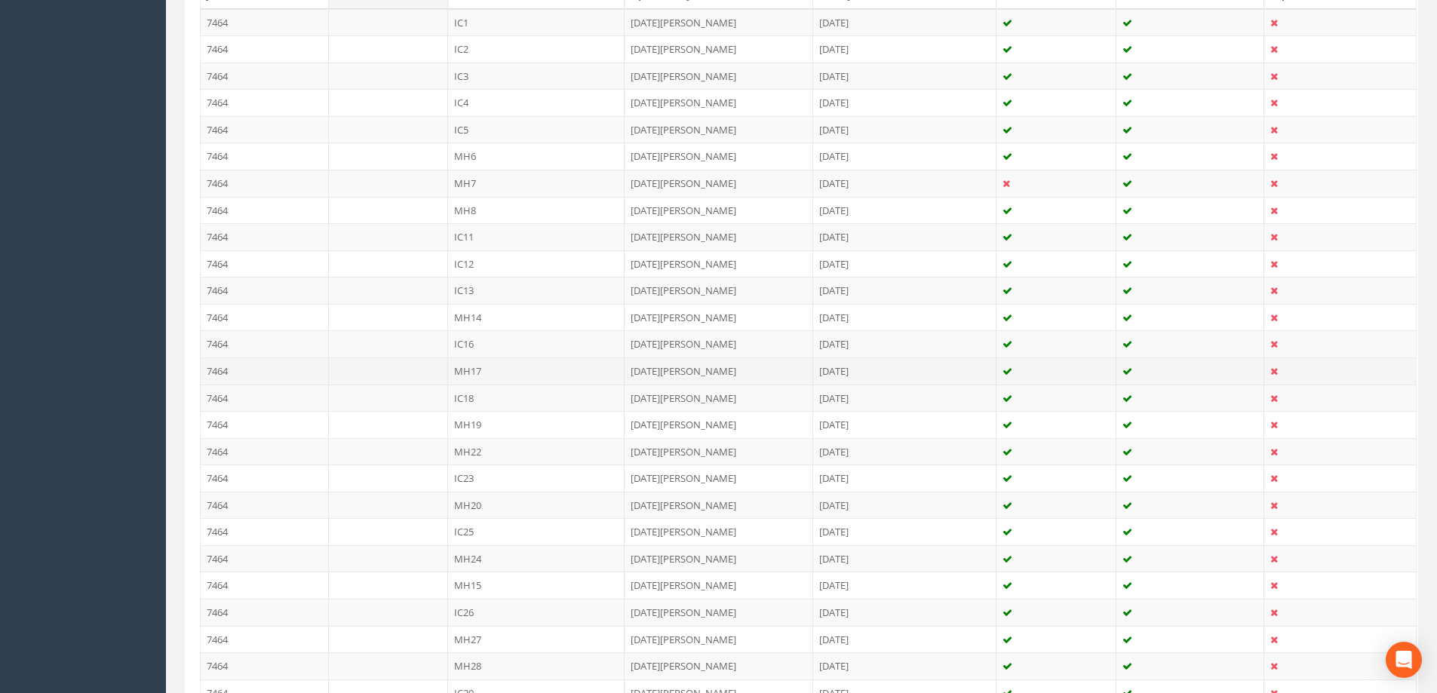
scroll to position [453, 0]
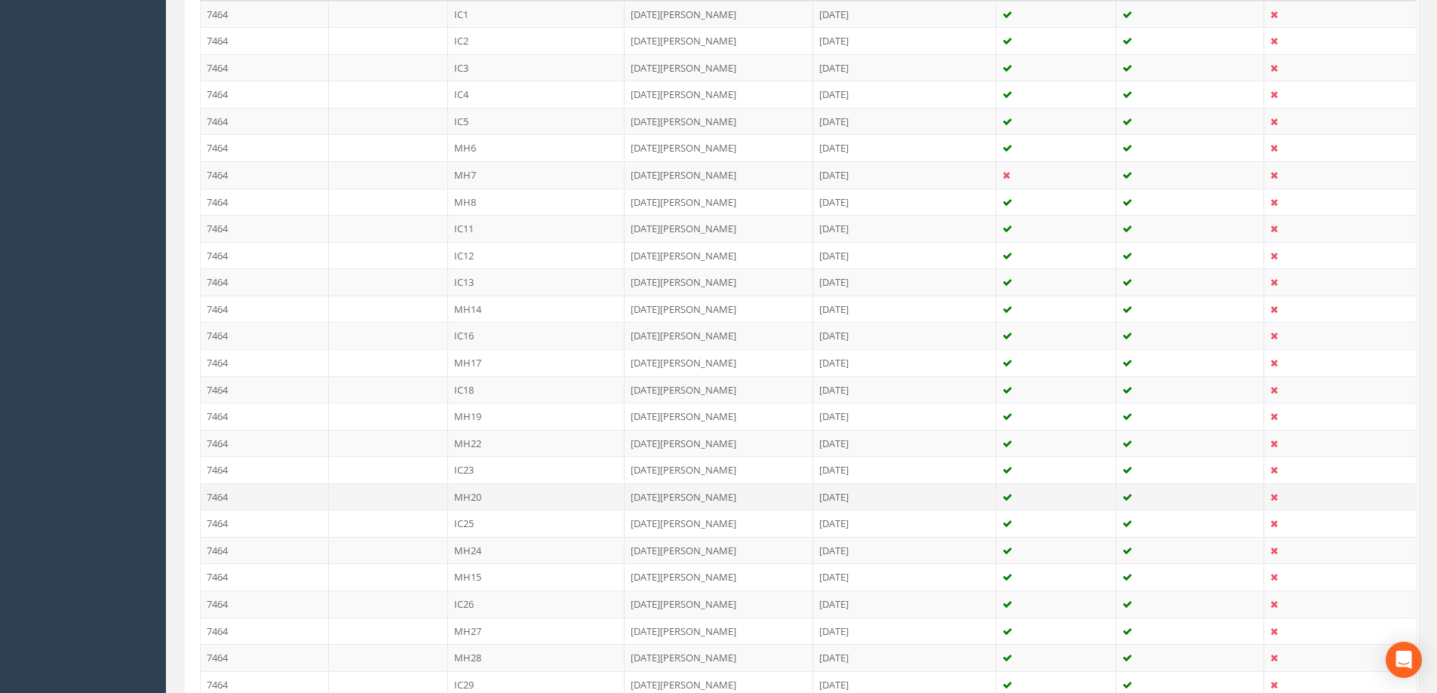
click at [459, 499] on td "MH20" at bounding box center [536, 496] width 177 height 27
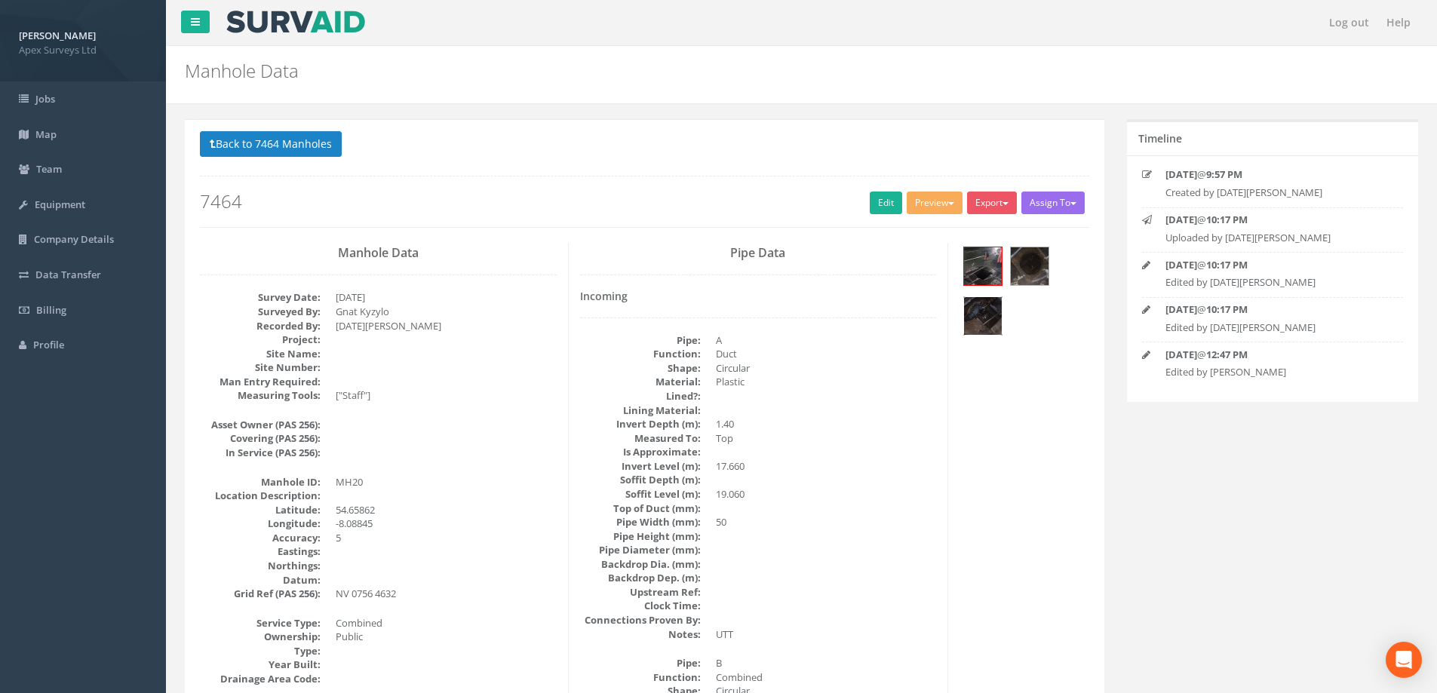
click at [984, 310] on img at bounding box center [983, 316] width 38 height 38
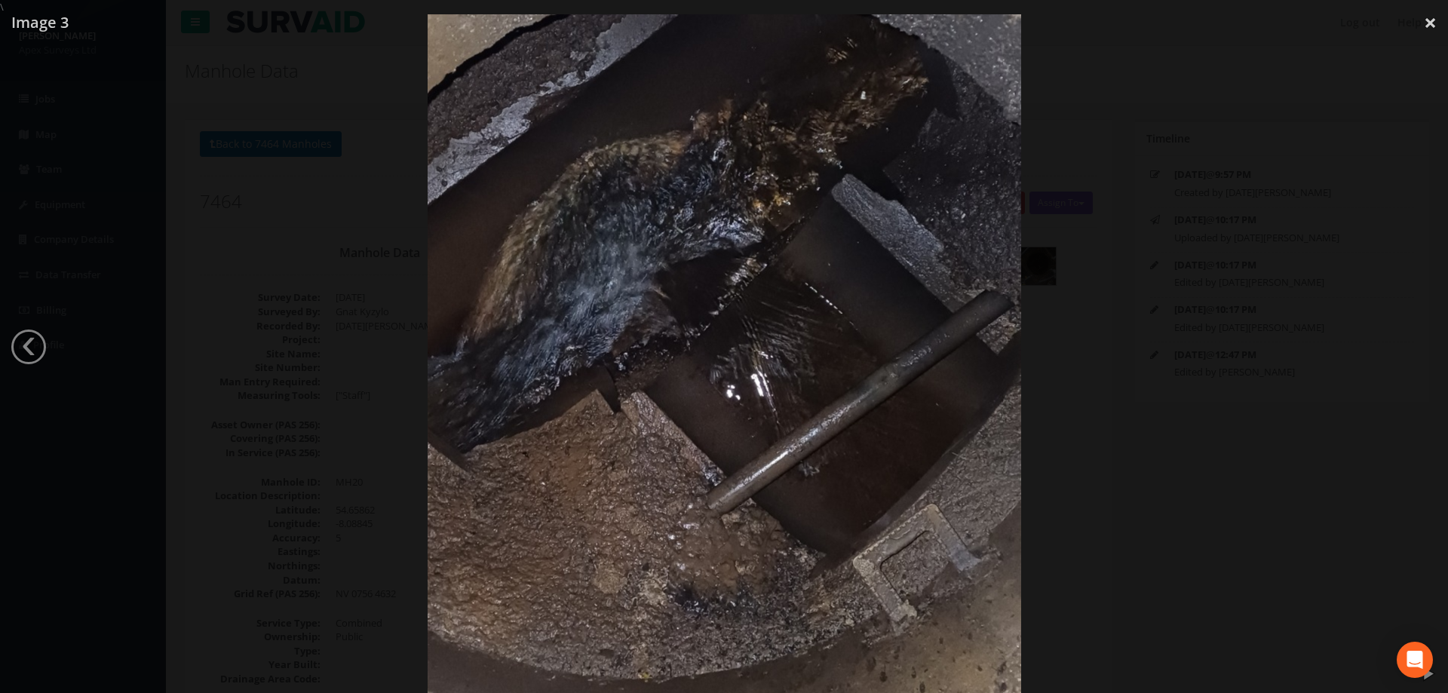
click at [1158, 379] on div at bounding box center [724, 360] width 1448 height 693
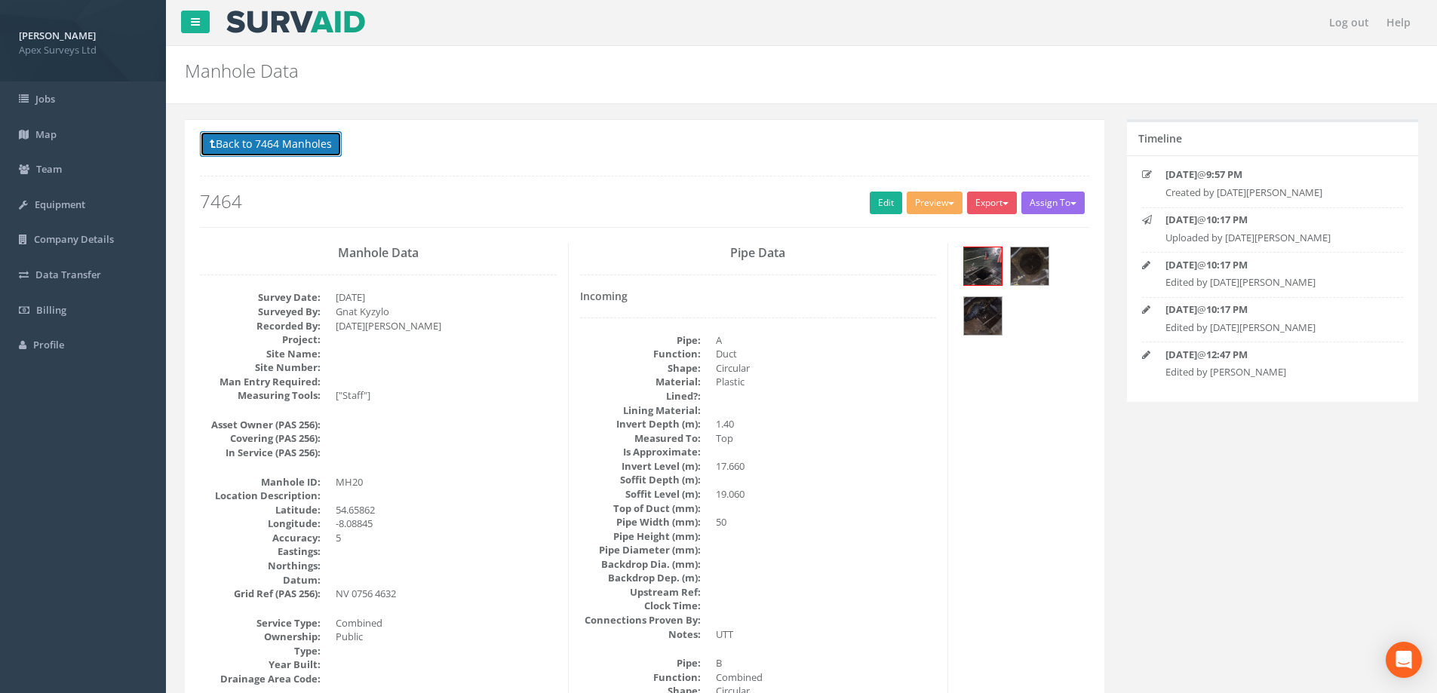
click at [273, 148] on button "Back to 7464 Manholes" at bounding box center [271, 144] width 142 height 26
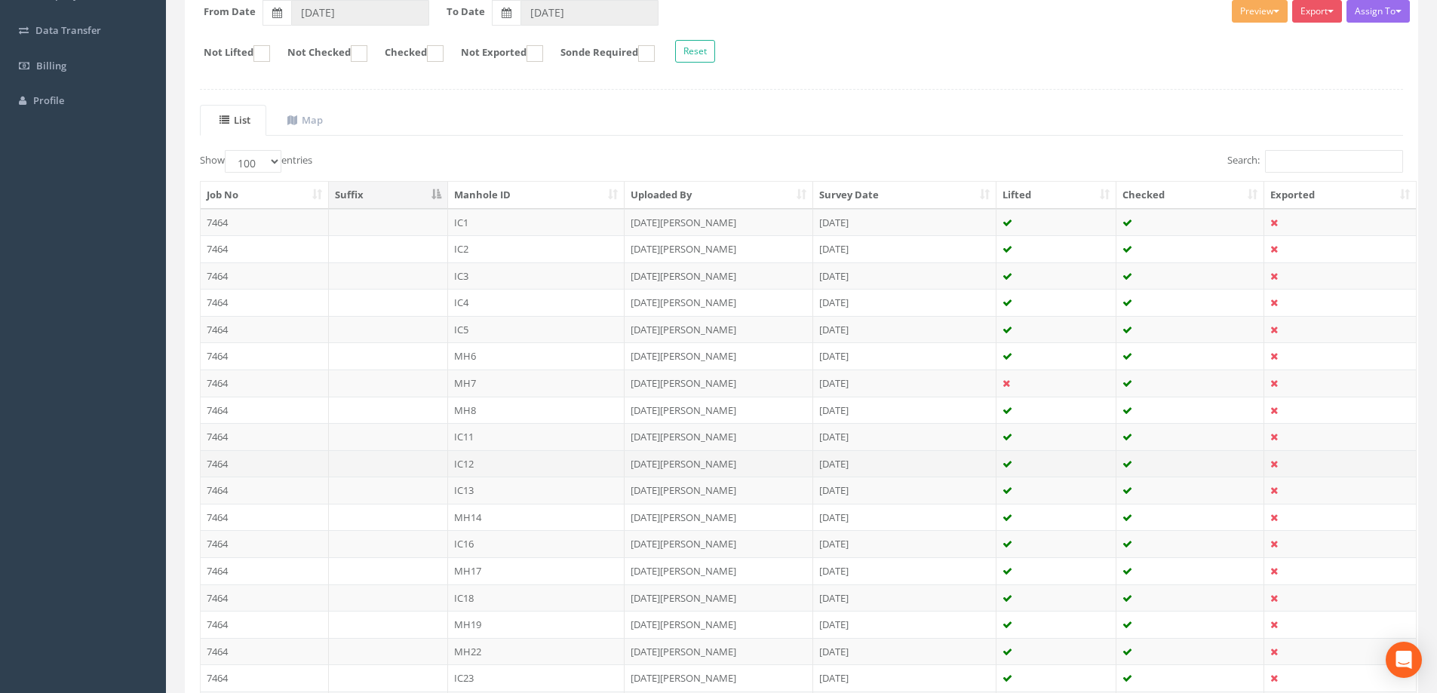
scroll to position [603, 0]
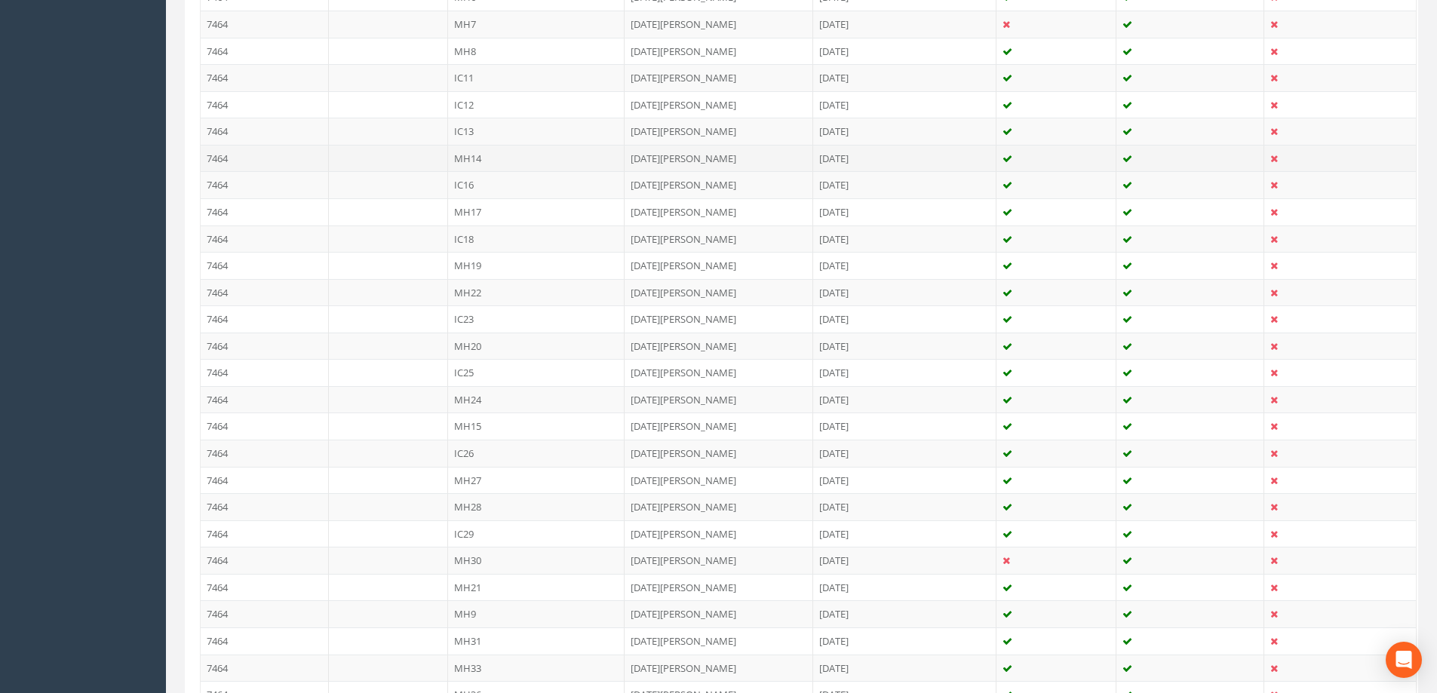
click at [487, 155] on td "MH14" at bounding box center [536, 158] width 177 height 27
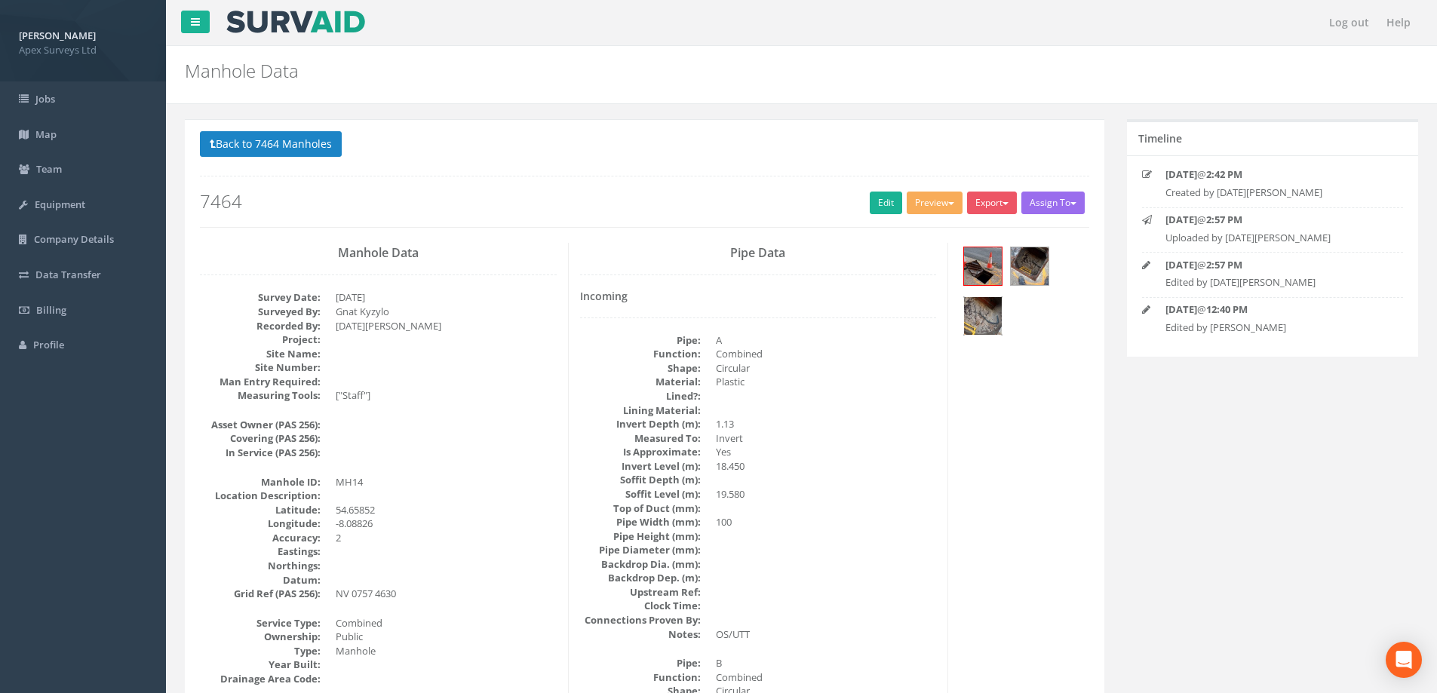
click at [982, 317] on img at bounding box center [983, 316] width 38 height 38
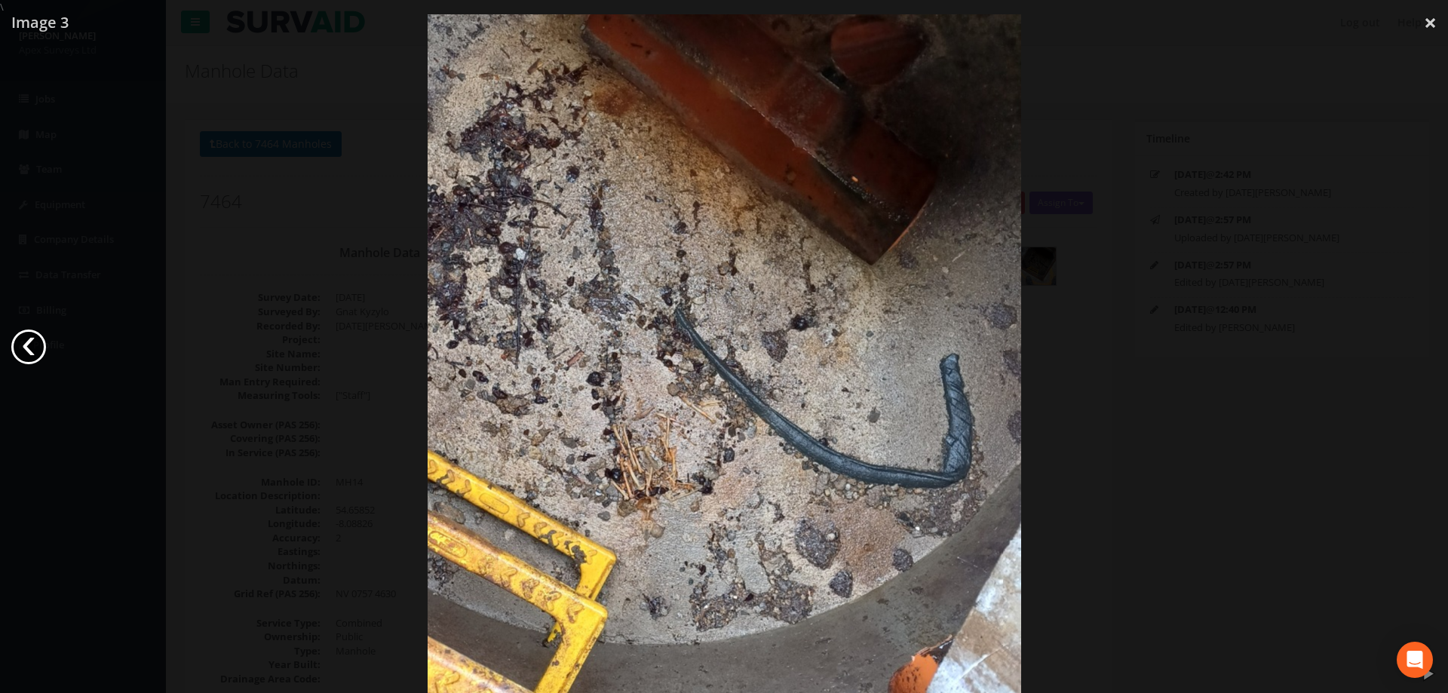
click at [38, 352] on link "‹" at bounding box center [28, 347] width 35 height 35
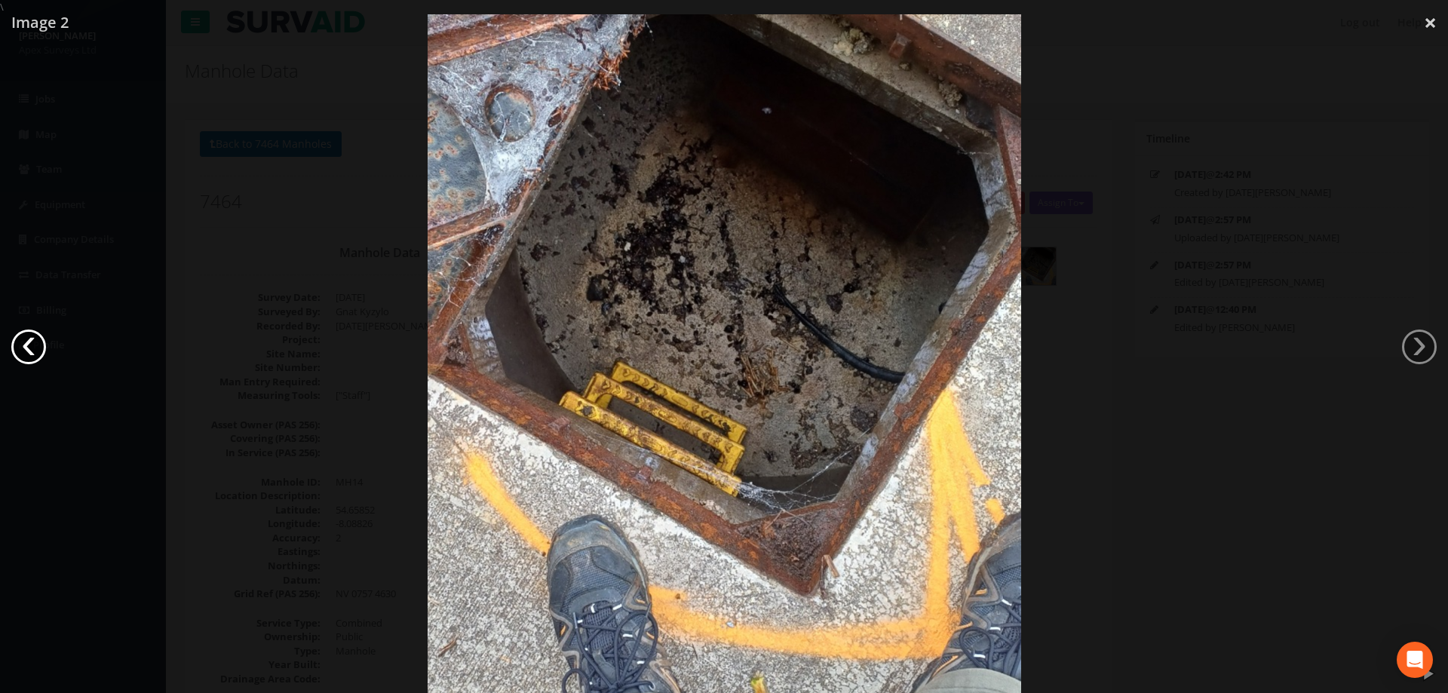
click at [24, 346] on link "‹" at bounding box center [28, 347] width 35 height 35
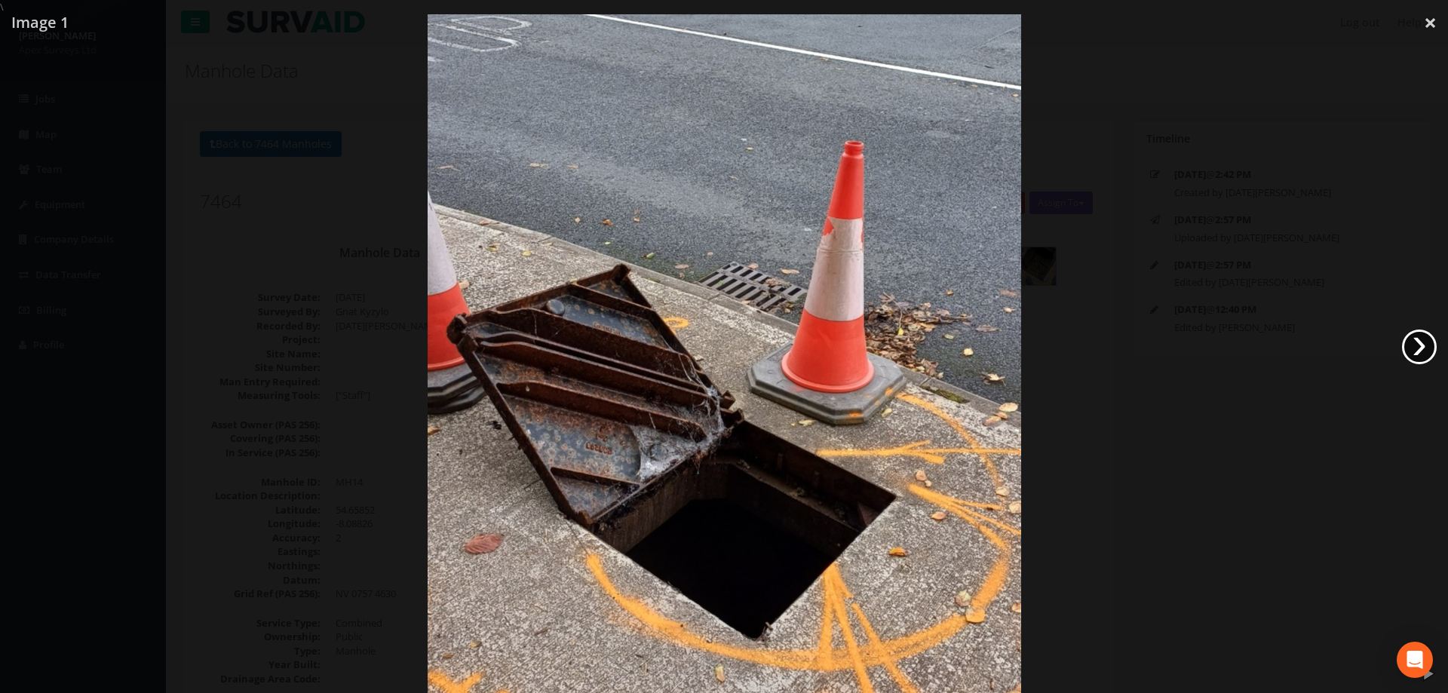
click at [1423, 345] on link "›" at bounding box center [1419, 347] width 35 height 35
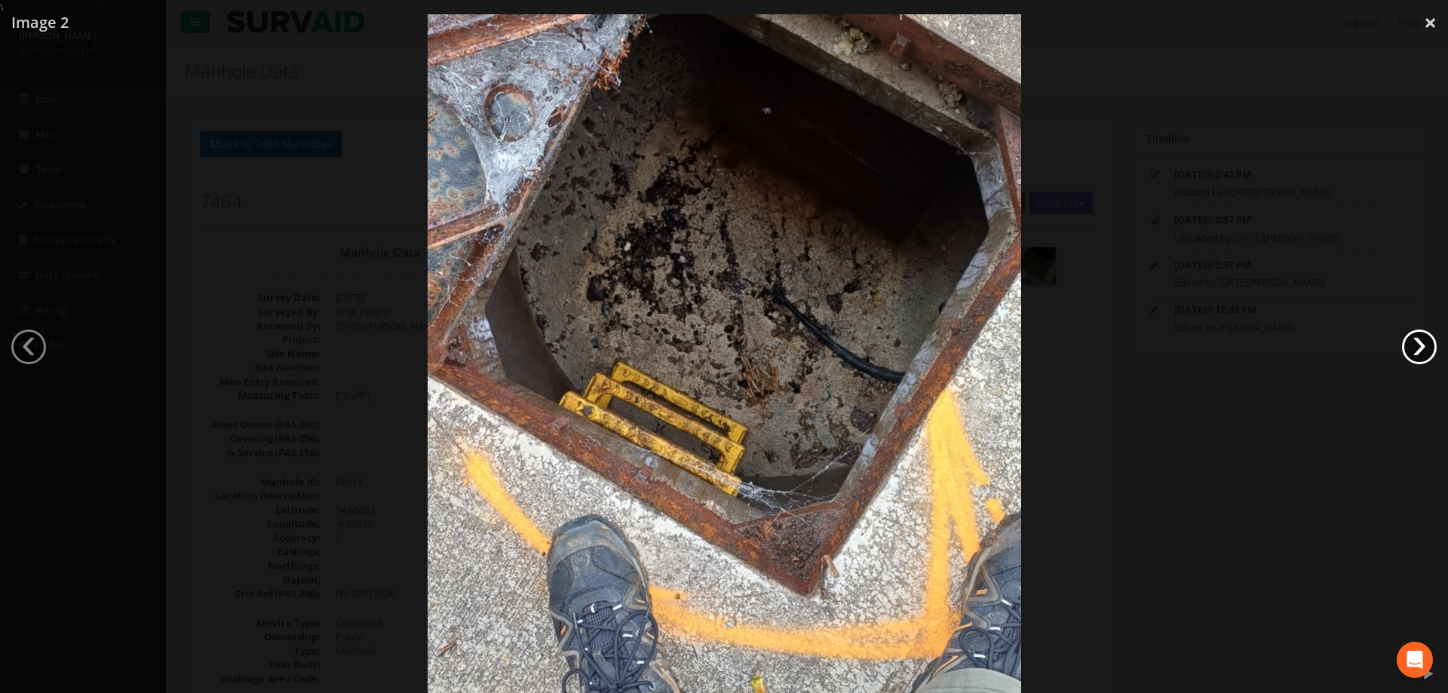
click at [1423, 345] on link "›" at bounding box center [1419, 347] width 35 height 35
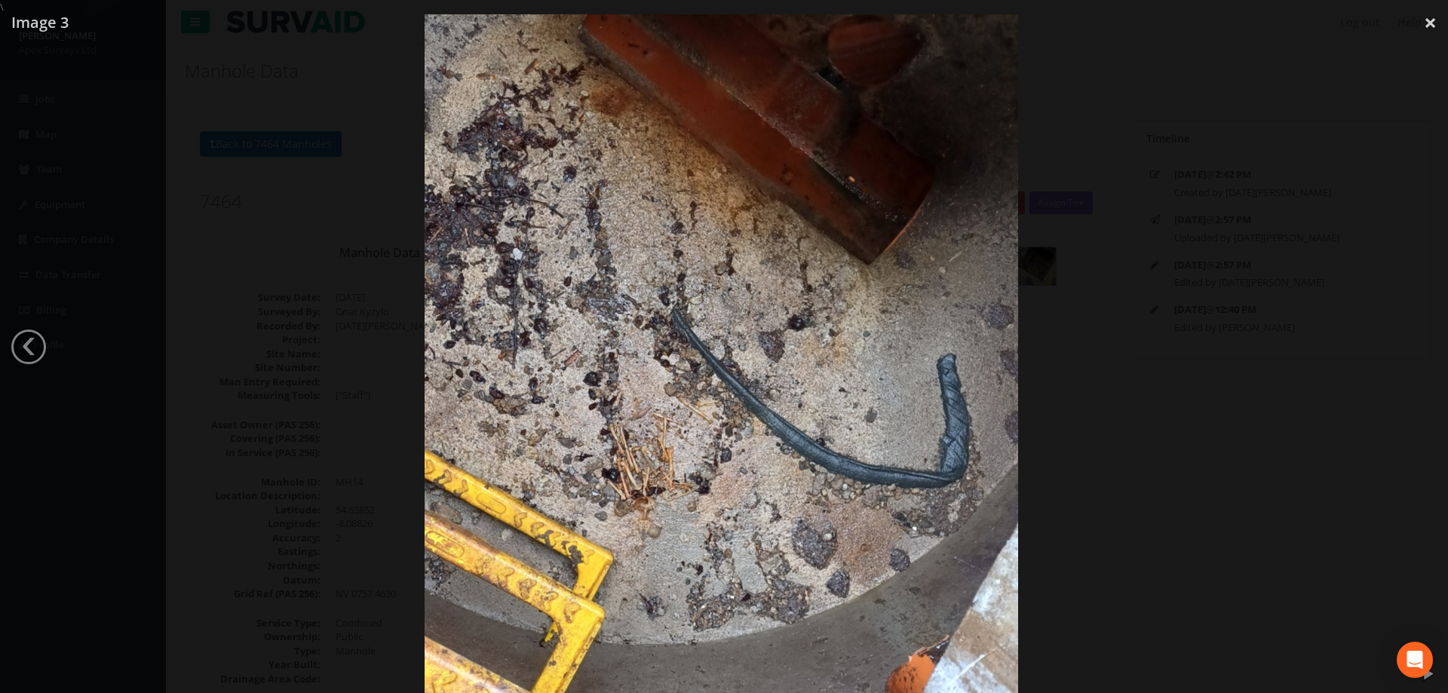
drag, startPoint x: 779, startPoint y: 189, endPoint x: 778, endPoint y: 232, distance: 42.3
click at [777, 233] on img at bounding box center [722, 361] width 594 height 1056
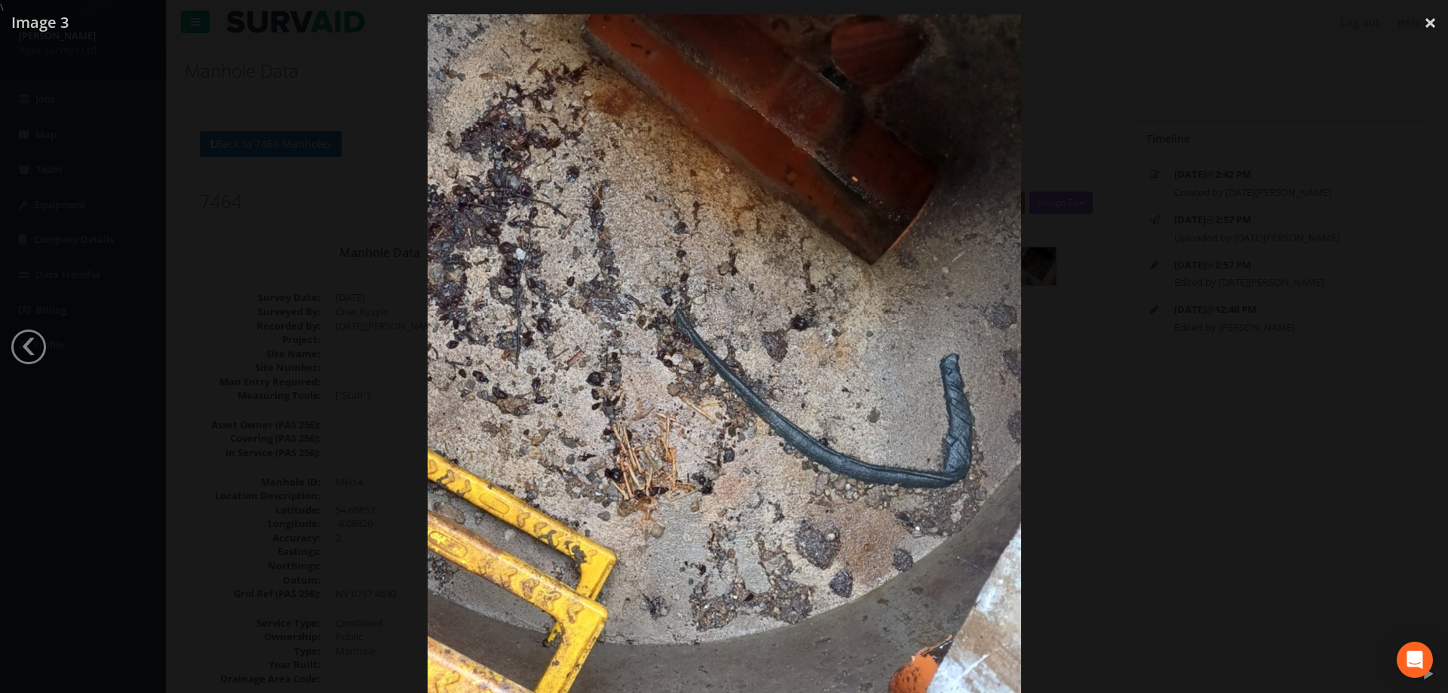
click at [286, 149] on div at bounding box center [724, 360] width 1448 height 693
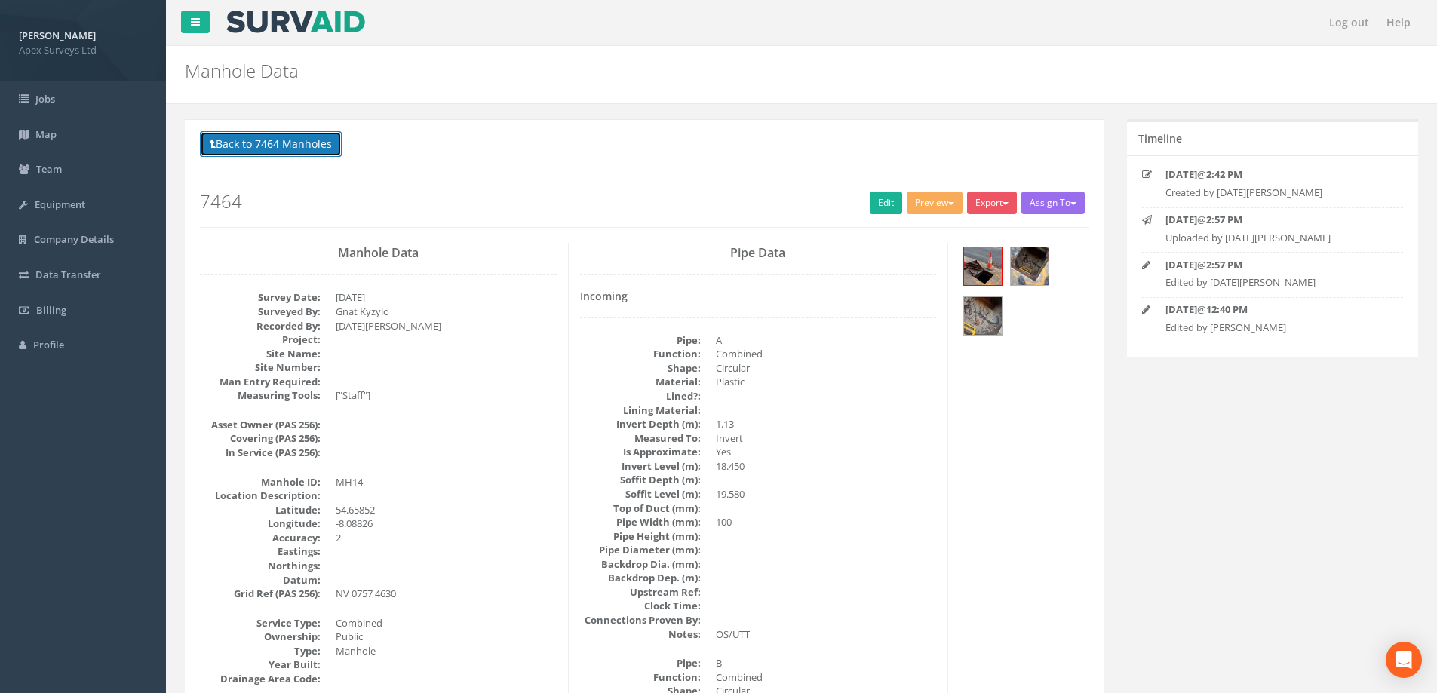
click at [293, 143] on button "Back to 7464 Manholes" at bounding box center [271, 144] width 142 height 26
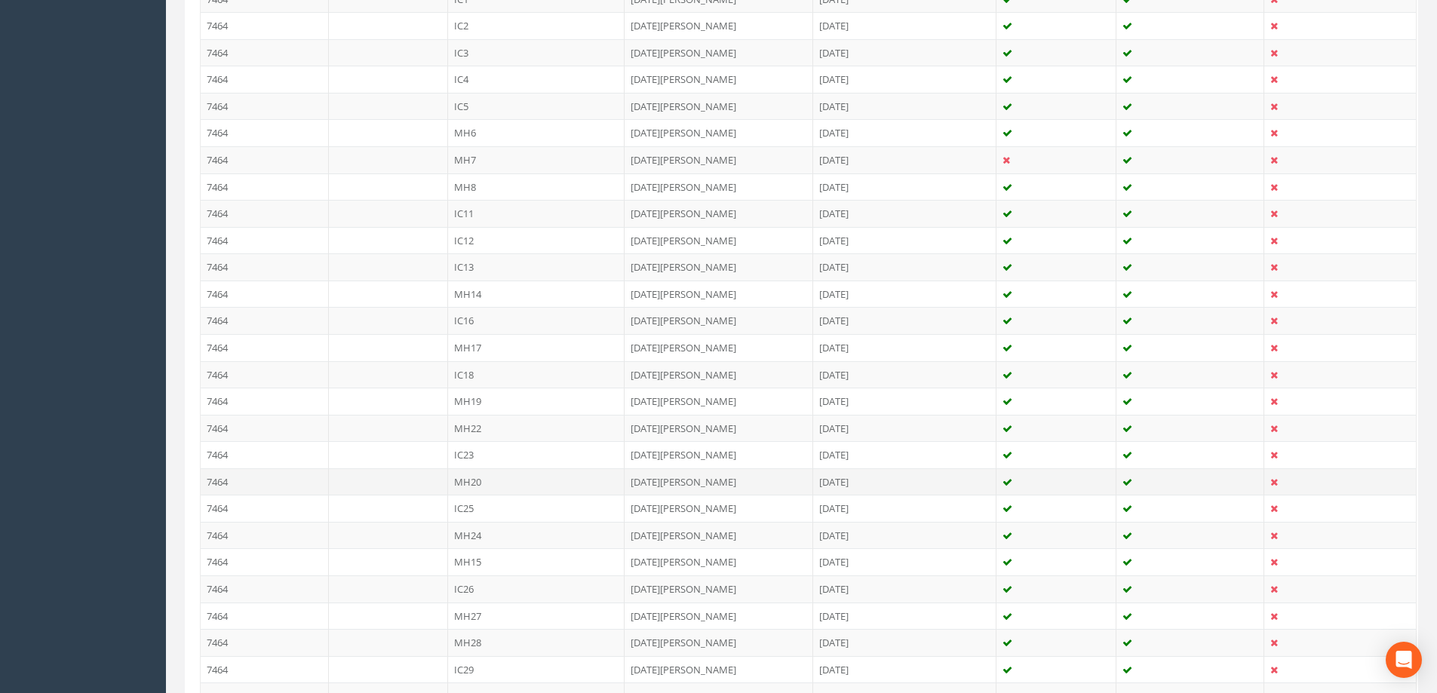
scroll to position [528, 0]
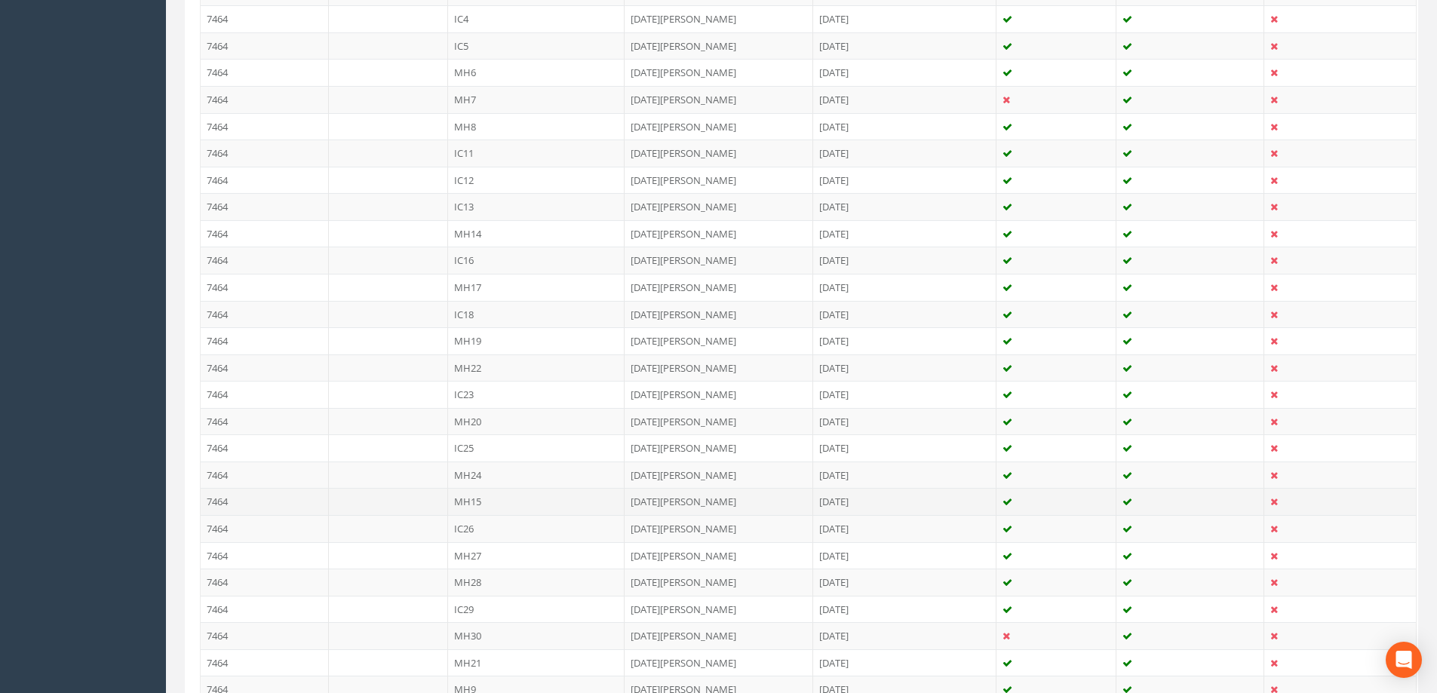
click at [482, 498] on td "MH15" at bounding box center [536, 501] width 177 height 27
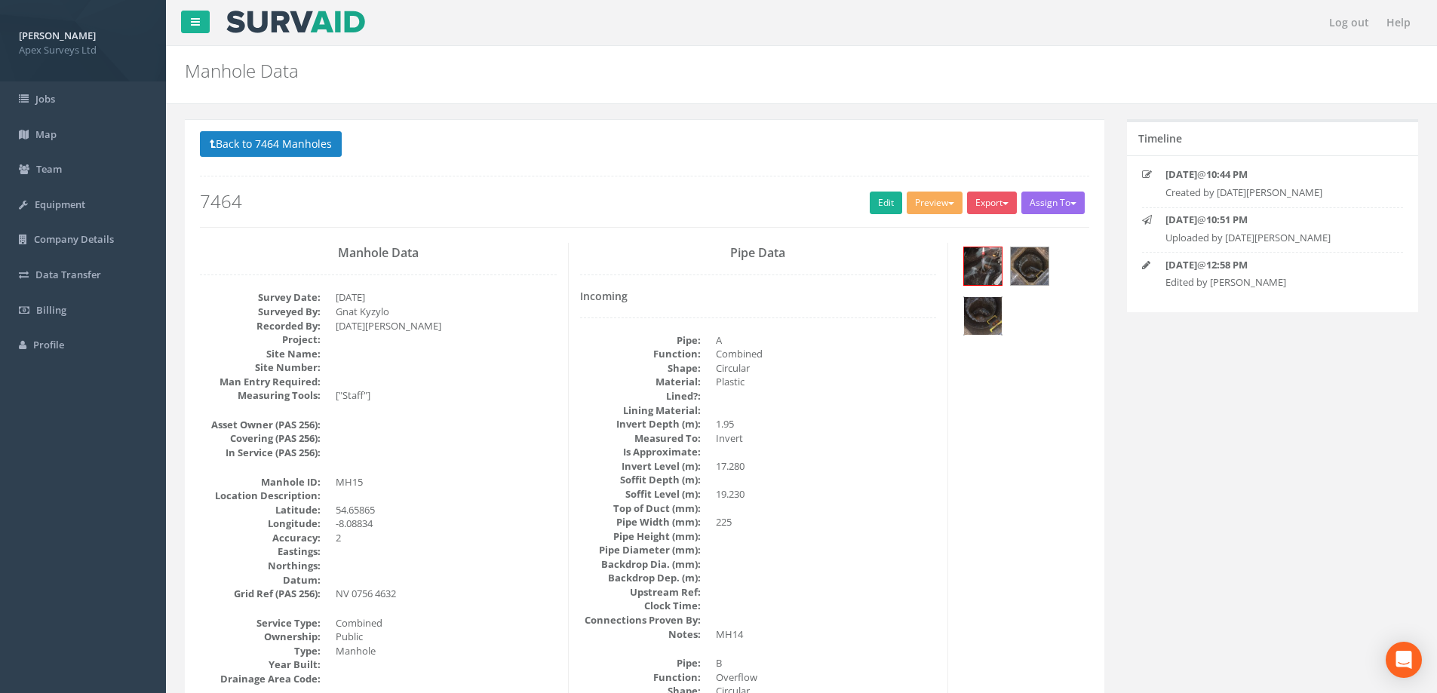
click at [978, 302] on img at bounding box center [983, 316] width 38 height 38
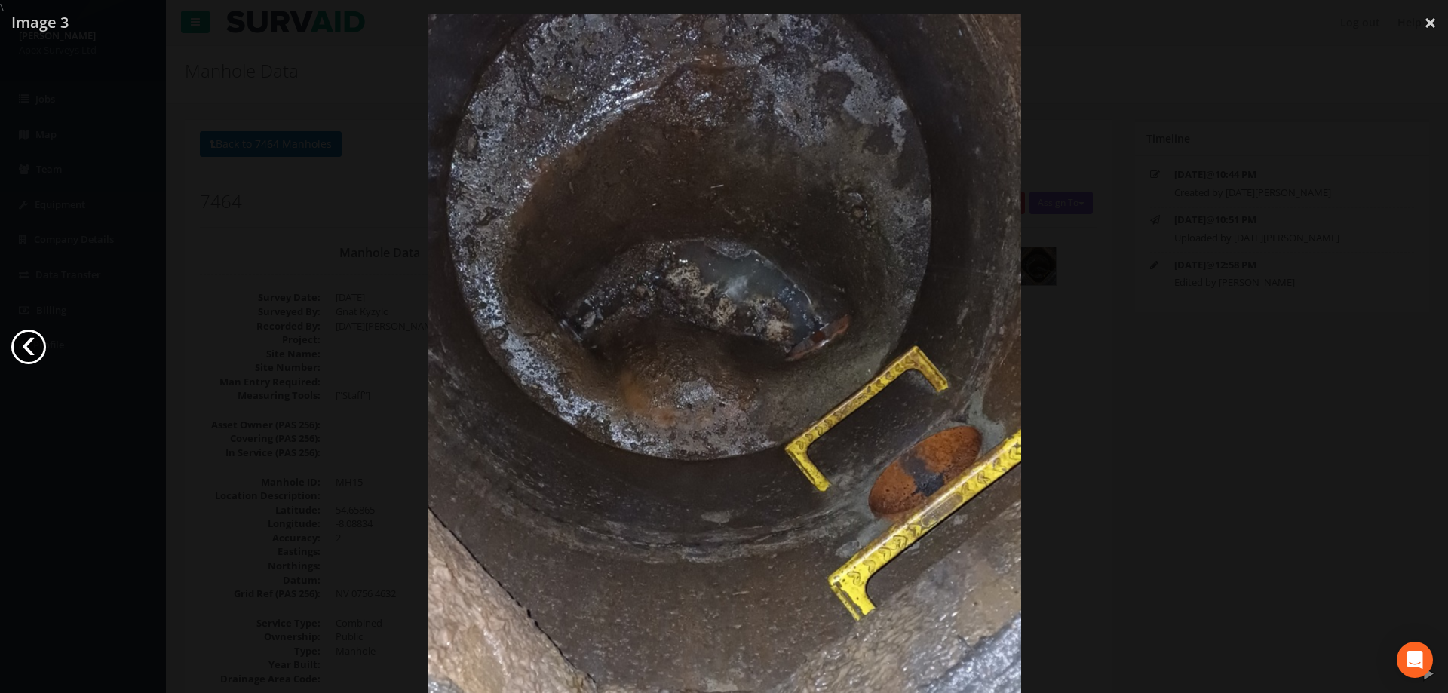
click at [38, 343] on link "‹" at bounding box center [28, 347] width 35 height 35
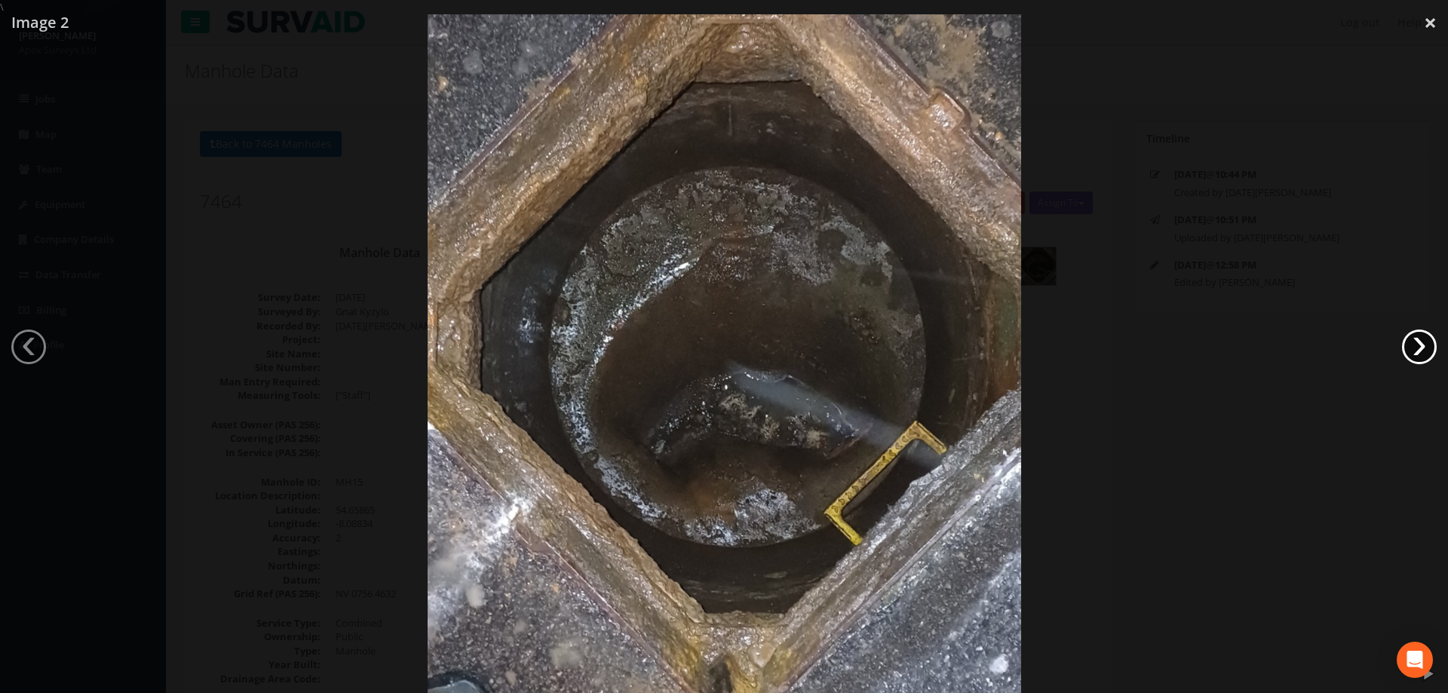
click at [1423, 341] on link "›" at bounding box center [1419, 347] width 35 height 35
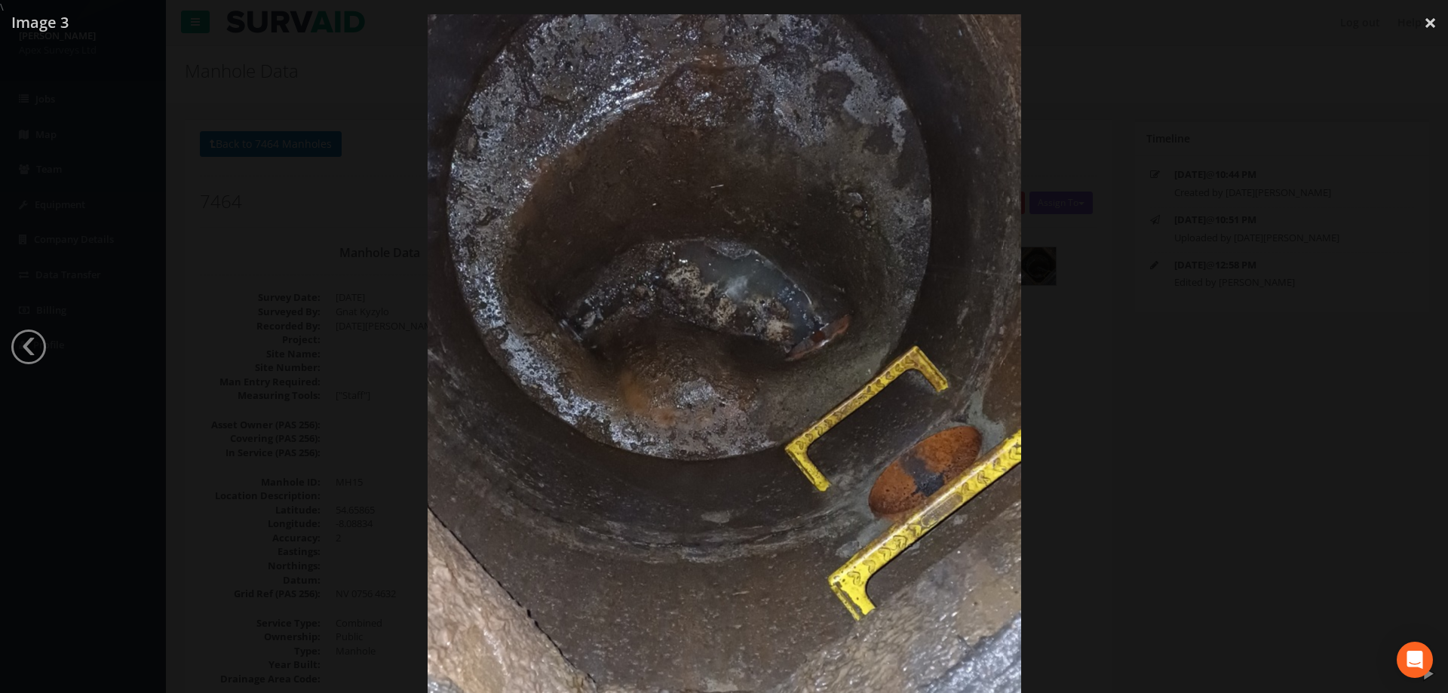
click at [46, 341] on div at bounding box center [724, 360] width 1448 height 693
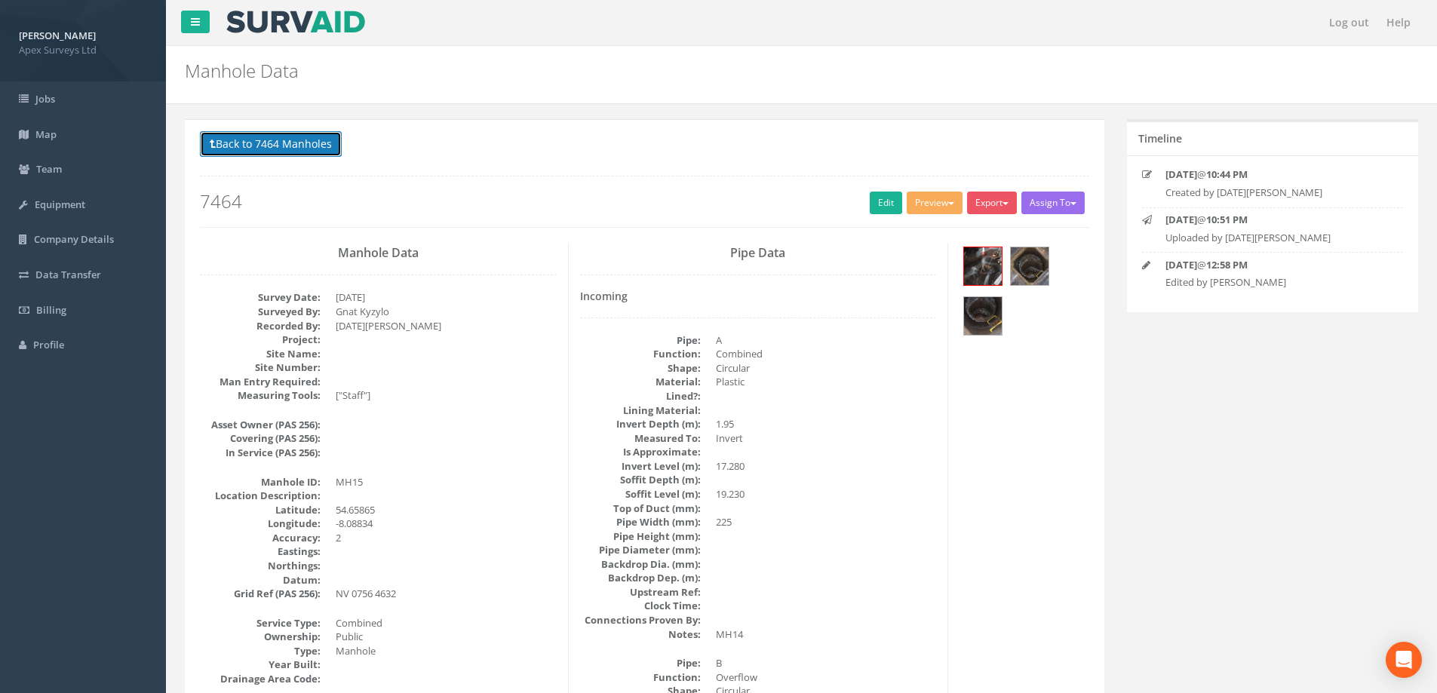
click at [264, 150] on button "Back to 7464 Manholes" at bounding box center [271, 144] width 142 height 26
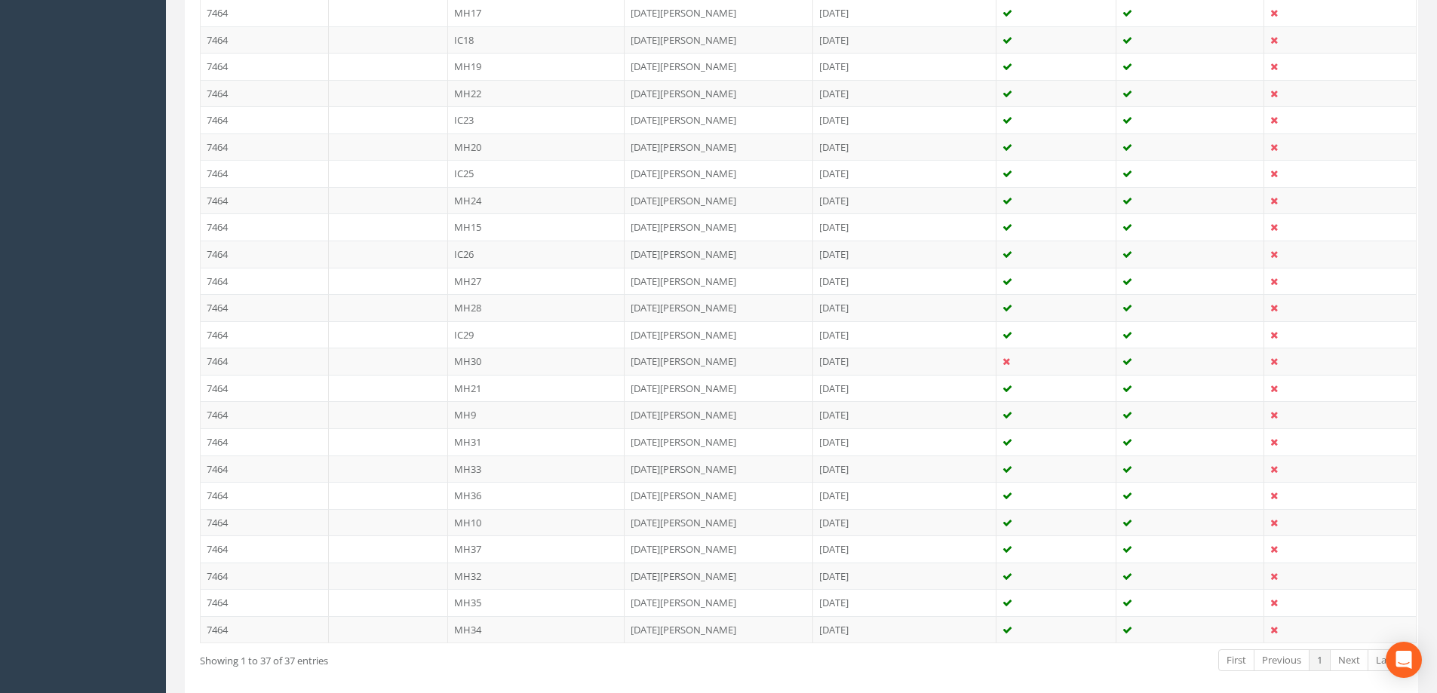
scroll to position [830, 0]
click at [464, 606] on td "MH34" at bounding box center [536, 602] width 177 height 27
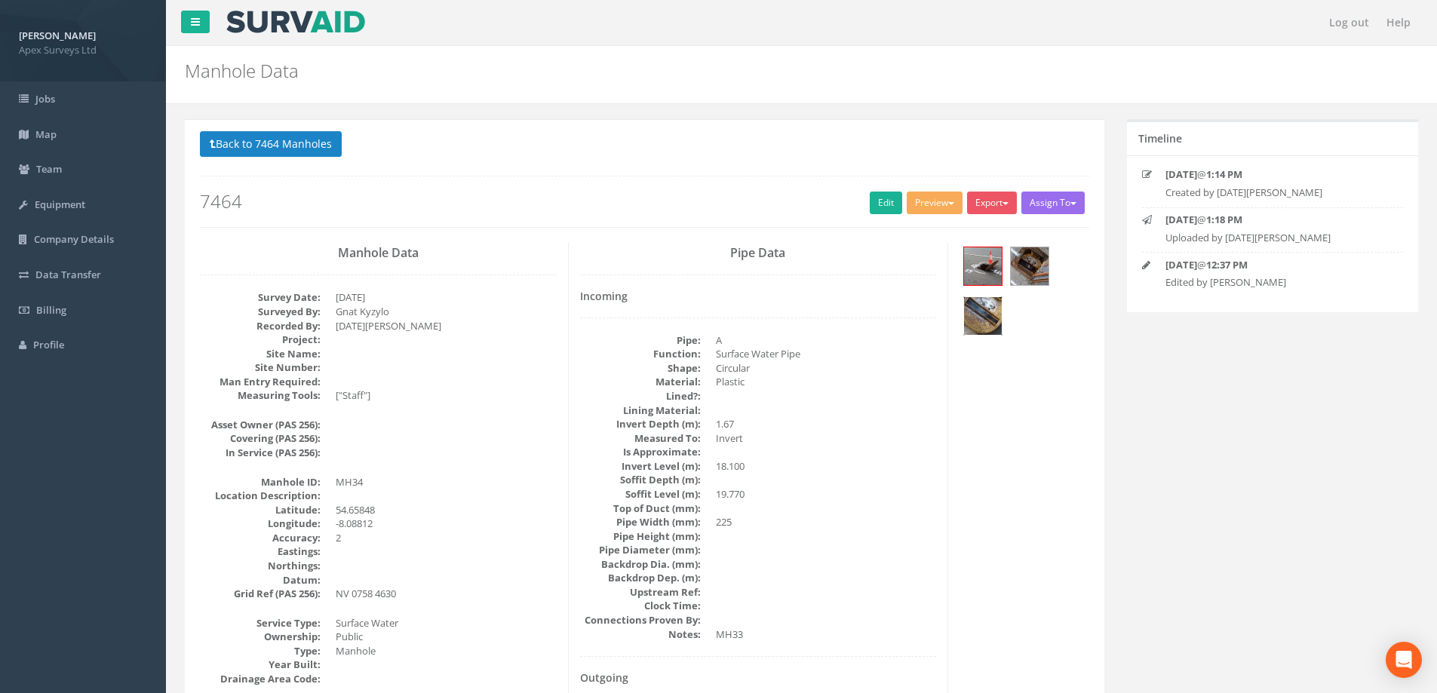
click at [979, 314] on img at bounding box center [983, 316] width 38 height 38
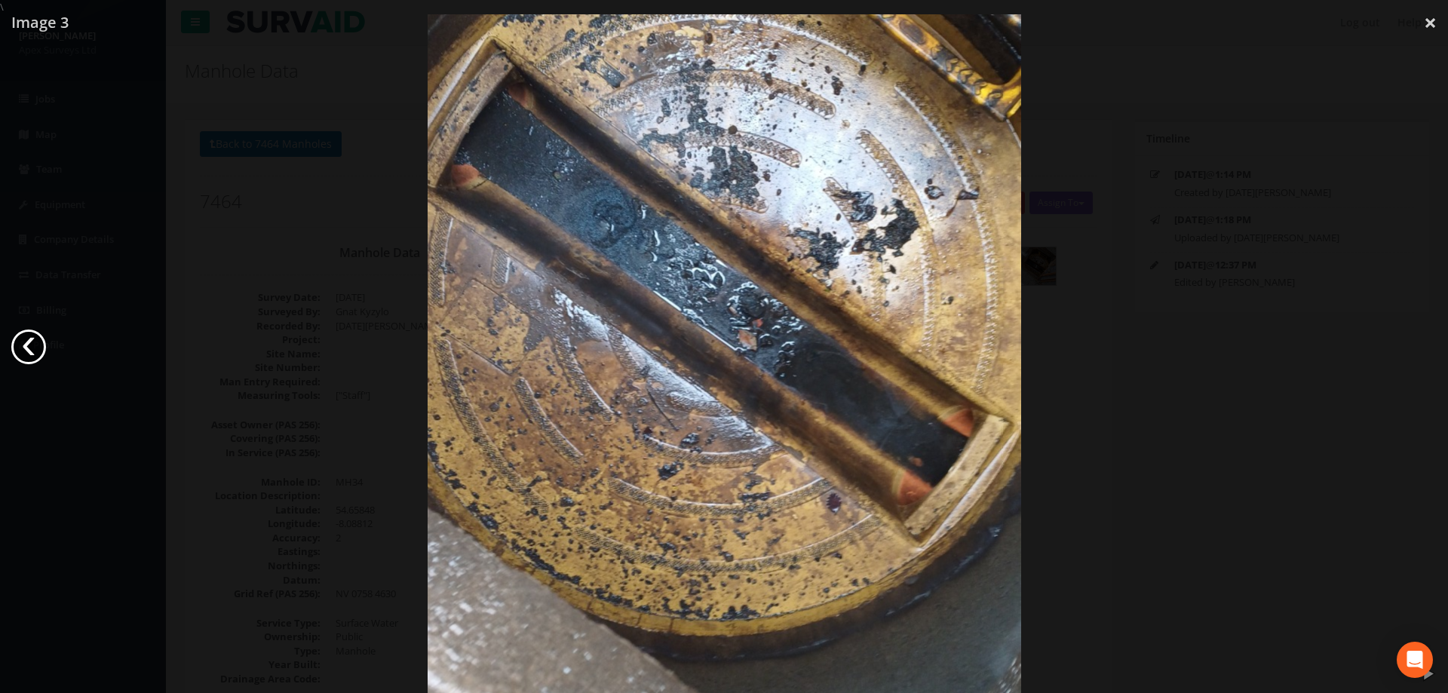
click at [32, 347] on link "‹" at bounding box center [28, 347] width 35 height 35
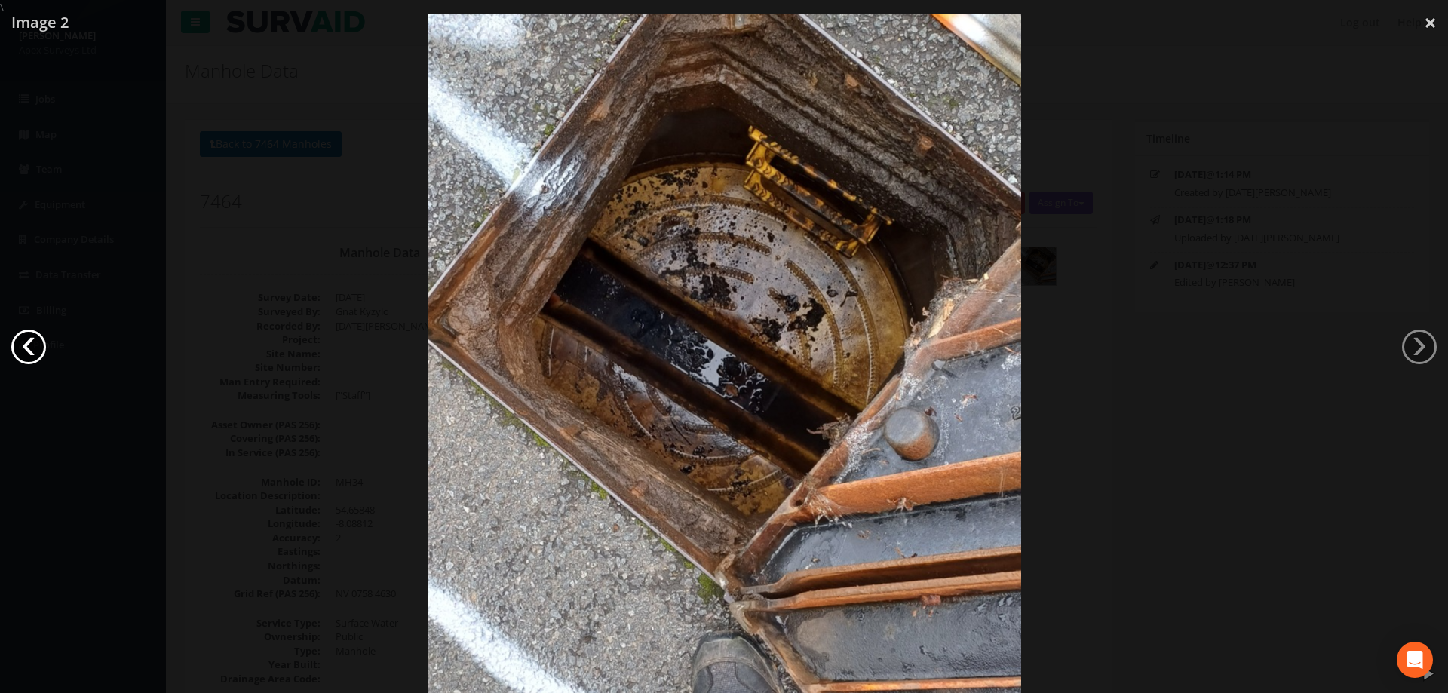
click at [31, 347] on link "‹" at bounding box center [28, 347] width 35 height 35
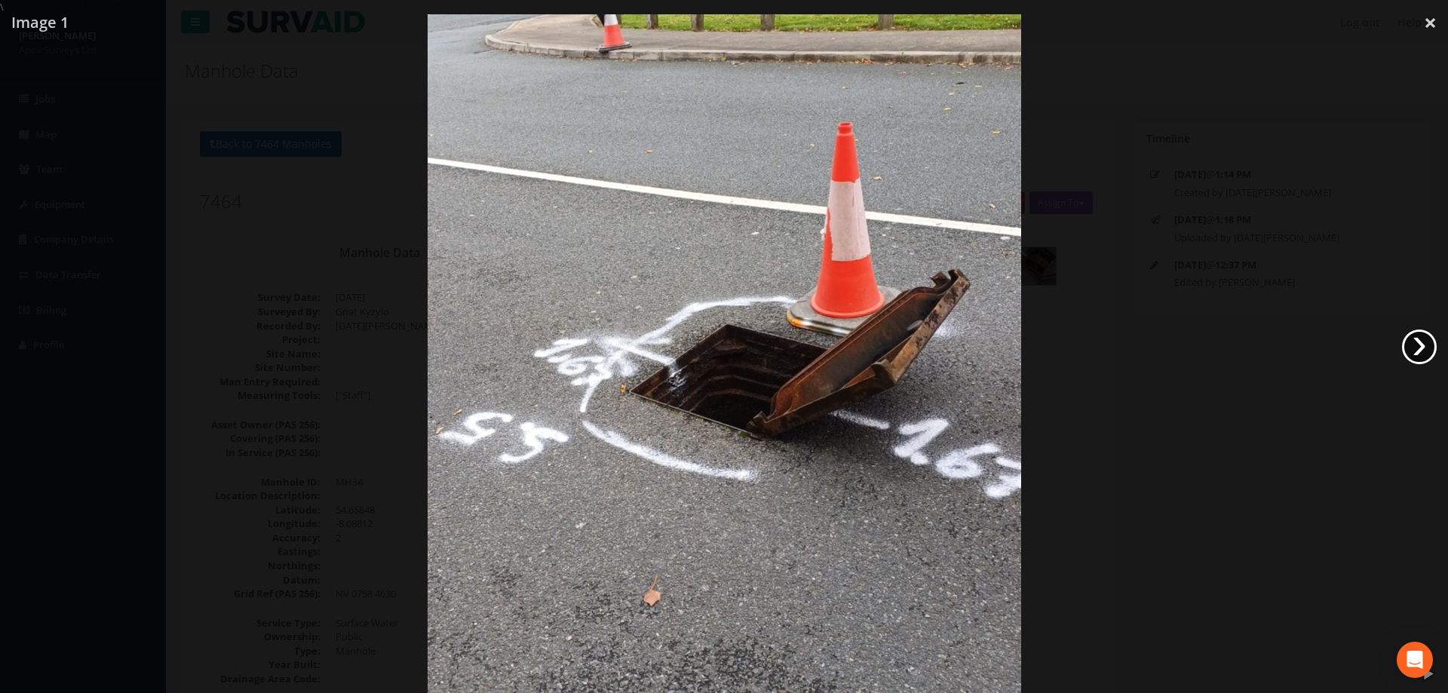
click at [1423, 343] on link "›" at bounding box center [1419, 347] width 35 height 35
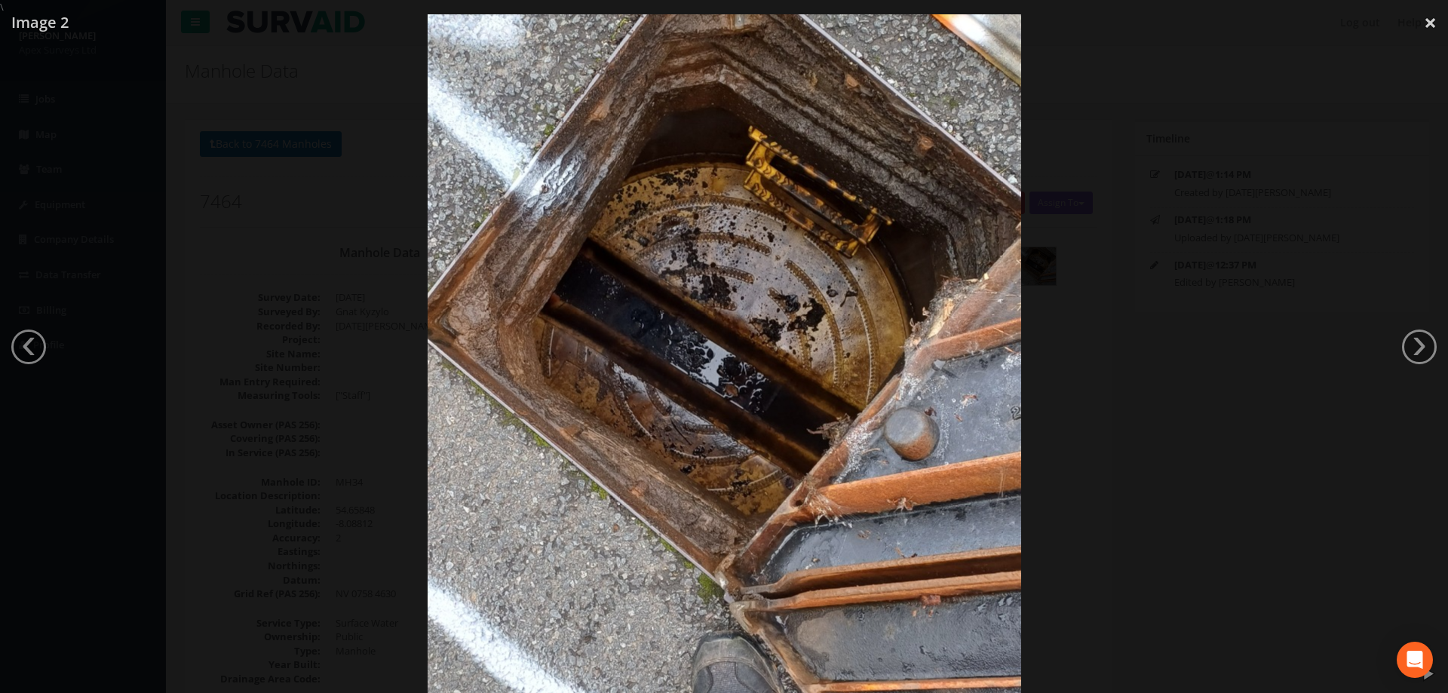
click at [196, 210] on div at bounding box center [724, 360] width 1448 height 693
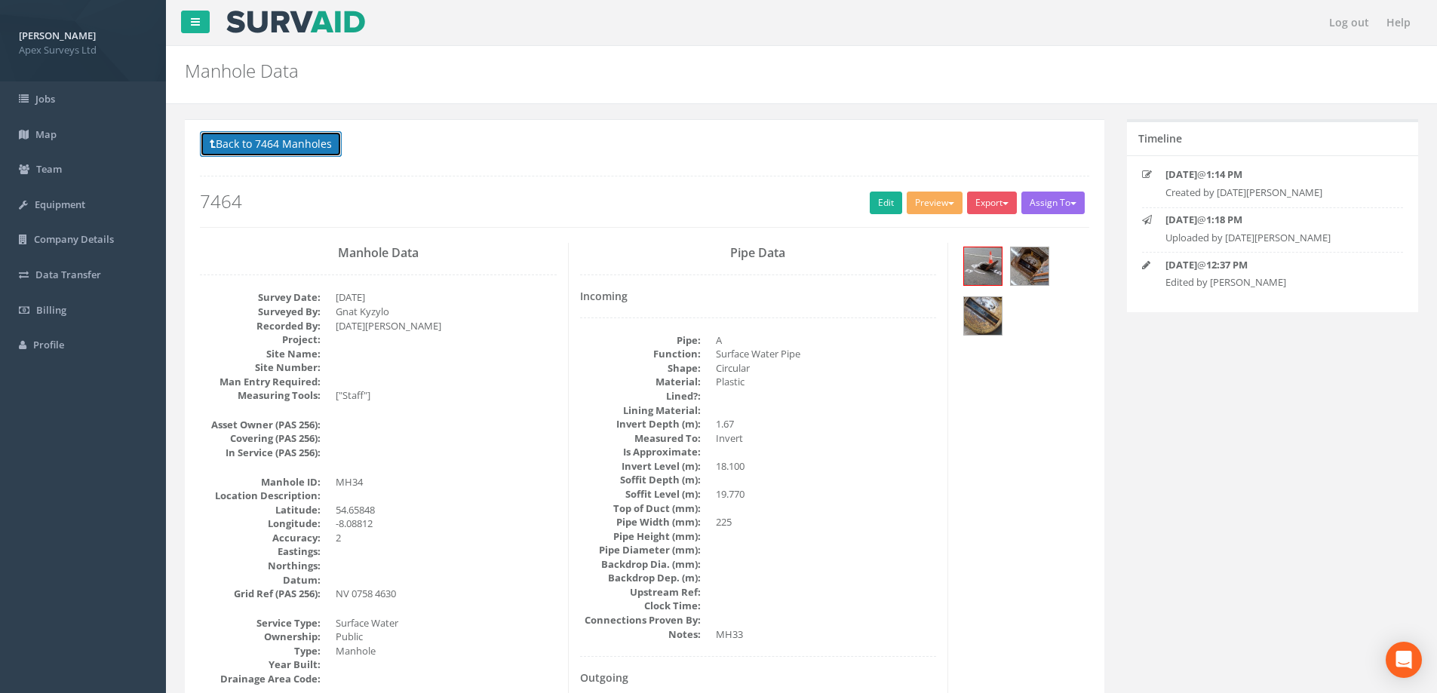
click at [264, 137] on button "Back to 7464 Manholes" at bounding box center [271, 144] width 142 height 26
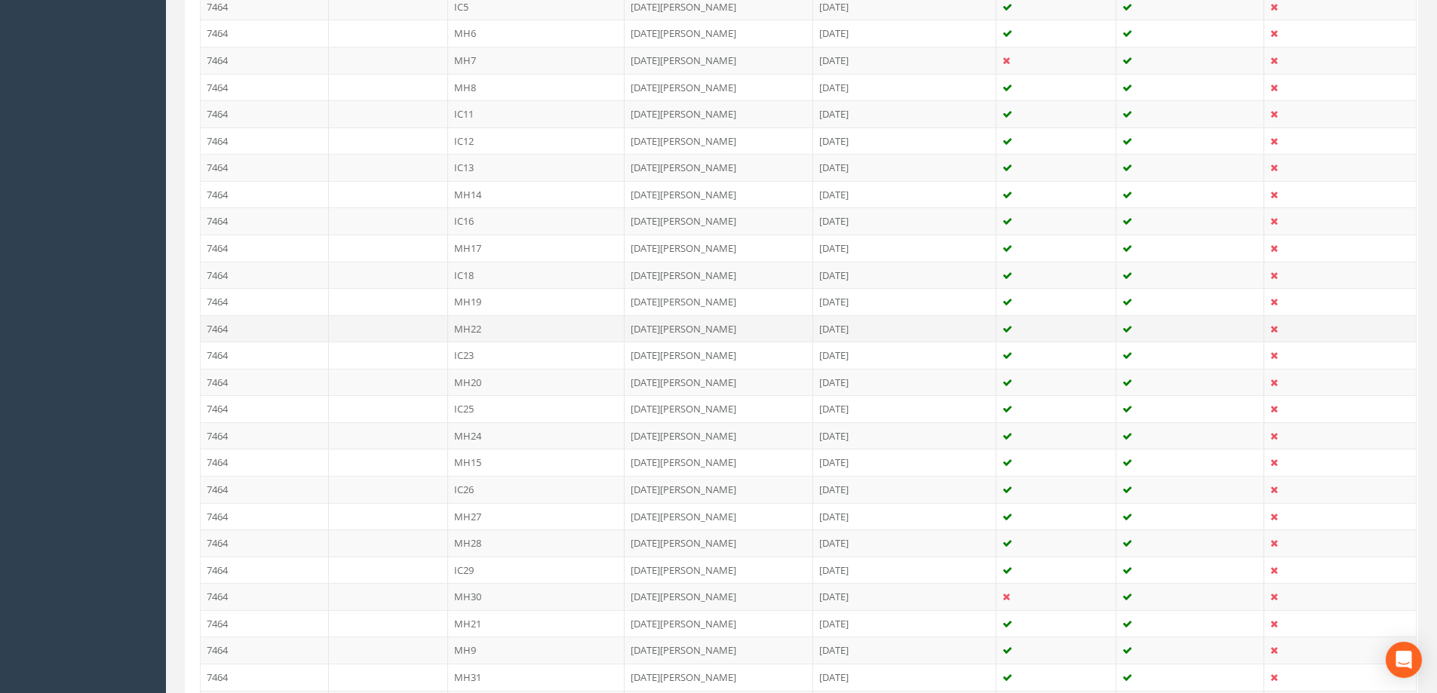
scroll to position [603, 0]
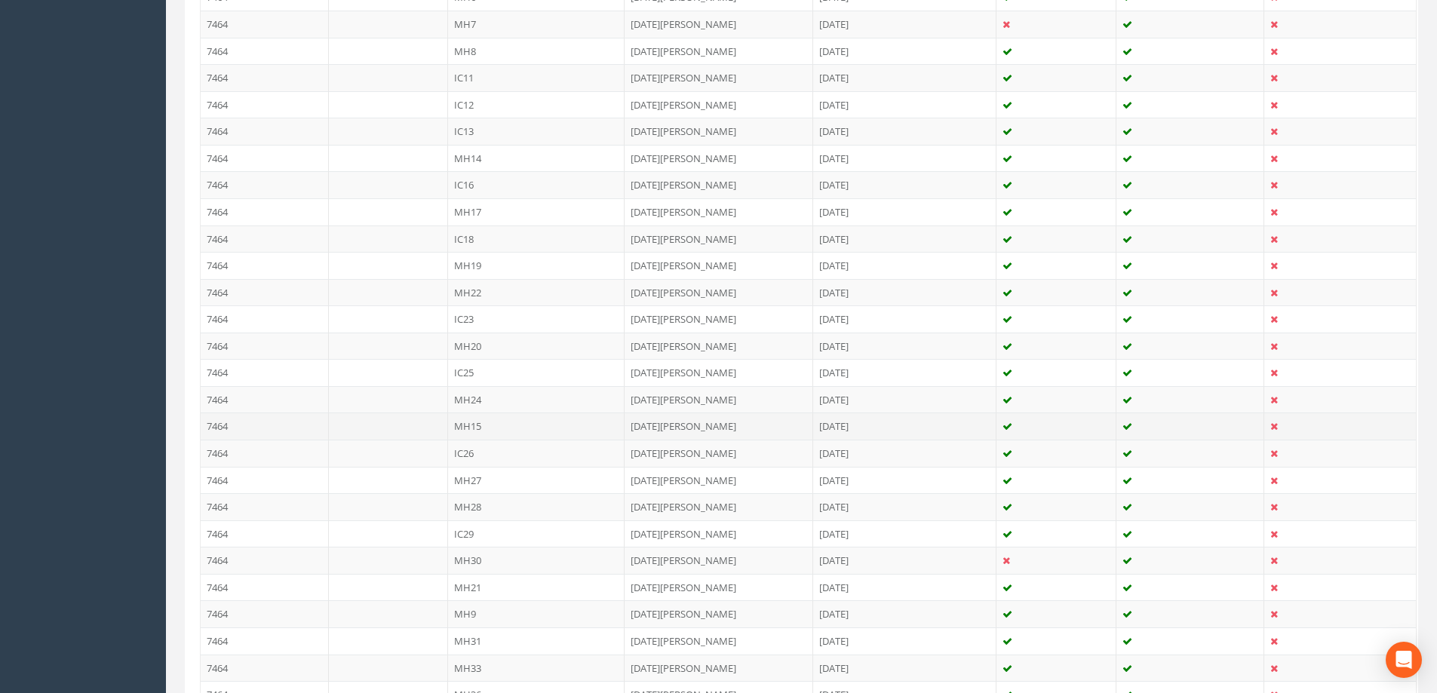
click at [478, 430] on td "MH15" at bounding box center [536, 426] width 177 height 27
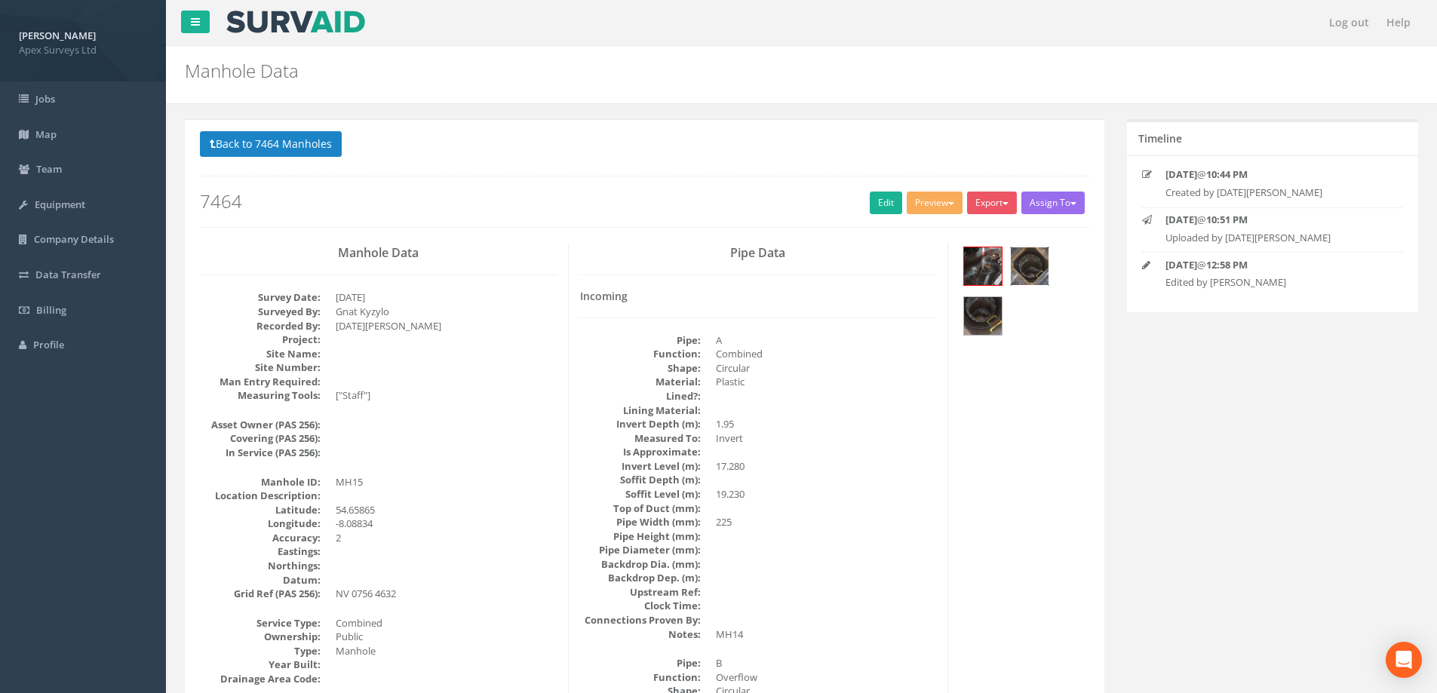
click at [1024, 285] on div at bounding box center [1029, 266] width 39 height 39
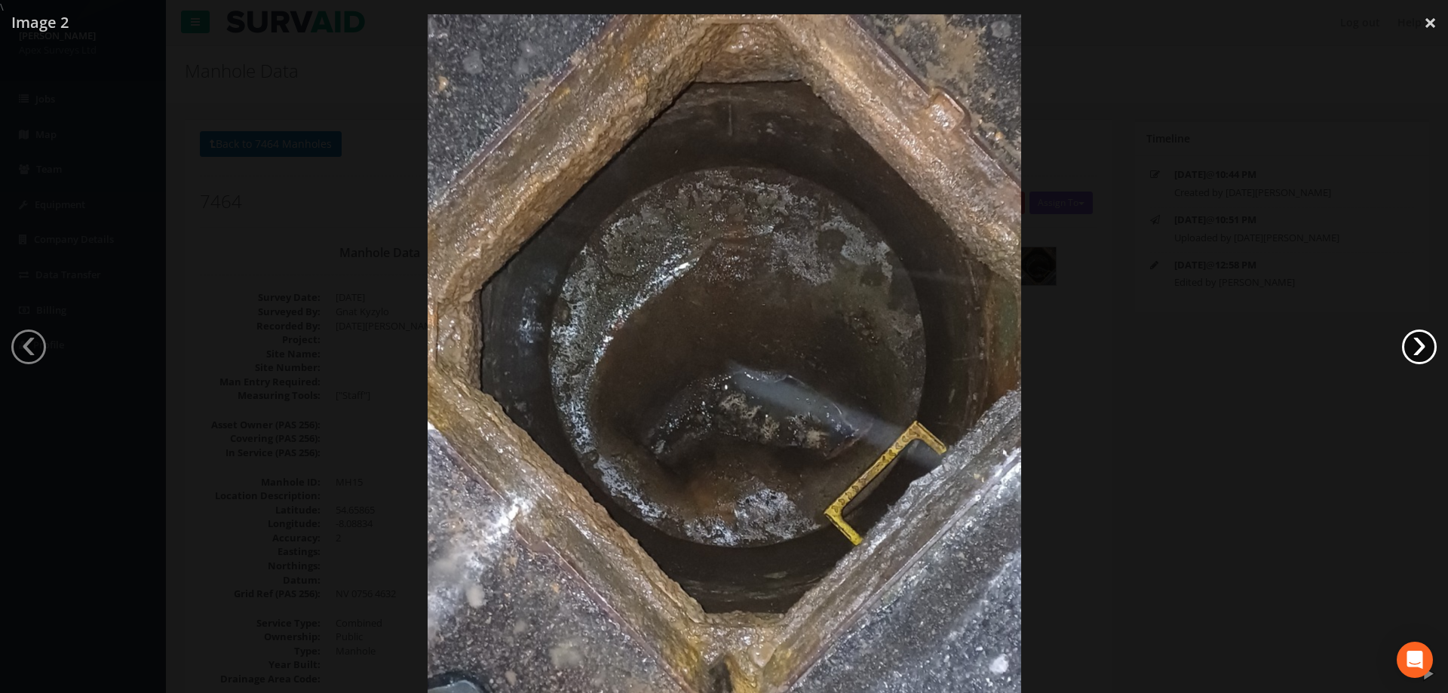
click at [1416, 350] on link "›" at bounding box center [1419, 347] width 35 height 35
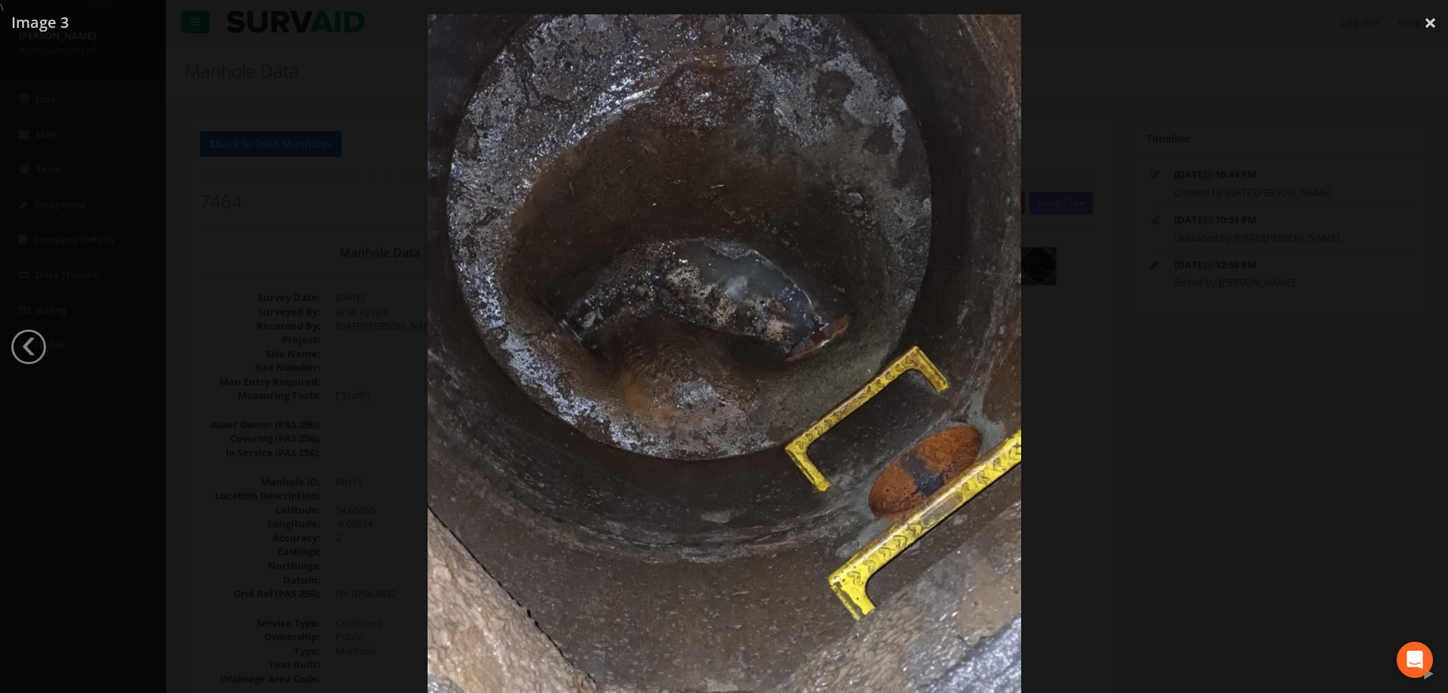
click at [1084, 222] on div at bounding box center [724, 360] width 1448 height 693
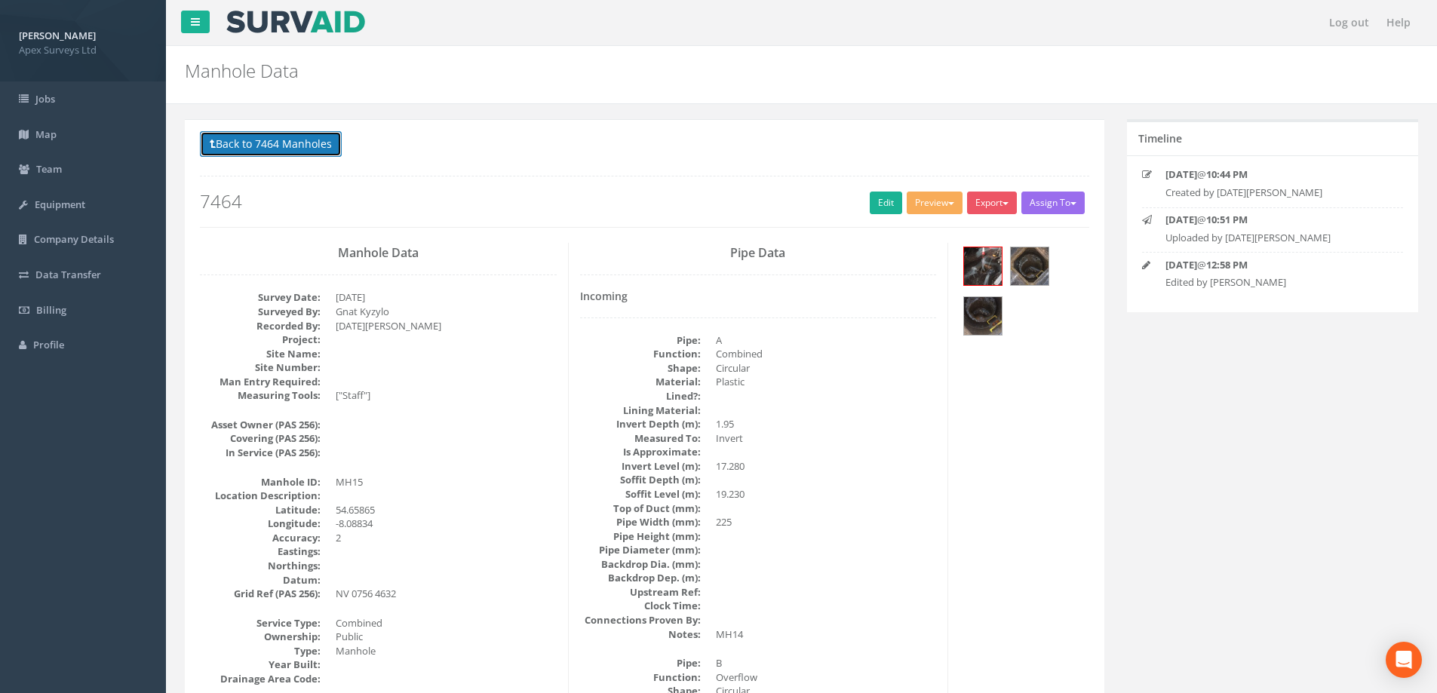
click at [281, 152] on button "Back to 7464 Manholes" at bounding box center [271, 144] width 142 height 26
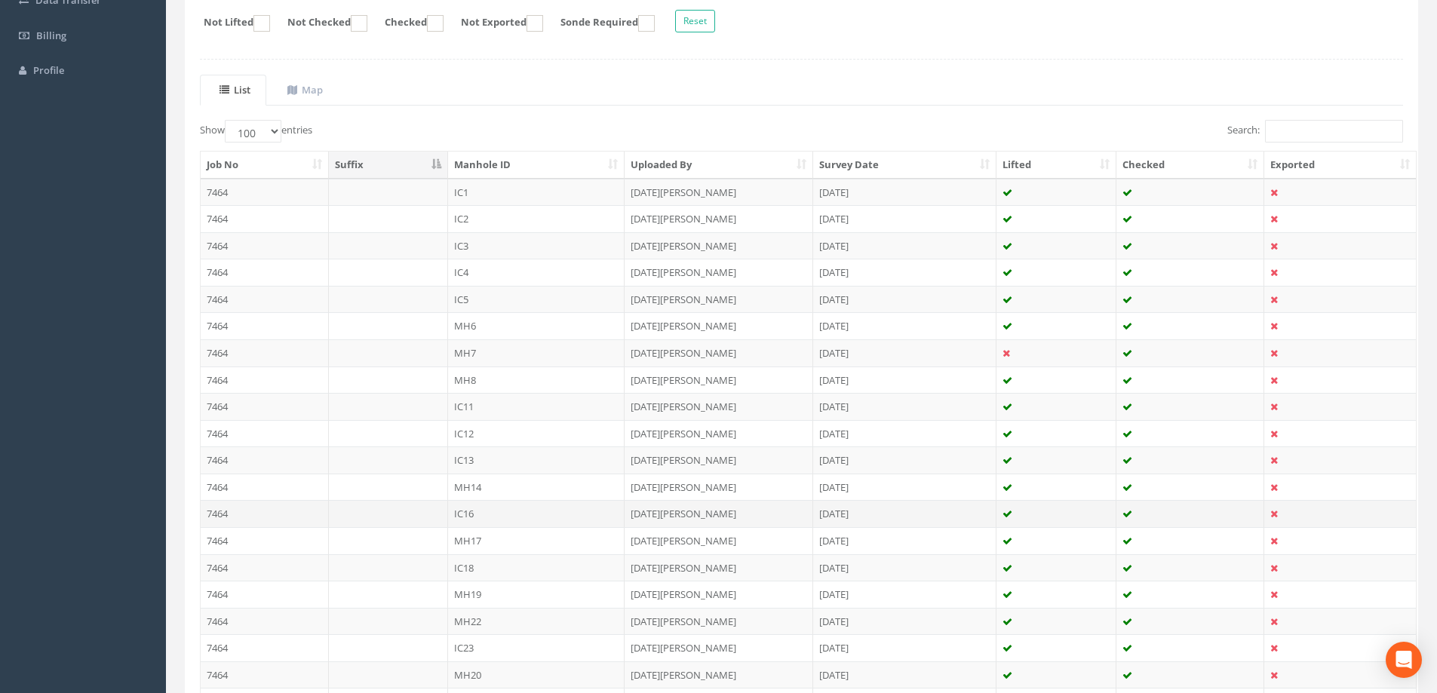
scroll to position [302, 0]
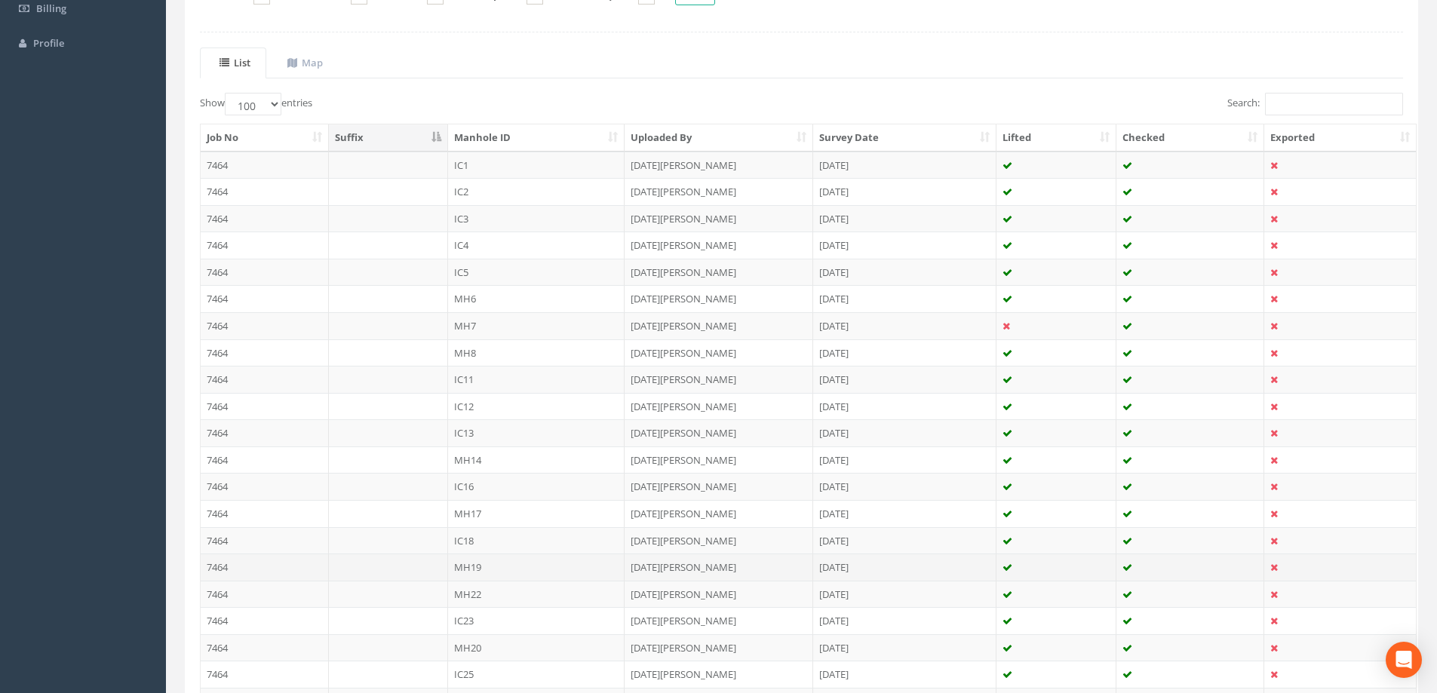
click at [473, 566] on td "MH19" at bounding box center [536, 567] width 177 height 27
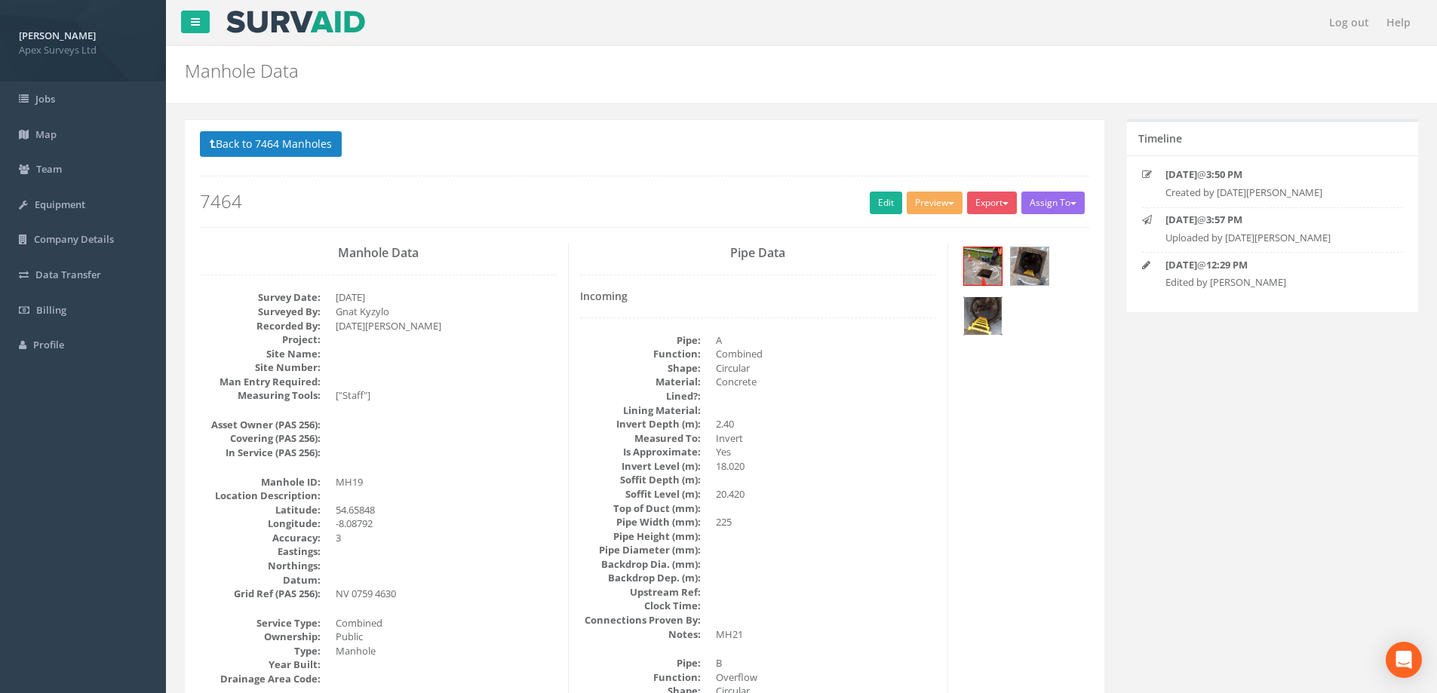
click at [987, 315] on img at bounding box center [983, 316] width 38 height 38
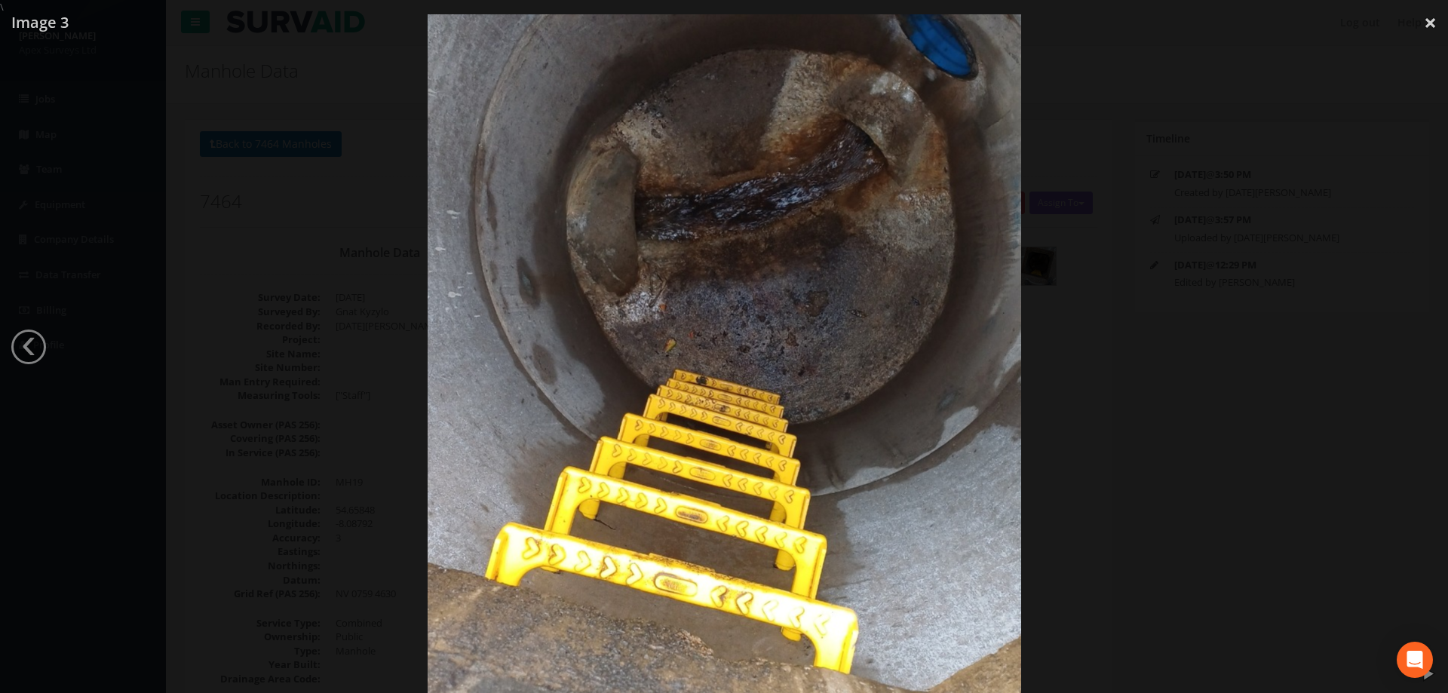
drag, startPoint x: 840, startPoint y: 218, endPoint x: 315, endPoint y: 284, distance: 529.2
click at [315, 284] on div at bounding box center [724, 360] width 1448 height 693
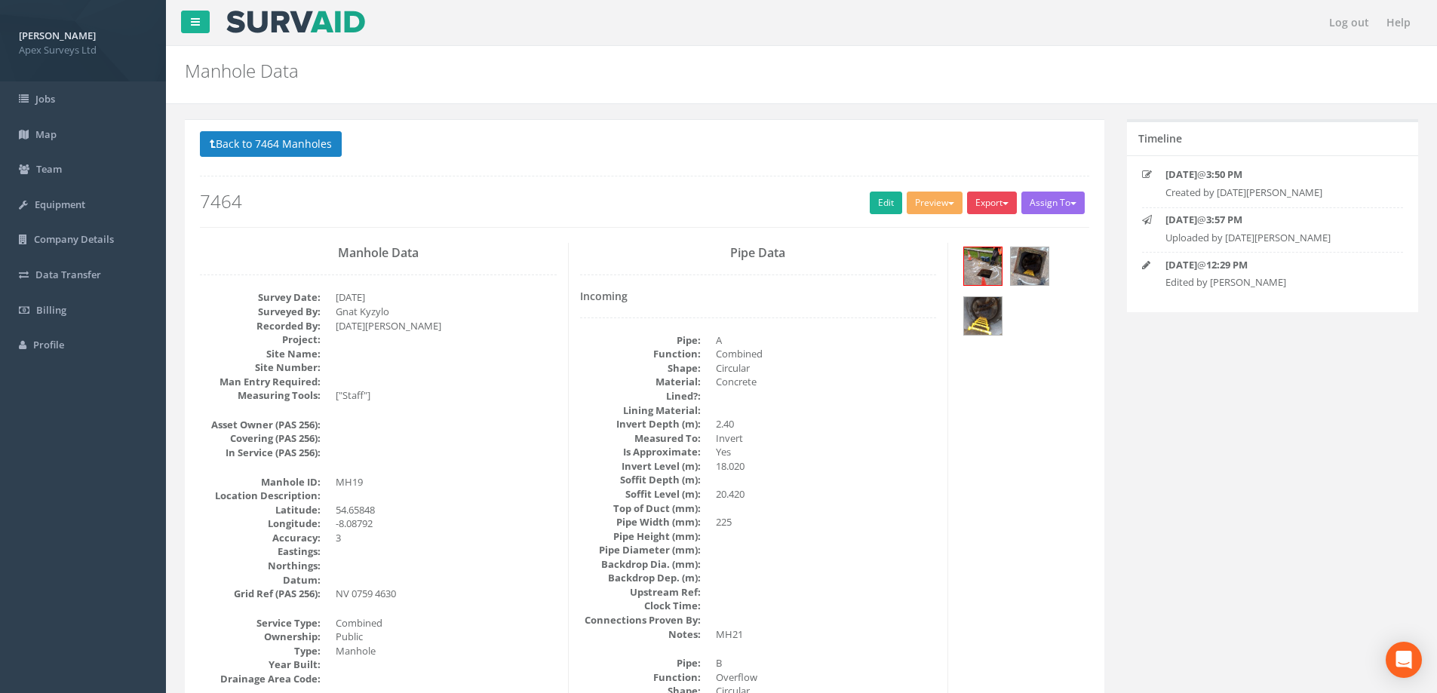
click at [1004, 206] on button "Export" at bounding box center [992, 203] width 50 height 23
click at [284, 149] on button "Back to 7464 Manholes" at bounding box center [271, 144] width 142 height 26
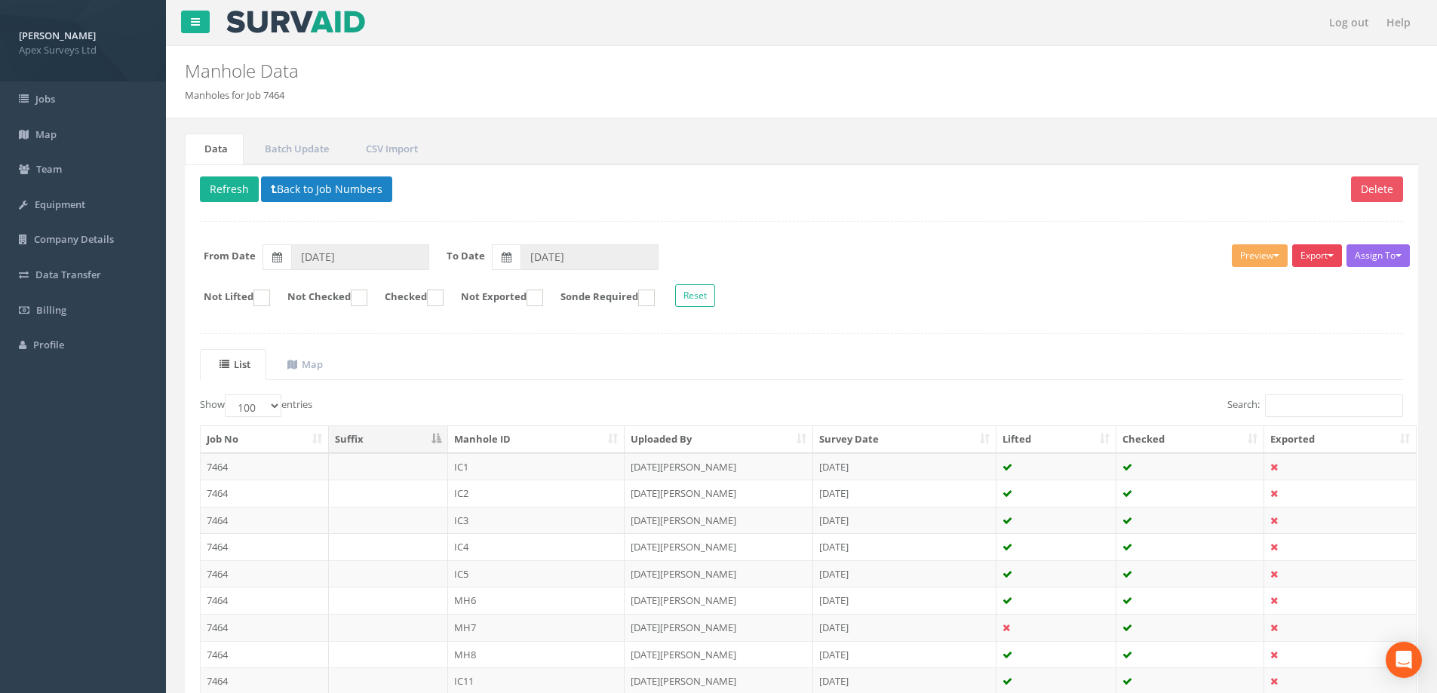
click at [1329, 255] on span "button" at bounding box center [1331, 255] width 6 height 3
drag, startPoint x: 1303, startPoint y: 211, endPoint x: 1329, endPoint y: 255, distance: 51.1
click at [1329, 255] on span "button" at bounding box center [1331, 255] width 6 height 3
click at [1283, 290] on link "Heathrow" at bounding box center [1279, 286] width 128 height 23
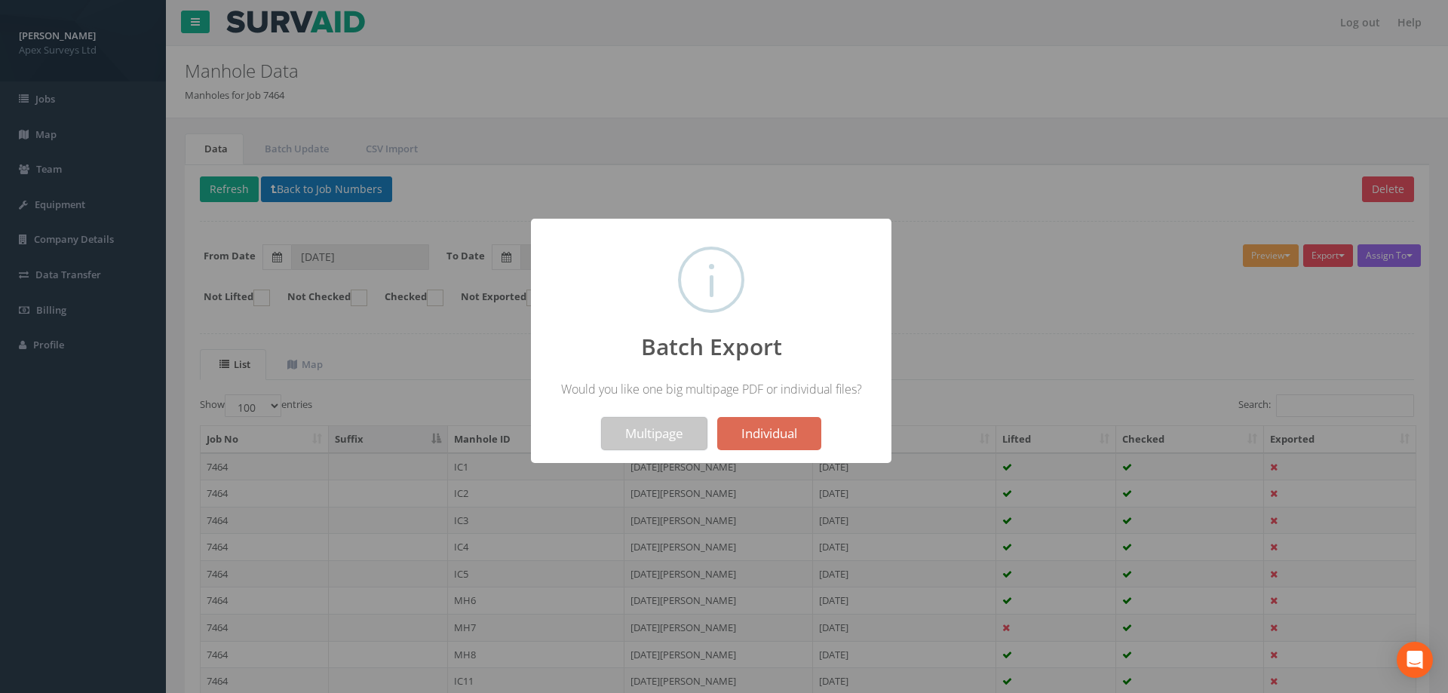
click at [684, 435] on button "Multipage" at bounding box center [654, 433] width 106 height 33
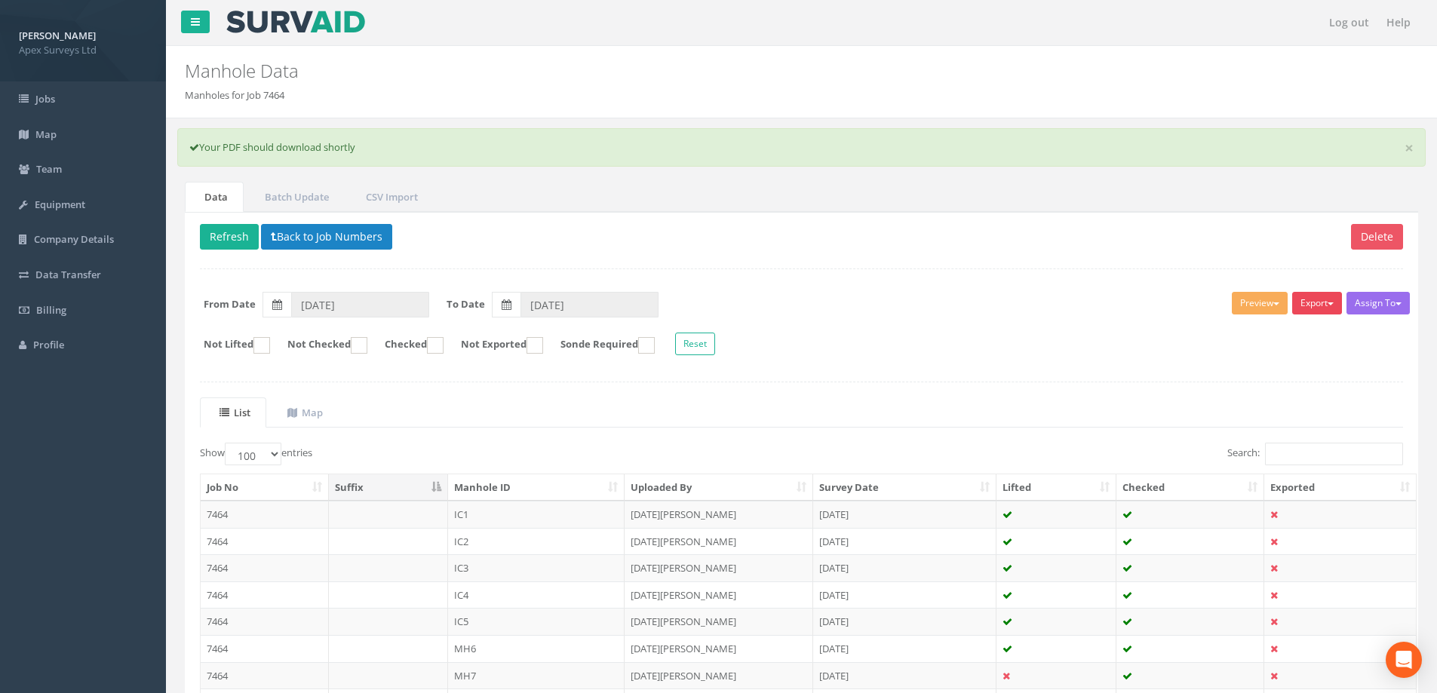
click at [1325, 303] on button "Export" at bounding box center [1317, 303] width 50 height 23
click at [1279, 363] on link "United Utilities" at bounding box center [1279, 360] width 128 height 23
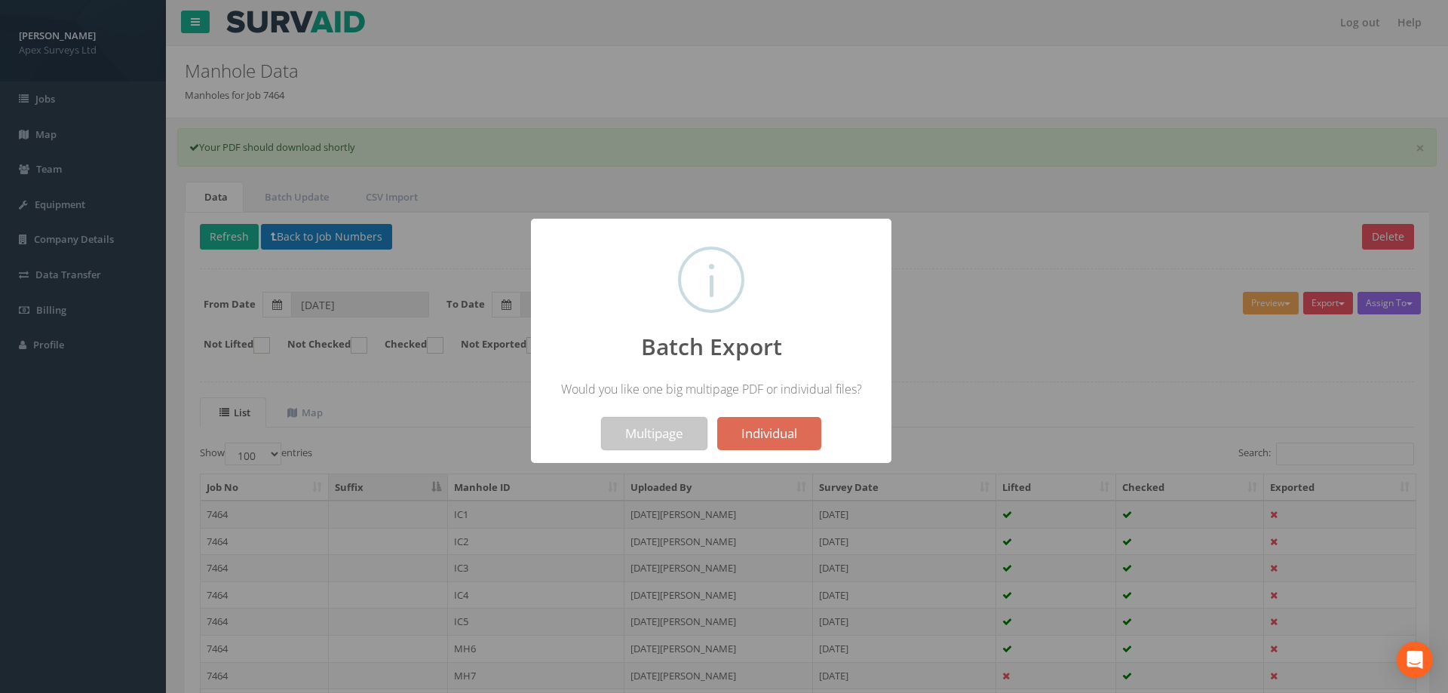
click at [646, 434] on button "Multipage" at bounding box center [654, 433] width 106 height 33
